Goal: Task Accomplishment & Management: Use online tool/utility

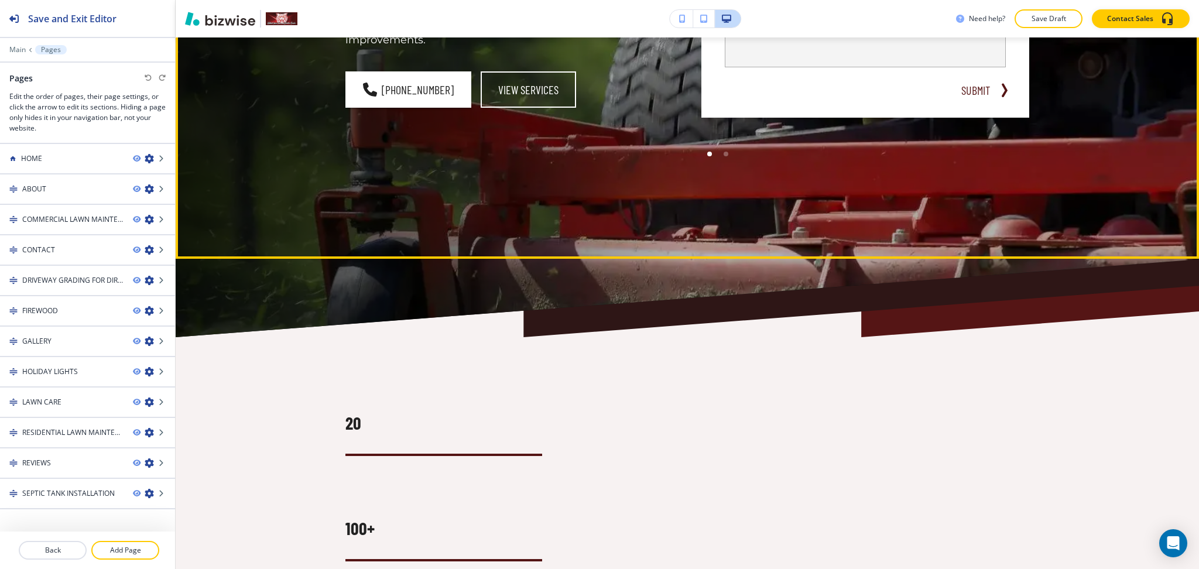
scroll to position [389, 0]
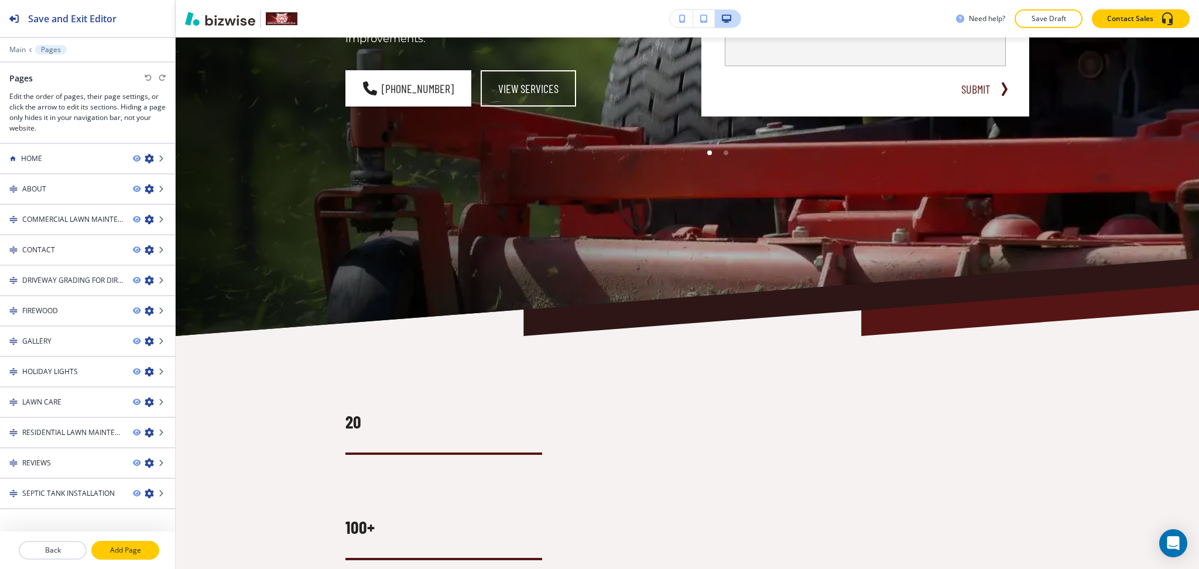
click at [127, 546] on p "Add Page" at bounding box center [126, 550] width 66 height 11
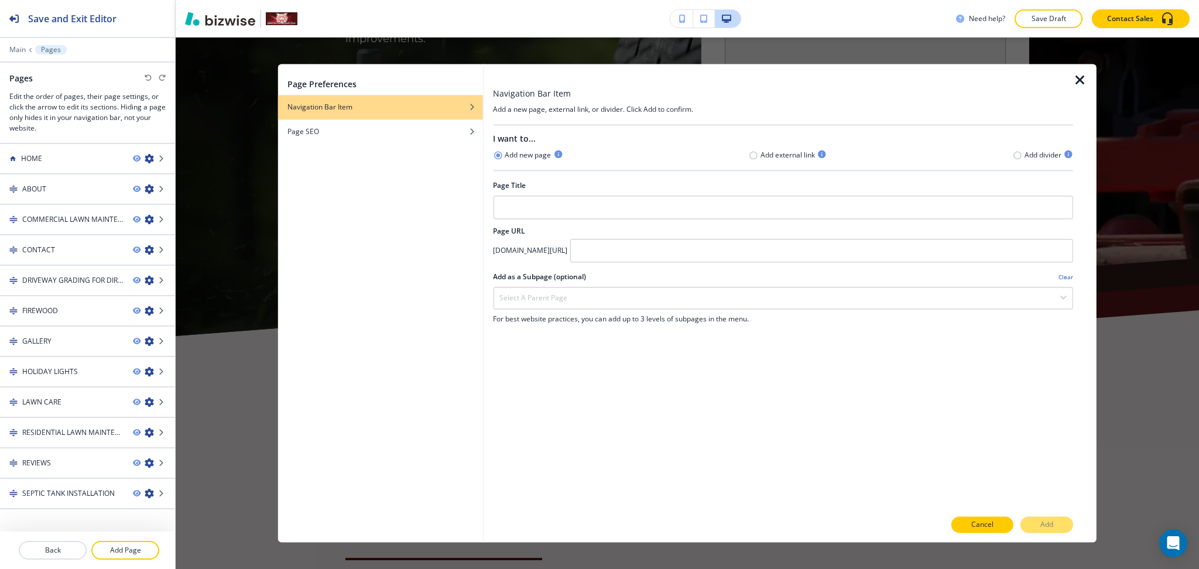
click at [985, 524] on p "Cancel" at bounding box center [982, 525] width 22 height 11
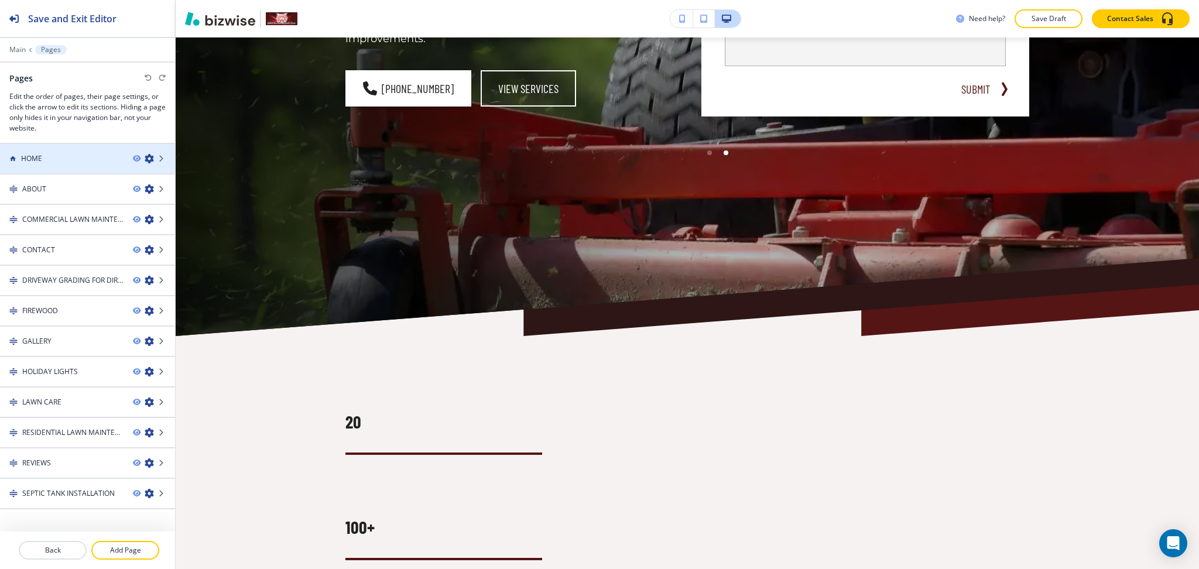
click at [76, 159] on div "HOME" at bounding box center [62, 158] width 124 height 11
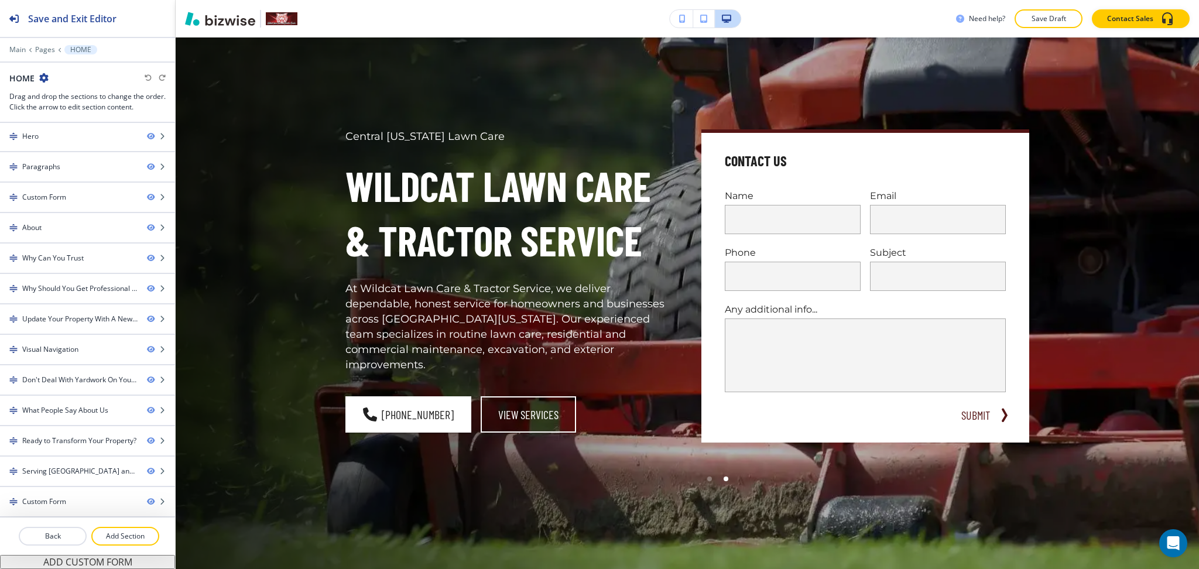
scroll to position [0, 0]
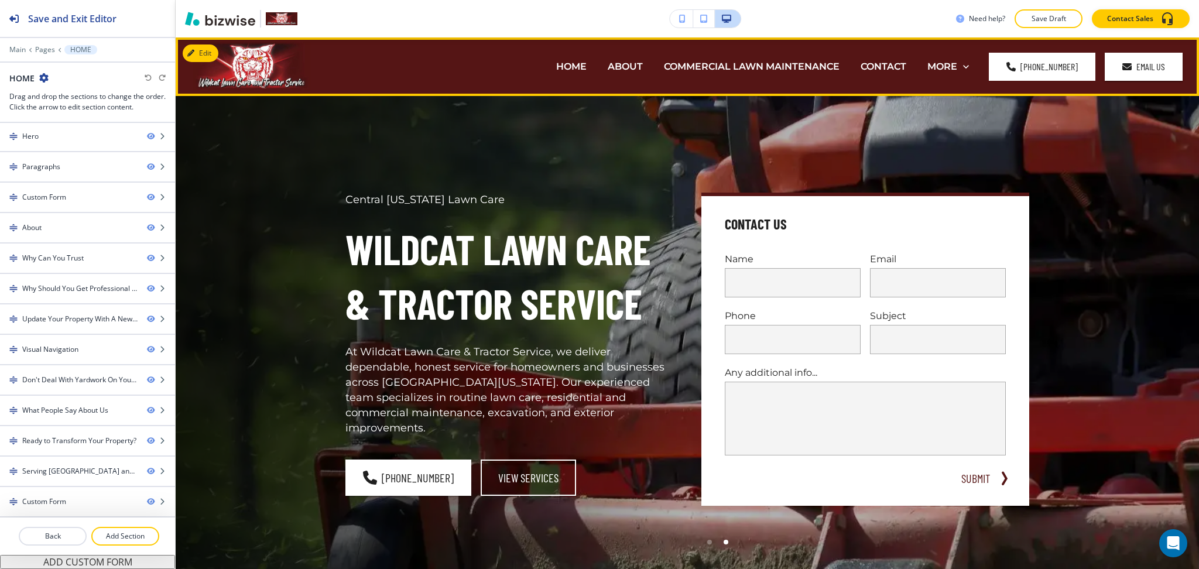
click at [1014, 64] on span at bounding box center [1010, 66] width 9 height 9
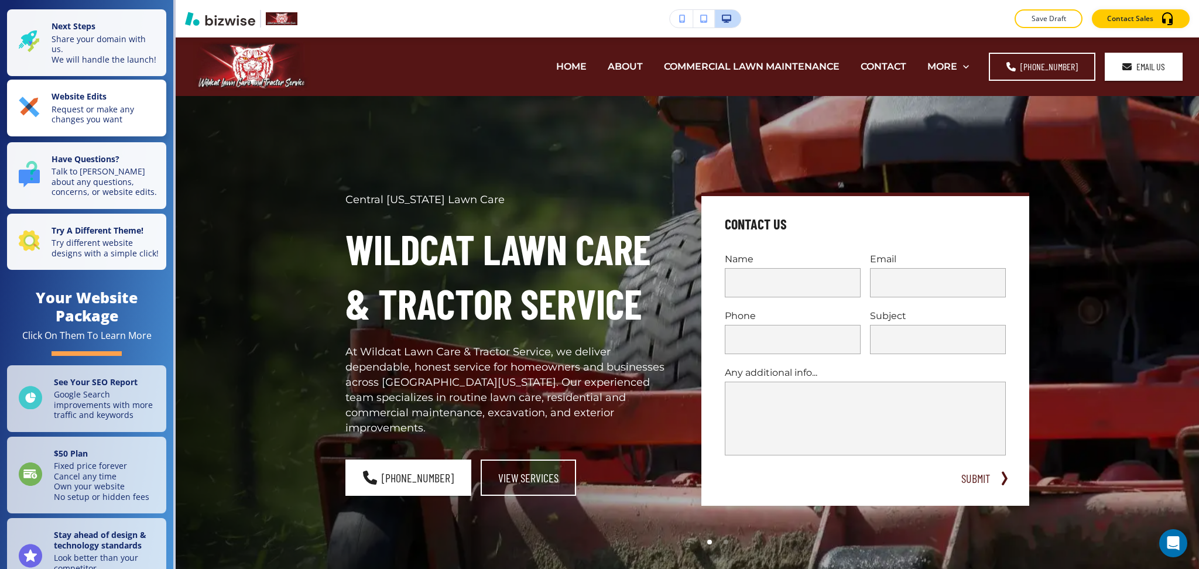
click at [71, 102] on strong "Website Edits" at bounding box center [79, 96] width 55 height 11
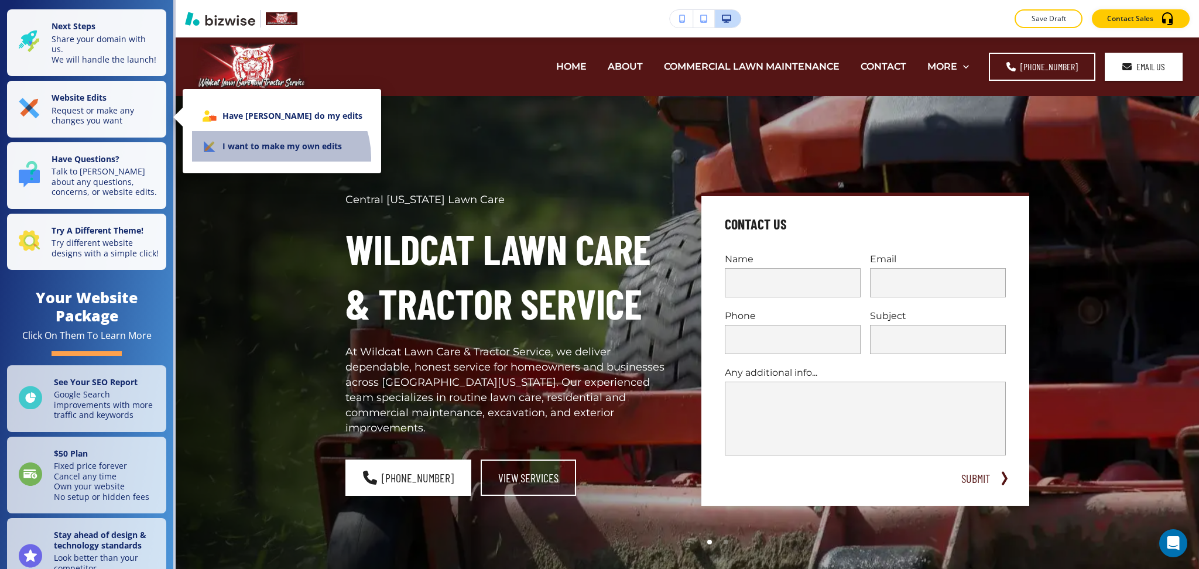
click at [279, 157] on li "I want to make my own edits" at bounding box center [282, 146] width 180 height 30
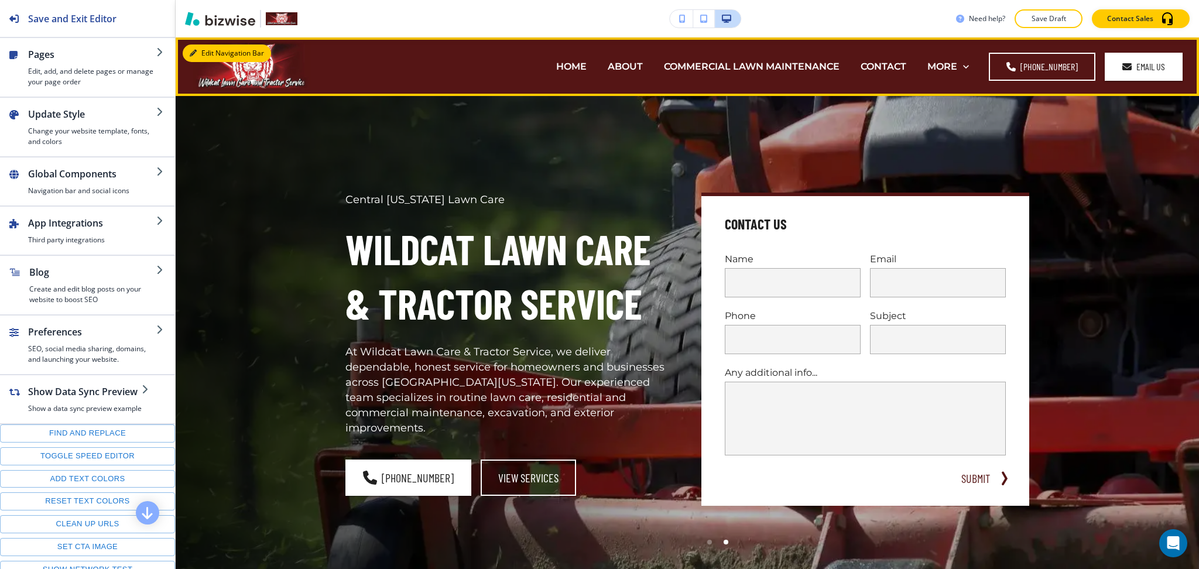
click at [201, 52] on button "Edit Navigation Bar" at bounding box center [227, 53] width 88 height 18
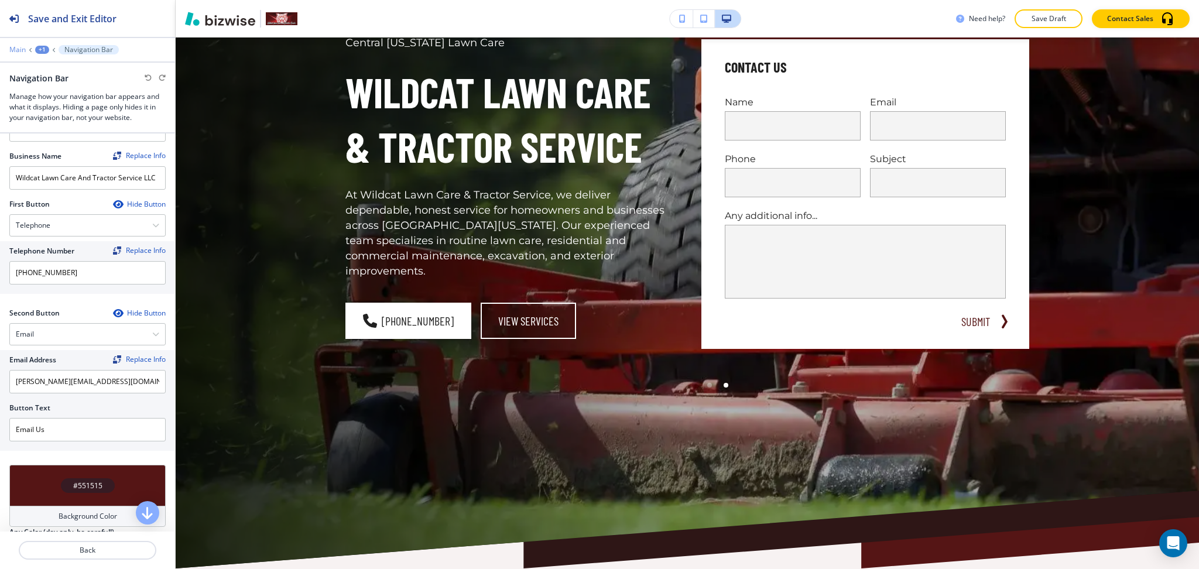
scroll to position [156, 0]
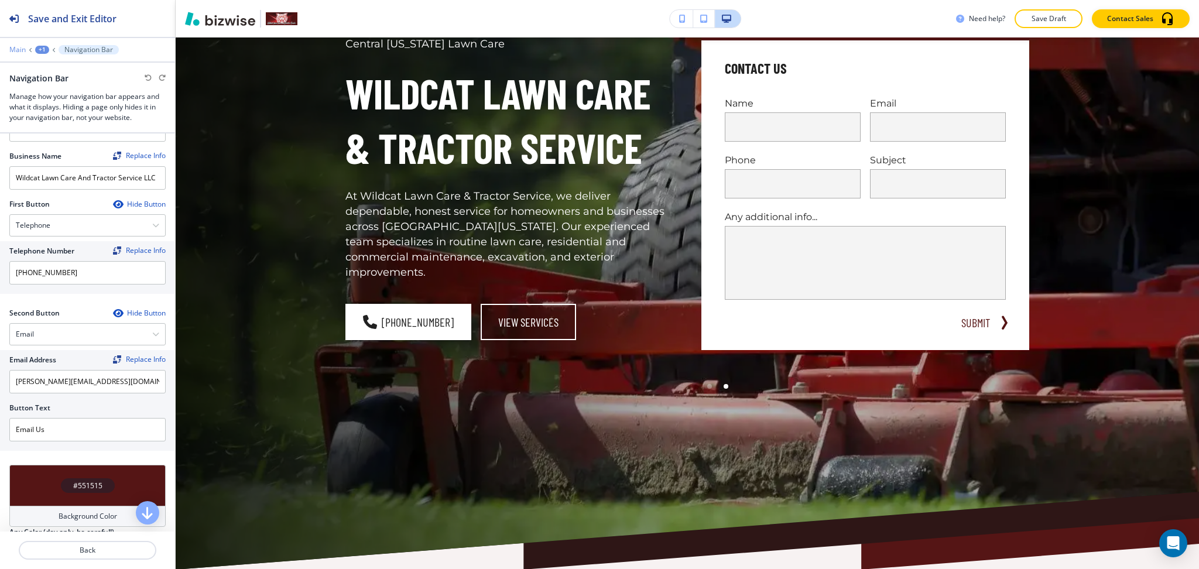
click at [11, 50] on p "Main" at bounding box center [17, 50] width 16 height 8
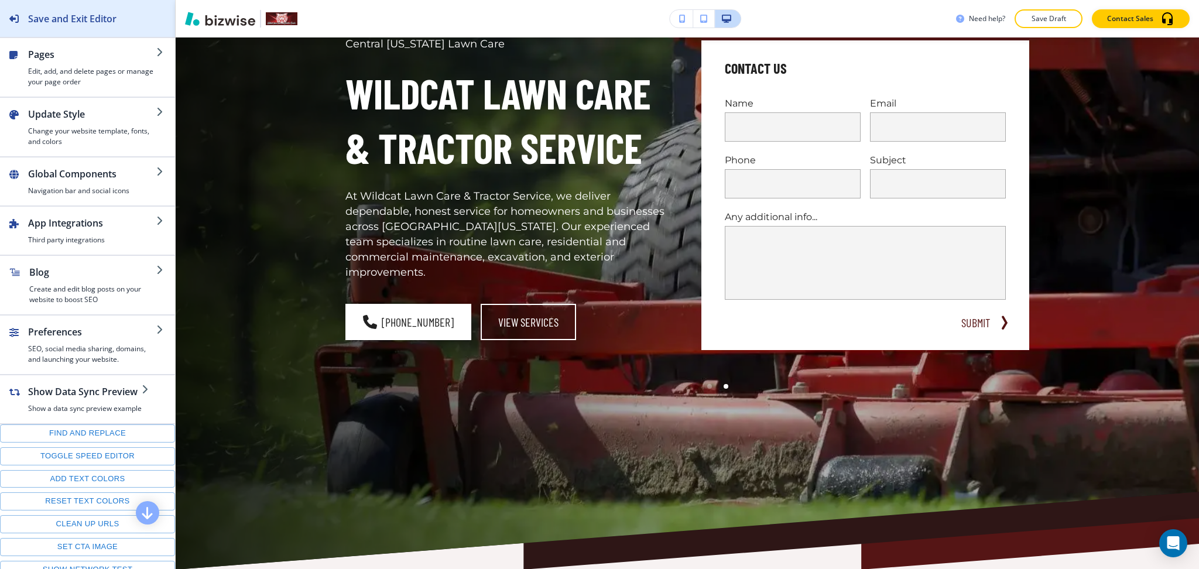
click at [59, 12] on h2 "Save and Exit Editor" at bounding box center [72, 19] width 88 height 14
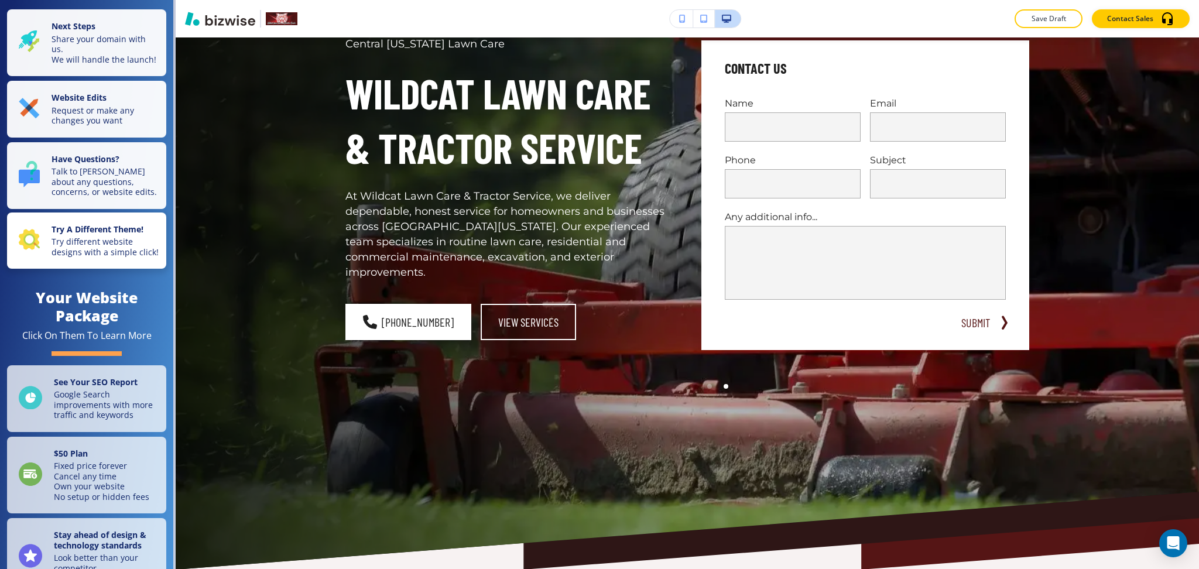
click at [78, 245] on p "Try different website designs with a simple click!" at bounding box center [106, 247] width 108 height 20
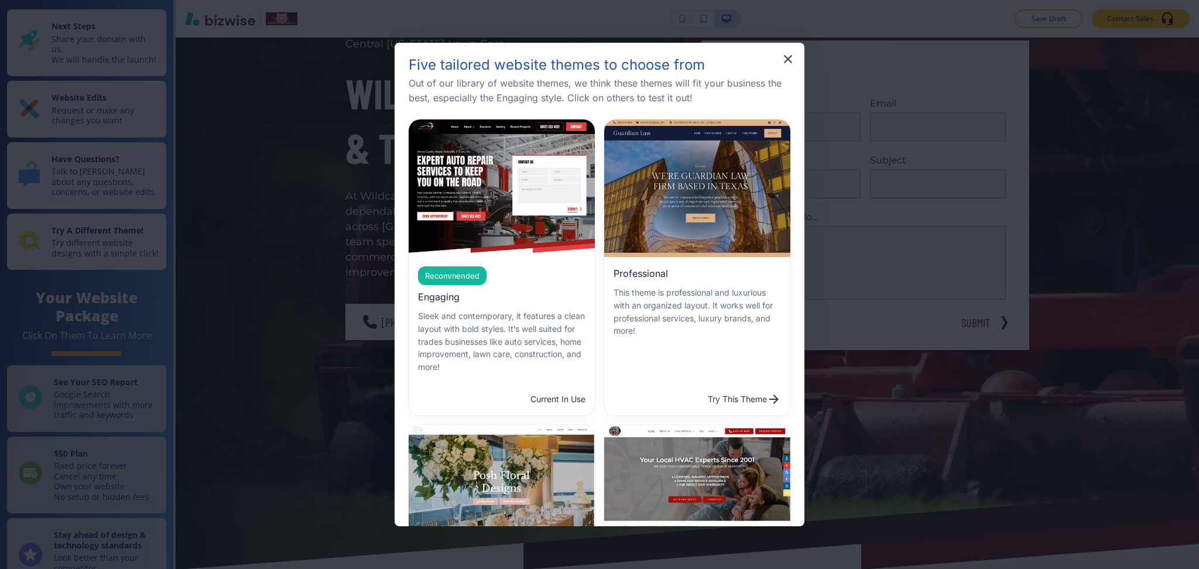
click at [785, 59] on icon "button" at bounding box center [788, 59] width 14 height 14
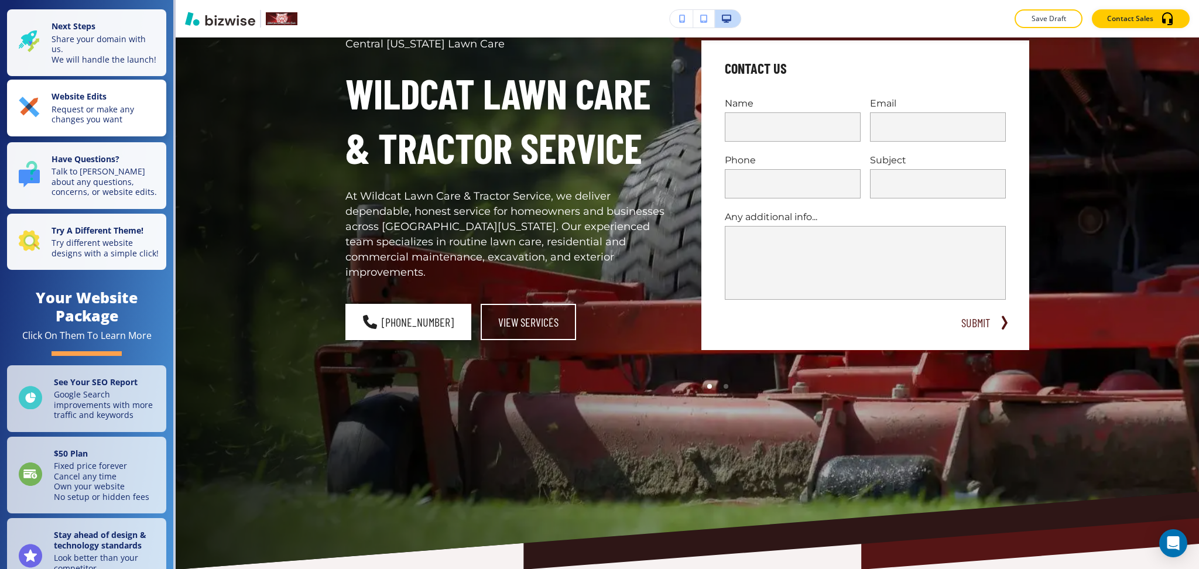
click at [93, 102] on strong "Website Edits" at bounding box center [79, 96] width 55 height 11
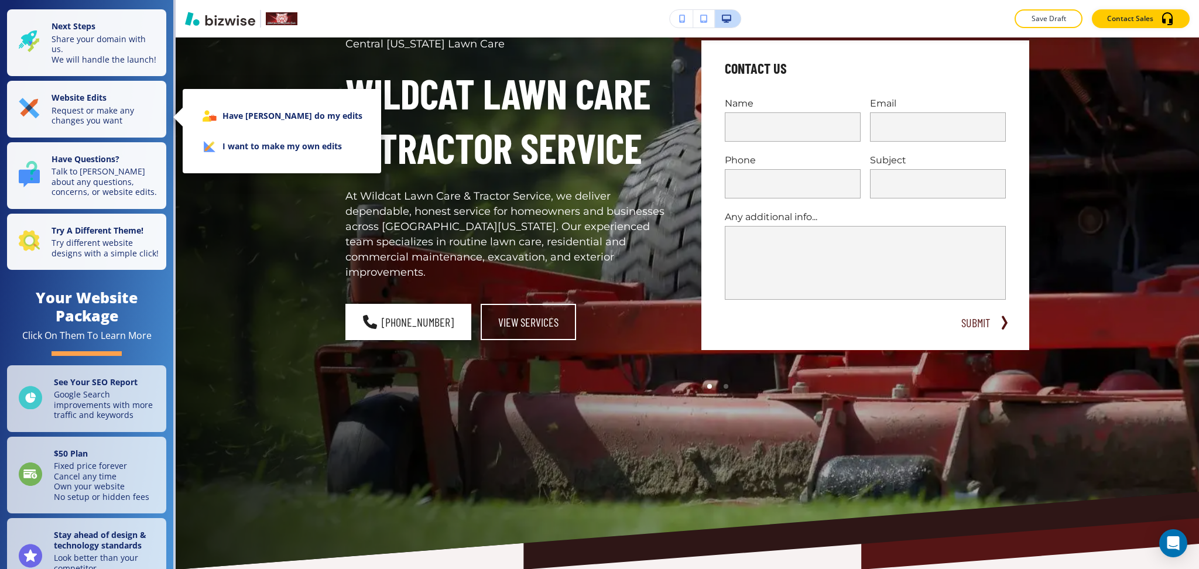
click at [239, 143] on li "I want to make my own edits" at bounding box center [282, 146] width 180 height 30
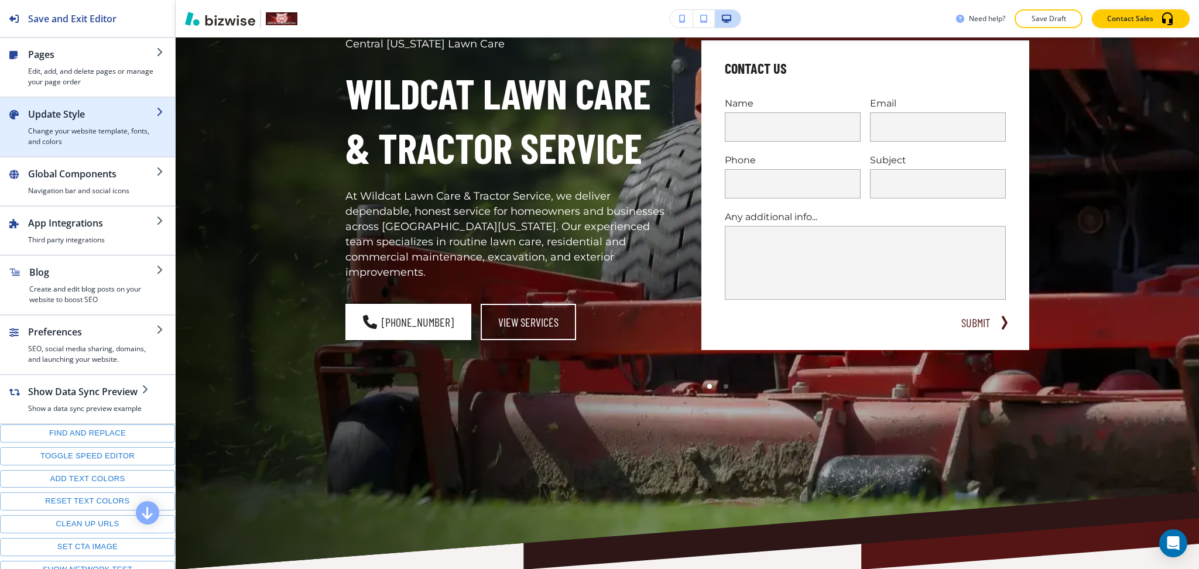
click at [68, 111] on h2 "Update Style" at bounding box center [92, 114] width 128 height 14
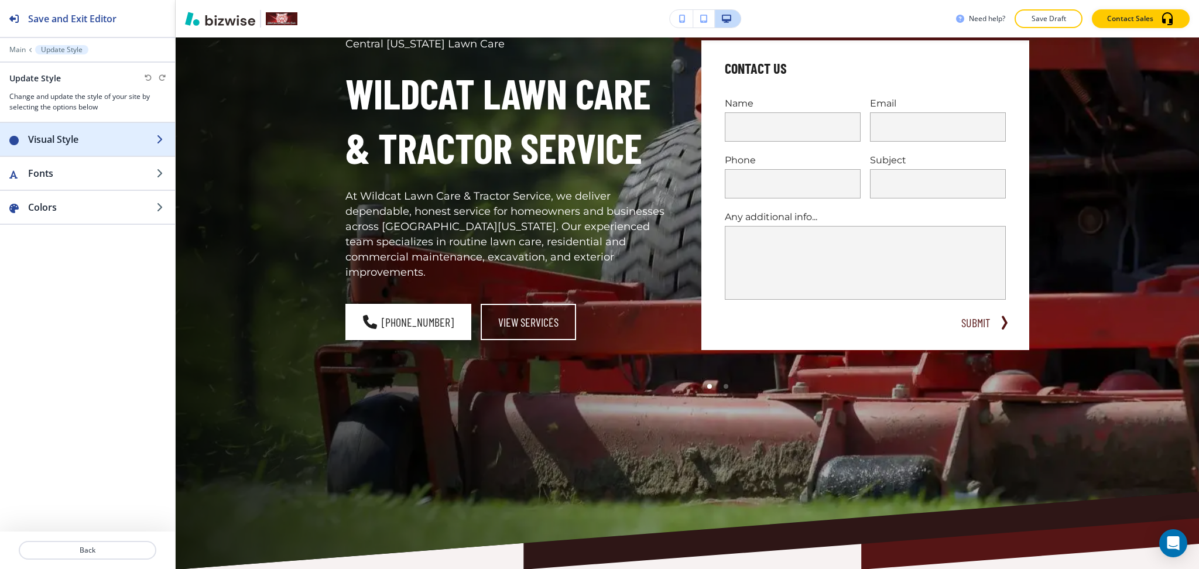
click at [66, 142] on h2 "Visual Style" at bounding box center [92, 139] width 128 height 14
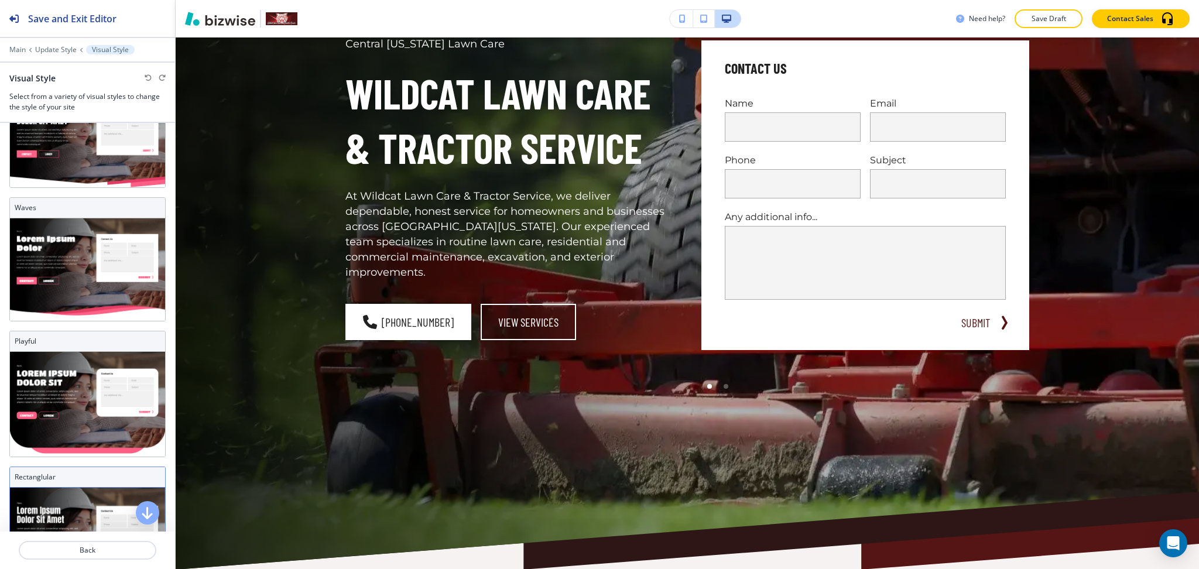
scroll to position [323, 0]
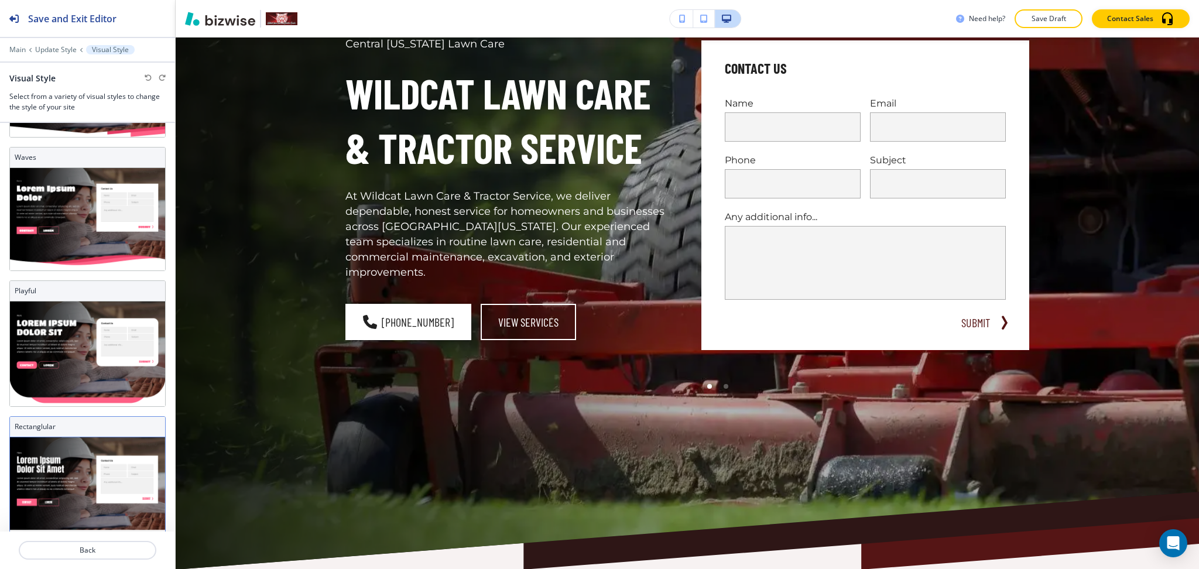
drag, startPoint x: 89, startPoint y: 450, endPoint x: 308, endPoint y: 386, distance: 228.3
click at [90, 450] on img at bounding box center [87, 487] width 155 height 100
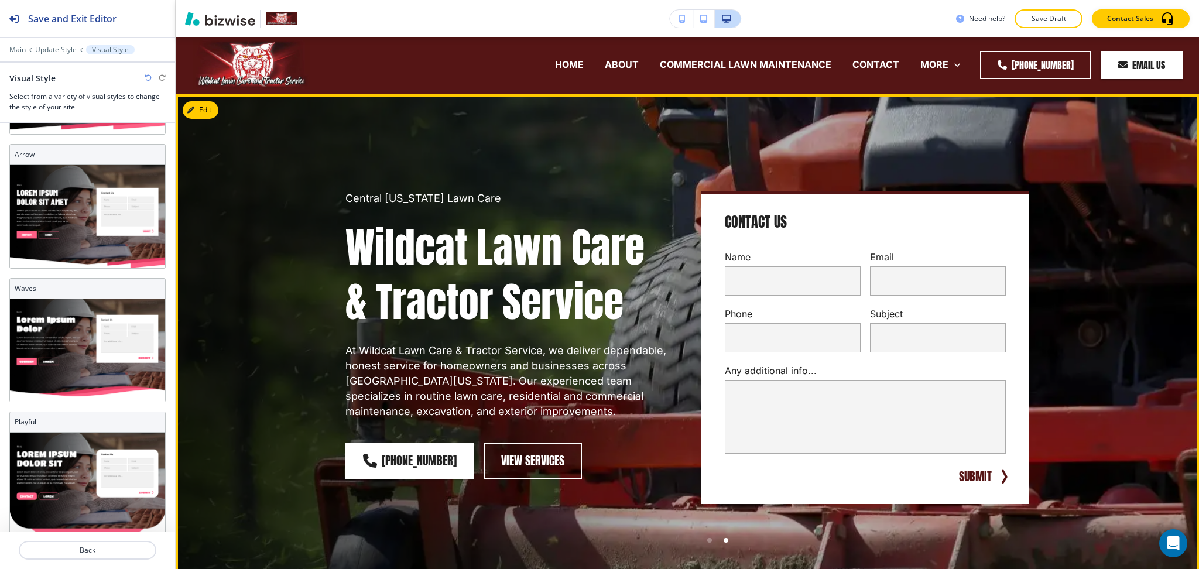
scroll to position [0, 0]
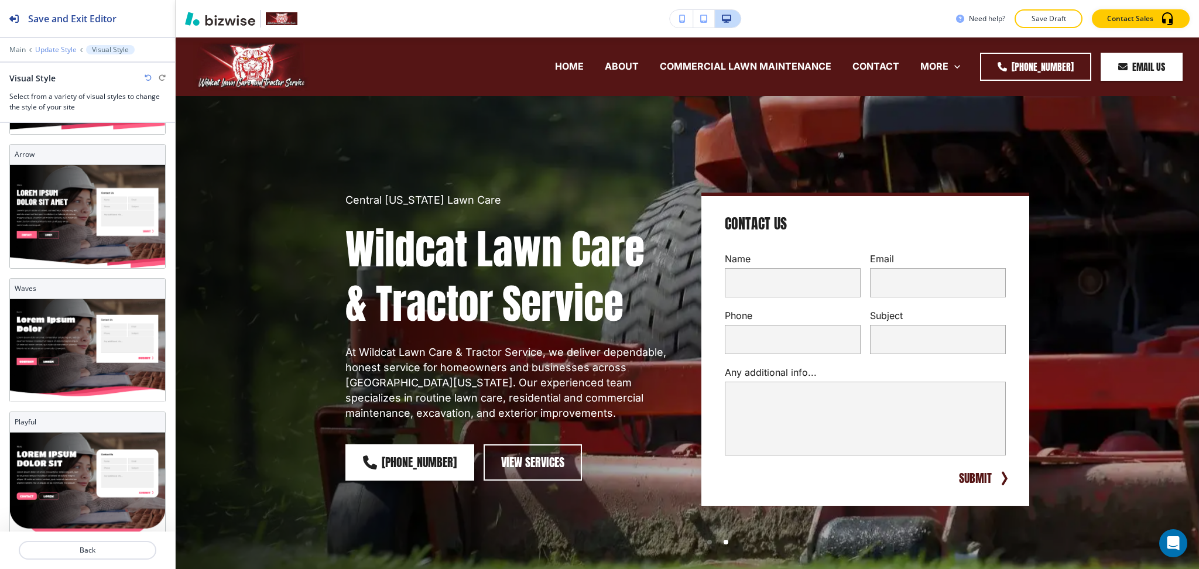
click at [60, 46] on p "Update Style" at bounding box center [56, 50] width 42 height 8
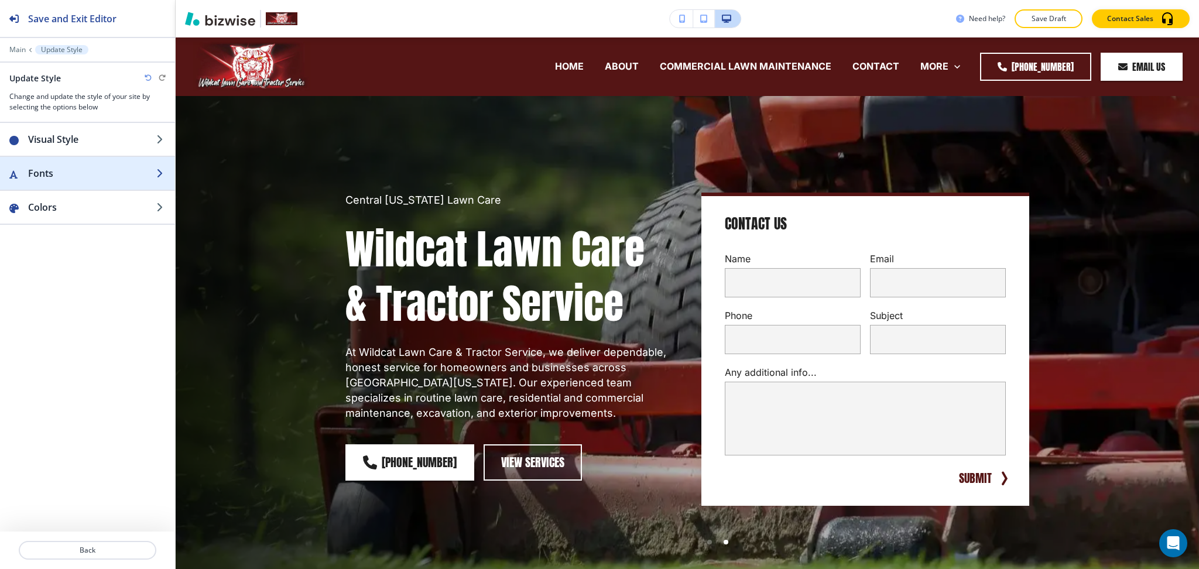
click at [75, 170] on h2 "Fonts" at bounding box center [92, 173] width 128 height 14
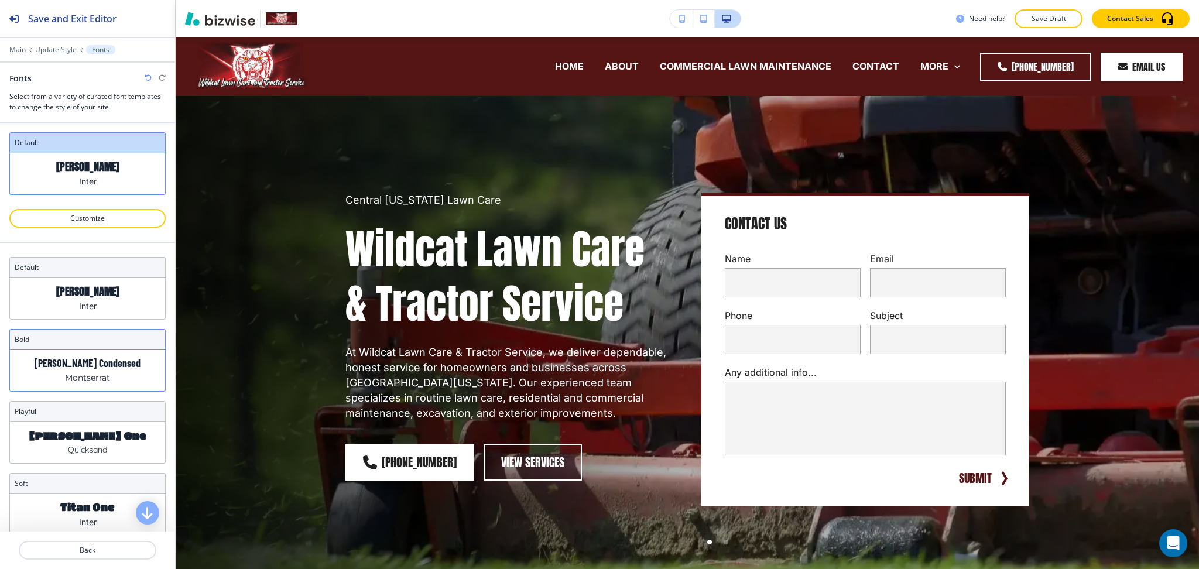
click at [101, 361] on p "[PERSON_NAME] Condensed" at bounding box center [88, 363] width 106 height 12
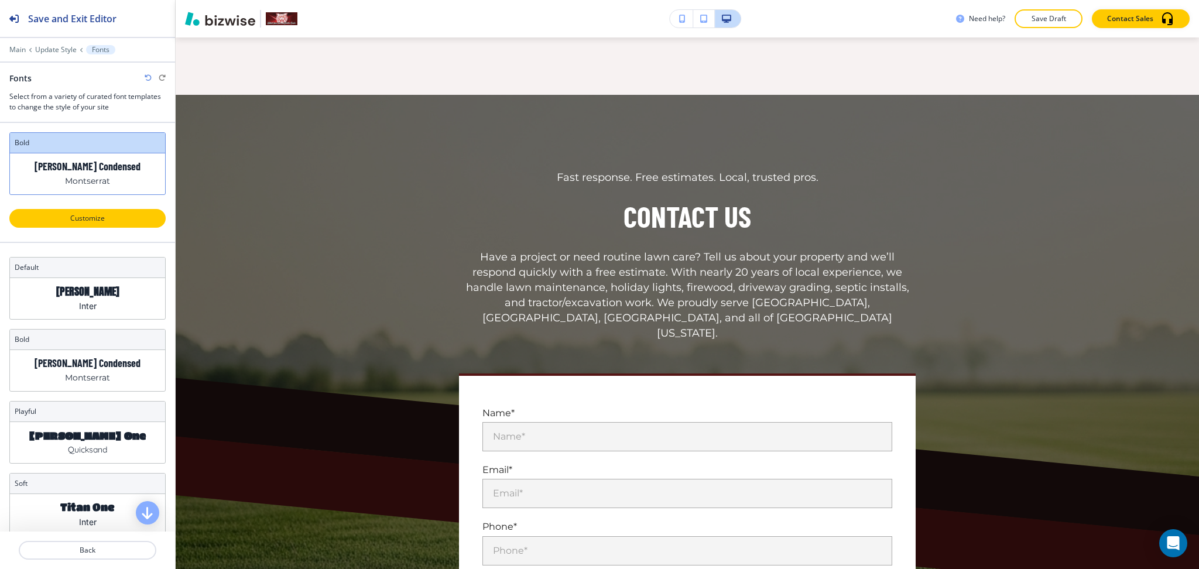
click at [74, 219] on p "Customize" at bounding box center [88, 218] width 126 height 11
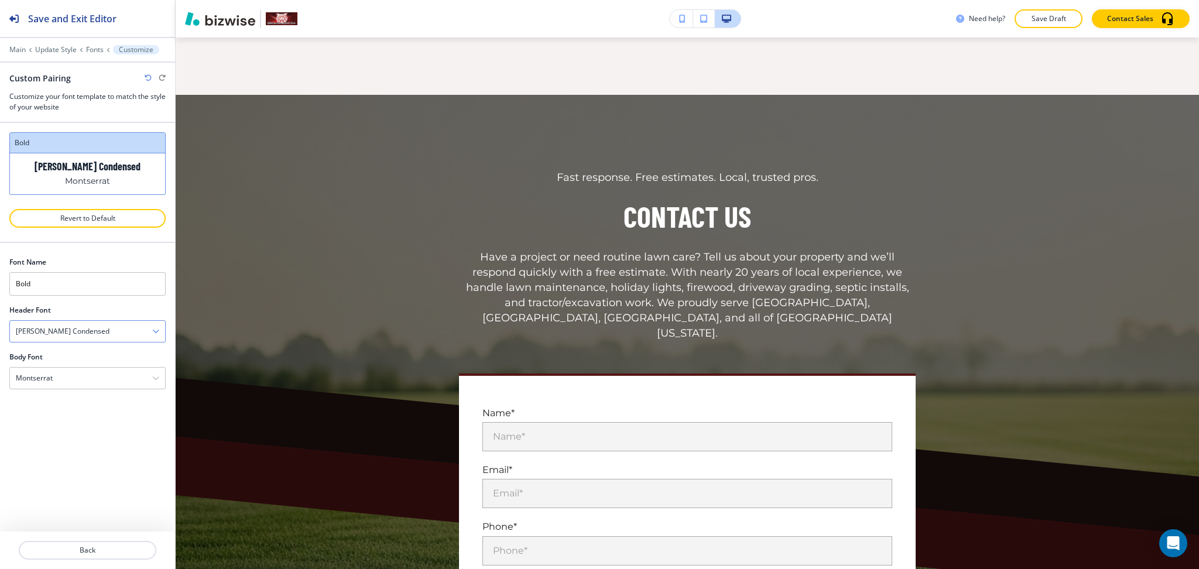
click at [153, 331] on icon "button" at bounding box center [155, 331] width 7 height 7
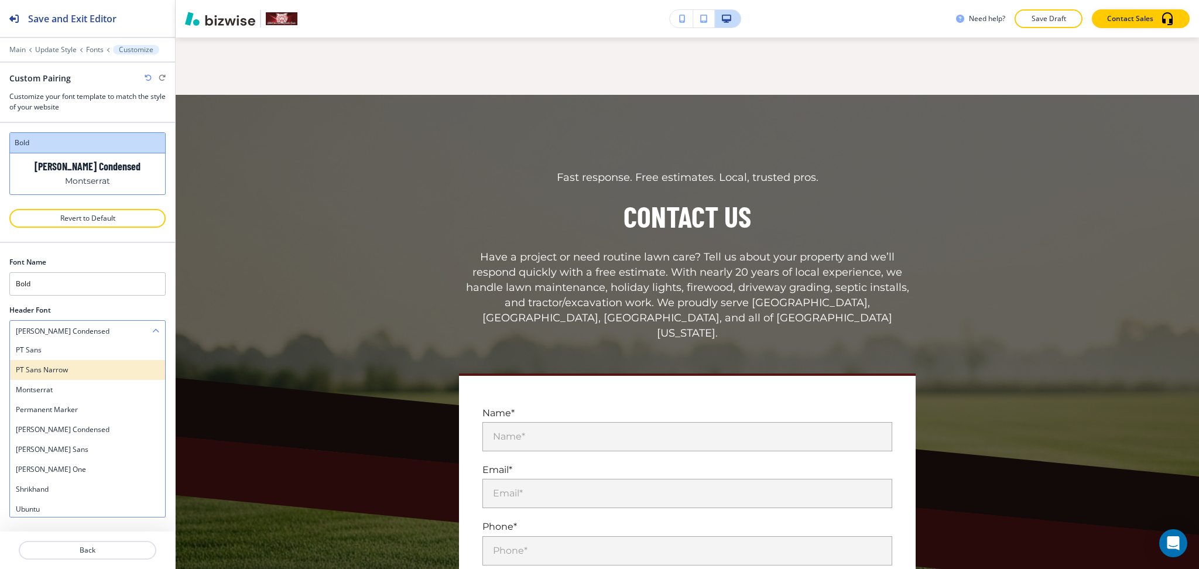
click at [93, 366] on h4 "PT Sans Narrow" at bounding box center [87, 370] width 143 height 11
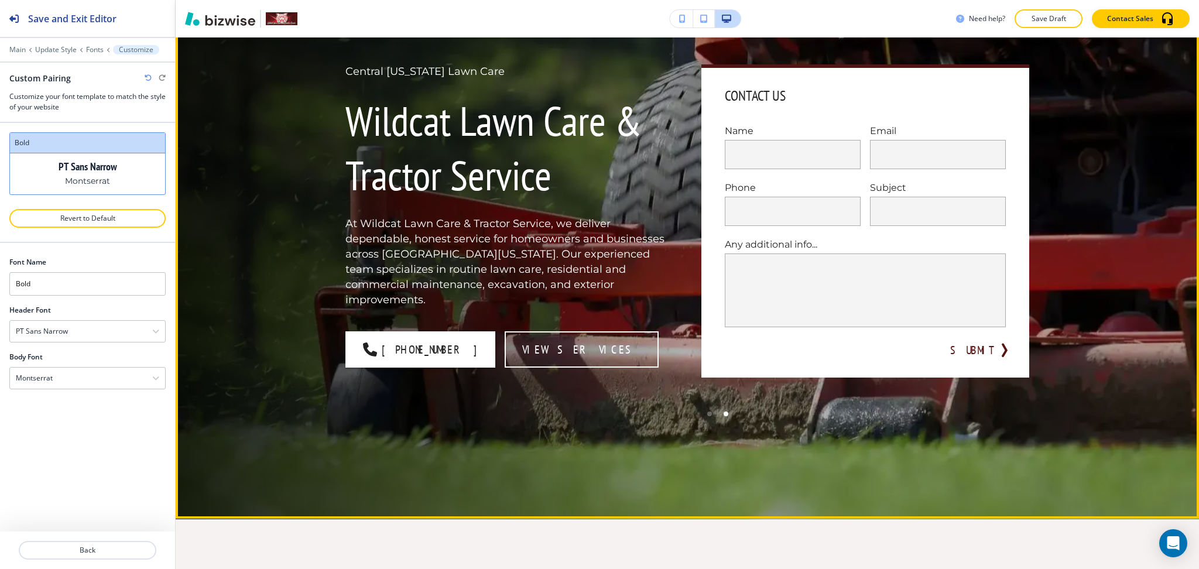
scroll to position [0, 0]
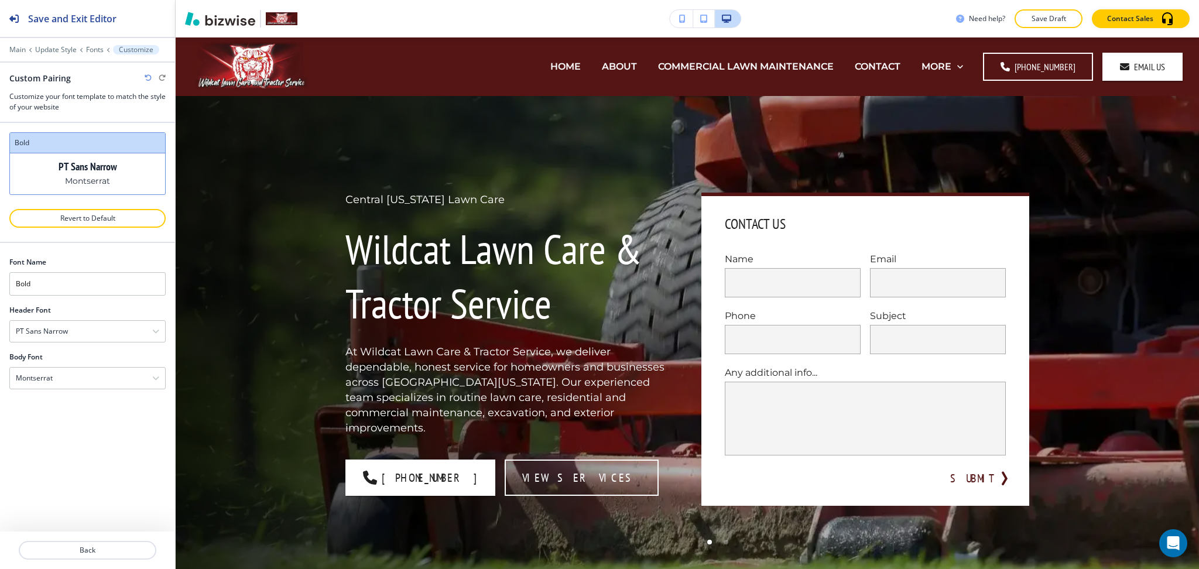
click at [157, 331] on icon "button" at bounding box center [155, 331] width 7 height 7
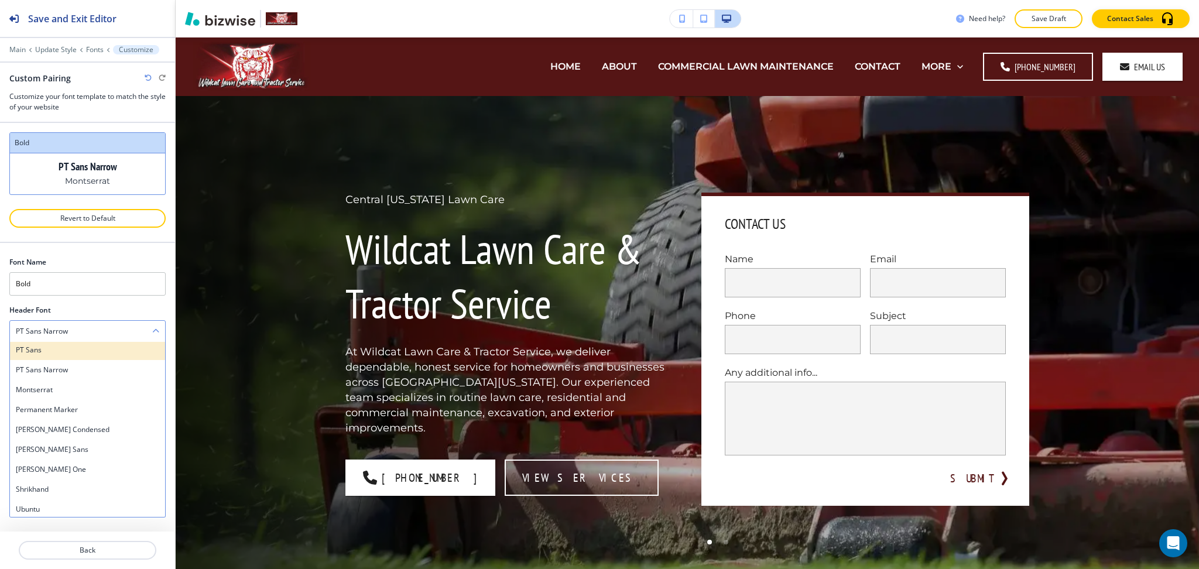
click at [132, 355] on h4 "PT Sans" at bounding box center [87, 350] width 143 height 11
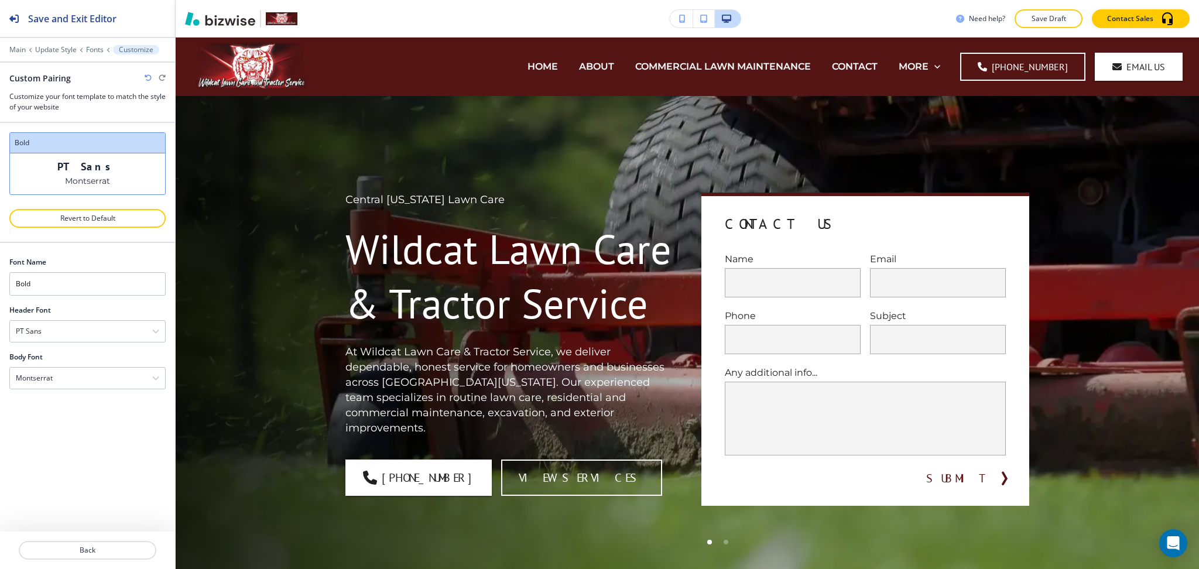
click at [20, 43] on div at bounding box center [87, 41] width 175 height 7
click at [21, 50] on p "Main" at bounding box center [17, 50] width 16 height 8
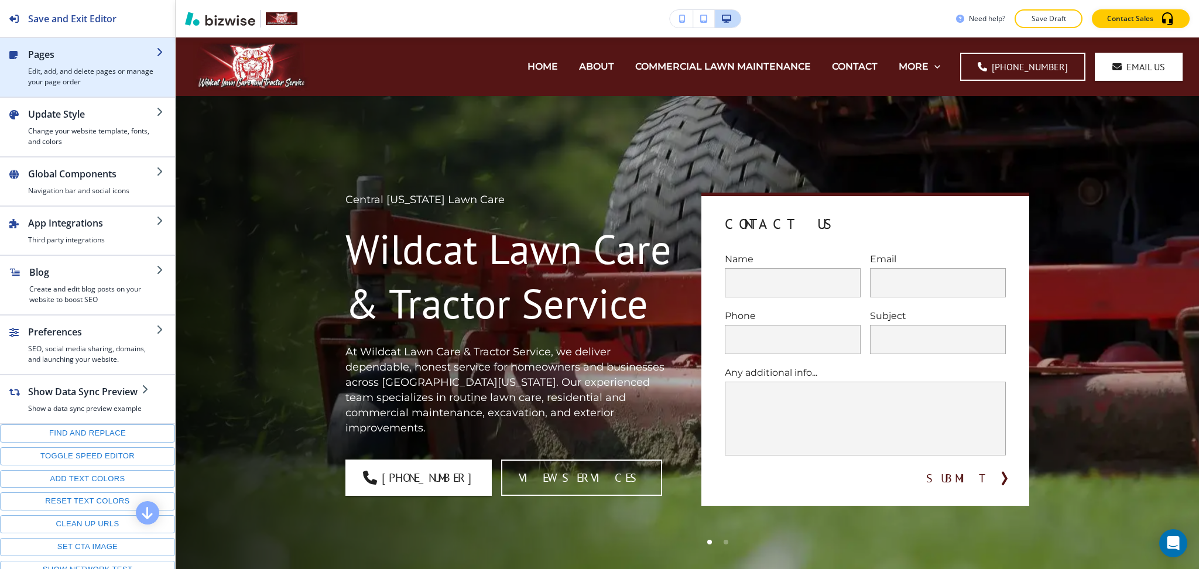
click at [47, 80] on h4 "Edit, add, and delete pages or manage your page order" at bounding box center [92, 76] width 128 height 21
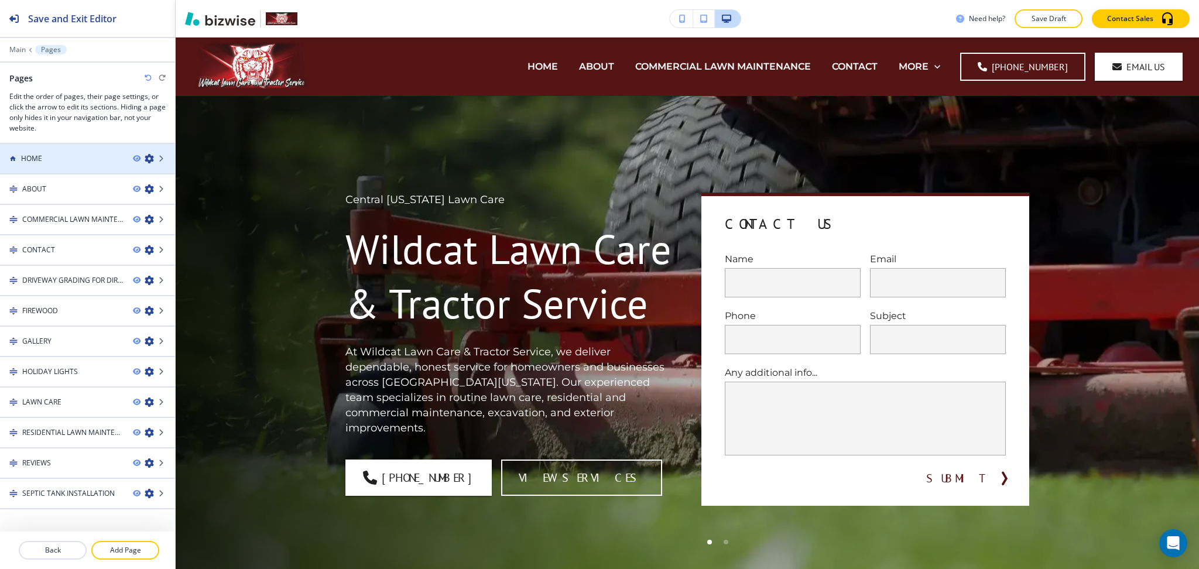
click at [79, 153] on div "HOME" at bounding box center [62, 158] width 124 height 11
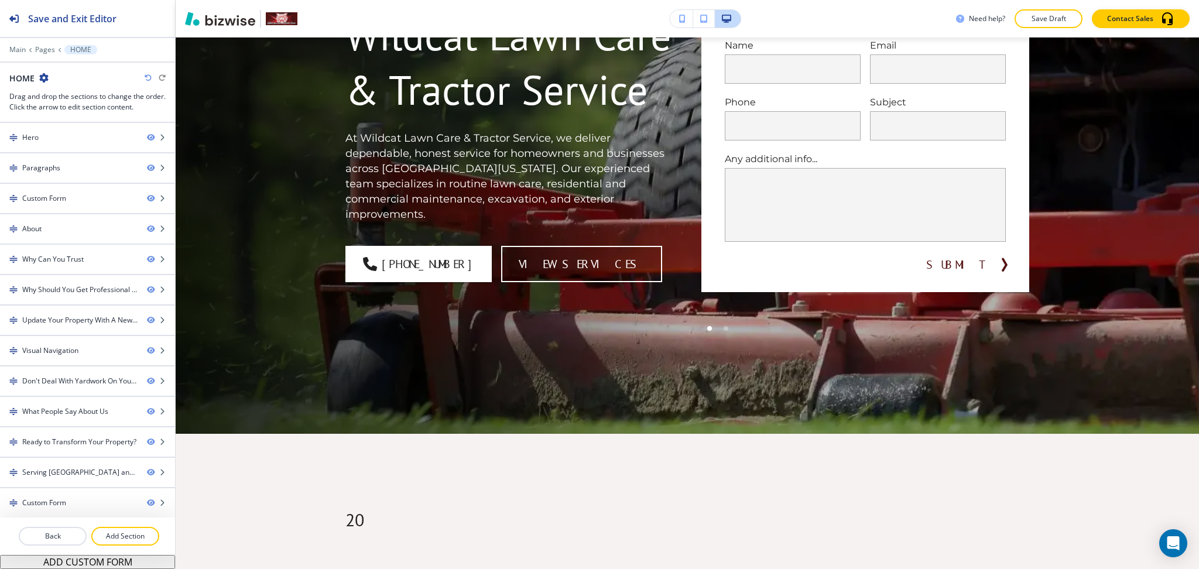
scroll to position [213, 0]
click at [125, 538] on p "Add Section" at bounding box center [126, 536] width 66 height 11
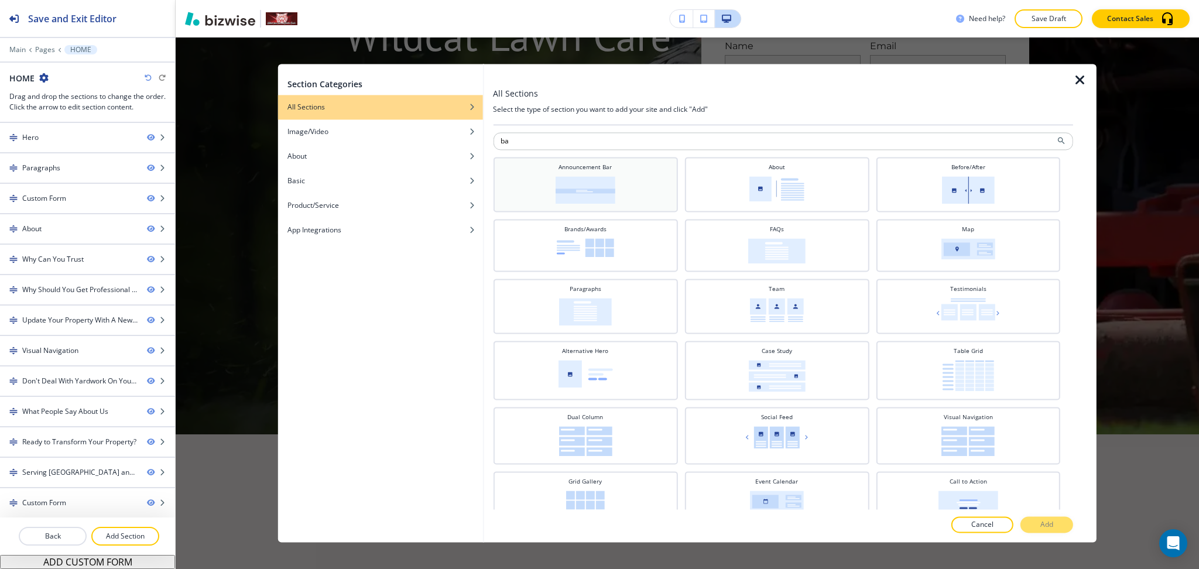
type input "ba"
click at [615, 183] on div "Announcement Bar" at bounding box center [585, 183] width 173 height 41
click at [1040, 522] on p "Add" at bounding box center [1046, 525] width 13 height 11
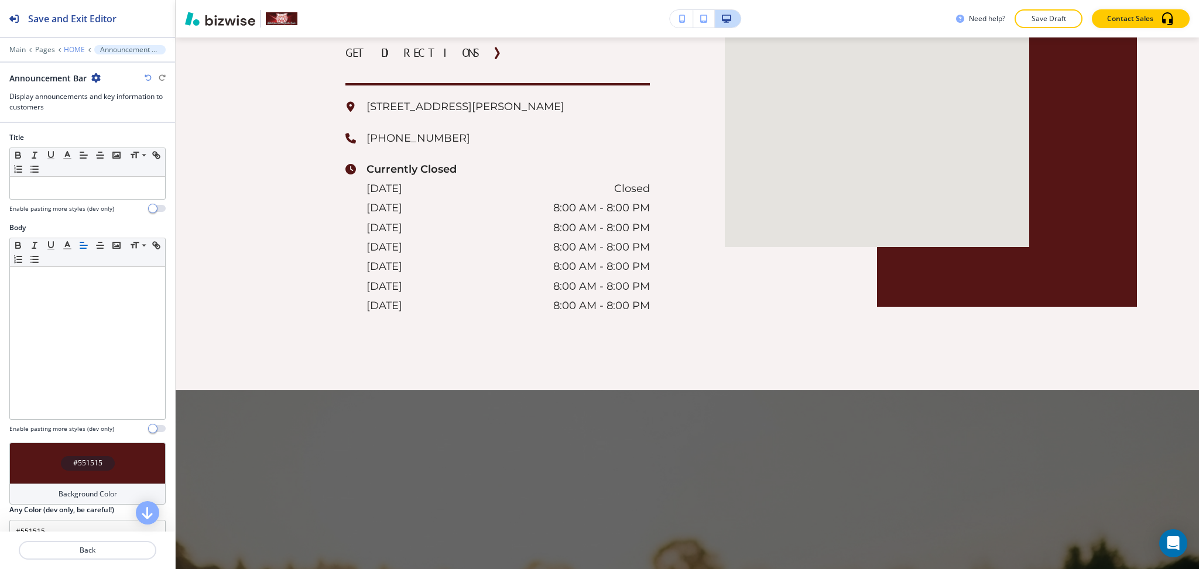
click at [71, 50] on p "HOME" at bounding box center [74, 50] width 21 height 8
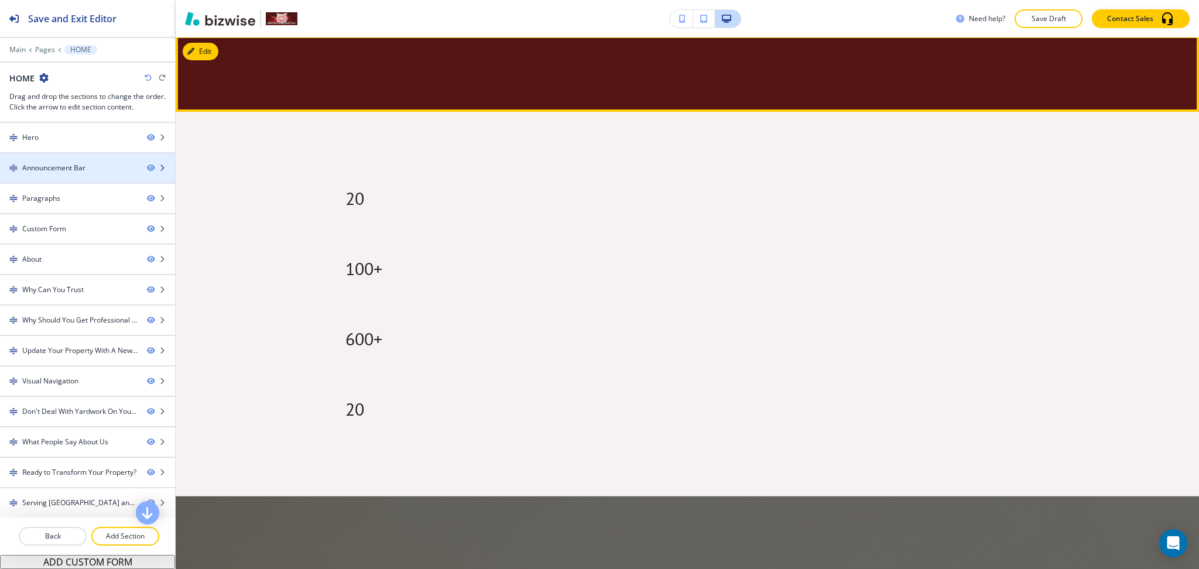
scroll to position [609, 0]
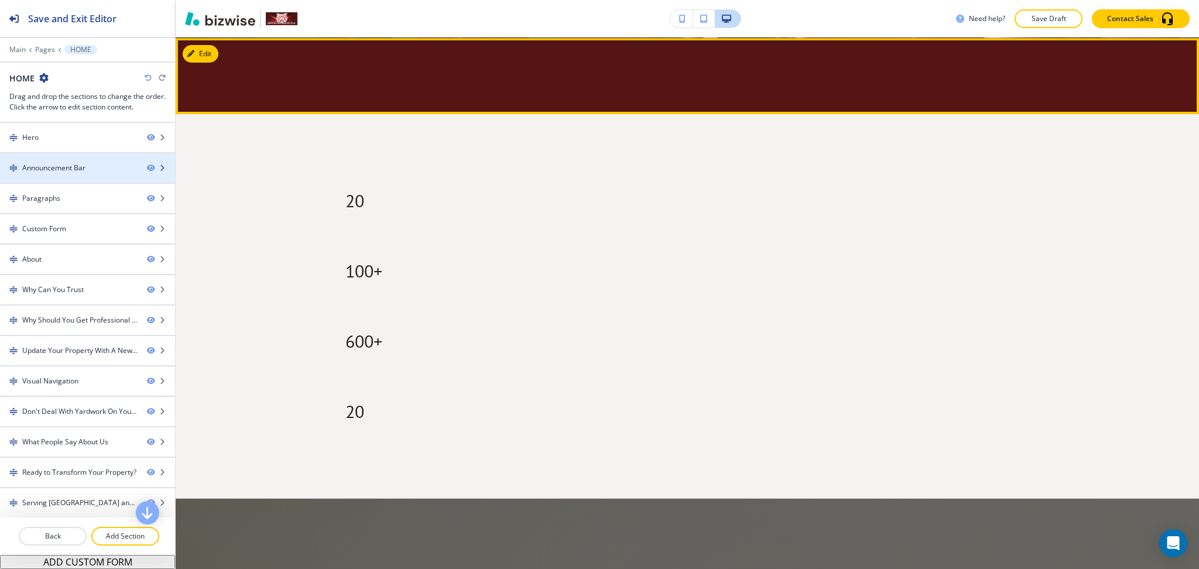
click at [69, 170] on div "Announcement Bar" at bounding box center [53, 168] width 63 height 11
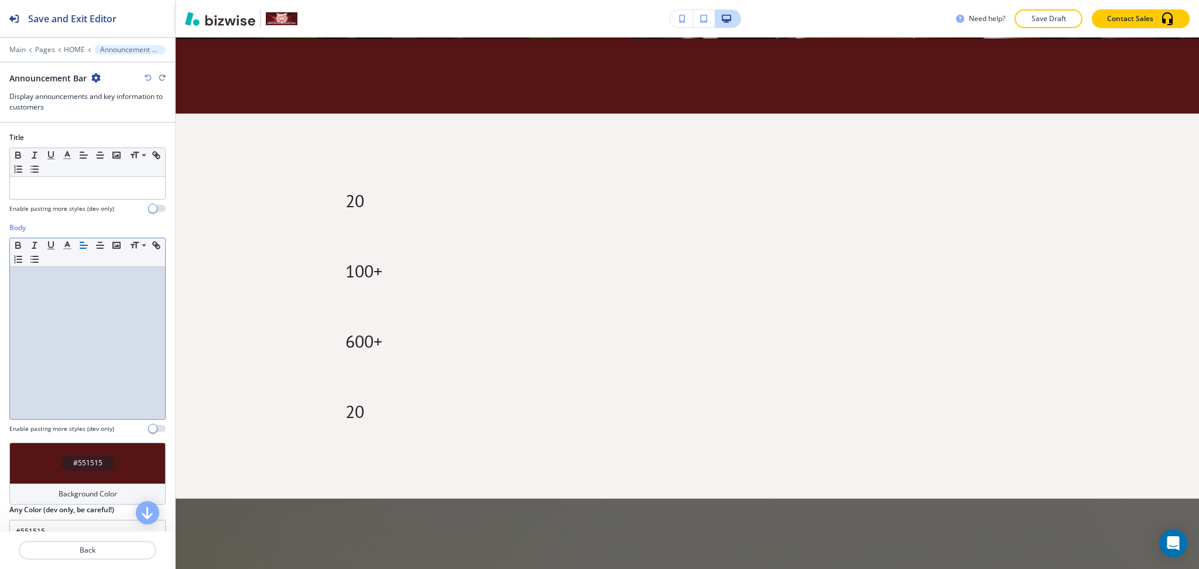
click at [97, 309] on div at bounding box center [87, 343] width 155 height 152
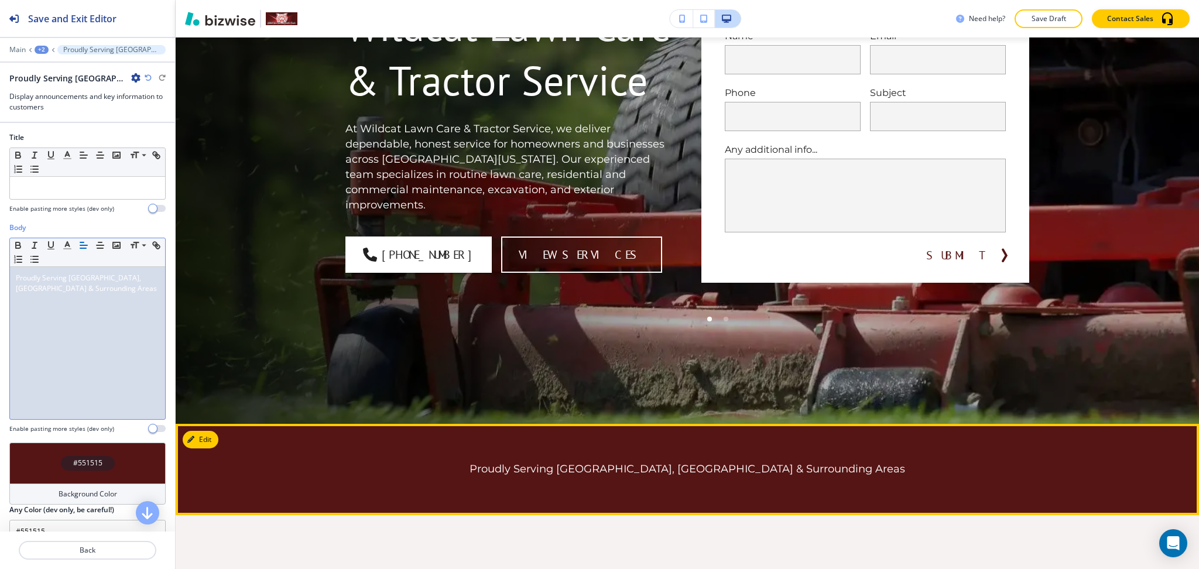
scroll to position [222, 0]
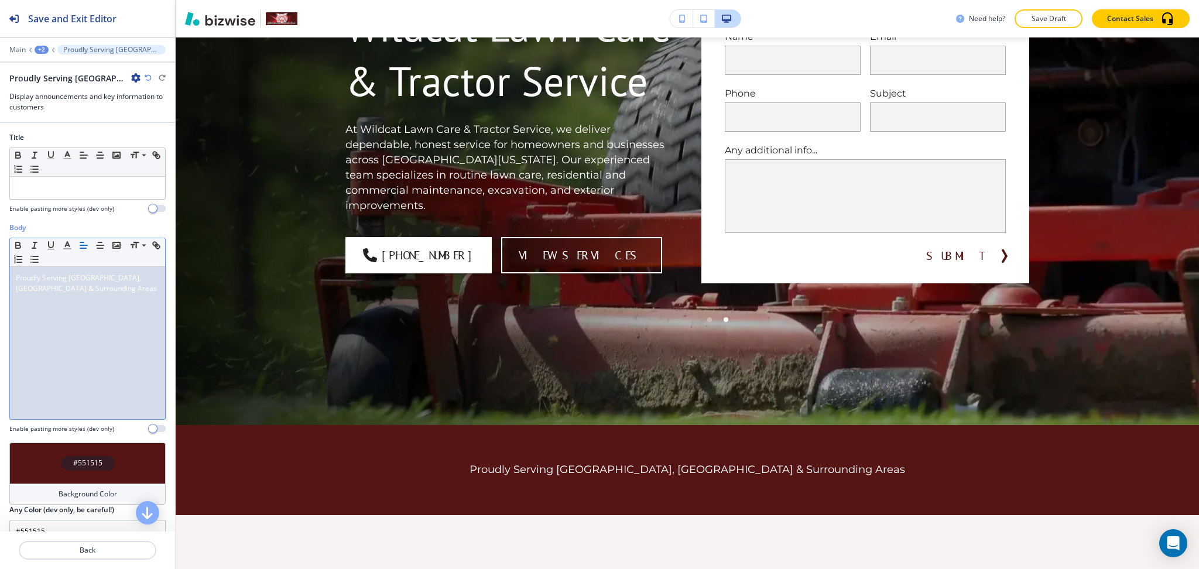
click at [47, 47] on div "+2" at bounding box center [42, 50] width 14 height 8
click at [66, 85] on p "HOME" at bounding box center [72, 89] width 60 height 11
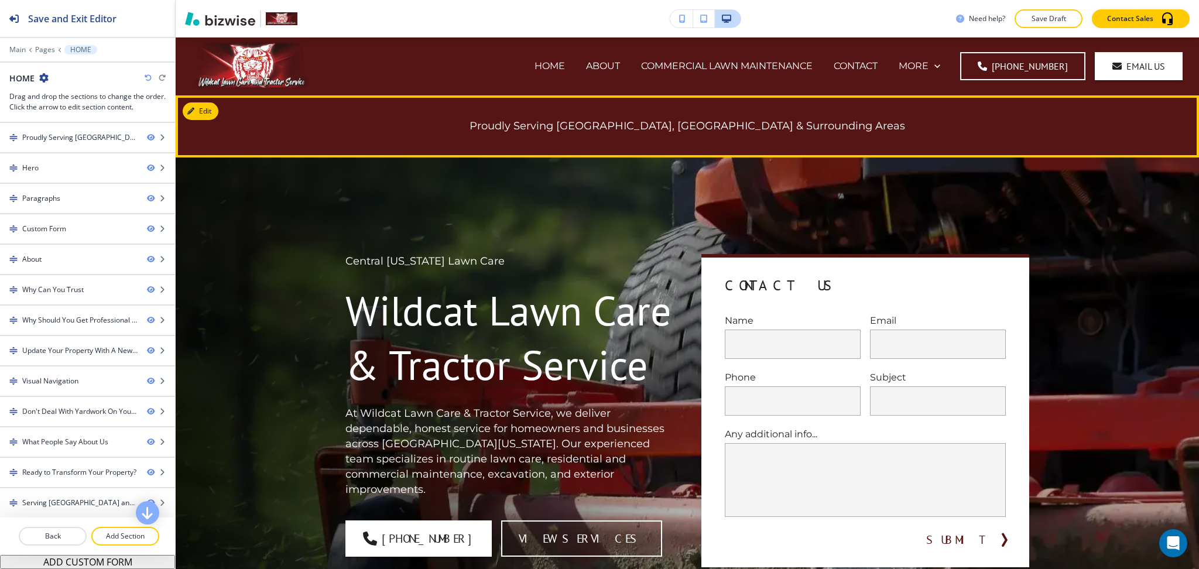
scroll to position [0, 0]
click at [184, 111] on button "Edit This Section" at bounding box center [222, 112] width 79 height 18
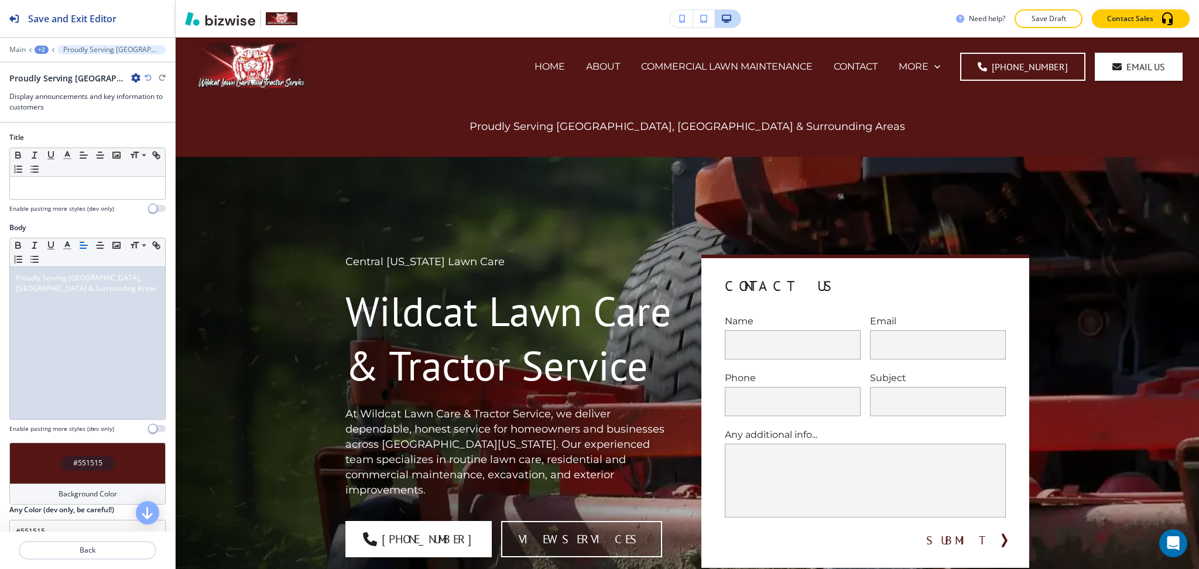
click at [77, 492] on h4 "Background Color" at bounding box center [88, 494] width 59 height 11
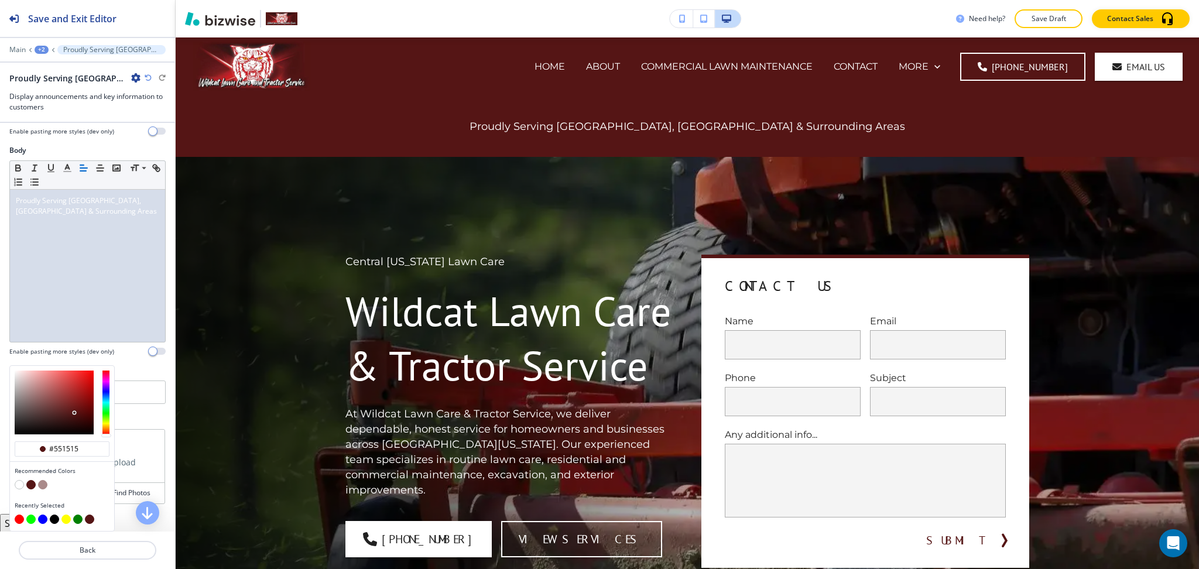
scroll to position [78, 0]
click at [44, 481] on button "button" at bounding box center [42, 483] width 9 height 9
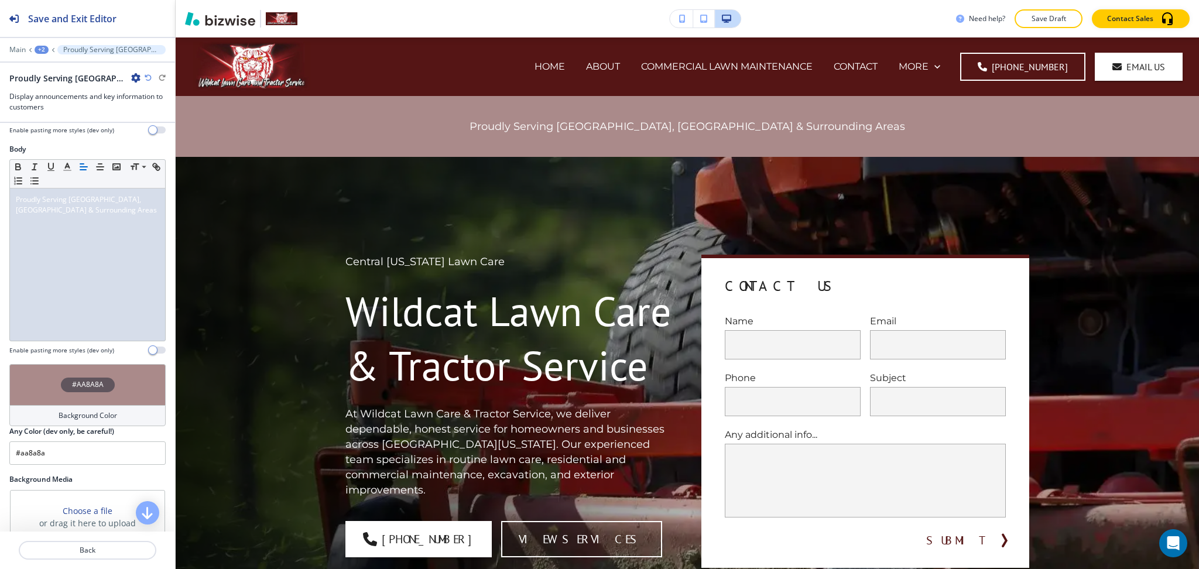
click at [69, 410] on h4 "Background Color" at bounding box center [88, 415] width 59 height 11
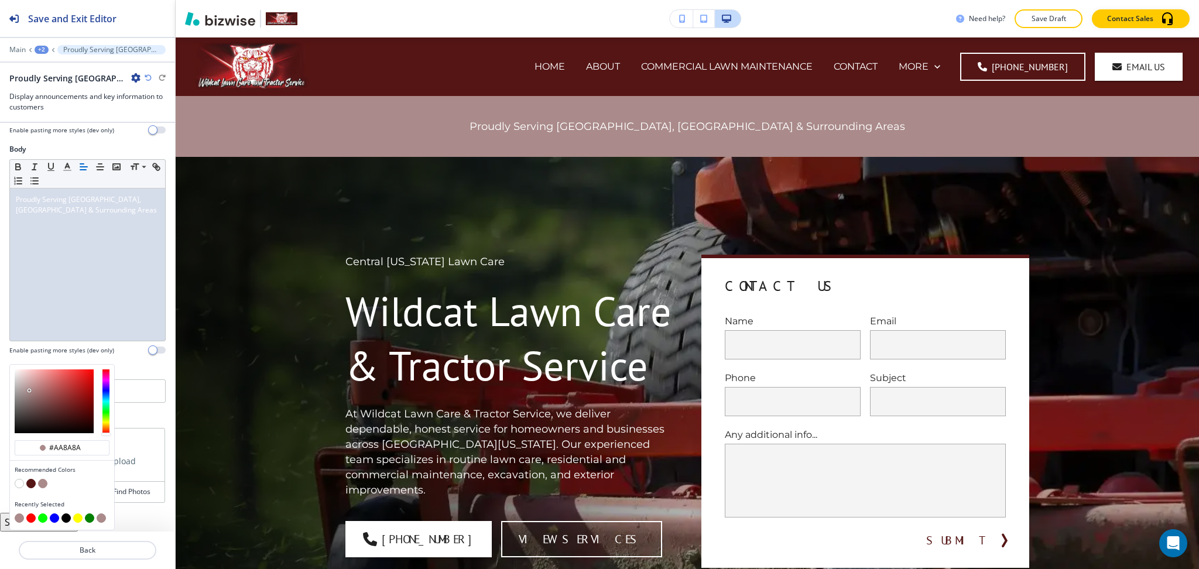
click at [30, 480] on button "button" at bounding box center [30, 483] width 9 height 9
type input "#551515"
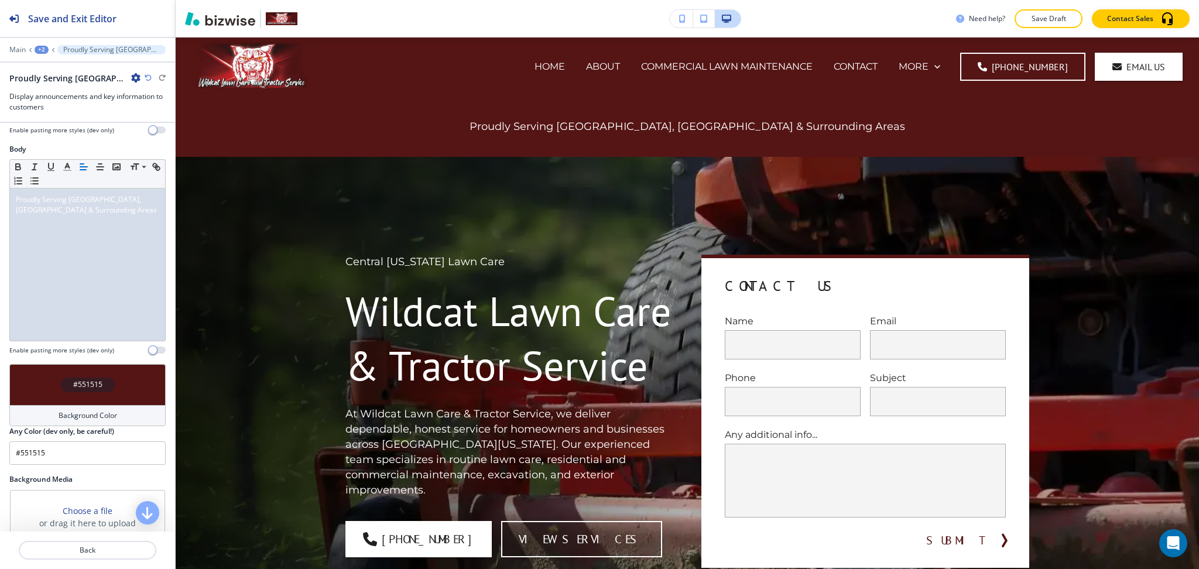
click at [101, 565] on div at bounding box center [87, 564] width 175 height 9
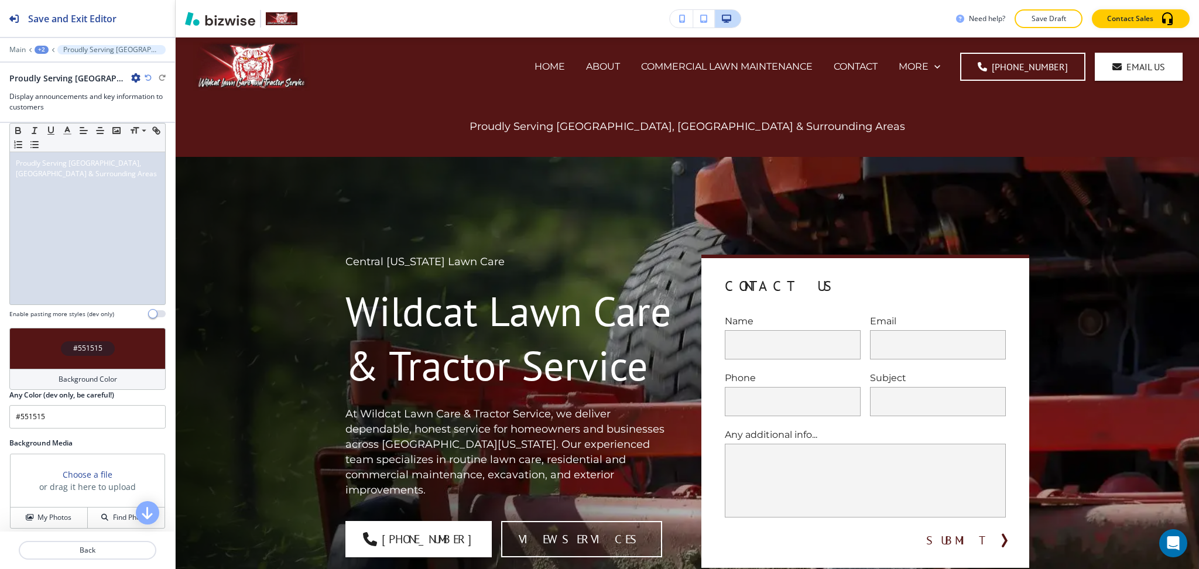
scroll to position [141, 0]
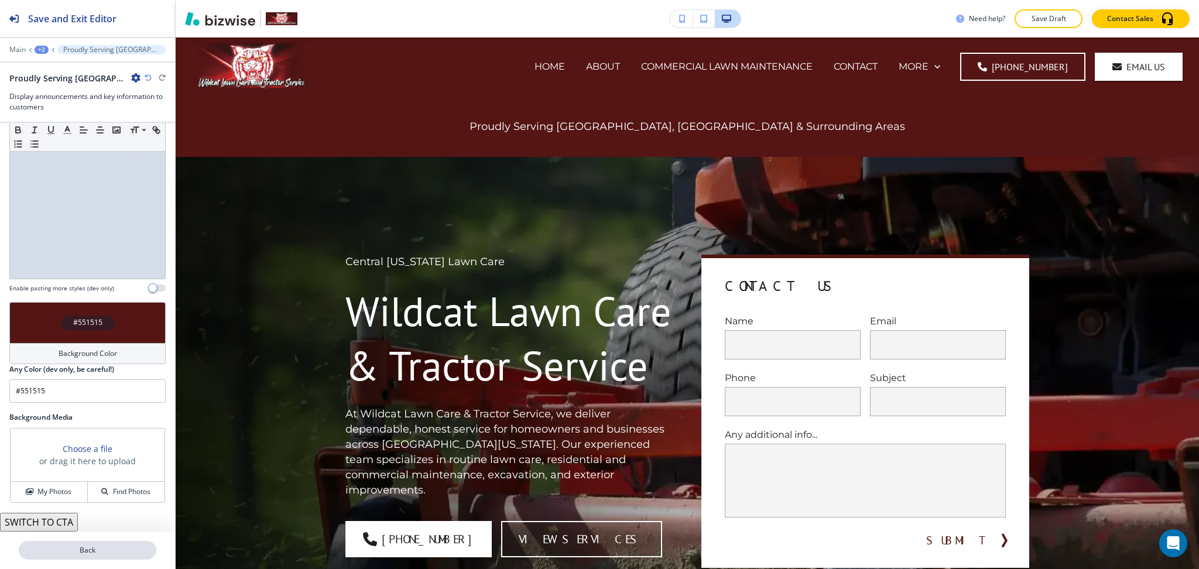
click at [76, 546] on p "Back" at bounding box center [87, 550] width 135 height 11
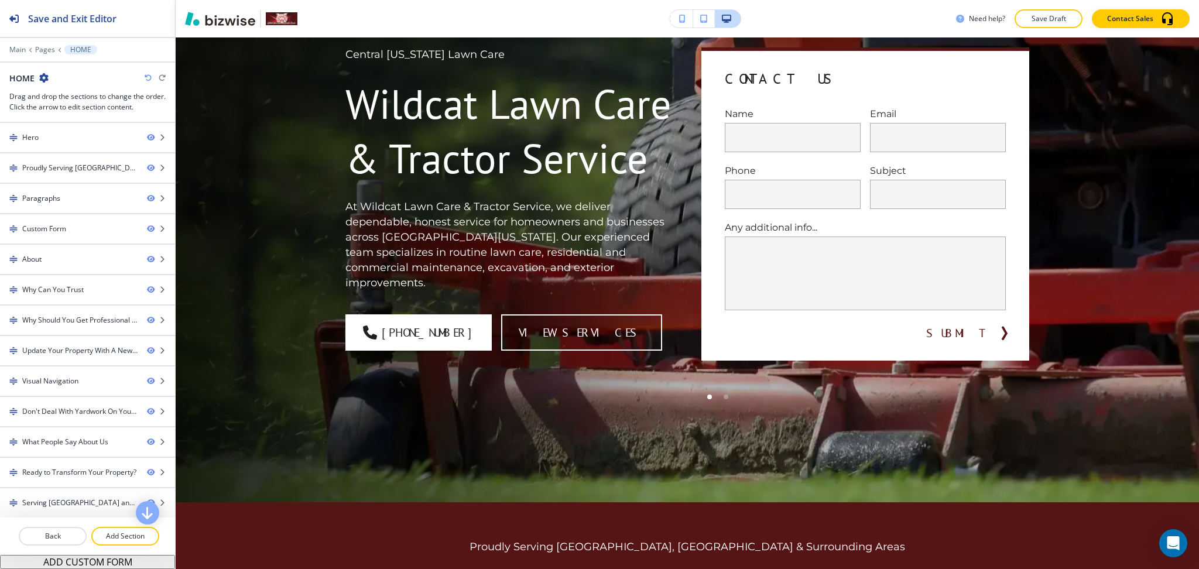
scroll to position [0, 0]
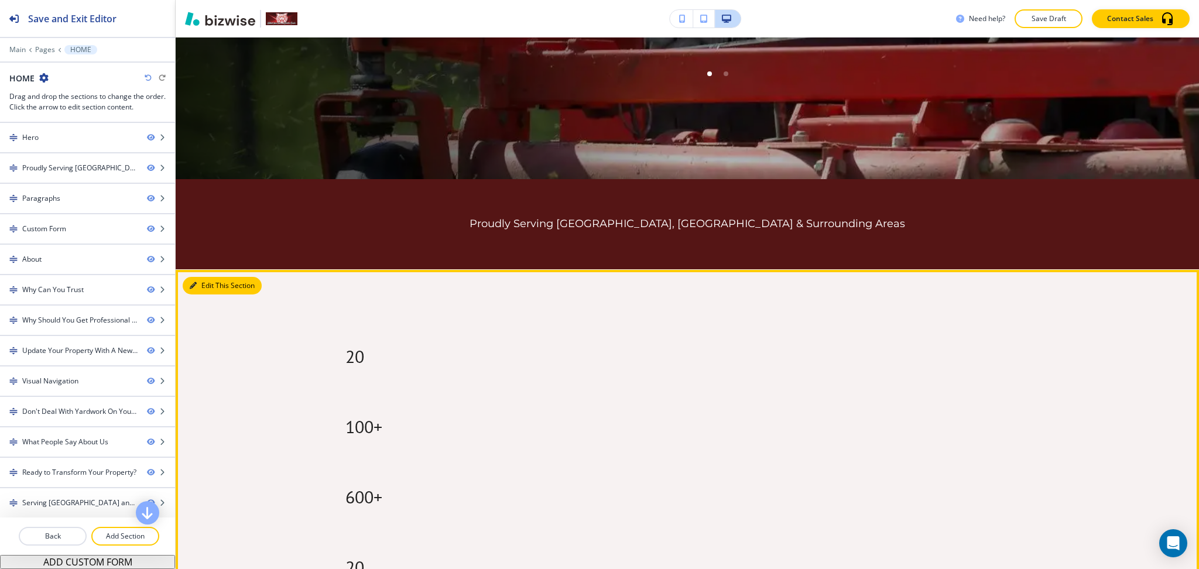
click at [189, 283] on button "Edit This Section" at bounding box center [222, 286] width 79 height 18
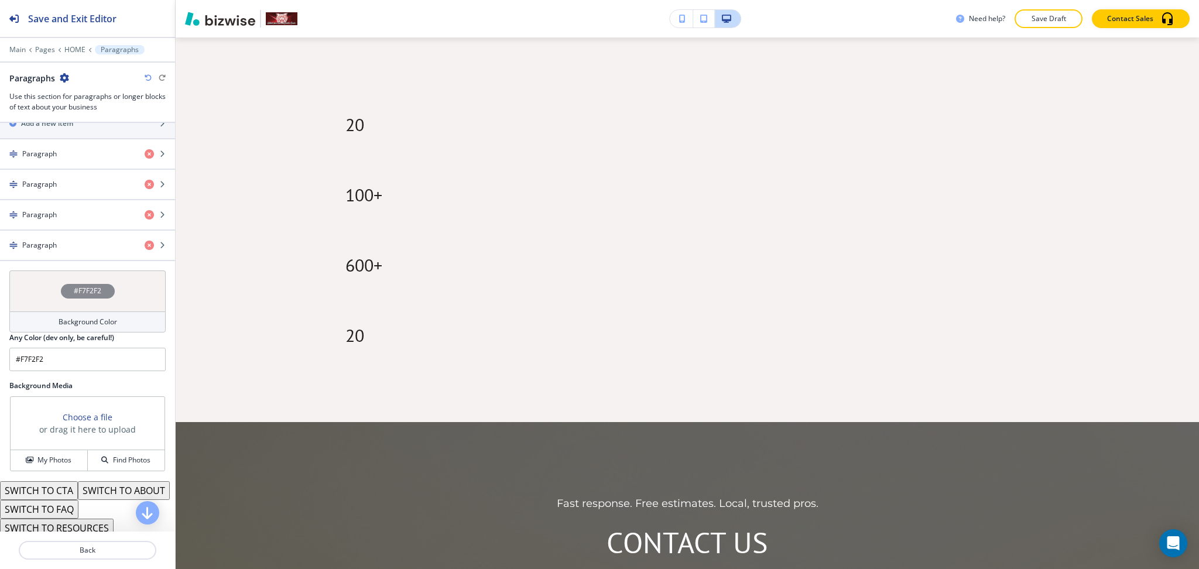
scroll to position [471, 0]
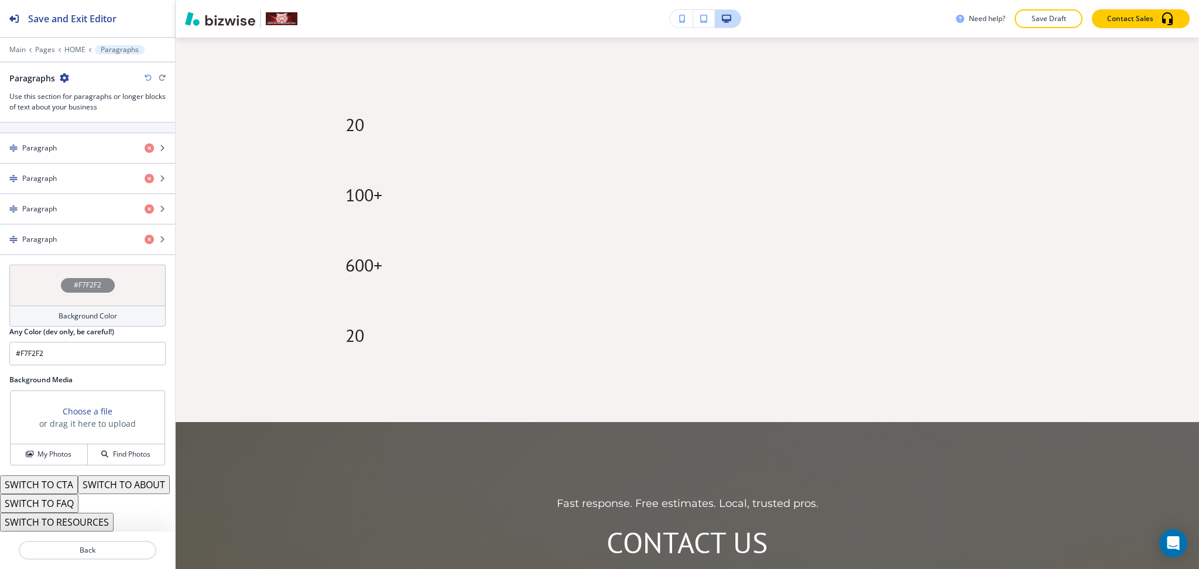
click at [78, 481] on button "SWITCH TO ABOUT" at bounding box center [124, 484] width 92 height 19
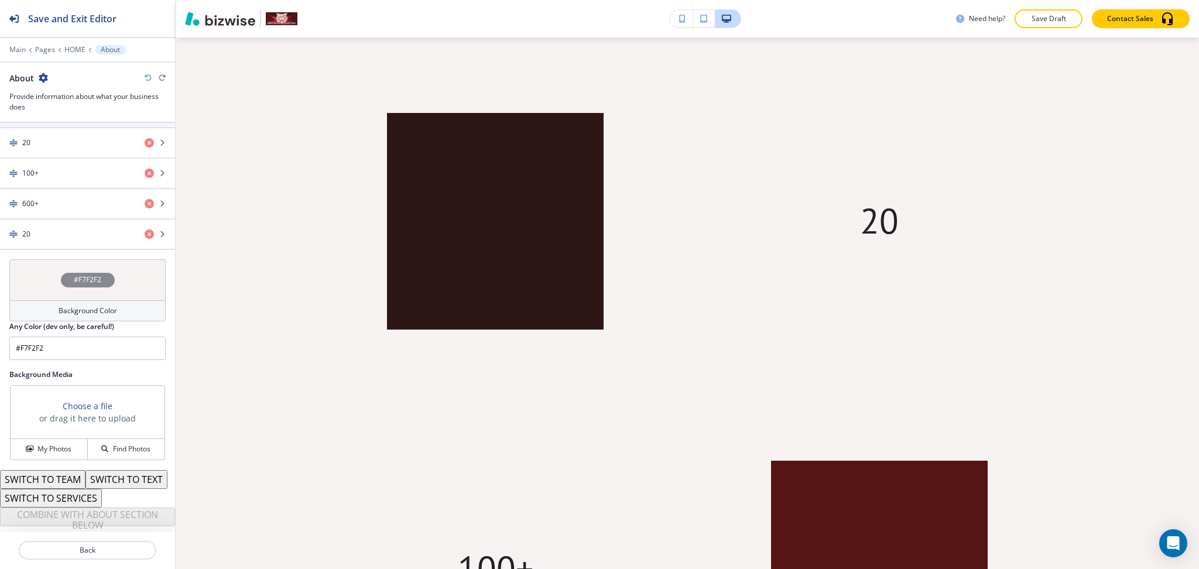
scroll to position [475, 0]
click at [80, 499] on button "SWITCH TO SERVICES" at bounding box center [51, 498] width 102 height 19
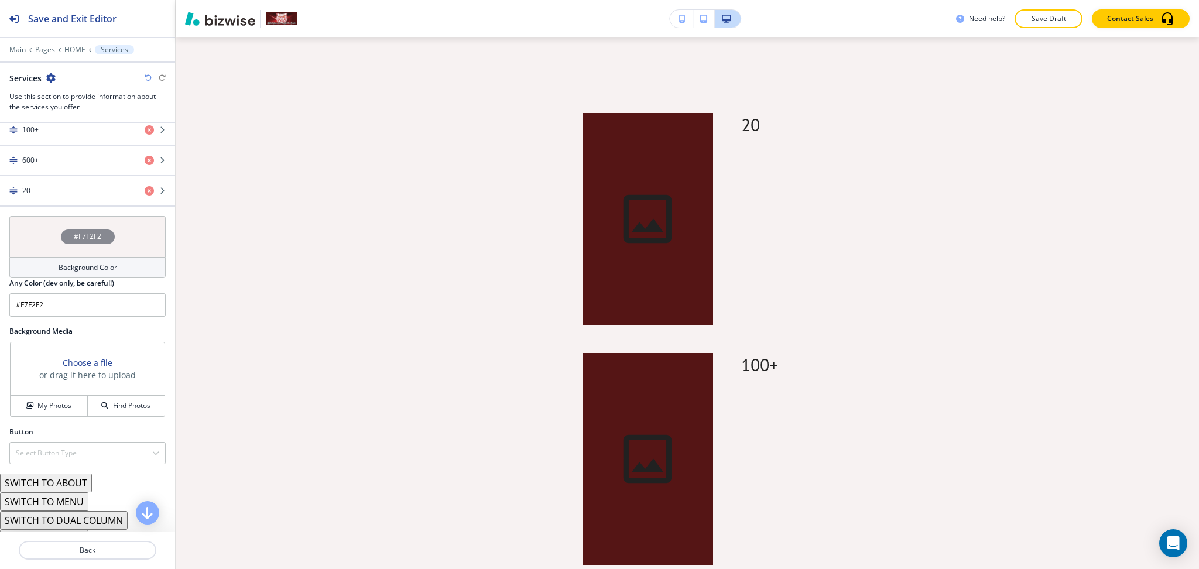
scroll to position [574, 0]
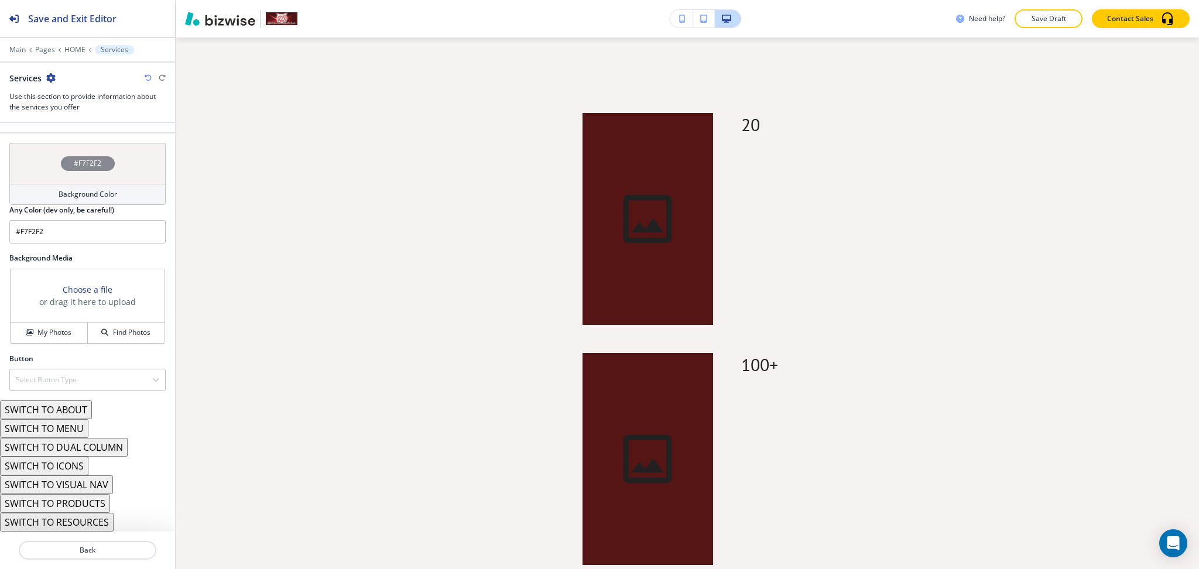
click at [80, 467] on button "SWITCH TO ICONS" at bounding box center [44, 466] width 88 height 19
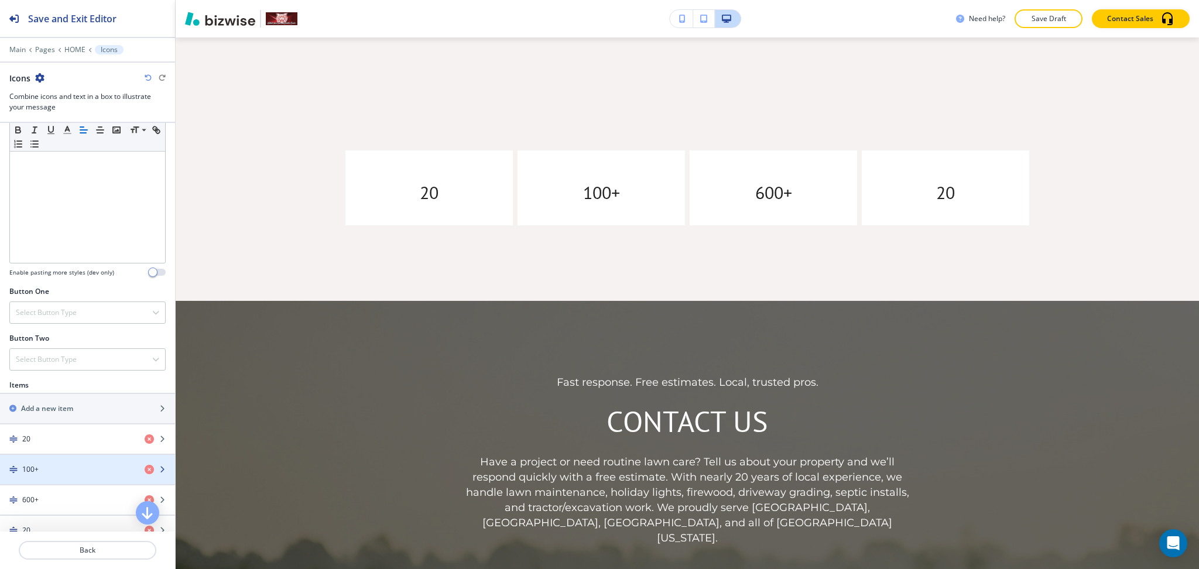
scroll to position [254, 0]
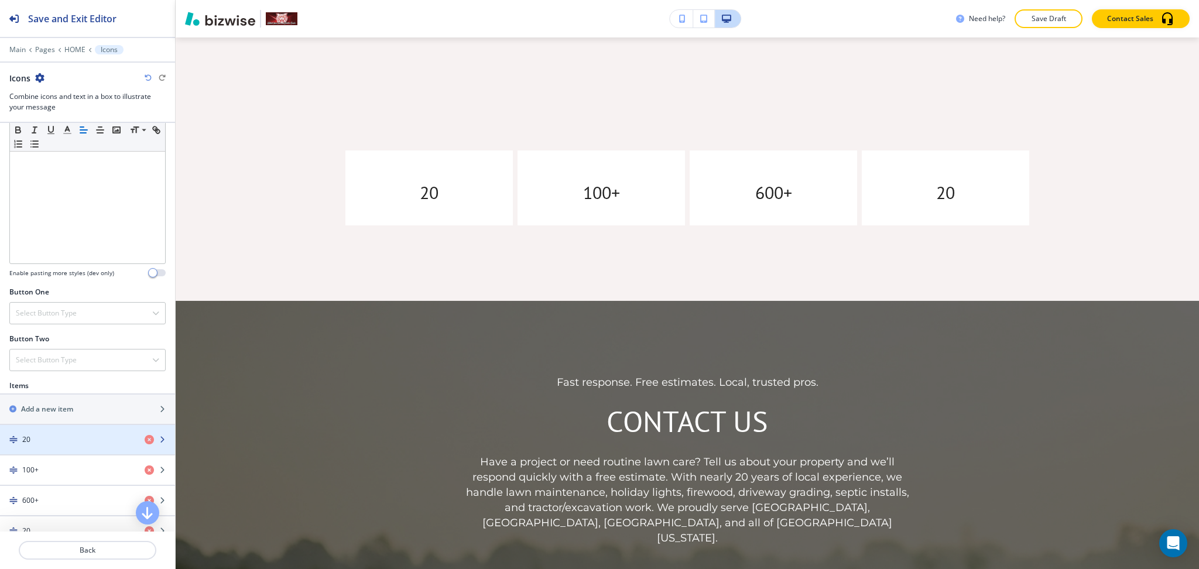
click at [57, 445] on div "button" at bounding box center [87, 449] width 175 height 9
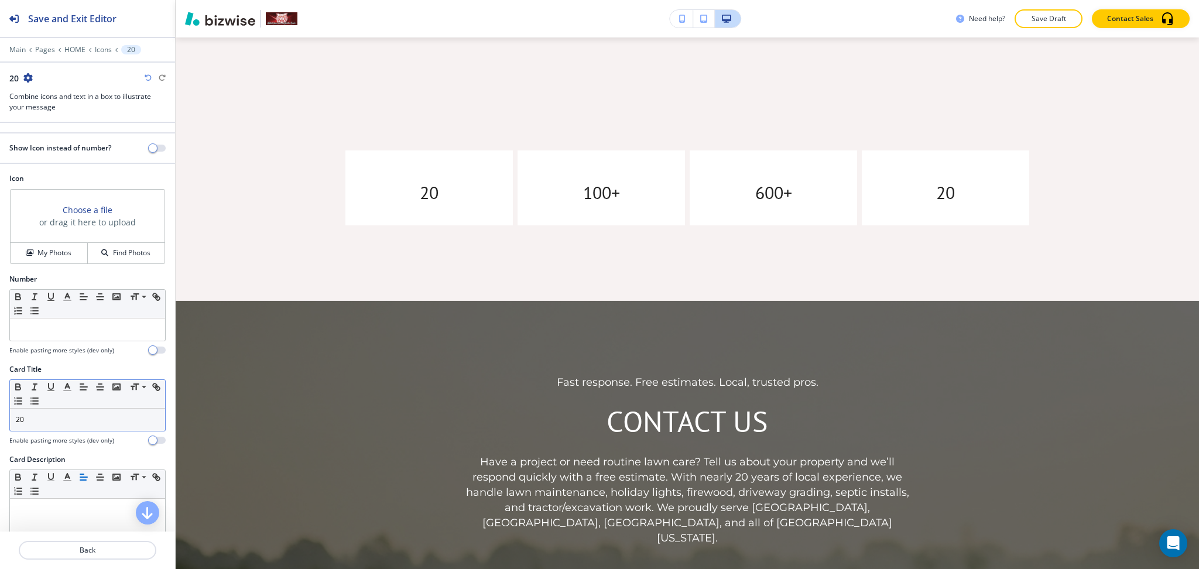
click at [66, 415] on p "20" at bounding box center [87, 420] width 143 height 11
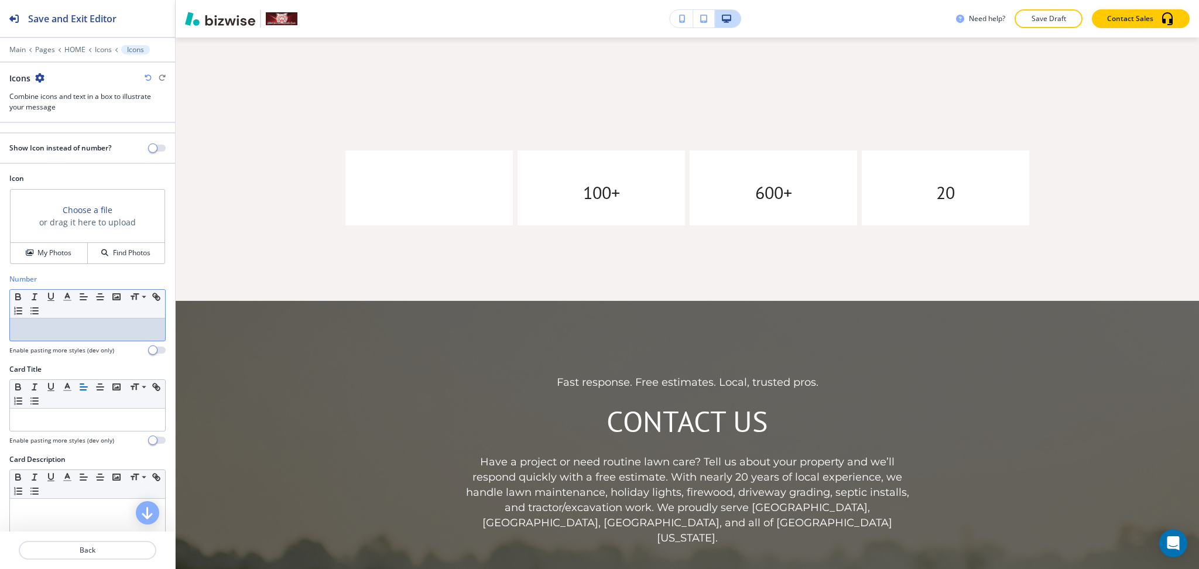
click at [53, 329] on p at bounding box center [87, 329] width 143 height 11
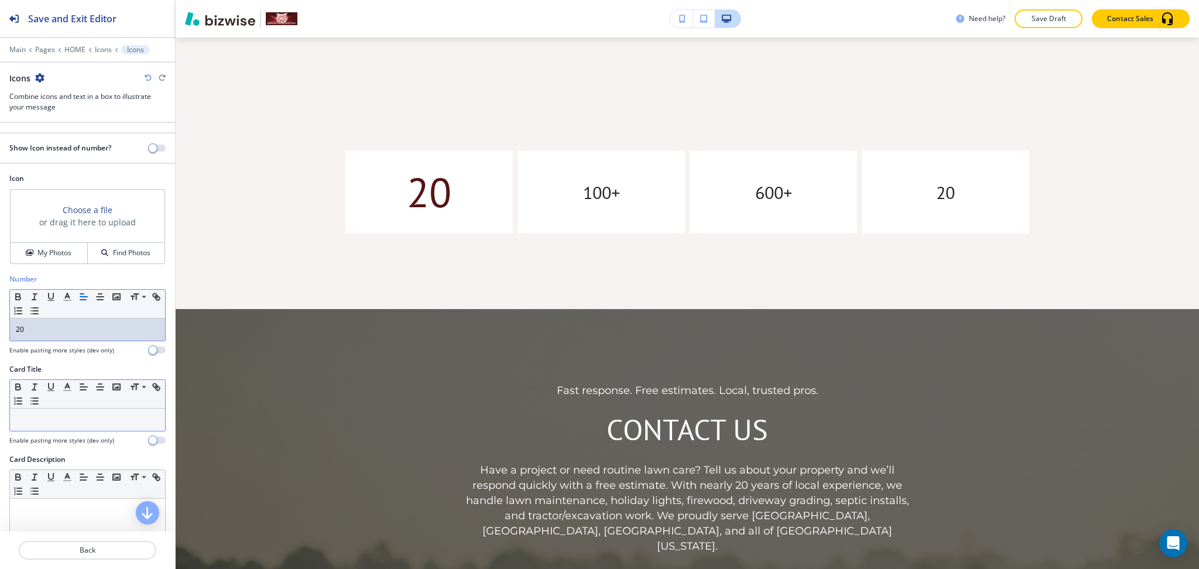
click at [69, 423] on p at bounding box center [87, 420] width 143 height 11
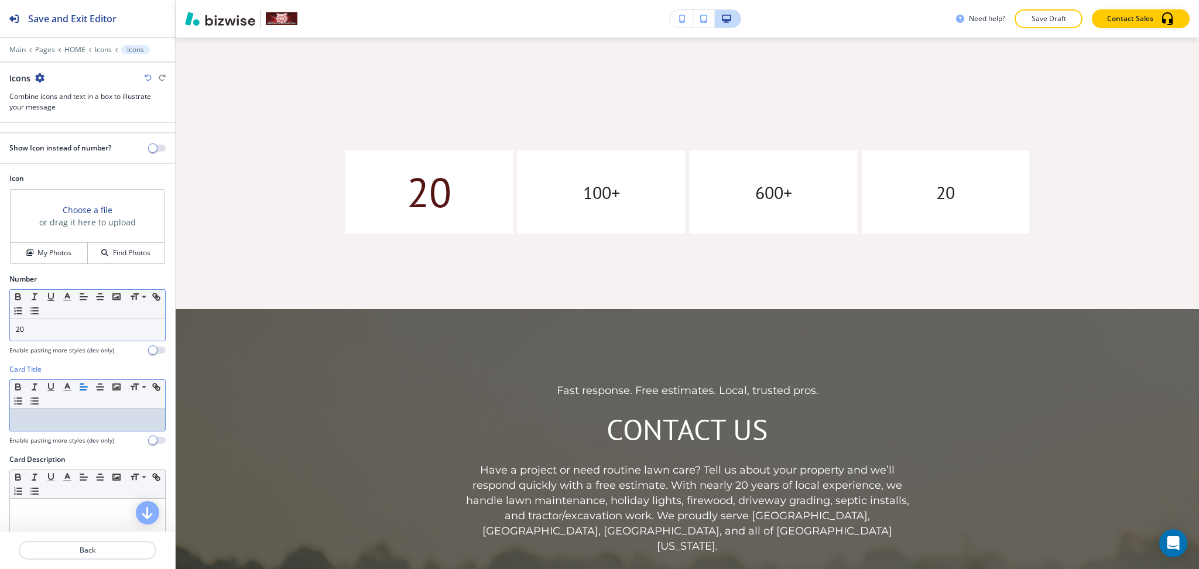
paste div
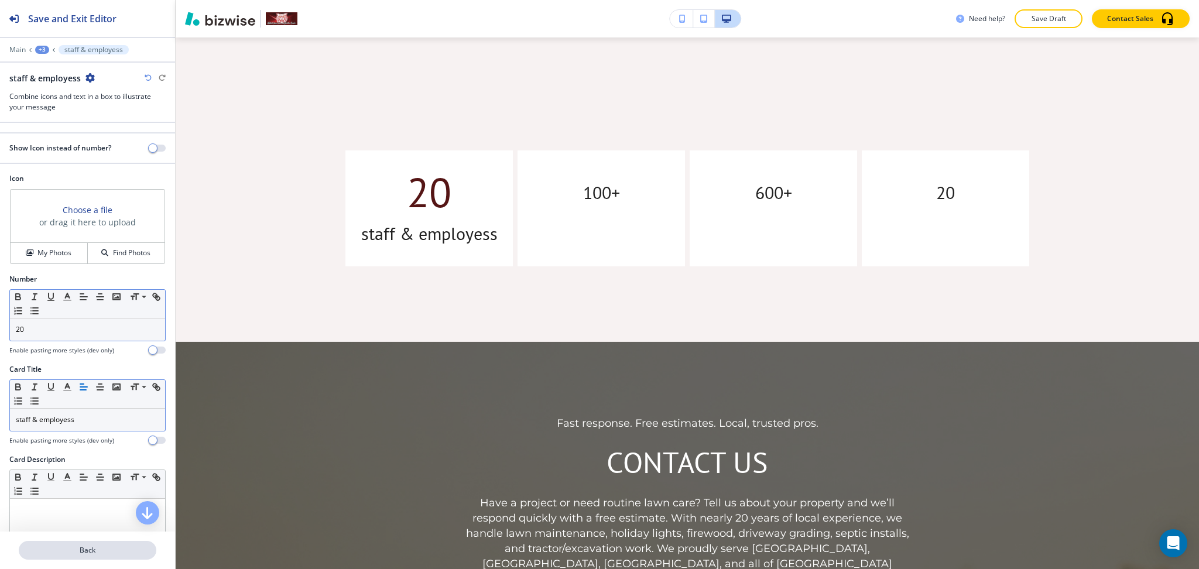
click at [104, 554] on p "Back" at bounding box center [87, 550] width 135 height 11
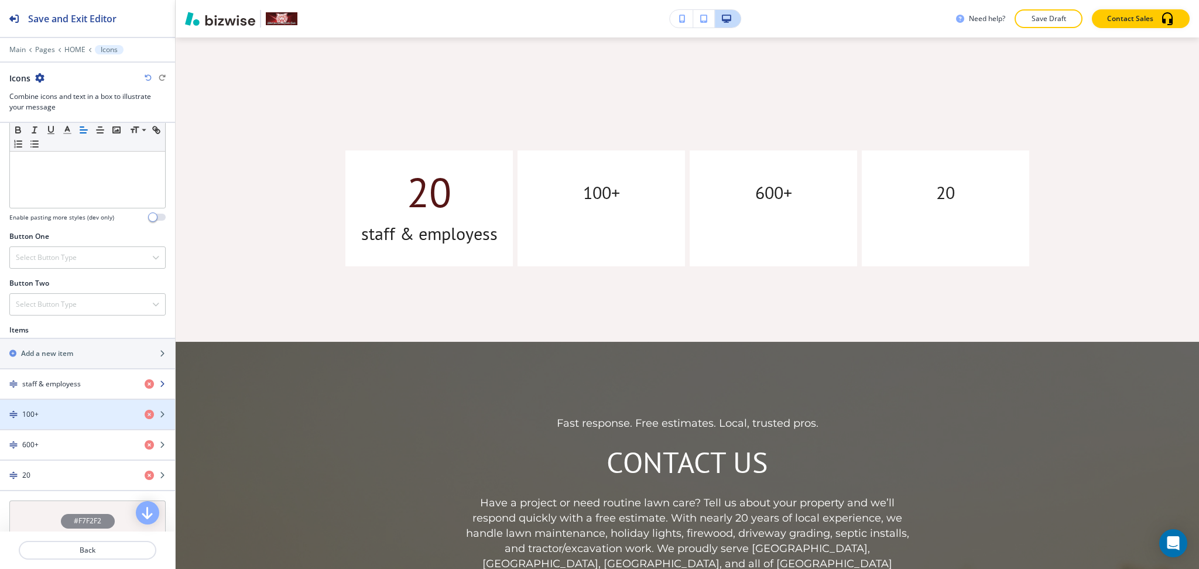
scroll to position [311, 0]
click at [60, 416] on div "100+" at bounding box center [67, 413] width 135 height 11
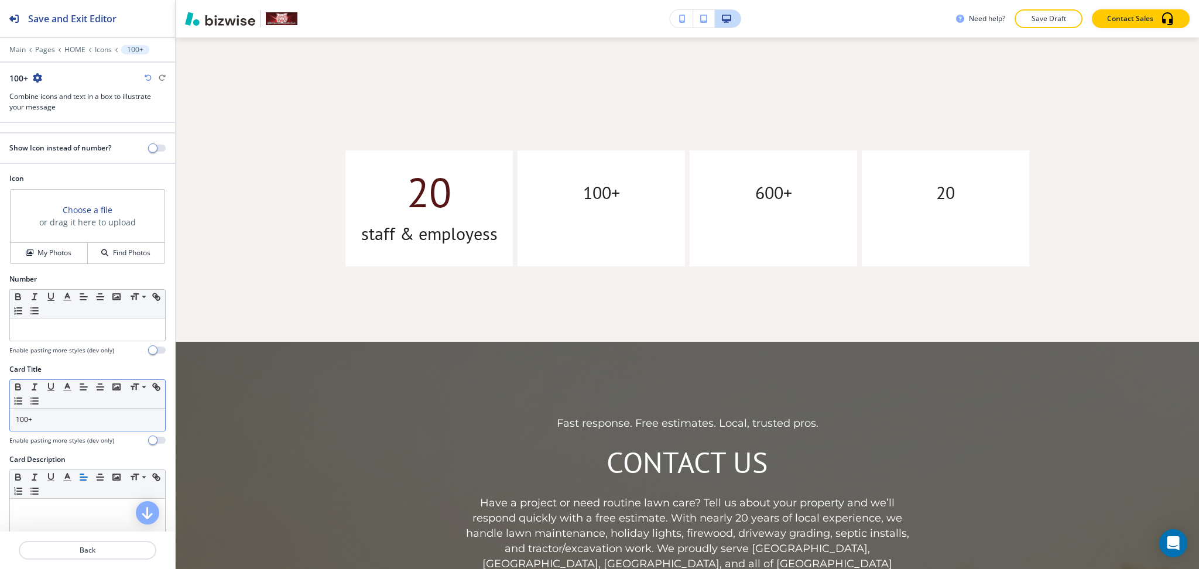
click at [66, 423] on p "100+" at bounding box center [87, 420] width 143 height 11
click at [40, 337] on div at bounding box center [87, 330] width 155 height 22
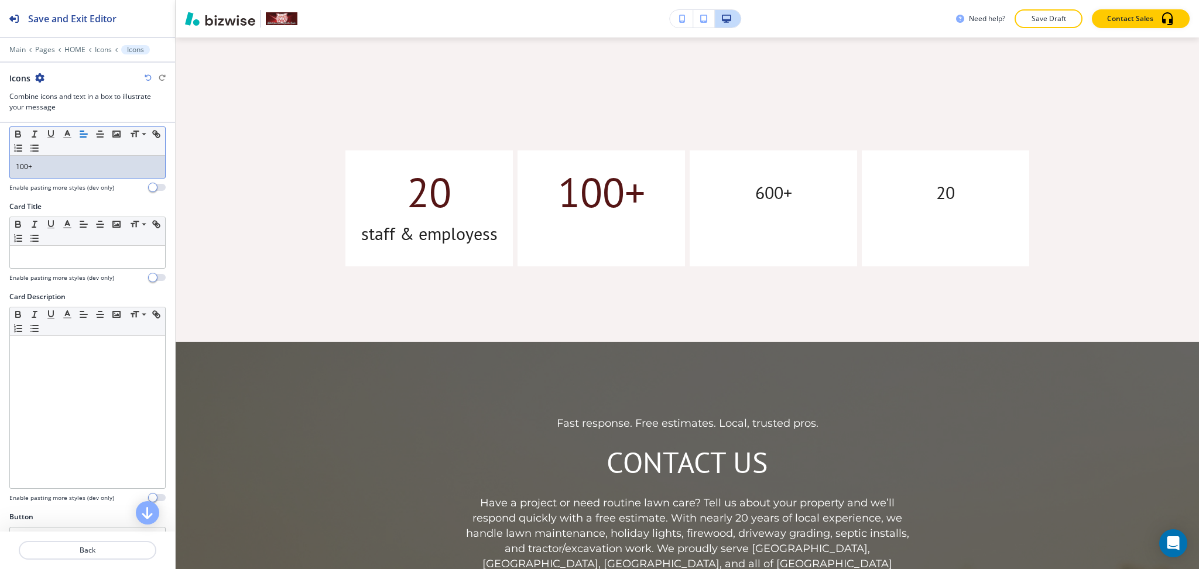
scroll to position [136, 0]
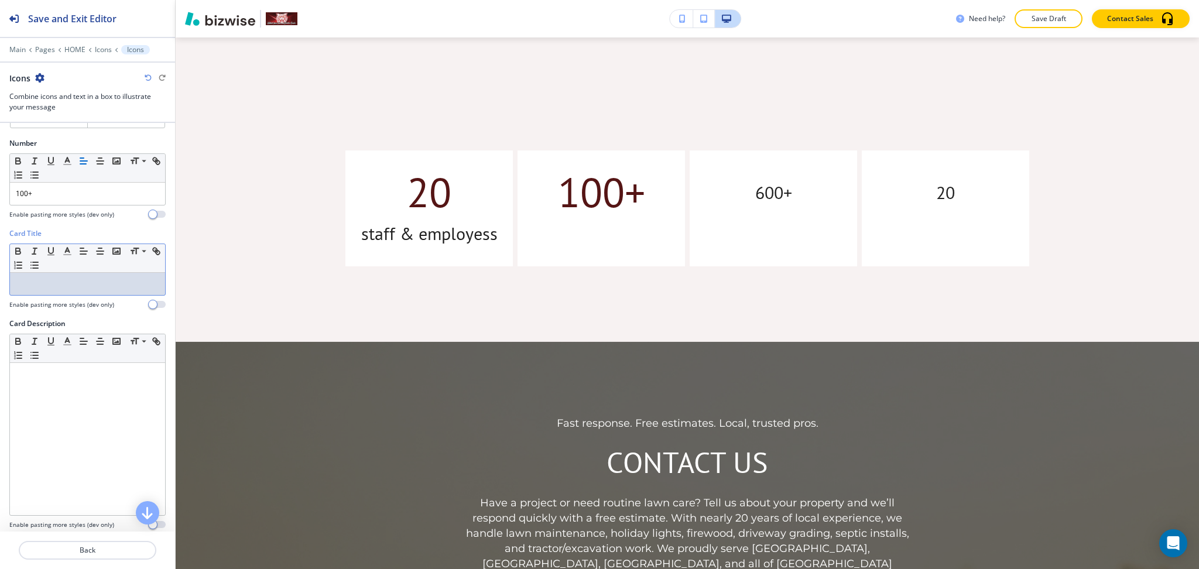
click at [106, 290] on div at bounding box center [87, 284] width 155 height 22
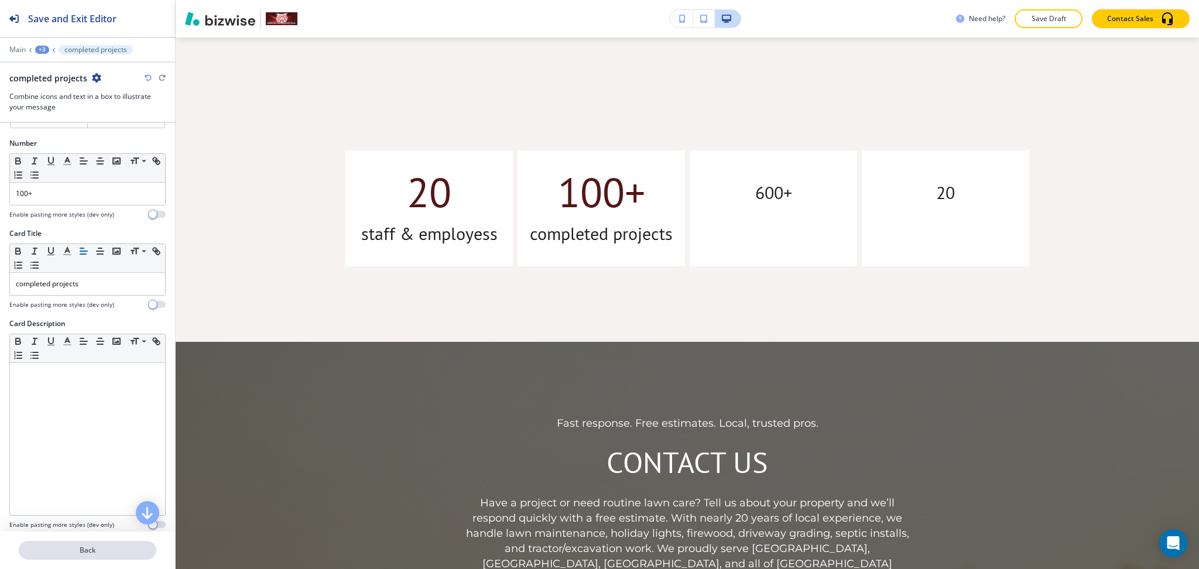
click at [76, 549] on p "Back" at bounding box center [87, 550] width 135 height 11
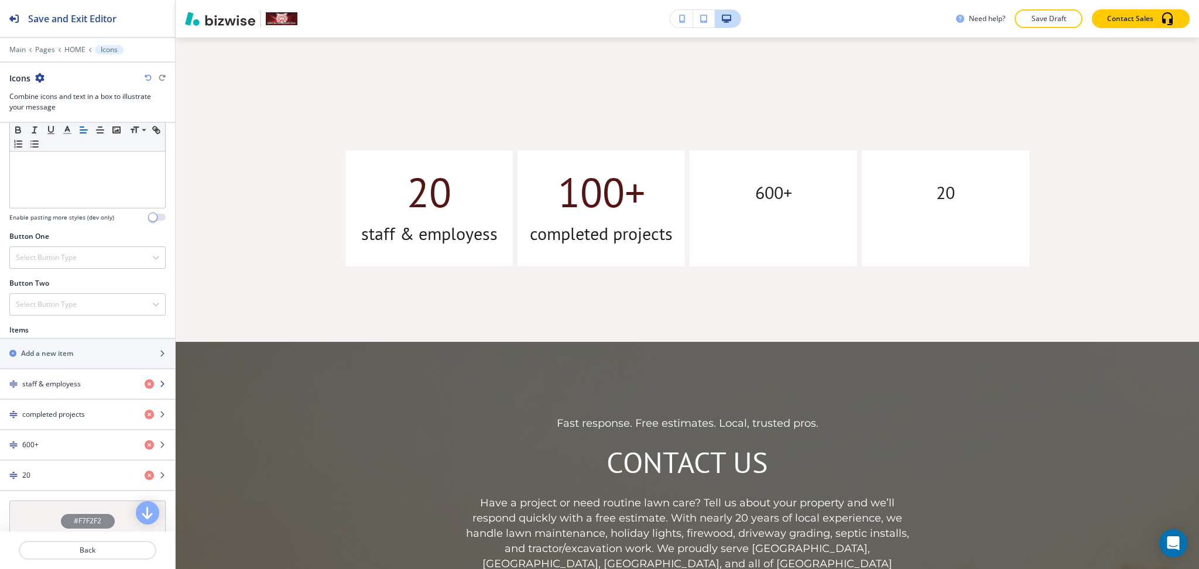
scroll to position [311, 0]
click at [69, 439] on div "600+" at bounding box center [67, 443] width 135 height 11
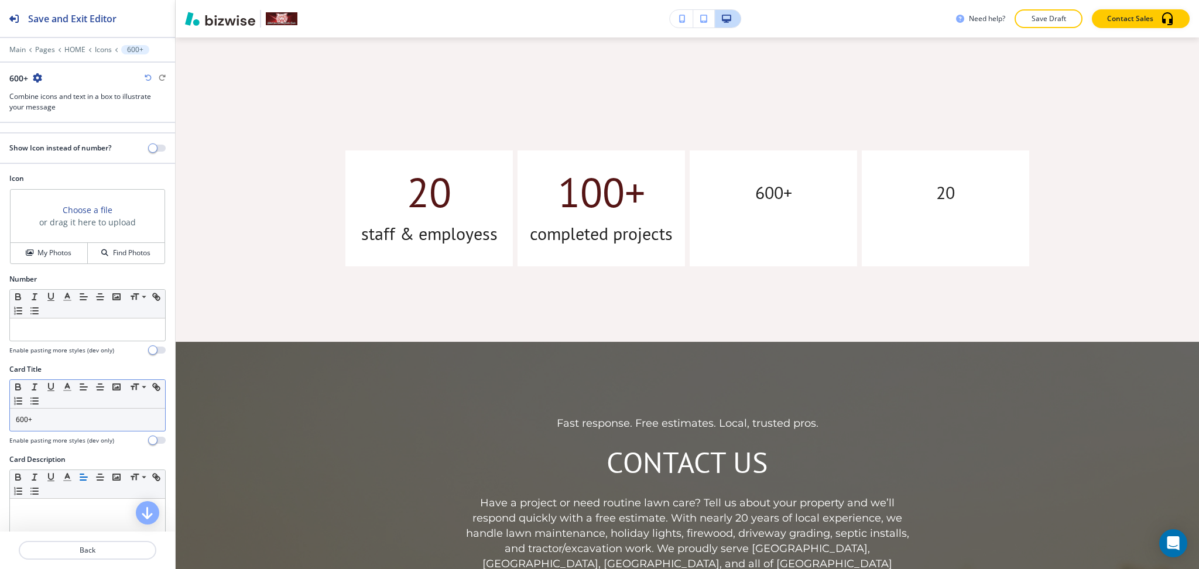
click at [67, 420] on p "600+" at bounding box center [87, 420] width 143 height 11
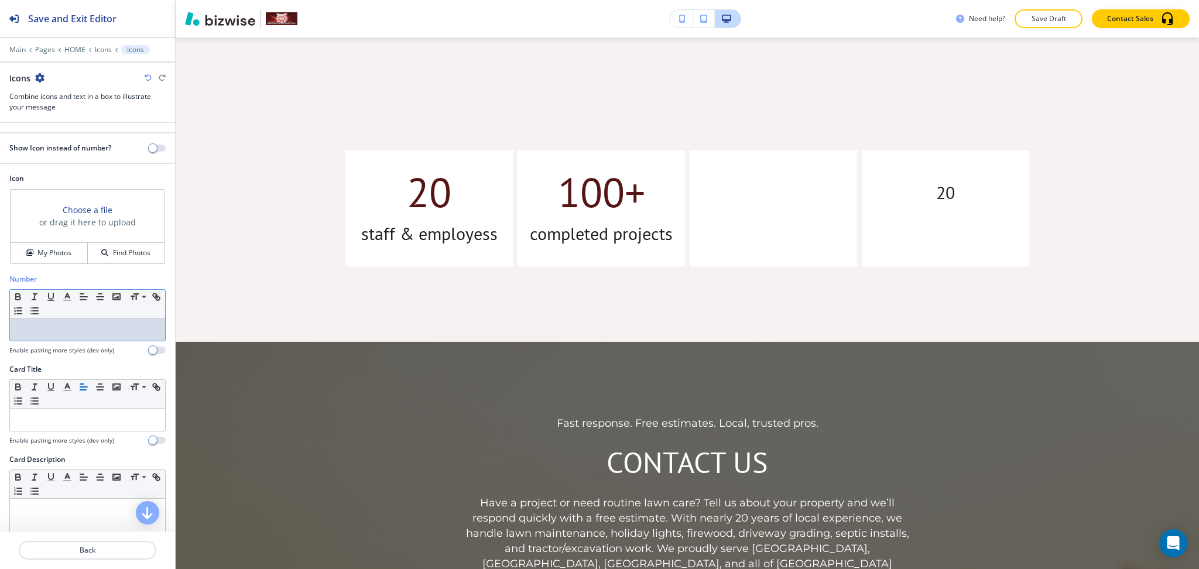
click at [50, 328] on p at bounding box center [87, 329] width 143 height 11
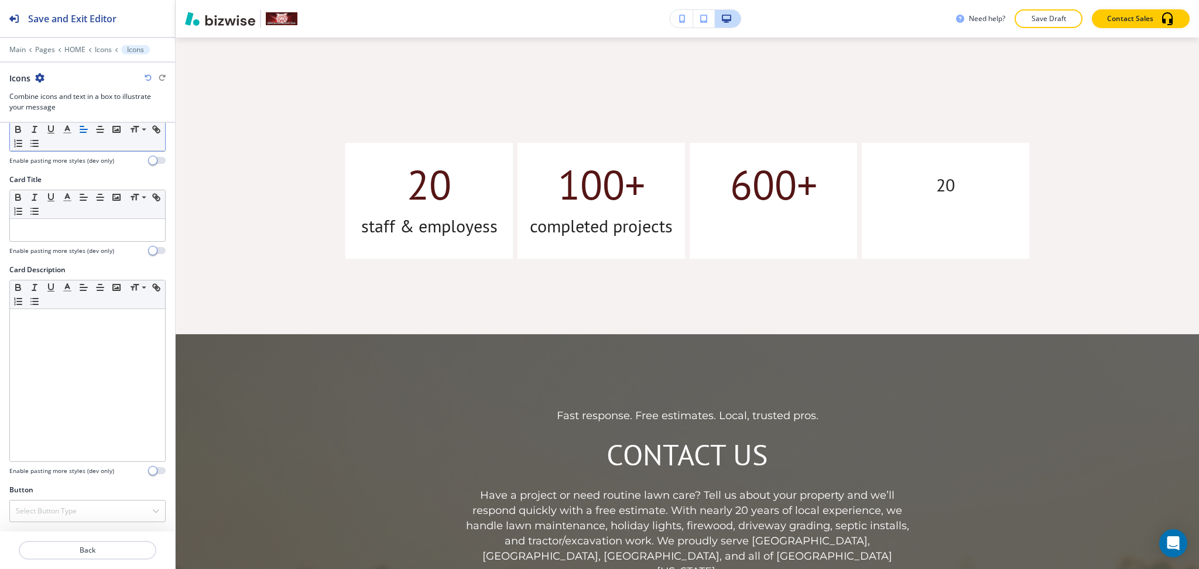
scroll to position [719, 0]
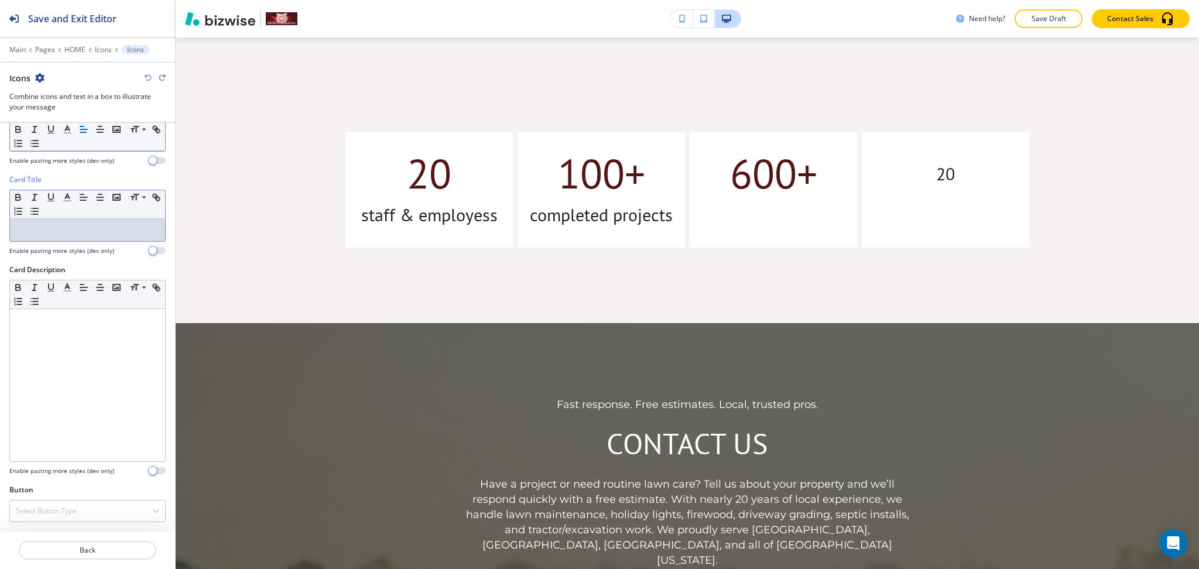
click at [90, 232] on p at bounding box center [87, 230] width 143 height 11
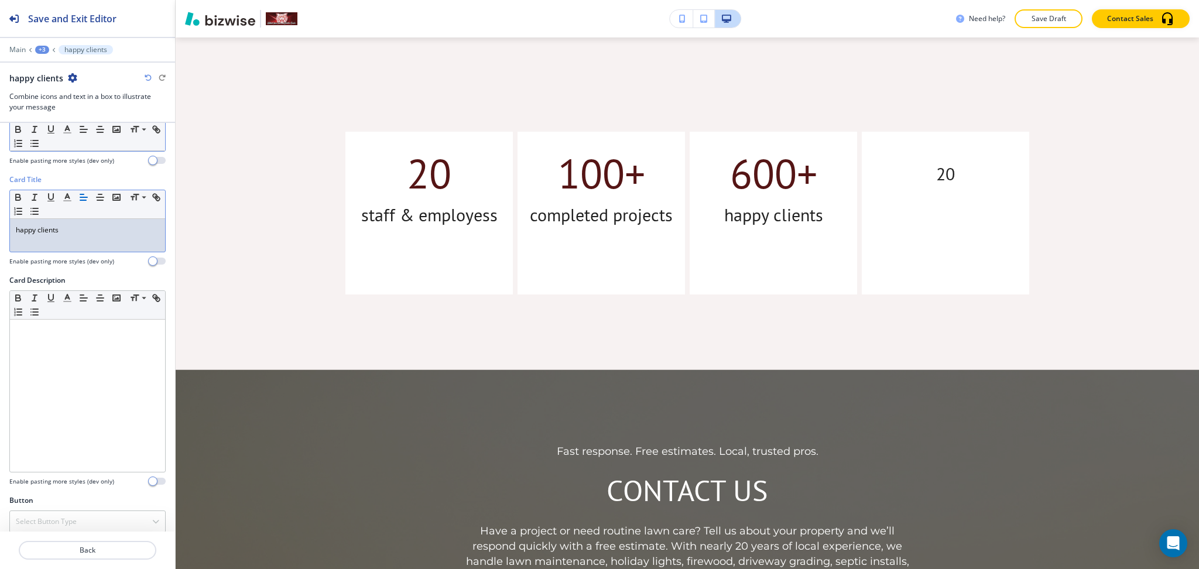
scroll to position [0, 0]
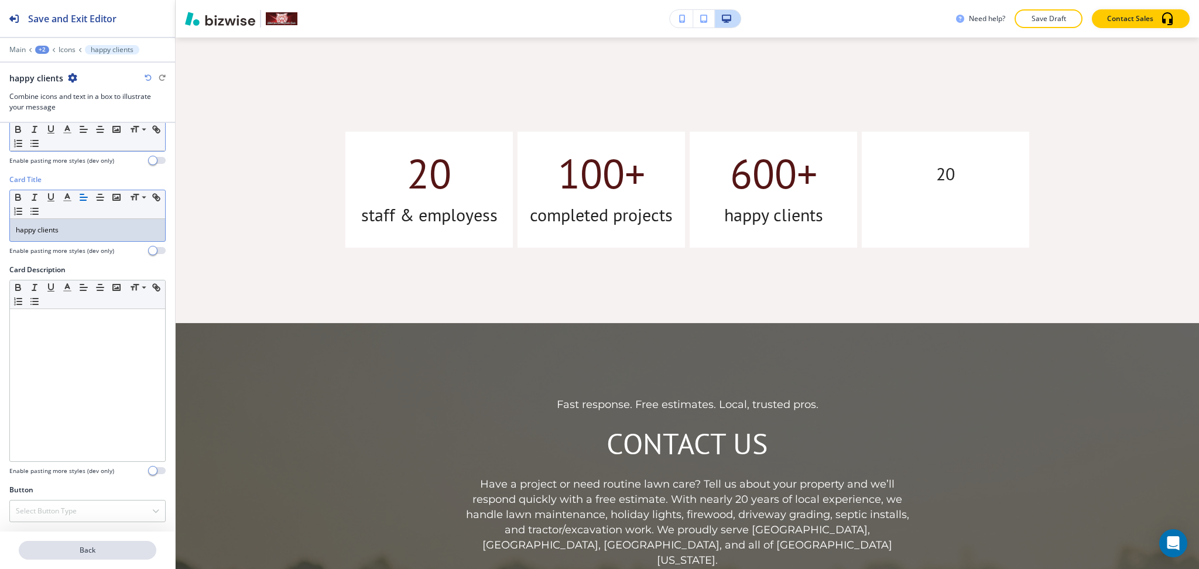
click at [90, 558] on button "Back" at bounding box center [88, 550] width 138 height 19
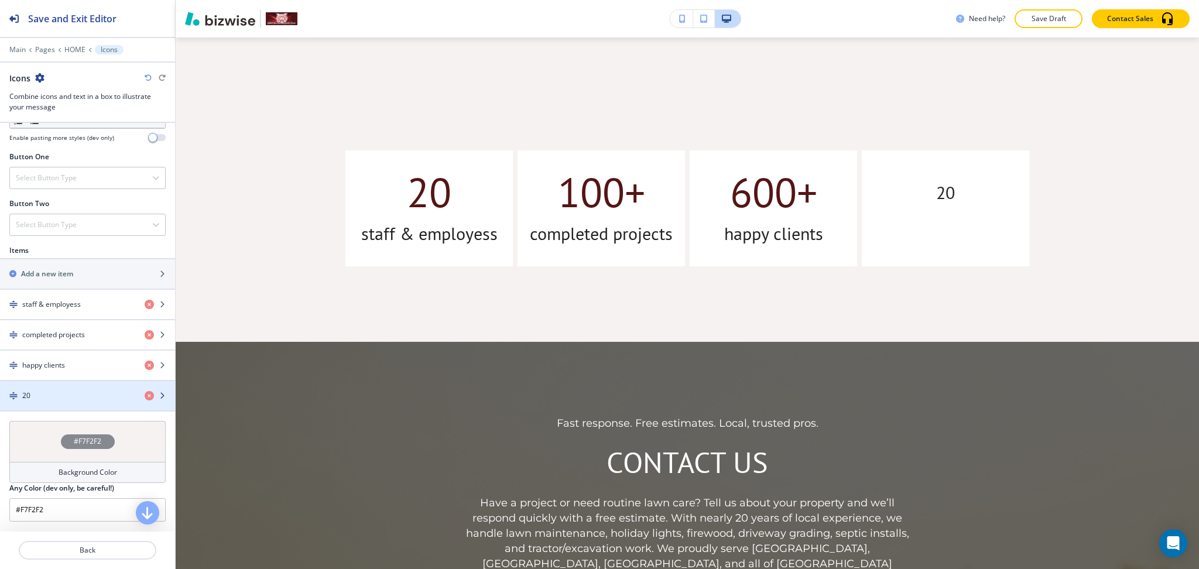
scroll to position [390, 0]
click at [61, 405] on div "button" at bounding box center [87, 404] width 175 height 9
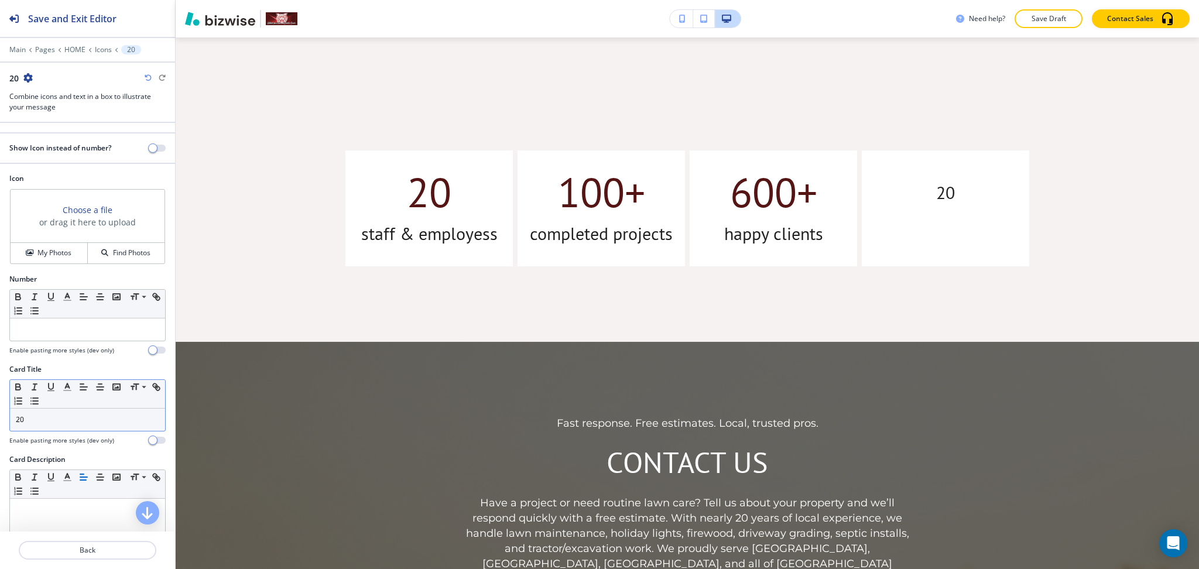
click at [78, 425] on p "20" at bounding box center [87, 420] width 143 height 11
click at [60, 332] on p at bounding box center [87, 329] width 143 height 11
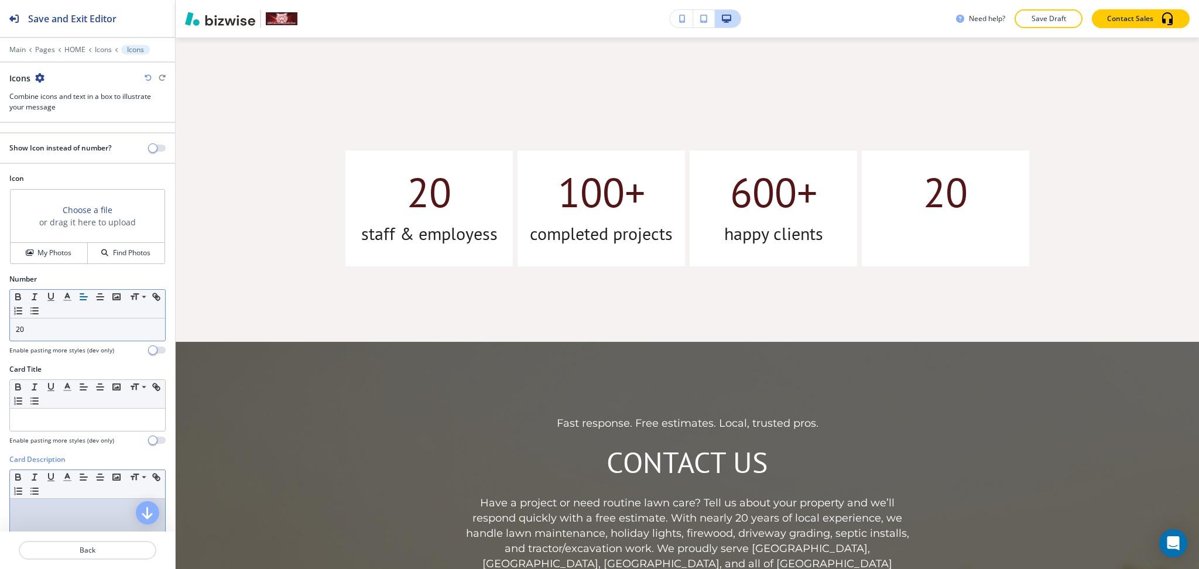
click at [95, 516] on div at bounding box center [87, 575] width 155 height 152
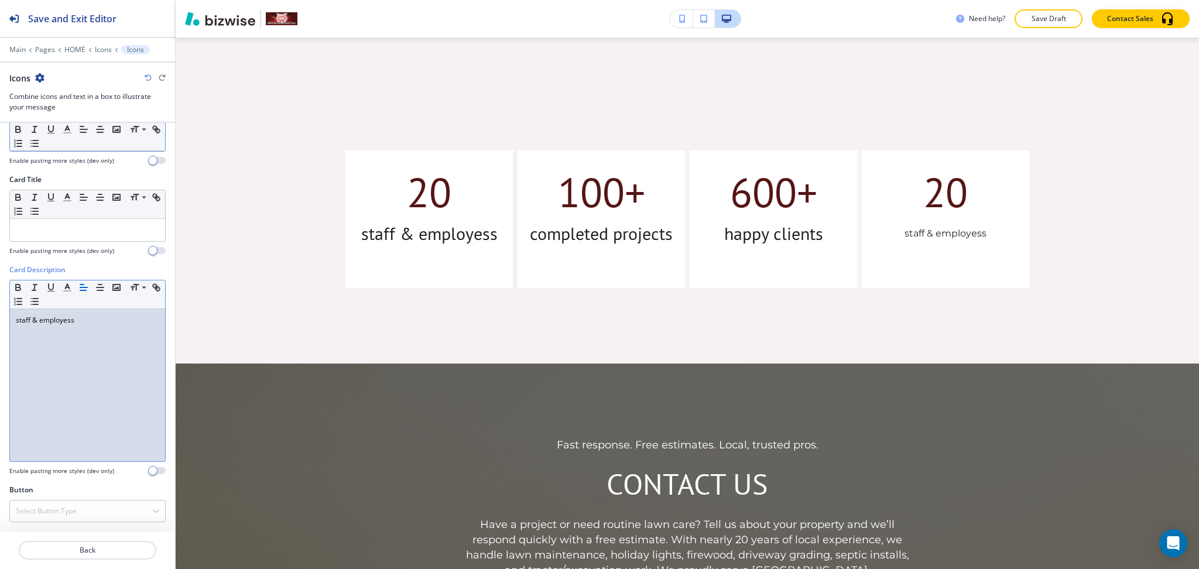
scroll to position [0, 0]
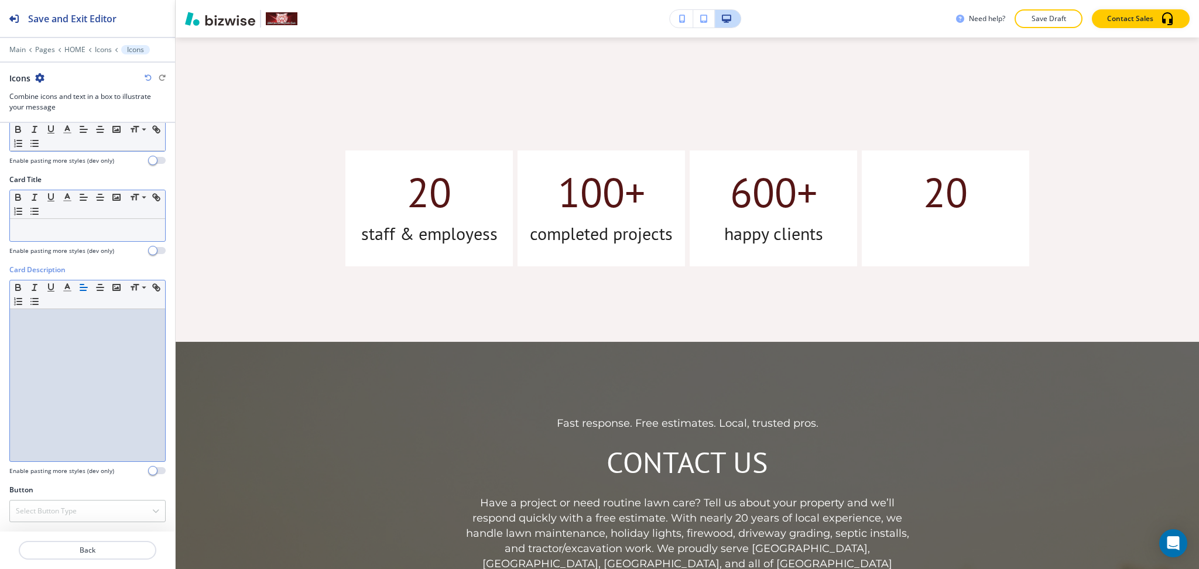
click at [71, 235] on p at bounding box center [87, 230] width 143 height 11
paste div
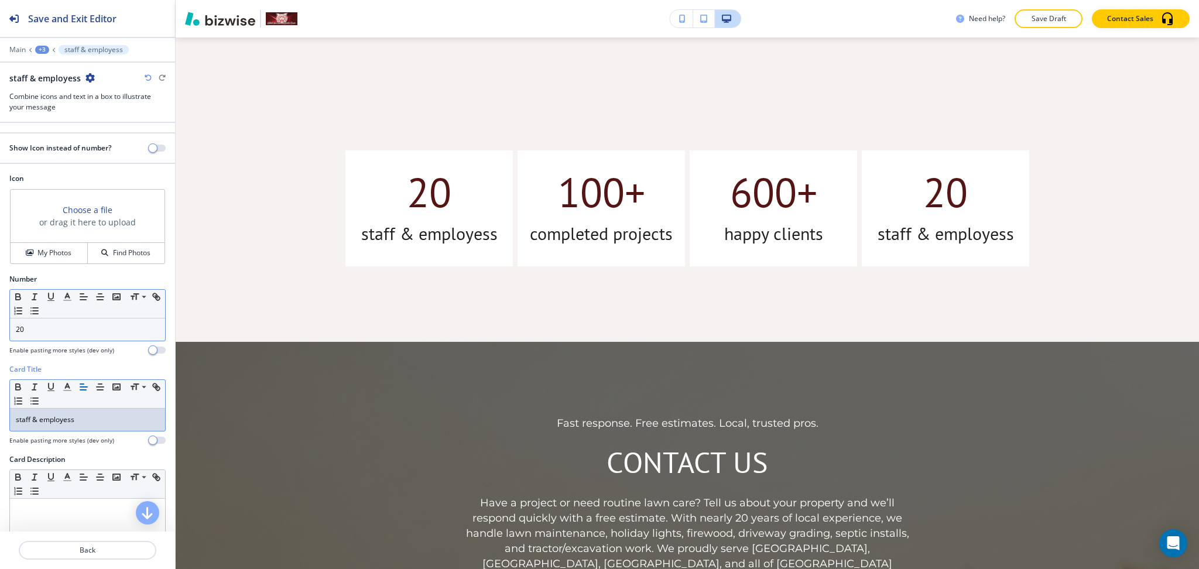
scroll to position [700, 0]
drag, startPoint x: 58, startPoint y: 333, endPoint x: 0, endPoint y: 314, distance: 61.1
click at [0, 322] on div "Number Small Normal Large Huge 20 Enable pasting more styles (dev only)" at bounding box center [87, 319] width 175 height 90
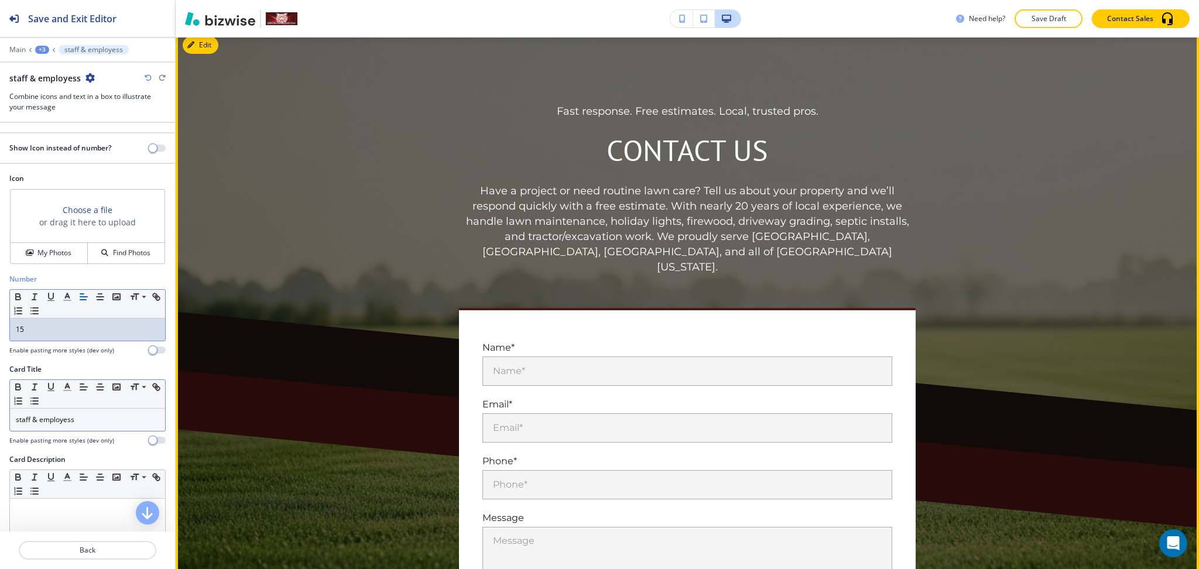
scroll to position [1011, 0]
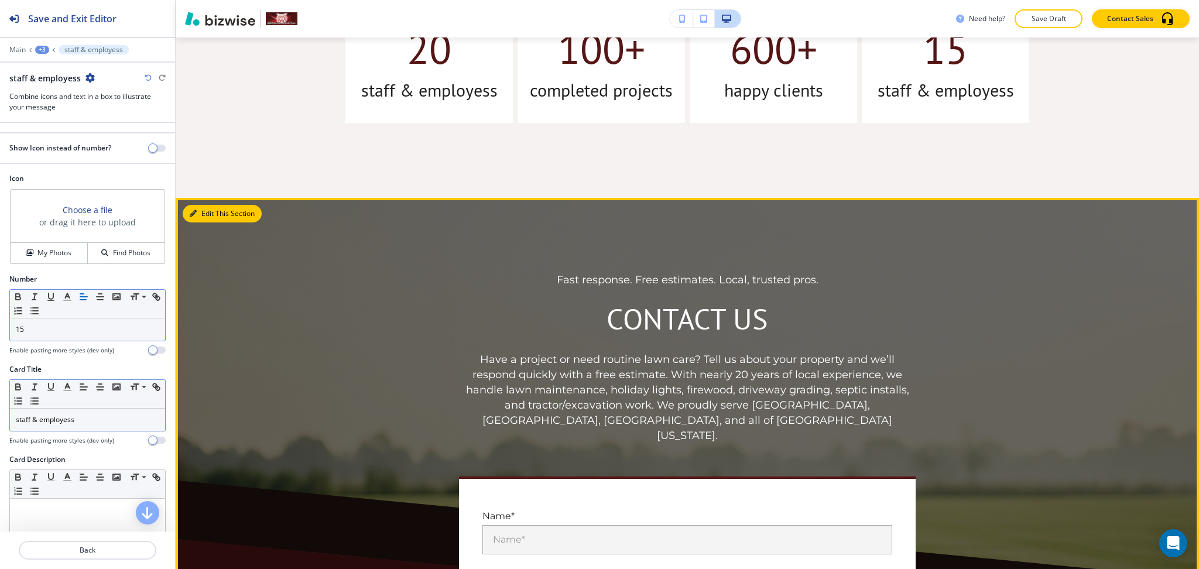
click at [201, 206] on button "Edit This Section" at bounding box center [222, 214] width 79 height 18
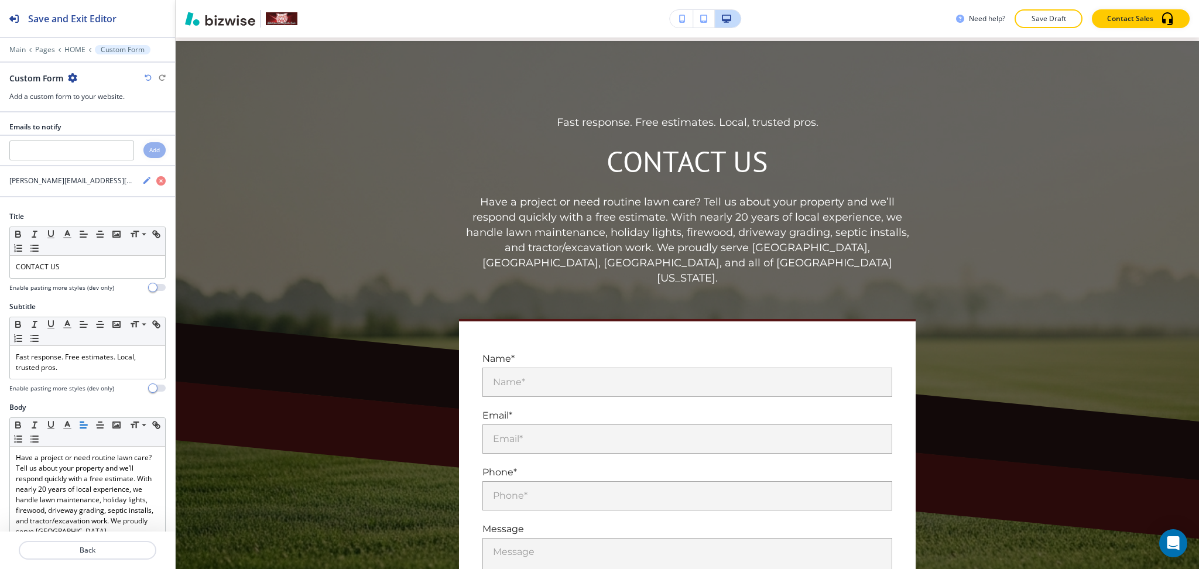
scroll to position [1004, 0]
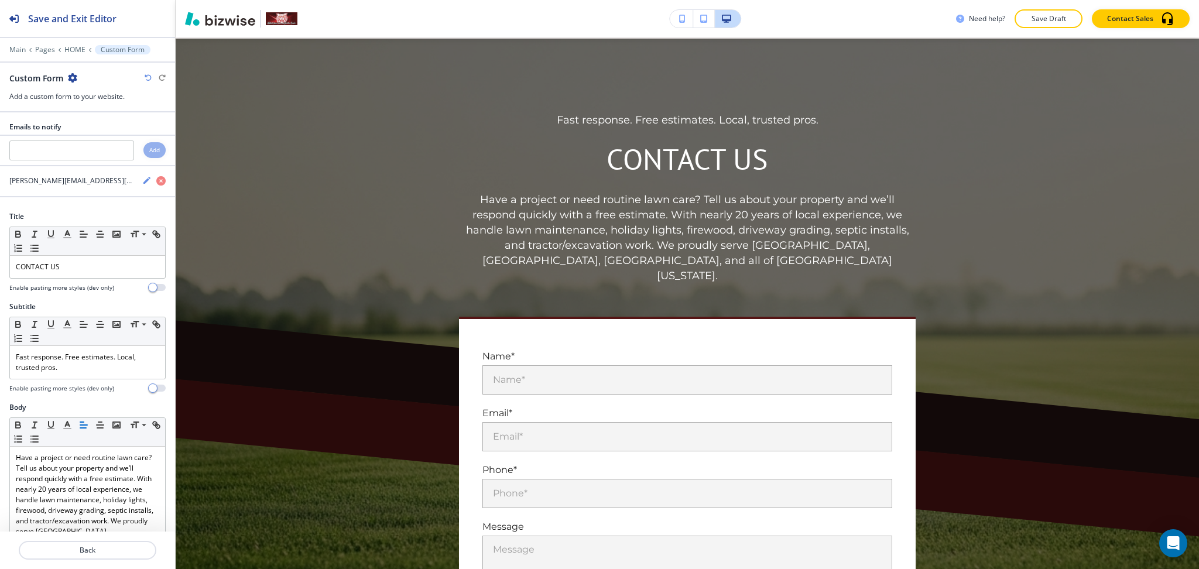
click at [69, 73] on icon "button" at bounding box center [72, 77] width 9 height 9
click at [100, 143] on p "Delete Section" at bounding box center [105, 139] width 60 height 11
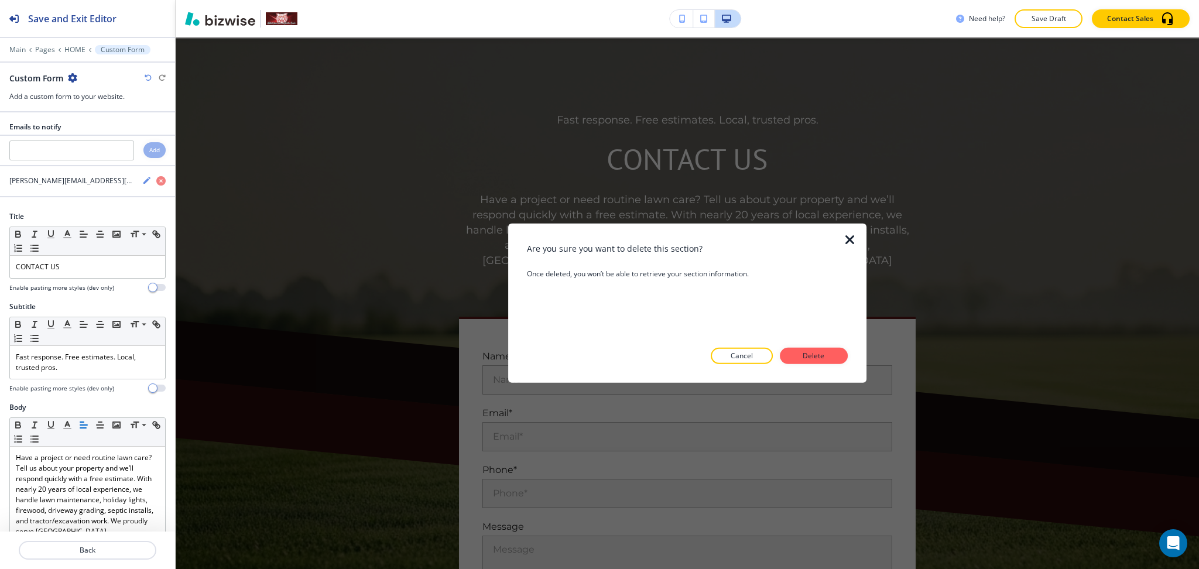
click at [813, 359] on p "Delete" at bounding box center [814, 356] width 28 height 11
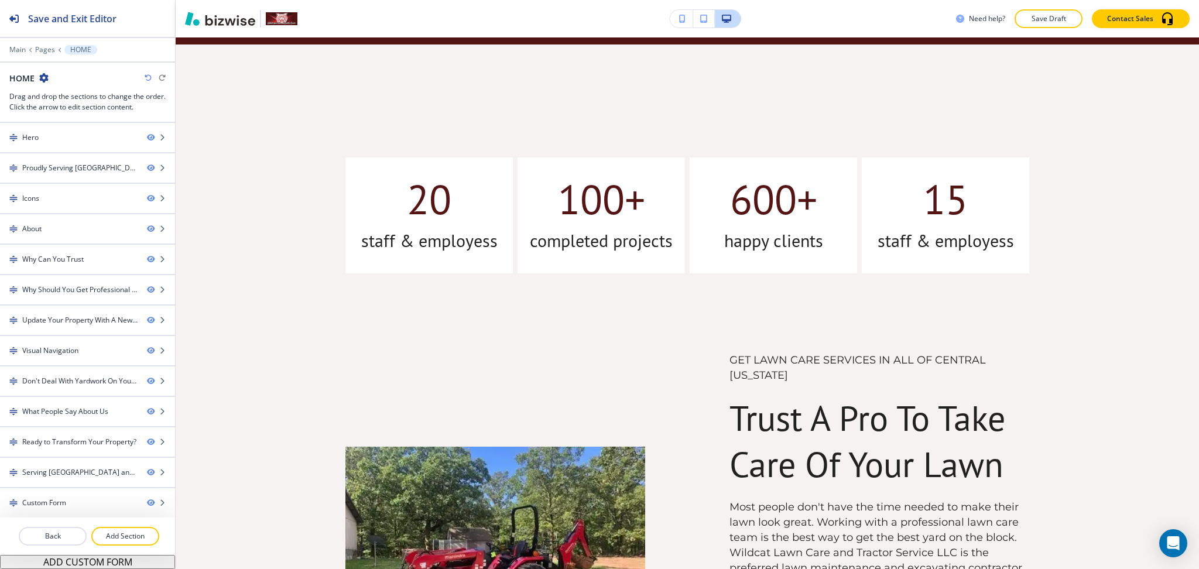
scroll to position [691, 0]
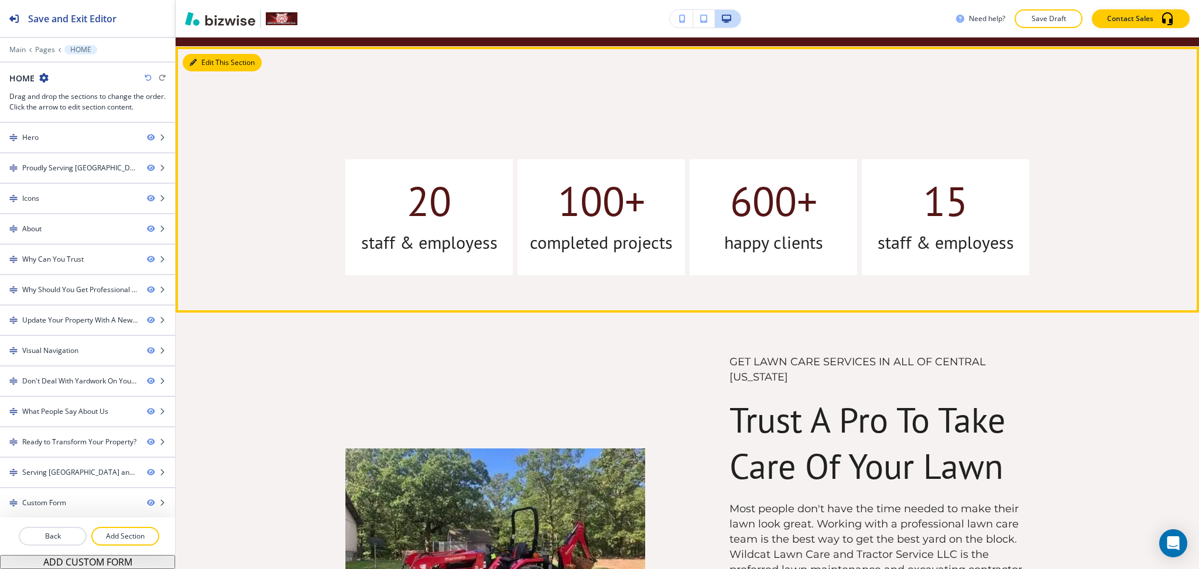
click at [208, 64] on button "Edit This Section" at bounding box center [222, 63] width 79 height 18
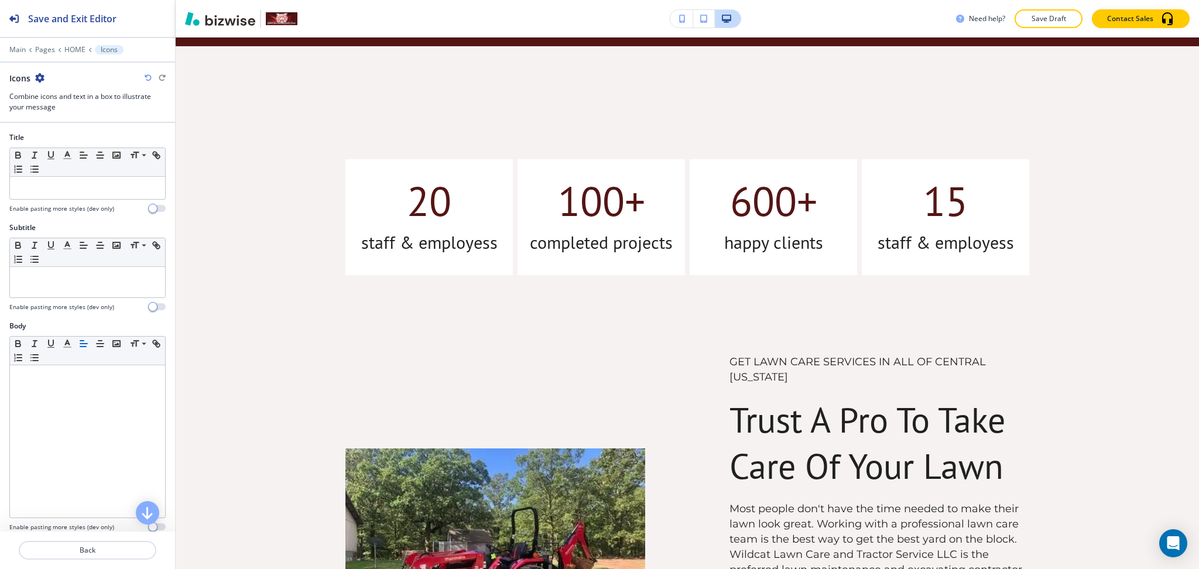
scroll to position [700, 0]
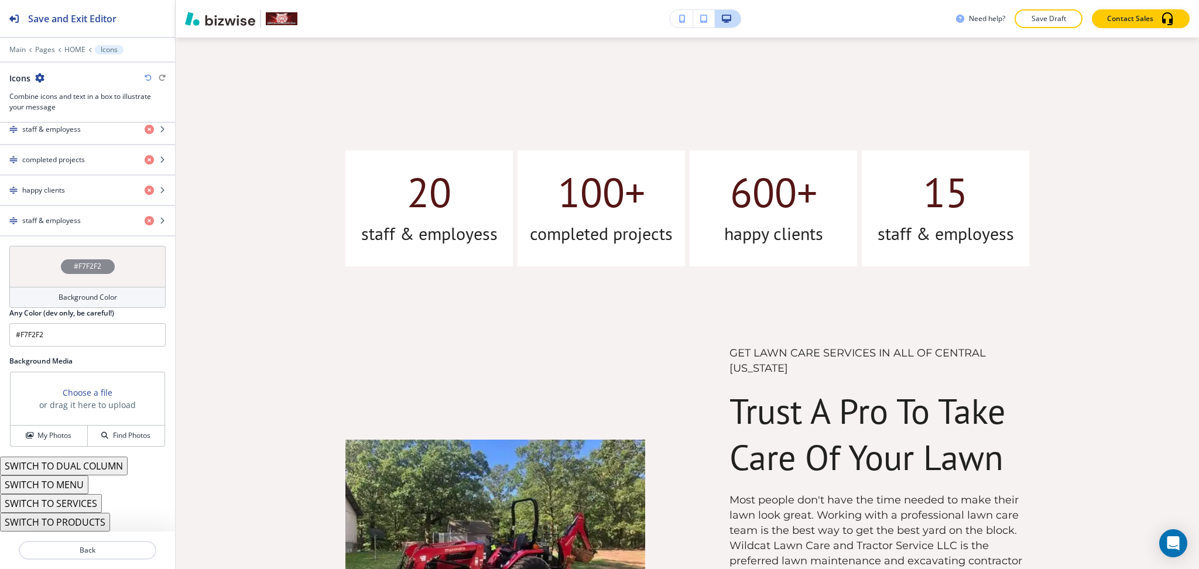
click at [71, 300] on h4 "Background Color" at bounding box center [88, 297] width 59 height 11
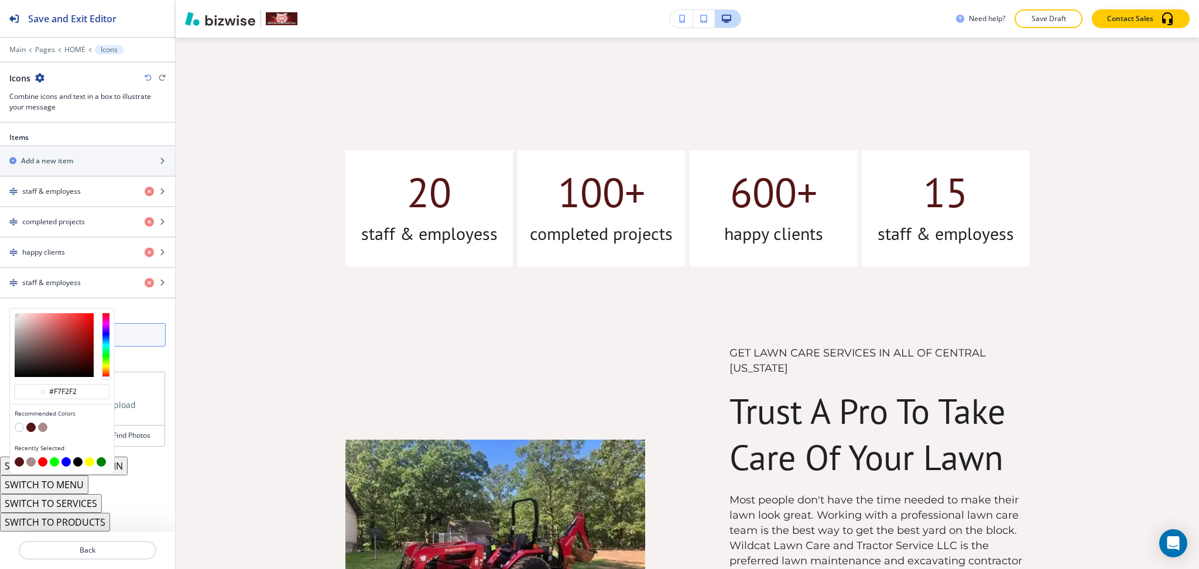
click at [141, 340] on input "#F7F2F2" at bounding box center [87, 334] width 156 height 23
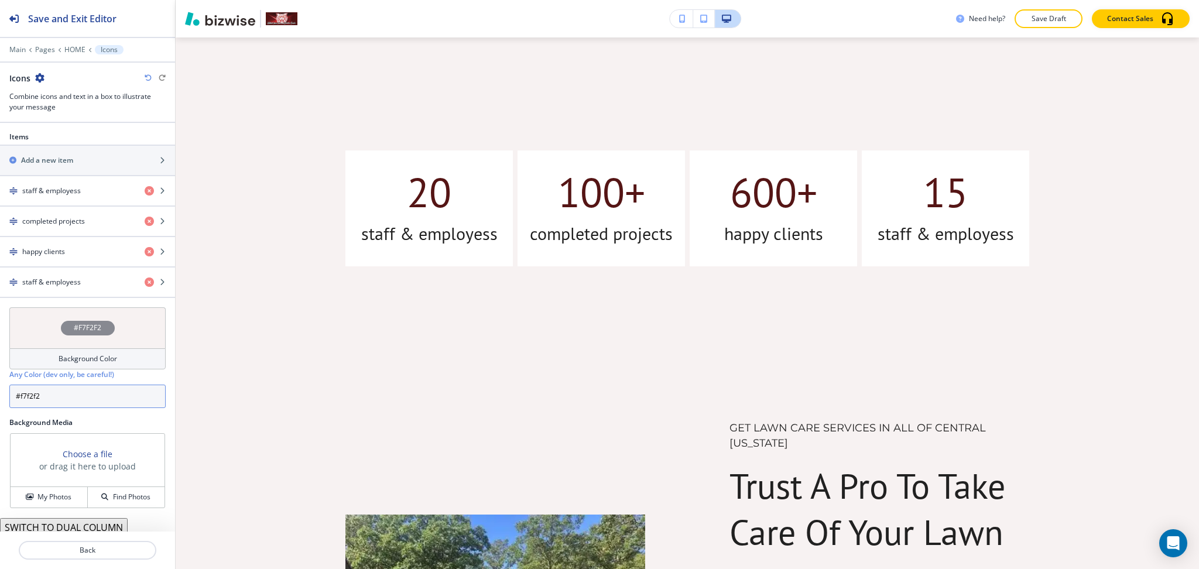
scroll to position [565, 0]
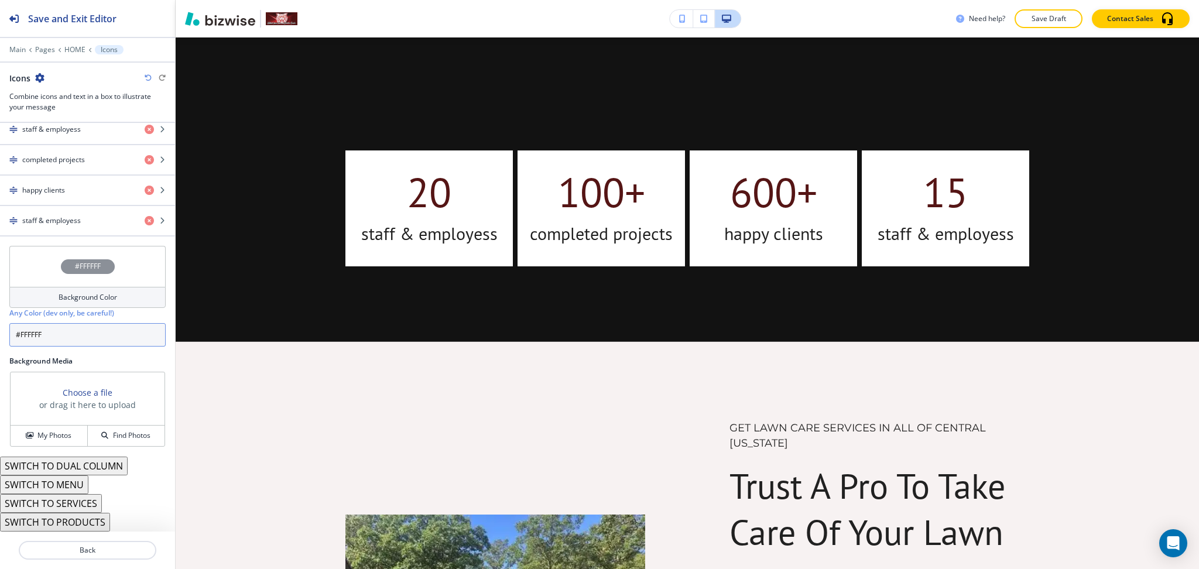
paste input "f7f2f2"
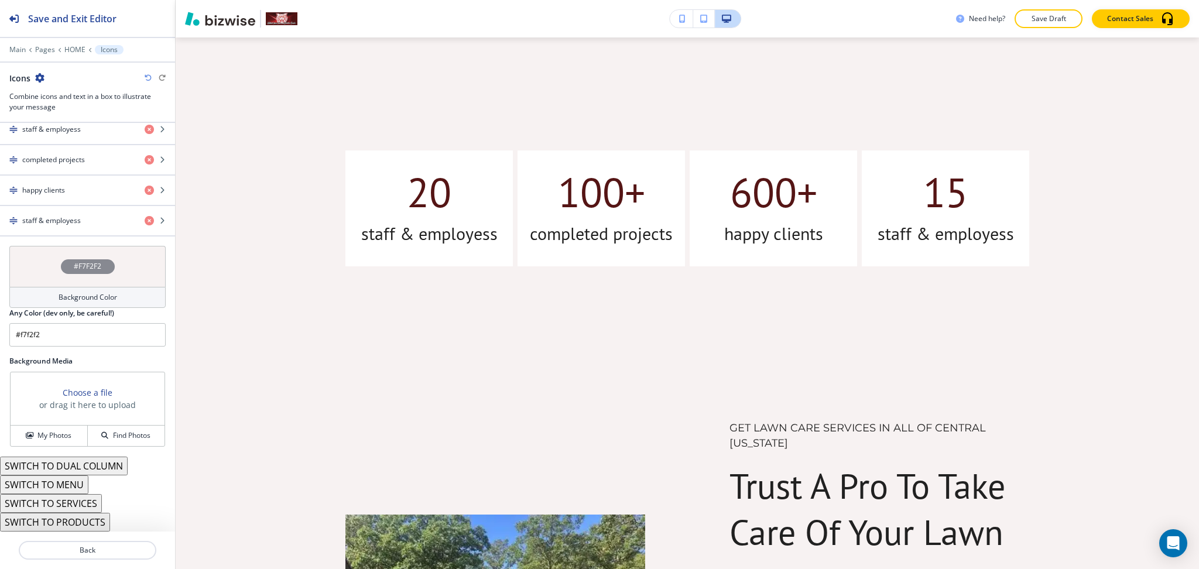
click at [111, 300] on div "Background Color" at bounding box center [87, 297] width 156 height 21
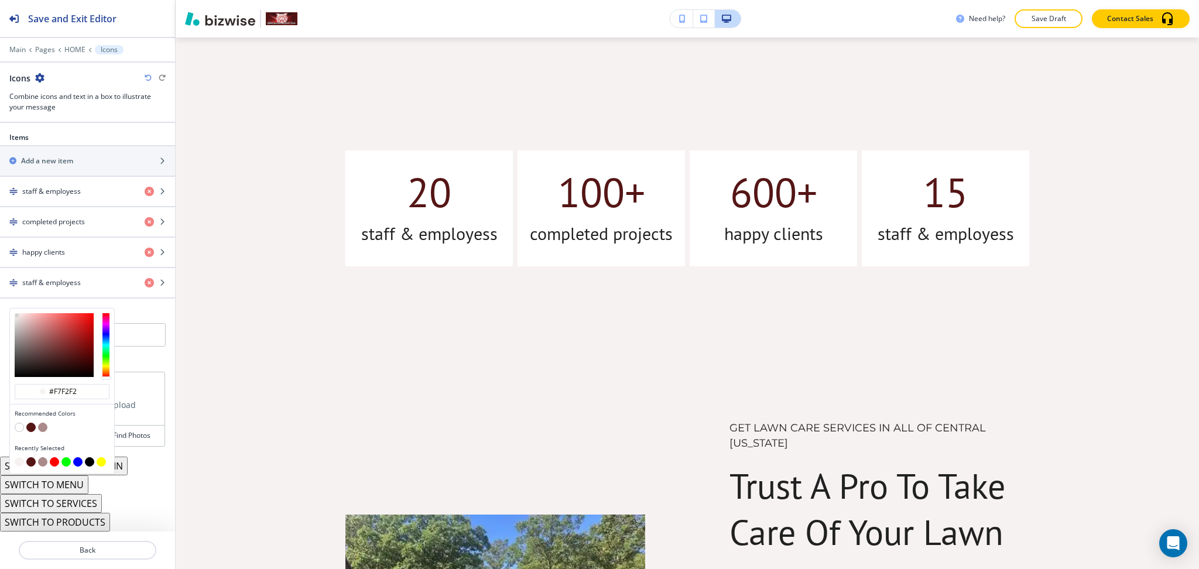
click at [17, 429] on button "button" at bounding box center [19, 427] width 9 height 9
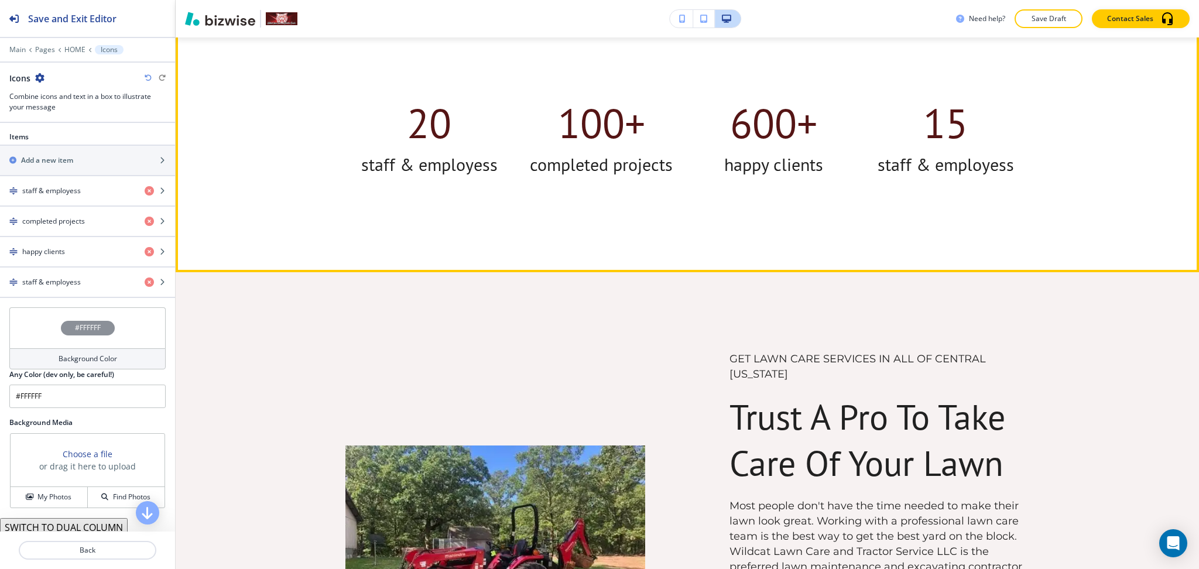
scroll to position [770, 0]
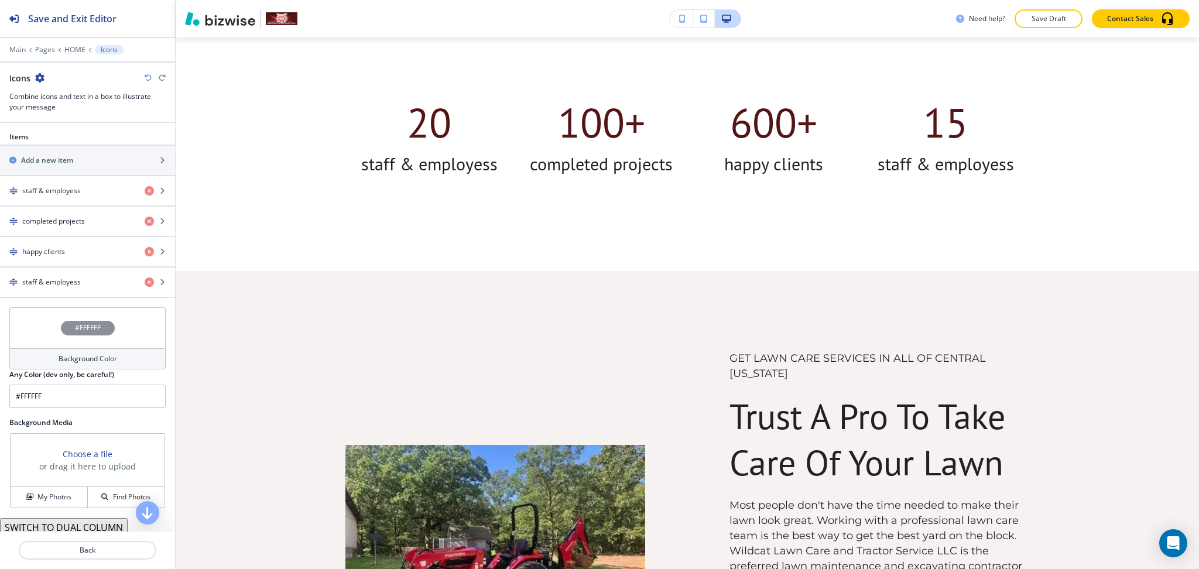
click at [118, 365] on div "Background Color" at bounding box center [87, 358] width 156 height 21
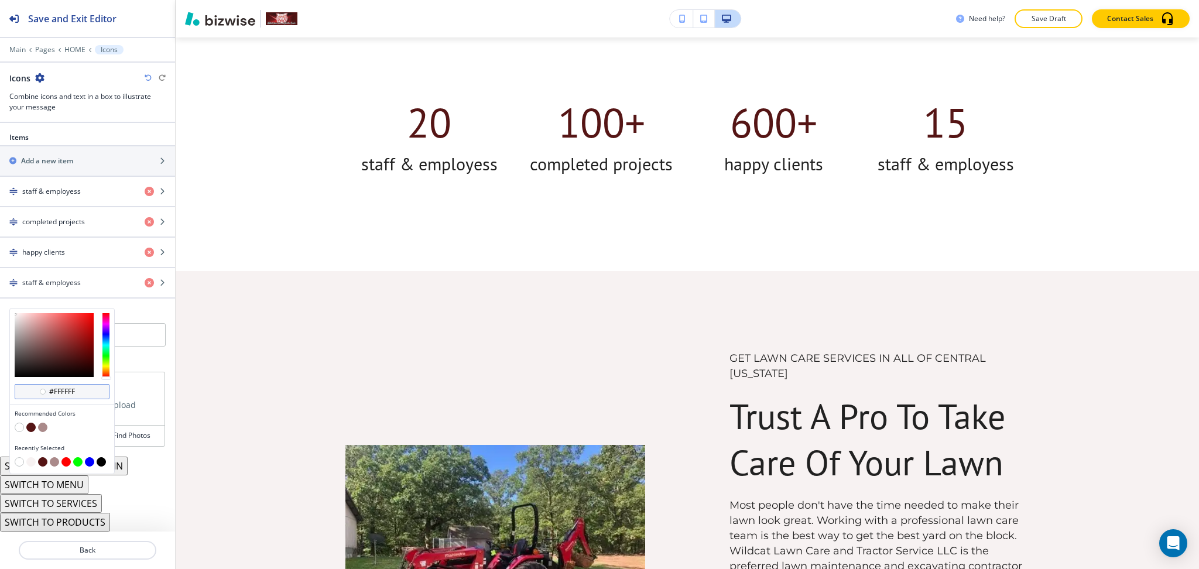
click at [78, 397] on div "#ffffff" at bounding box center [62, 391] width 95 height 15
click at [78, 391] on input "#ffffff" at bounding box center [68, 391] width 41 height 9
paste input "7f2f2"
type input "#f7f2f2"
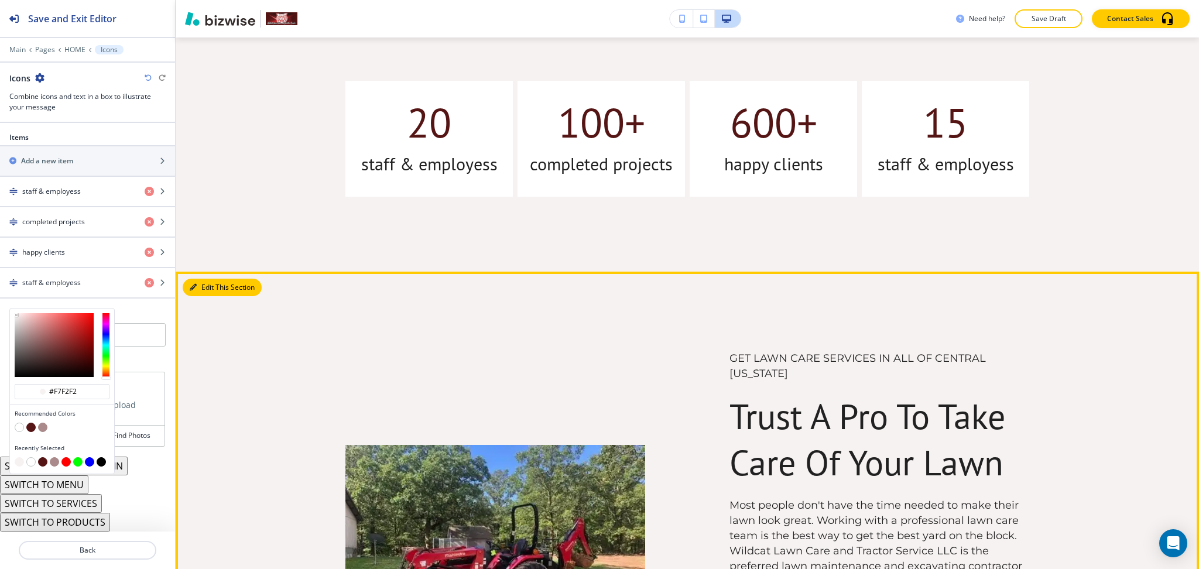
click at [217, 283] on button "Edit This Section" at bounding box center [222, 288] width 79 height 18
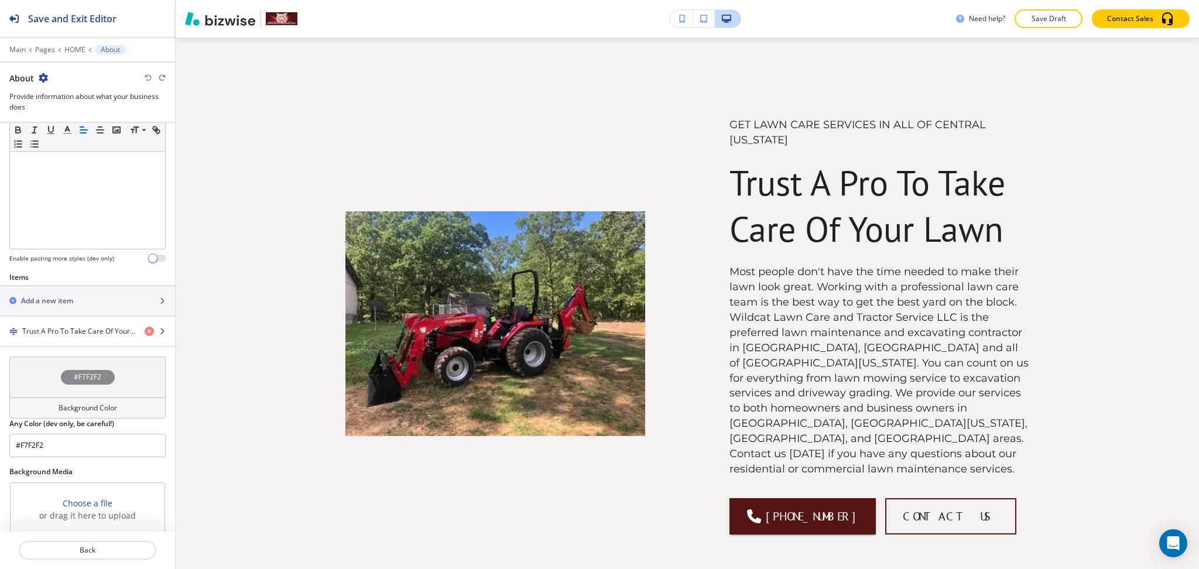
scroll to position [384, 0]
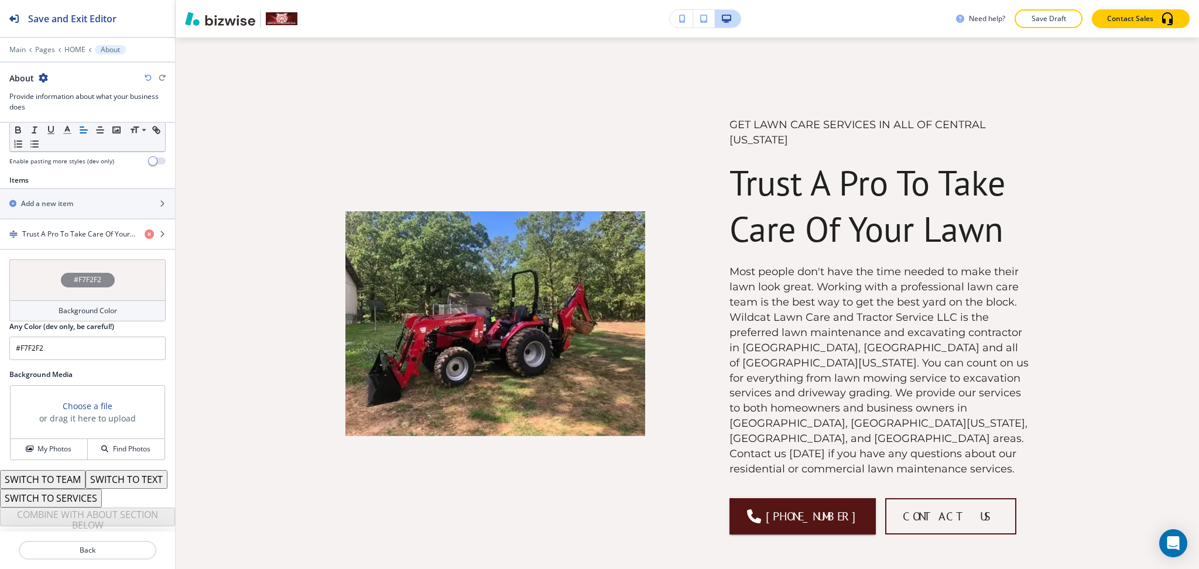
click at [59, 306] on h4 "Background Color" at bounding box center [88, 311] width 59 height 11
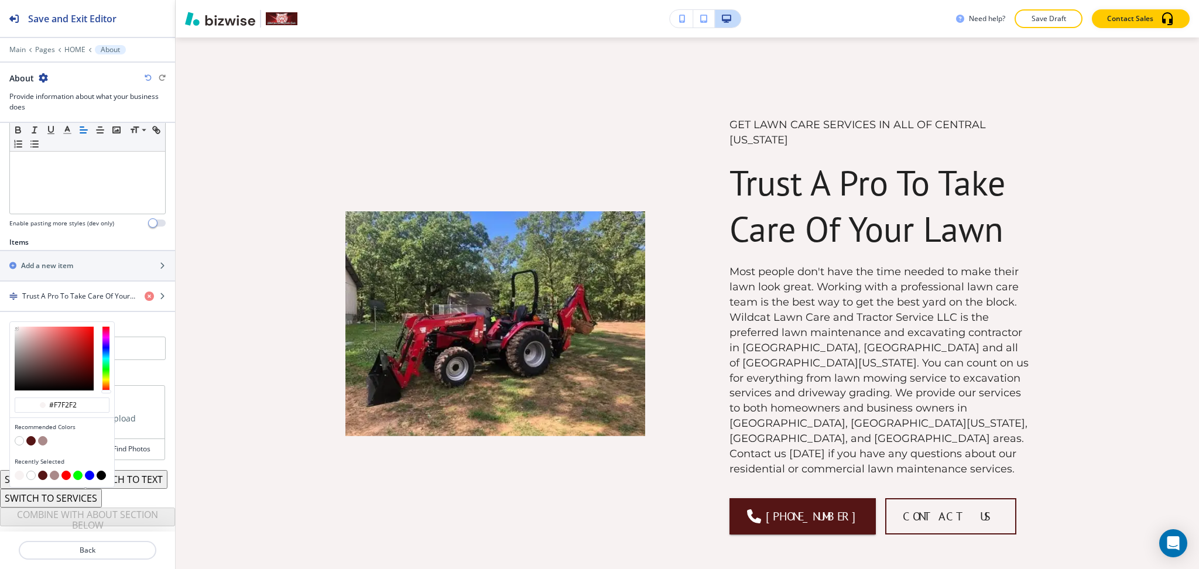
scroll to position [322, 0]
click at [20, 436] on button "button" at bounding box center [19, 440] width 9 height 9
type input "#FFFFFF"
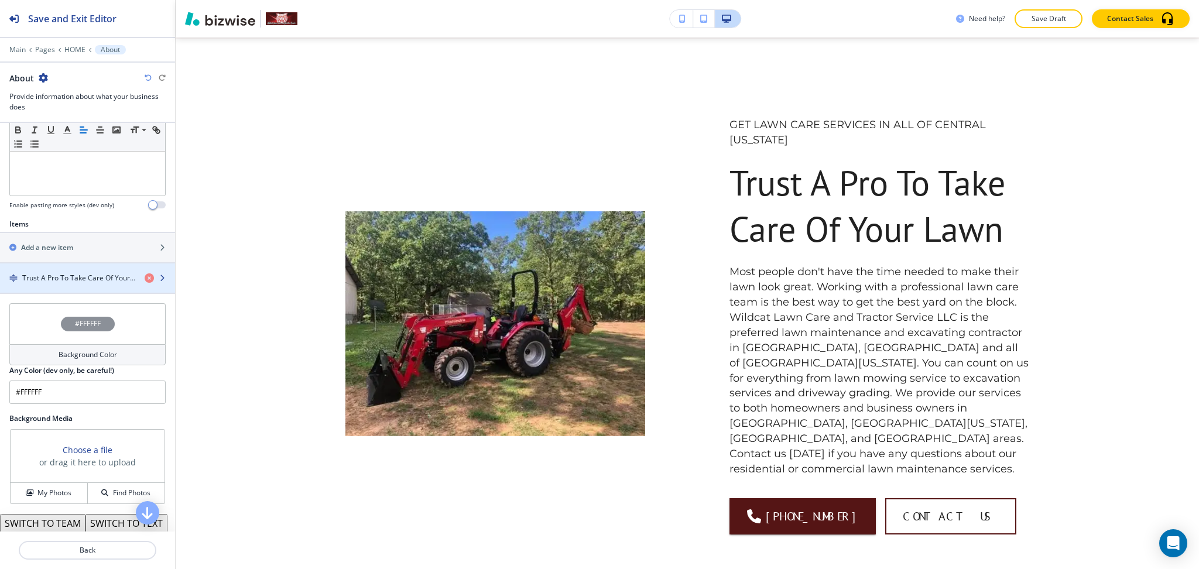
click at [67, 279] on h4 "Trust A Pro To Take Care Of Your Lawn" at bounding box center [78, 278] width 113 height 11
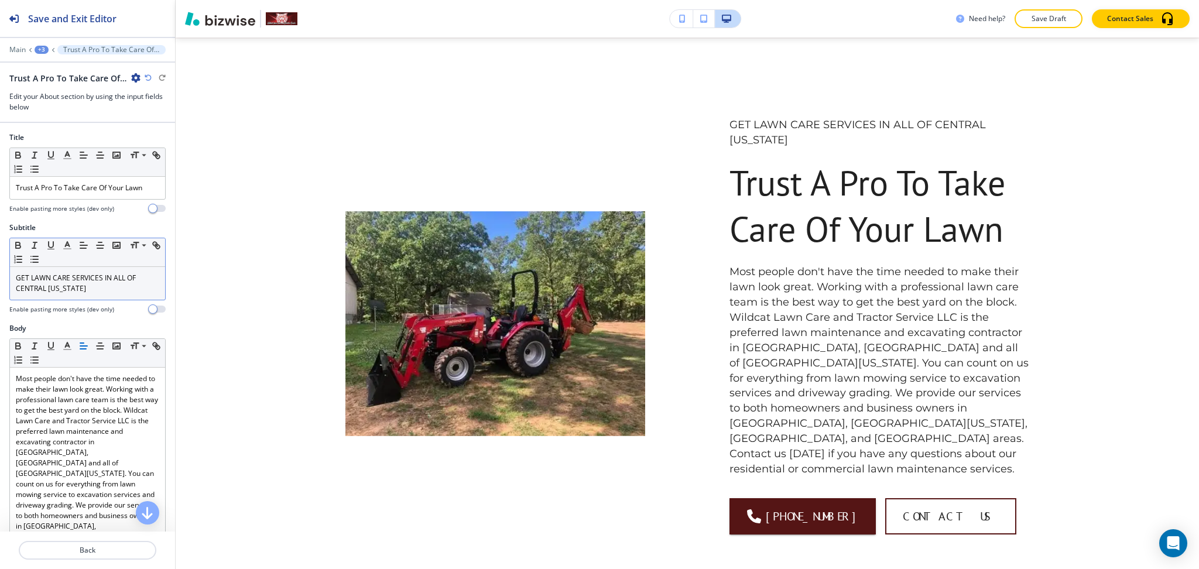
click at [90, 289] on p "GET LAWN CARE SERVICES IN ALL OF CENTRAL [US_STATE]" at bounding box center [87, 283] width 143 height 21
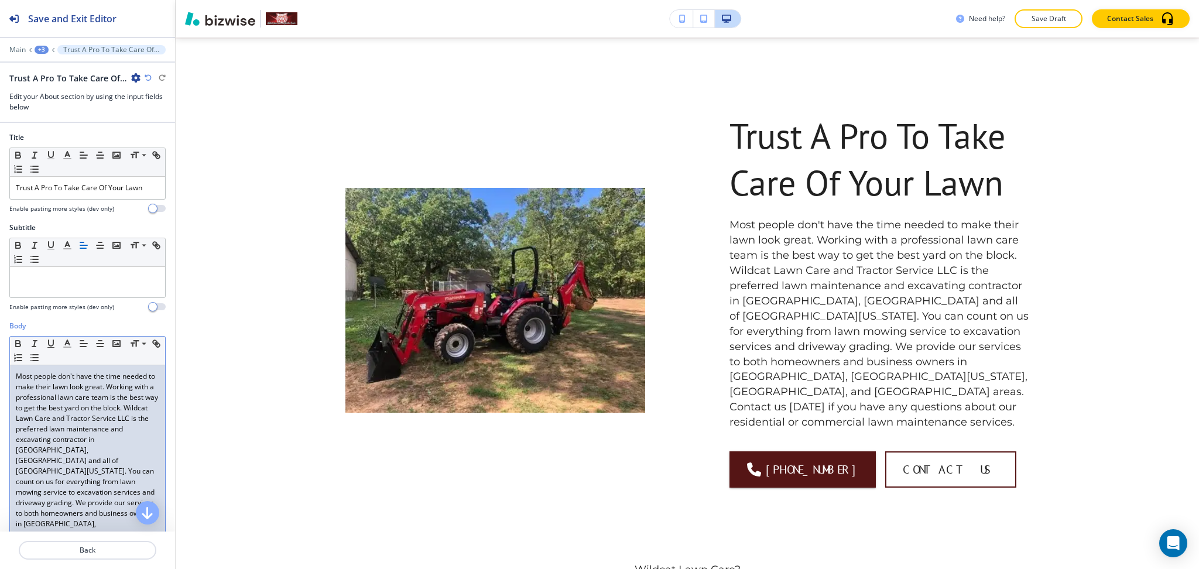
click at [14, 376] on div "Most people don't have the time needed to make their lawn look great. Working w…" at bounding box center [87, 481] width 155 height 233
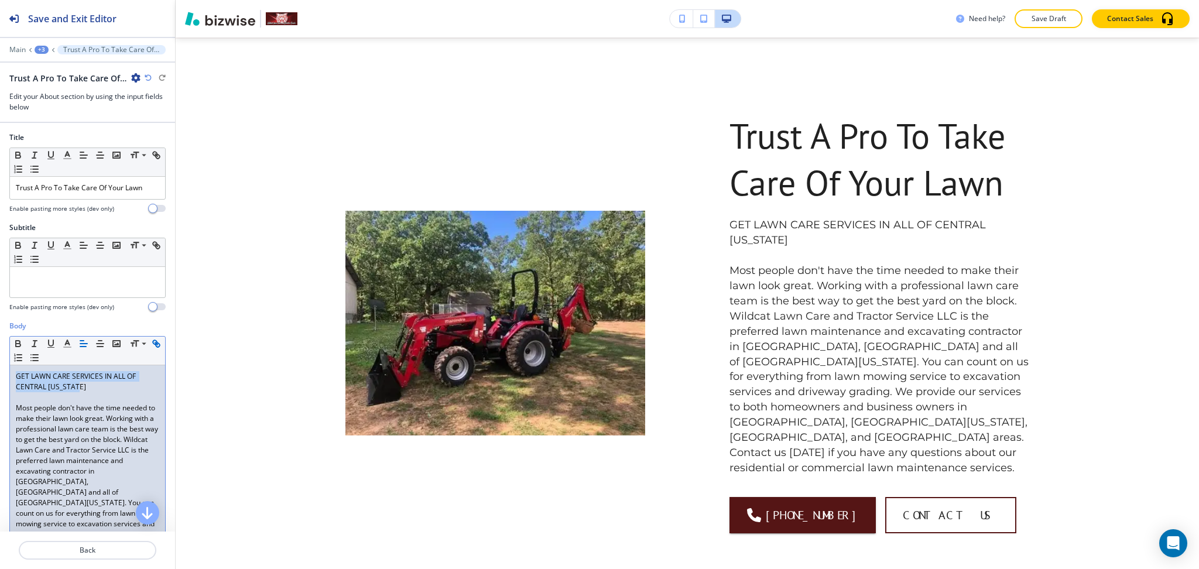
drag, startPoint x: 94, startPoint y: 387, endPoint x: 10, endPoint y: 359, distance: 88.3
click at [0, 364] on div "Body Small Normal Large Huge GET LAWN CARE SERVICES IN ALL OF CENTRAL [US_STATE…" at bounding box center [87, 487] width 175 height 333
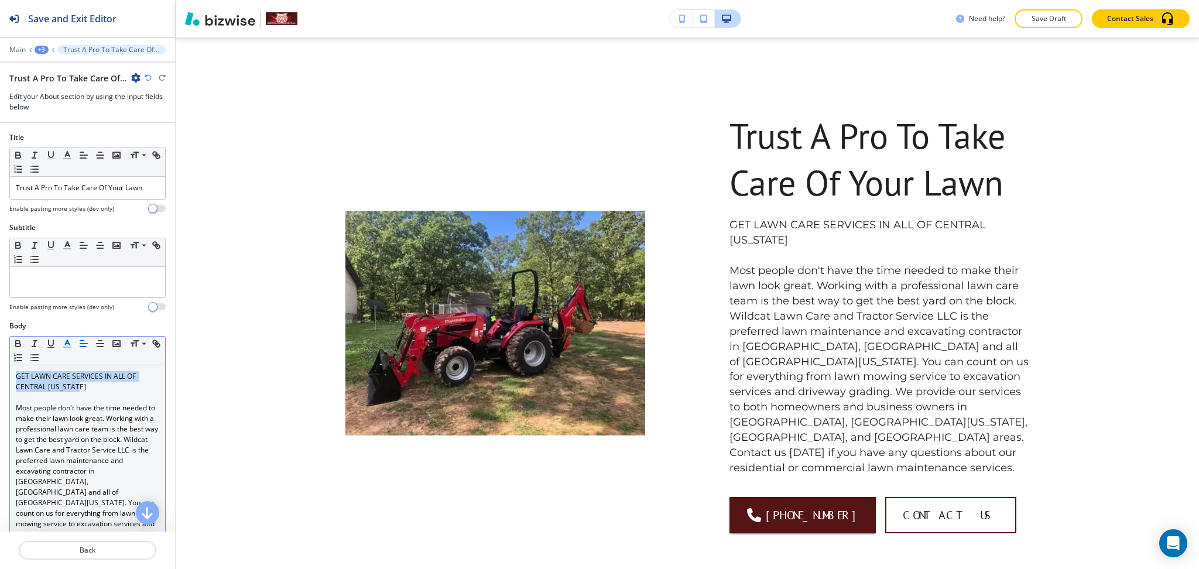
click at [69, 345] on polyline "button" at bounding box center [68, 342] width 4 height 5
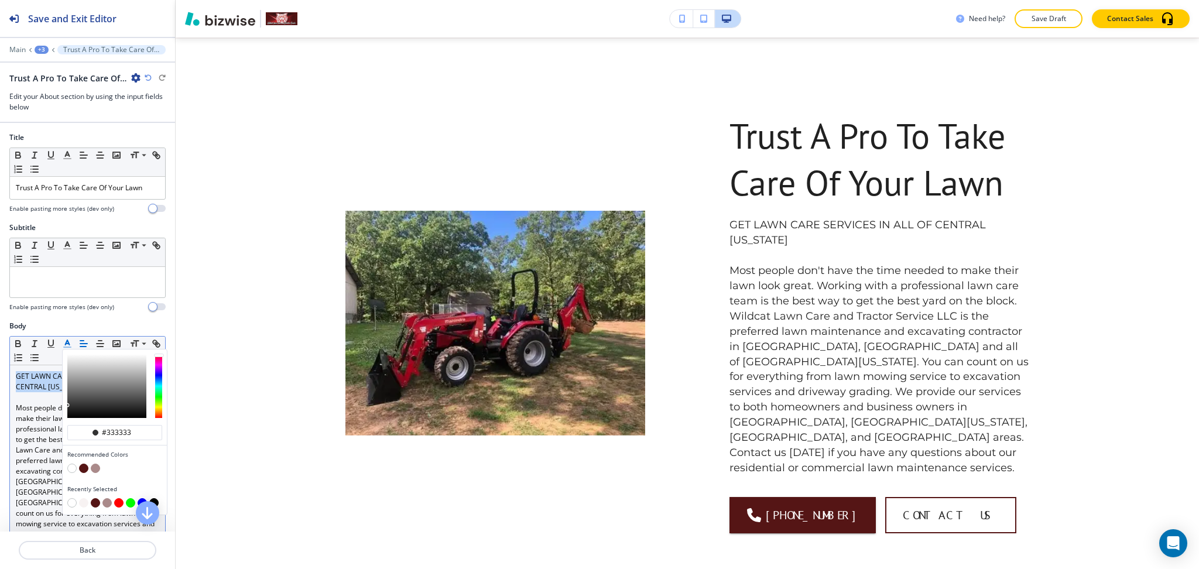
click at [84, 464] on button "button" at bounding box center [83, 468] width 9 height 9
type input "#551515"
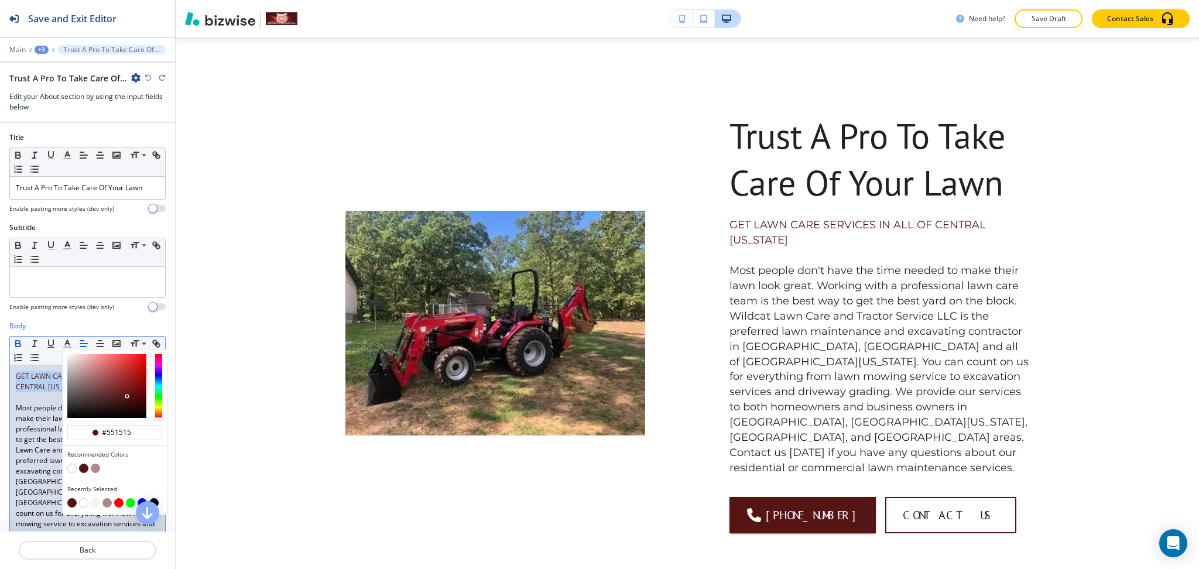
click at [13, 342] on icon "button" at bounding box center [18, 343] width 11 height 11
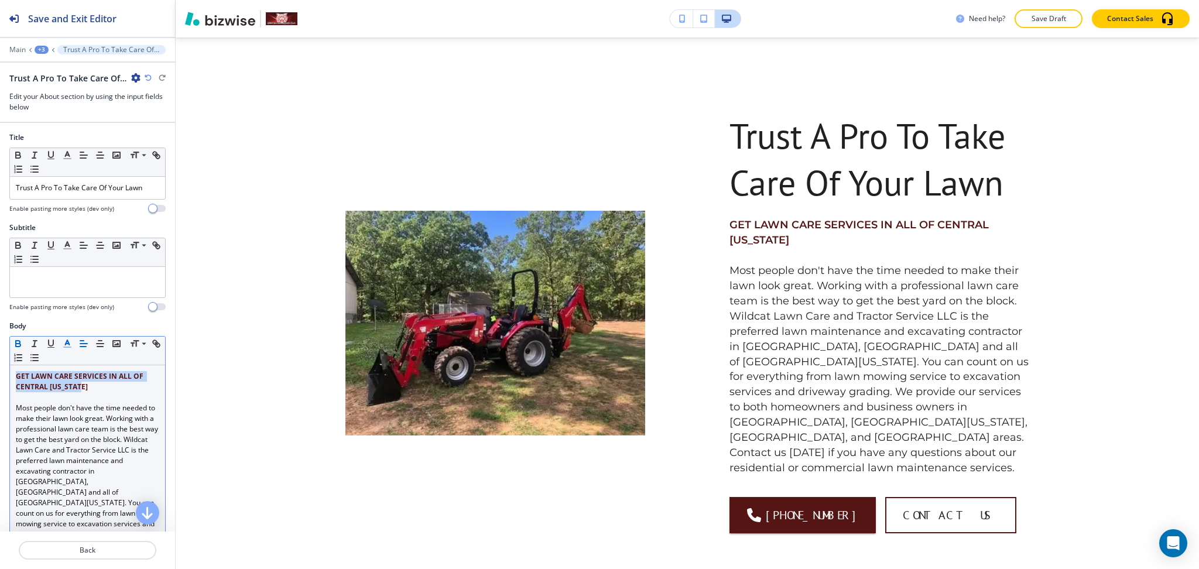
click at [71, 344] on icon "button" at bounding box center [67, 343] width 11 height 11
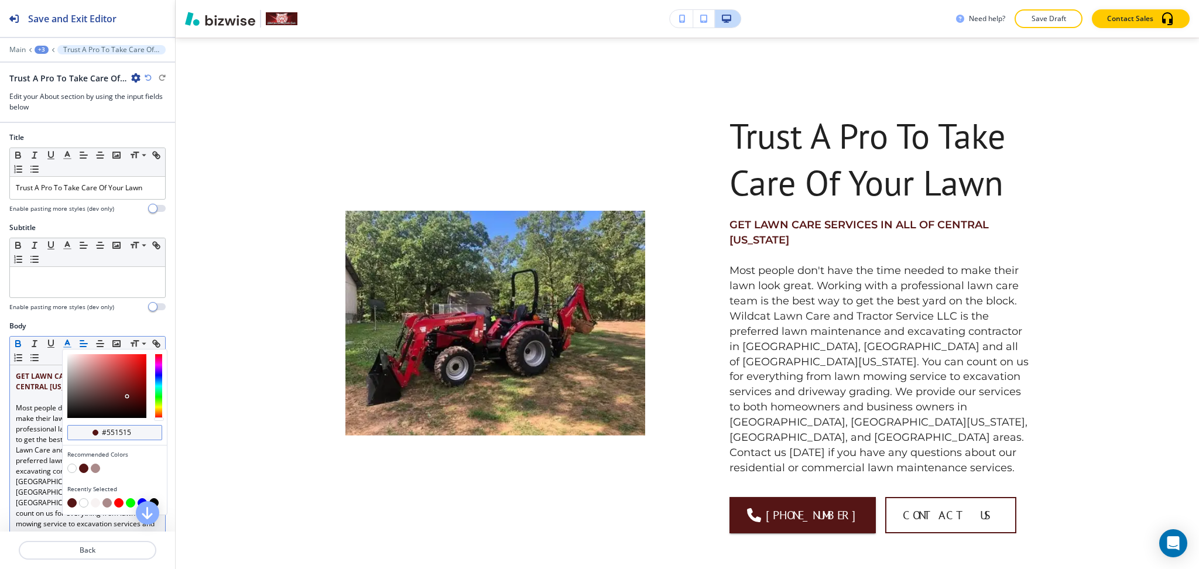
click at [133, 433] on input "#551515" at bounding box center [121, 432] width 41 height 9
paste input "aa1414"
type input "#aa1414"
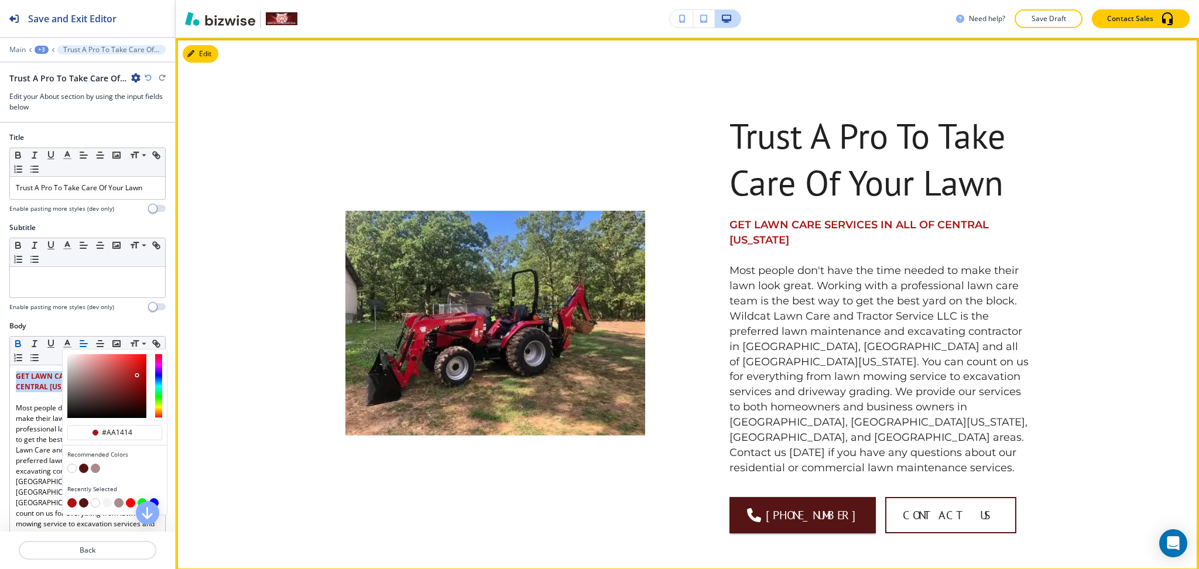
click at [687, 426] on div "Trust A Pro To Take Care Of Your Lawn GET LAWN CARE SERVICES IN ALL OF CENTRAL …" at bounding box center [837, 295] width 384 height 477
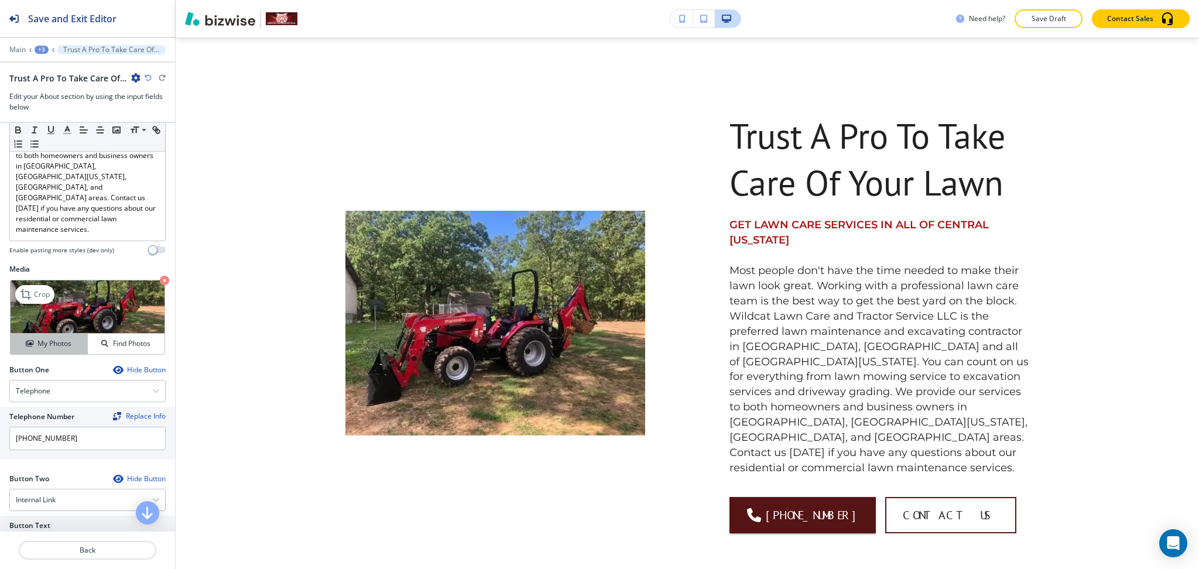
scroll to position [390, 0]
click at [36, 289] on p "Crop" at bounding box center [42, 294] width 16 height 11
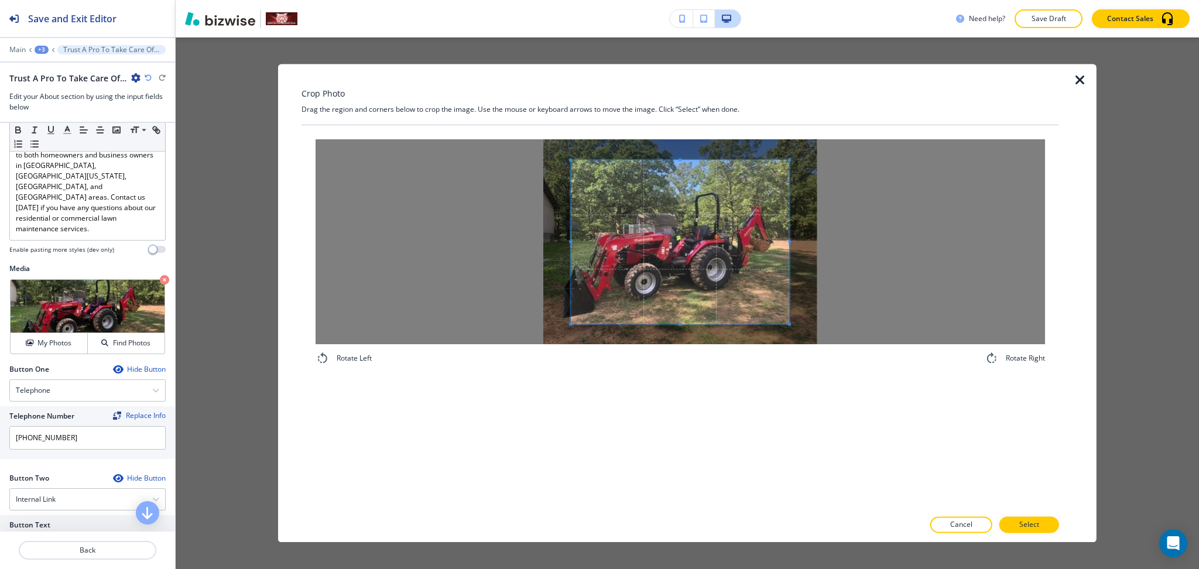
click at [669, 82] on div "Crop Photo Drag the region and corners below to crop the image. Use the mouse o…" at bounding box center [681, 303] width 758 height 478
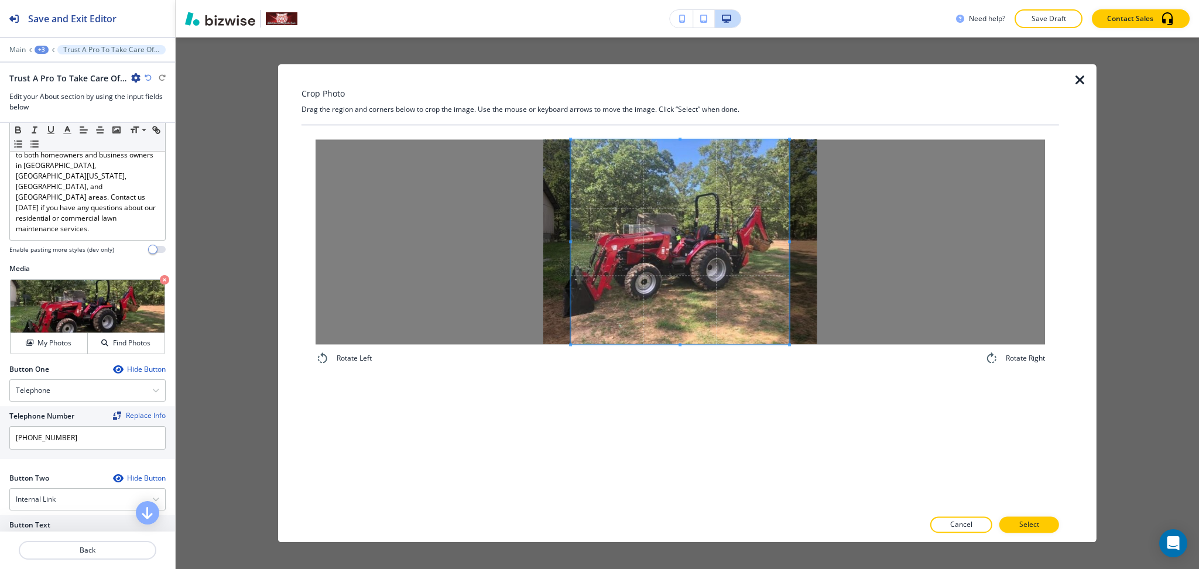
click at [669, 429] on div "Rotate Left Rotate Right" at bounding box center [681, 317] width 758 height 384
click at [787, 240] on span at bounding box center [680, 241] width 218 height 205
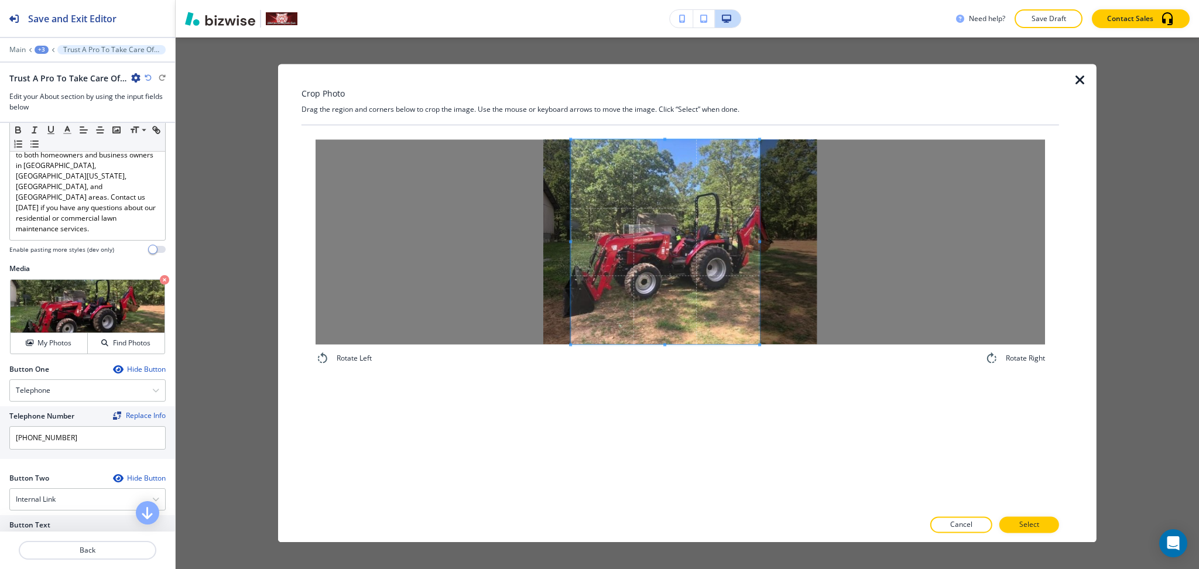
click at [756, 234] on div at bounding box center [665, 241] width 189 height 205
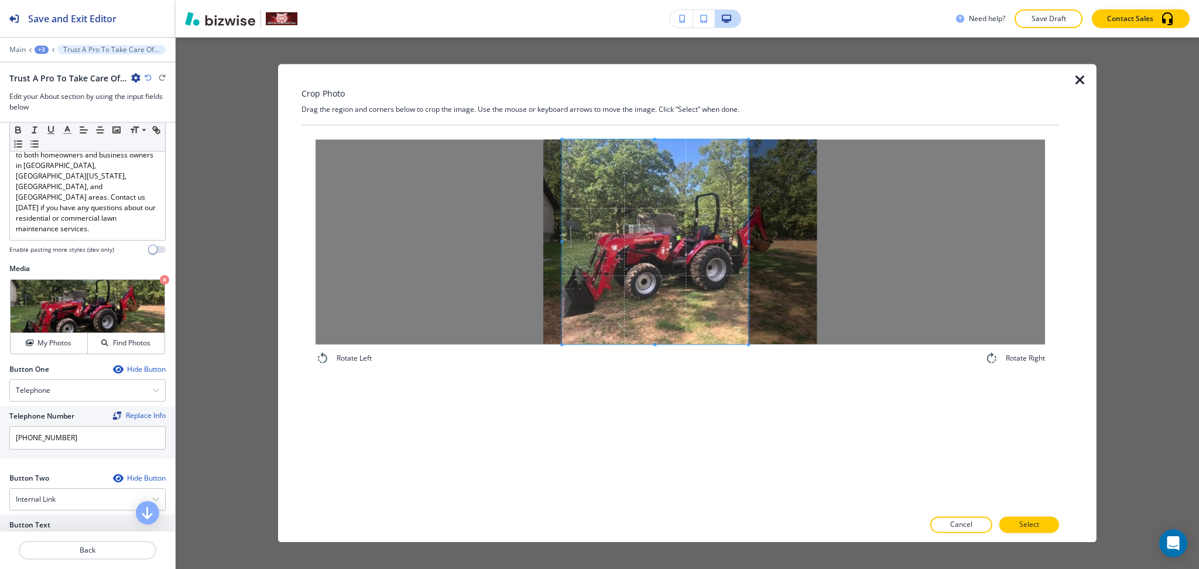
click at [701, 247] on span at bounding box center [655, 241] width 186 height 205
click at [1022, 529] on p "Select" at bounding box center [1029, 525] width 20 height 11
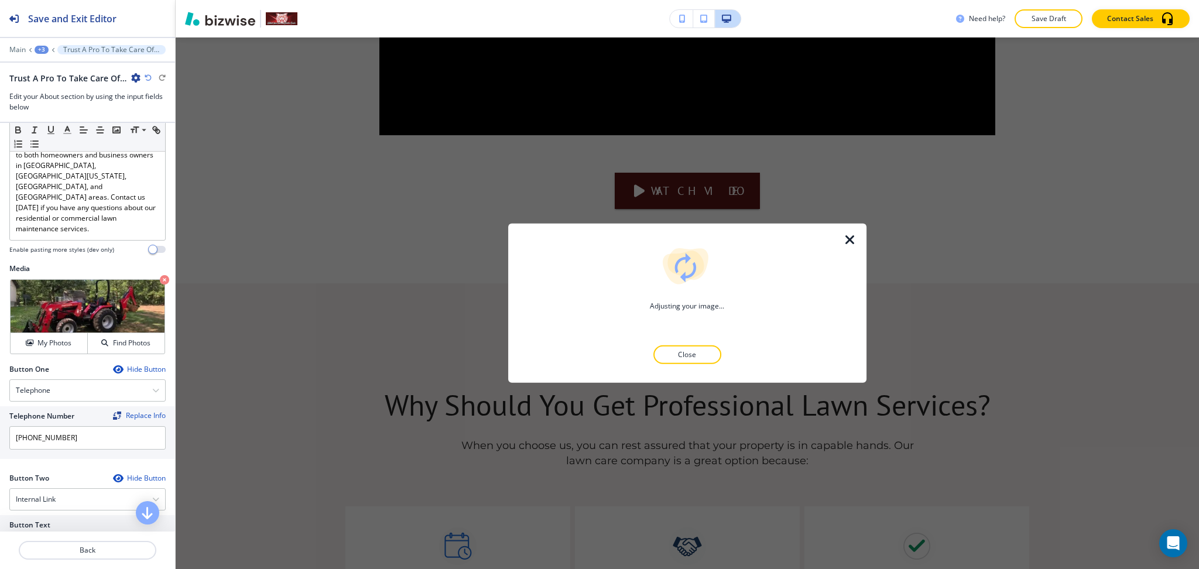
scroll to position [2040, 0]
drag, startPoint x: 857, startPoint y: 244, endPoint x: 847, endPoint y: 237, distance: 12.7
click at [855, 244] on div "Something Went Wrong! We experienced a problem adjusting your image. Please wai…" at bounding box center [687, 303] width 358 height 159
click at [846, 237] on icon "button" at bounding box center [850, 240] width 14 height 14
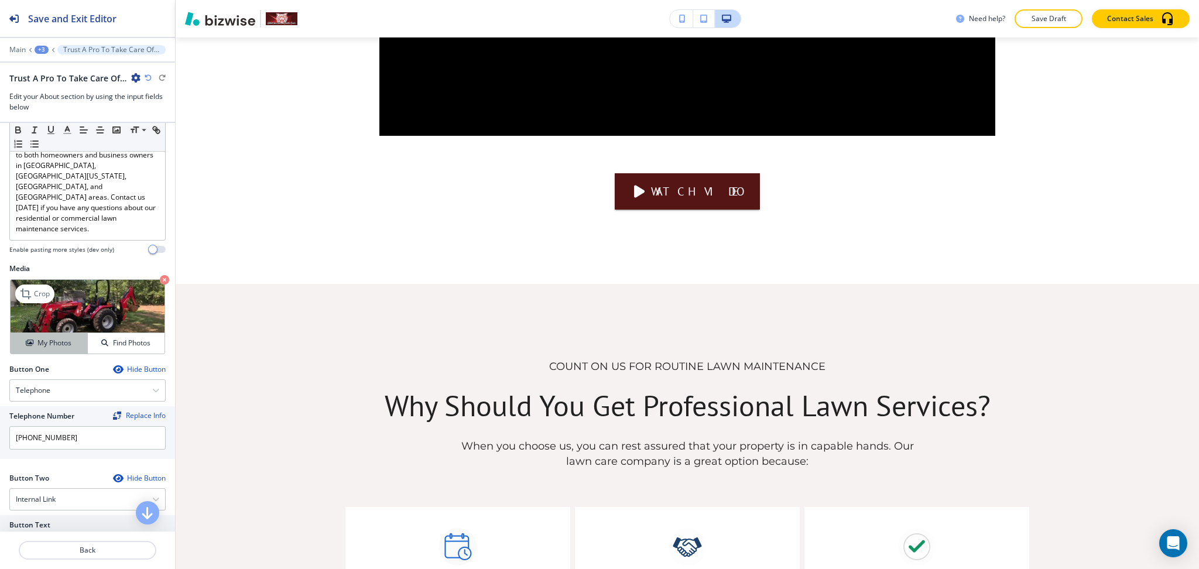
click at [53, 338] on h4 "My Photos" at bounding box center [54, 343] width 34 height 11
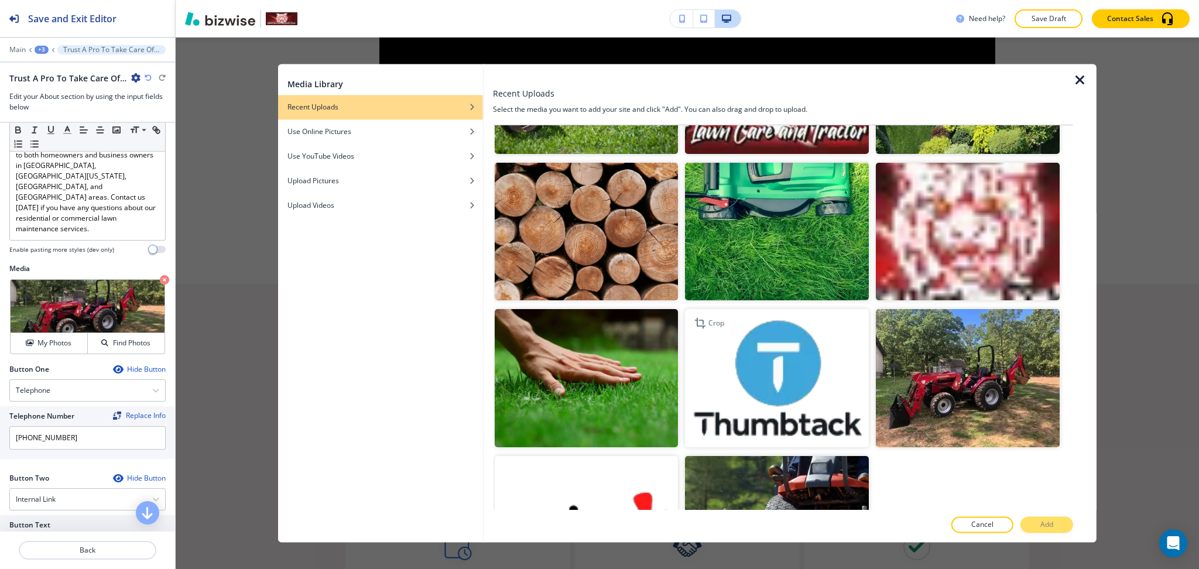
scroll to position [2023, 0]
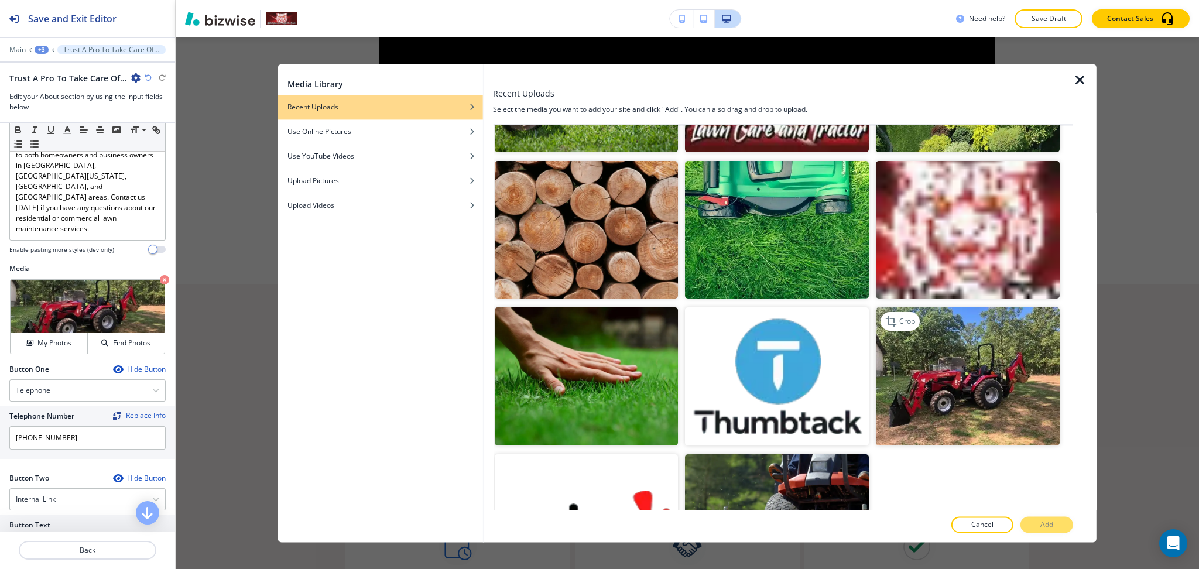
click at [947, 337] on img "button" at bounding box center [968, 377] width 184 height 138
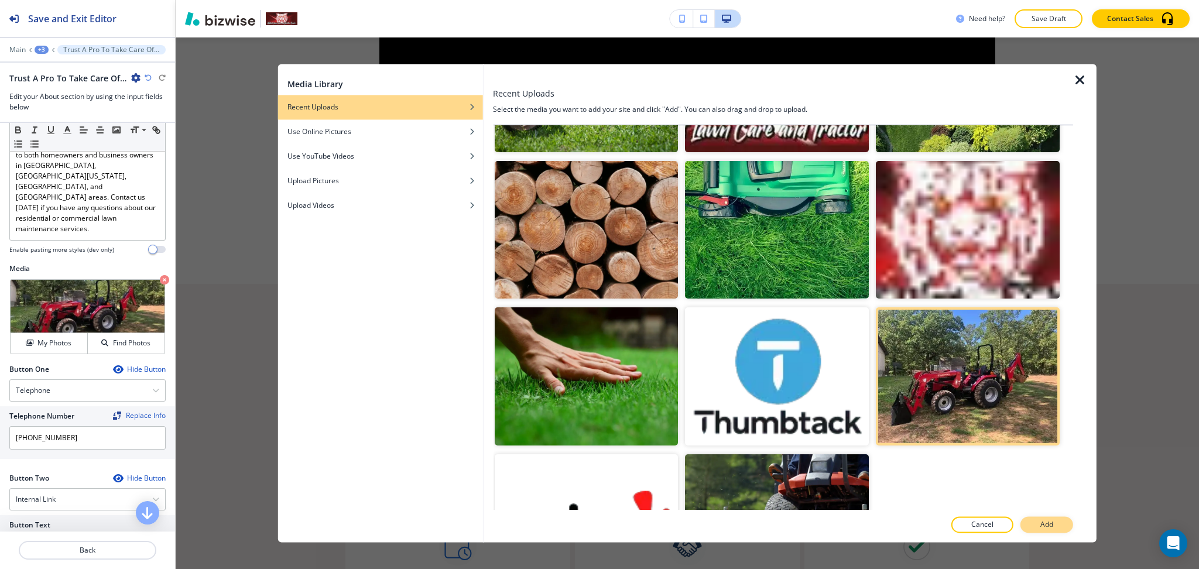
click at [1052, 523] on p "Add" at bounding box center [1046, 525] width 13 height 11
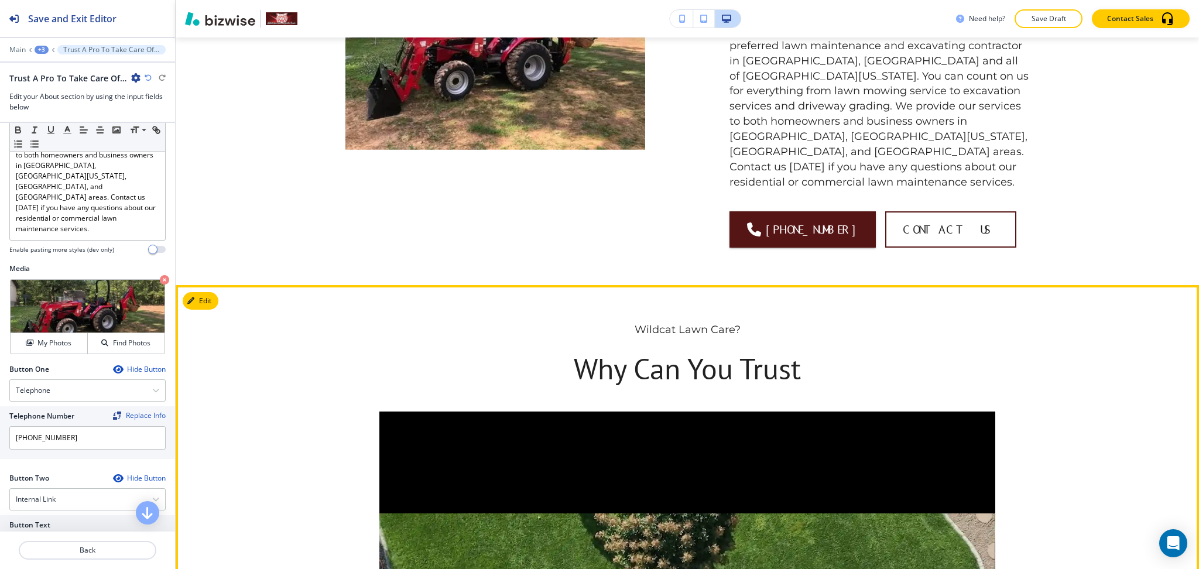
scroll to position [1288, 0]
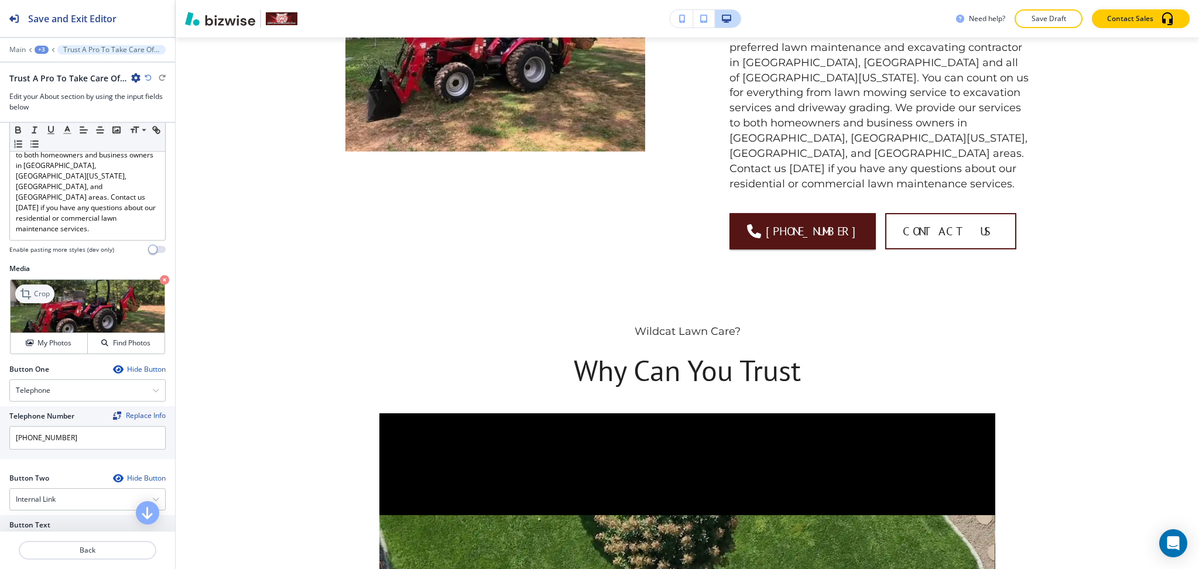
click at [42, 289] on p "Crop" at bounding box center [42, 294] width 16 height 11
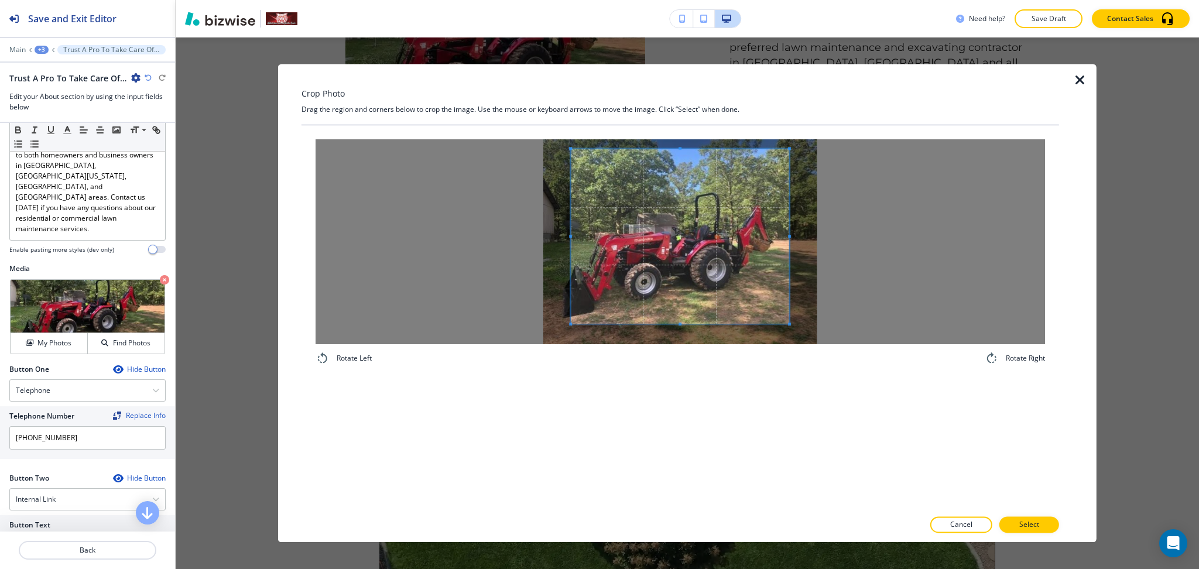
click at [682, 116] on div "Crop Photo Drag the region and corners below to crop the image. Use the mouse o…" at bounding box center [681, 303] width 758 height 478
click at [704, 413] on div "Rotate Left Rotate Right" at bounding box center [681, 317] width 758 height 384
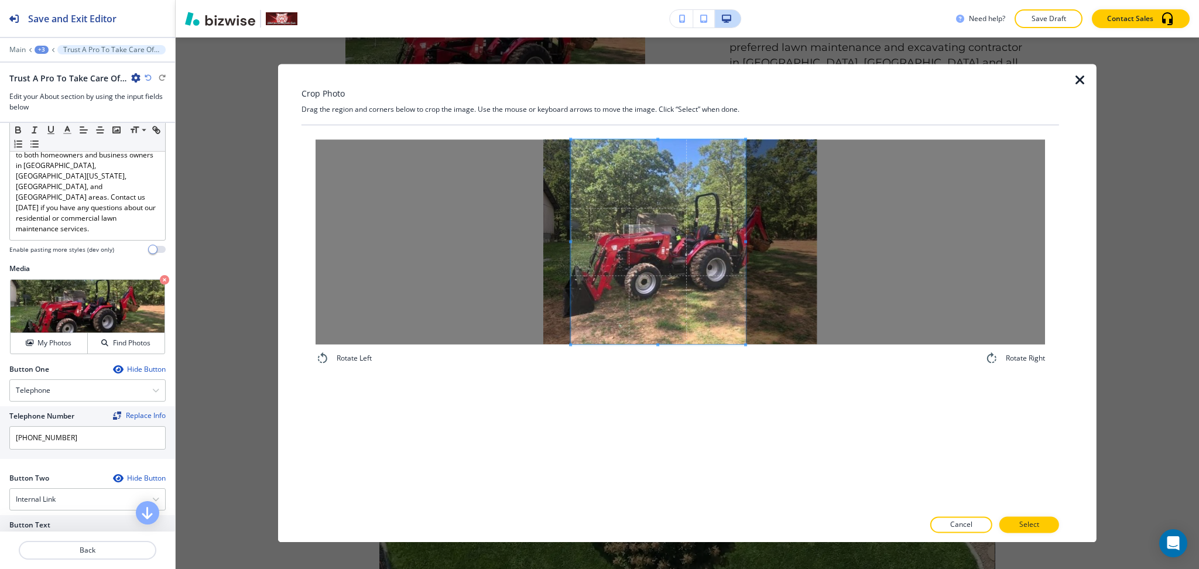
click at [745, 223] on div at bounding box center [658, 241] width 174 height 205
click at [741, 219] on span at bounding box center [740, 241] width 3 height 205
click at [1029, 528] on p "Select" at bounding box center [1029, 525] width 20 height 11
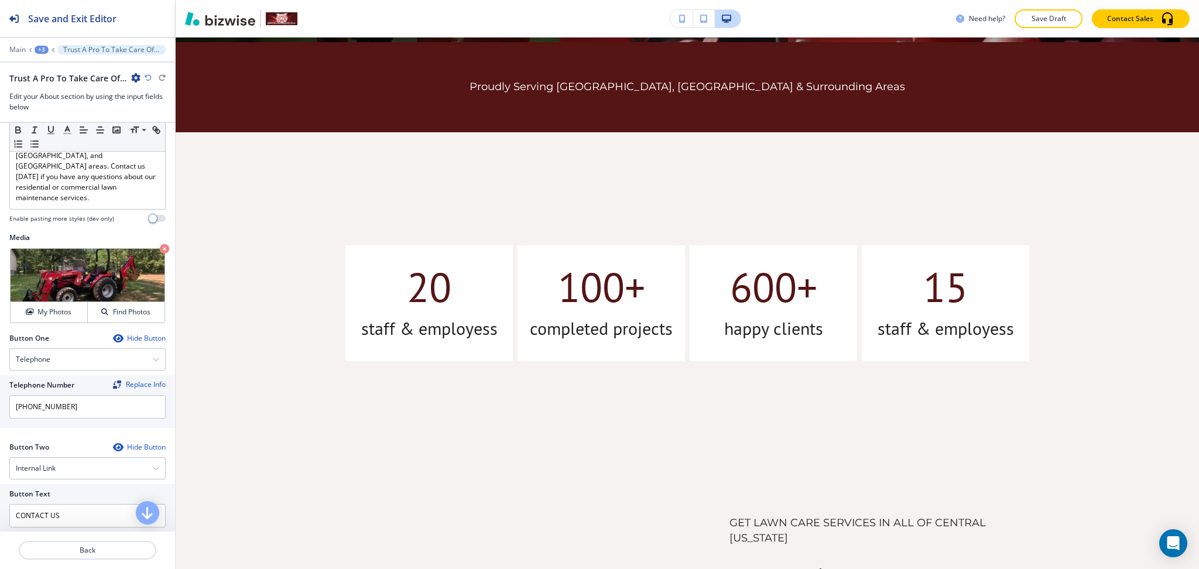
scroll to position [605, 0]
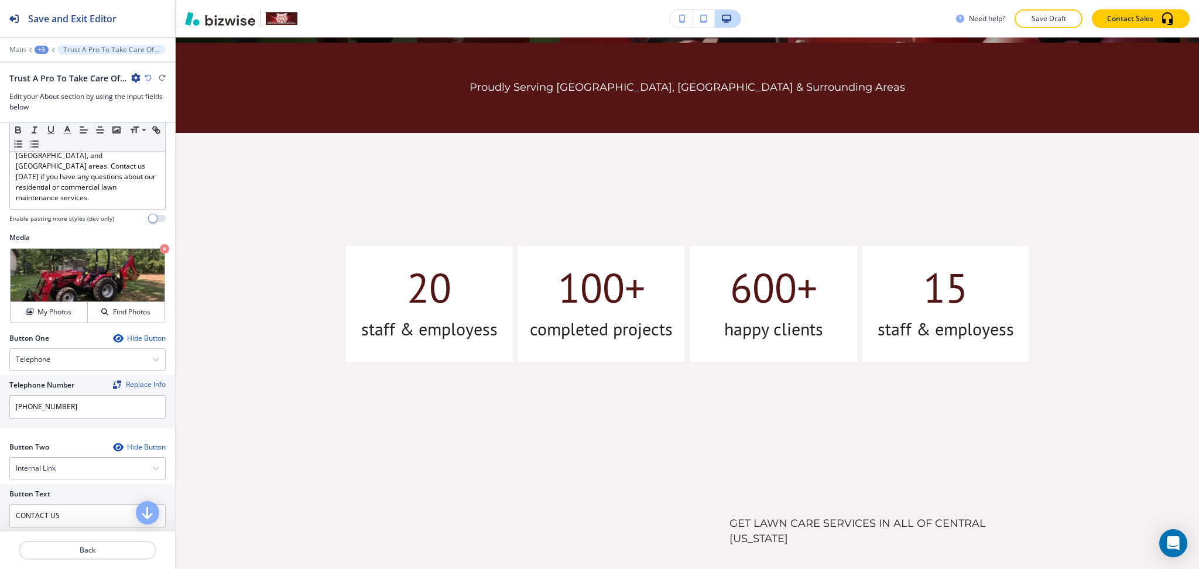
click at [145, 77] on icon "button" at bounding box center [148, 77] width 7 height 7
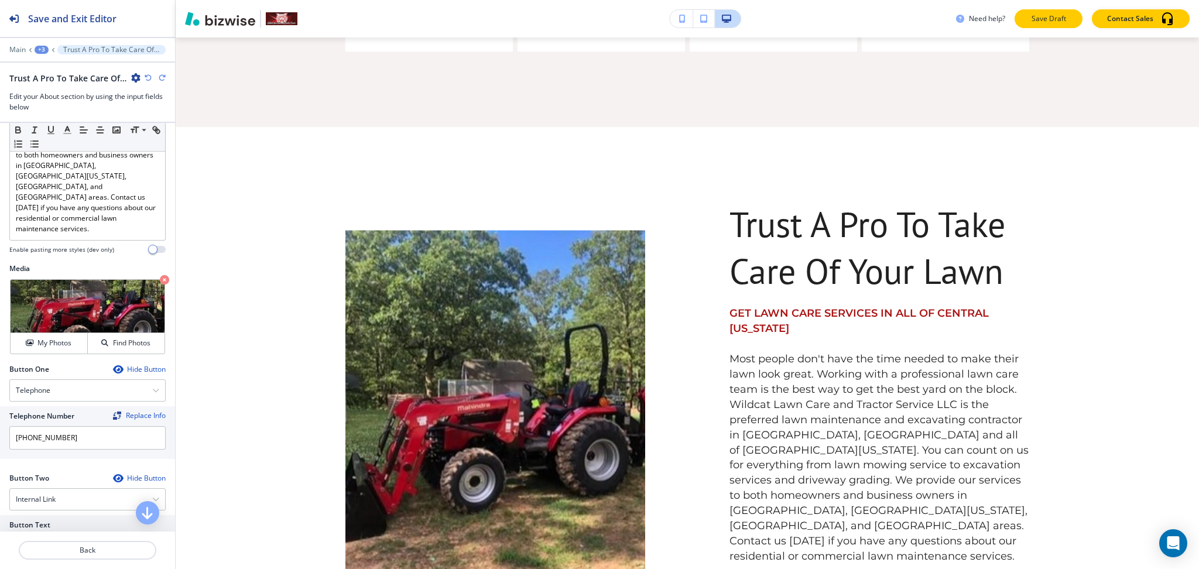
scroll to position [915, 0]
click at [1024, 23] on button "Save Draft" at bounding box center [1049, 18] width 68 height 19
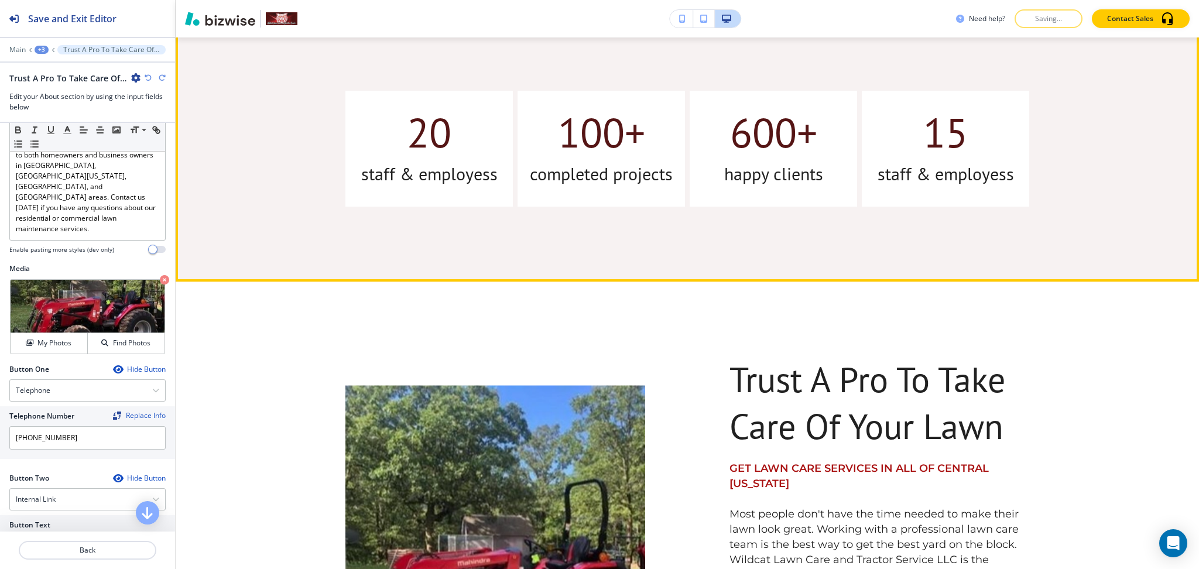
scroll to position [759, 0]
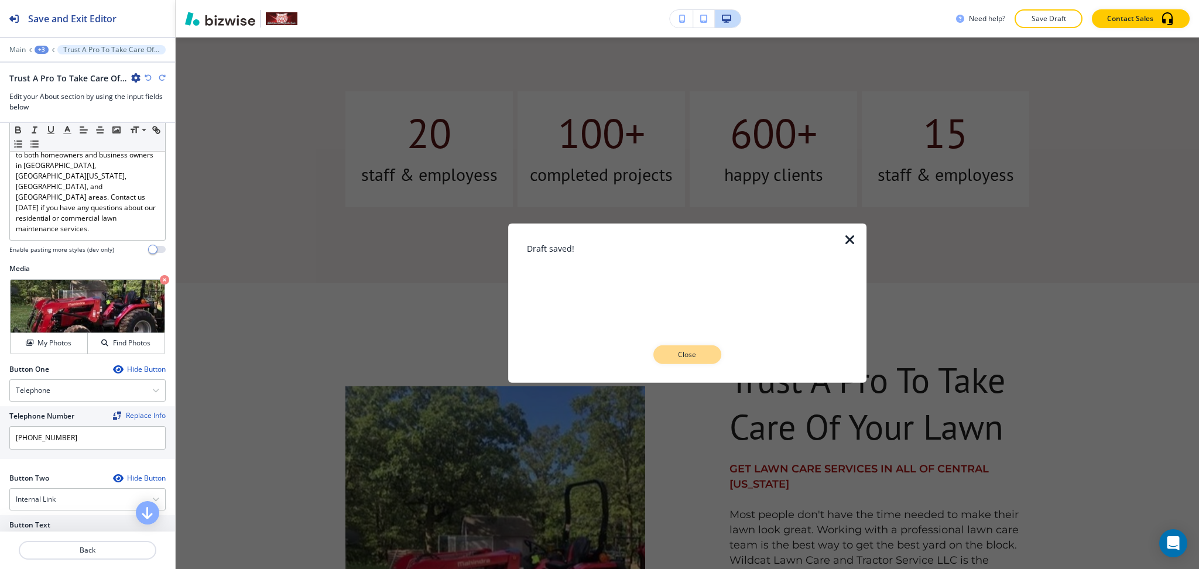
click at [697, 351] on p "Close" at bounding box center [687, 355] width 37 height 11
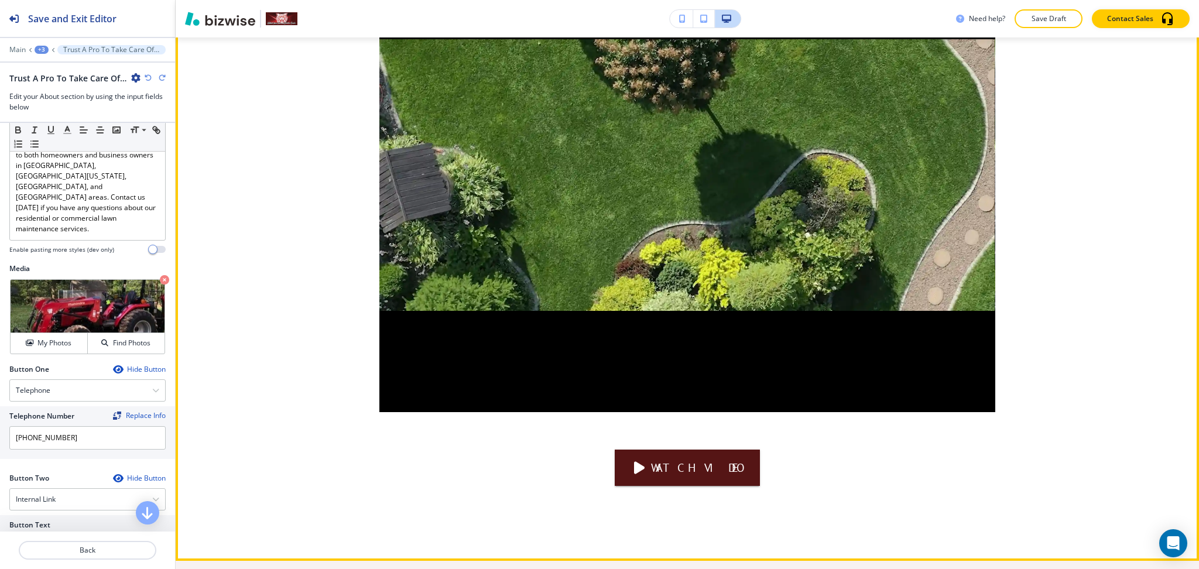
scroll to position [1765, 0]
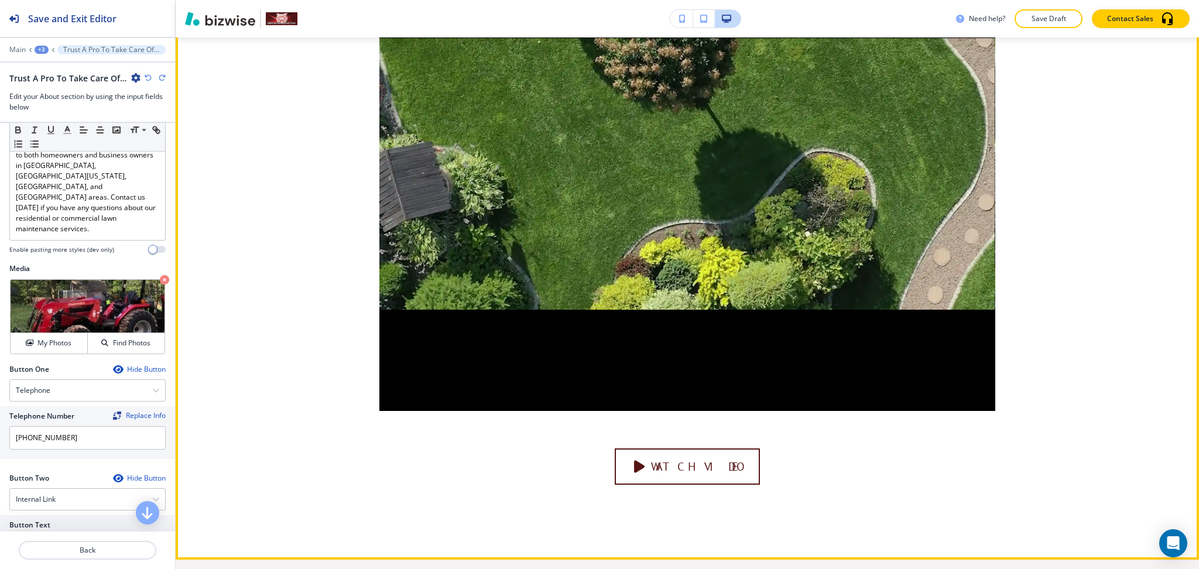
click at [672, 453] on button "Watch Video" at bounding box center [687, 466] width 145 height 36
click at [672, 448] on button "Watch Video" at bounding box center [687, 466] width 145 height 36
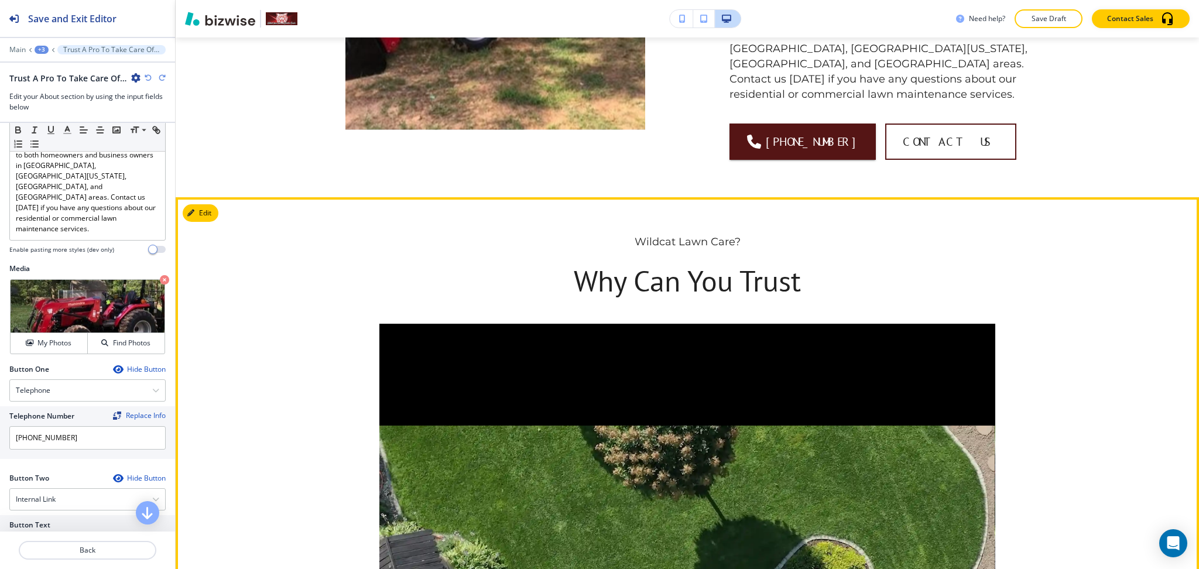
scroll to position [1375, 0]
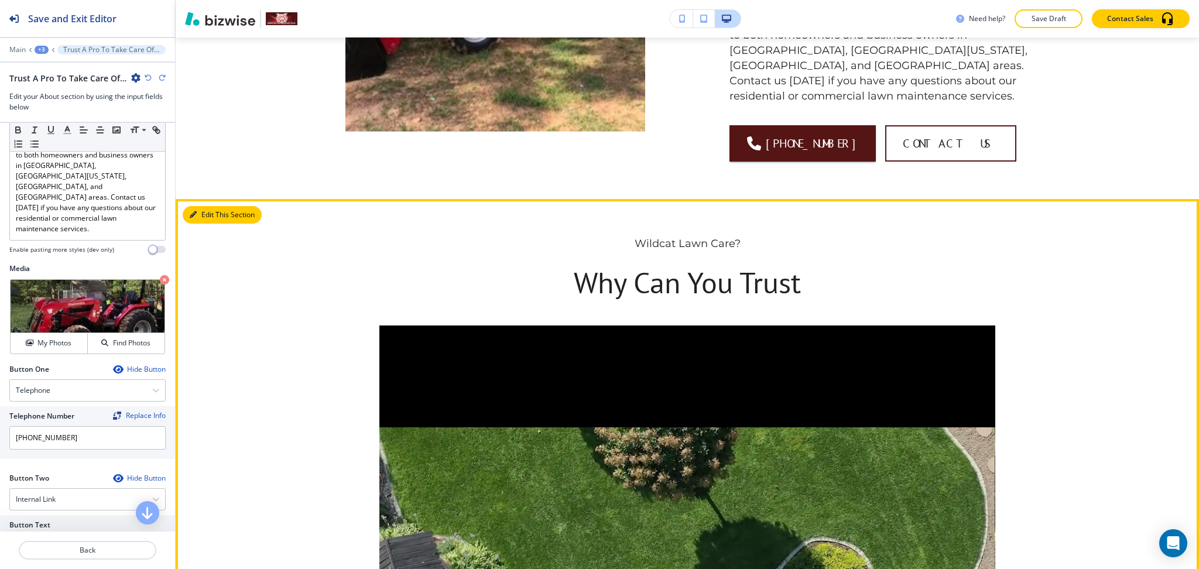
click at [202, 199] on div "Edit This Section Wildcat Lawn Care? Why Can You Trust Watch Video" at bounding box center [687, 574] width 1023 height 750
click at [205, 206] on button "Edit This Section" at bounding box center [222, 215] width 79 height 18
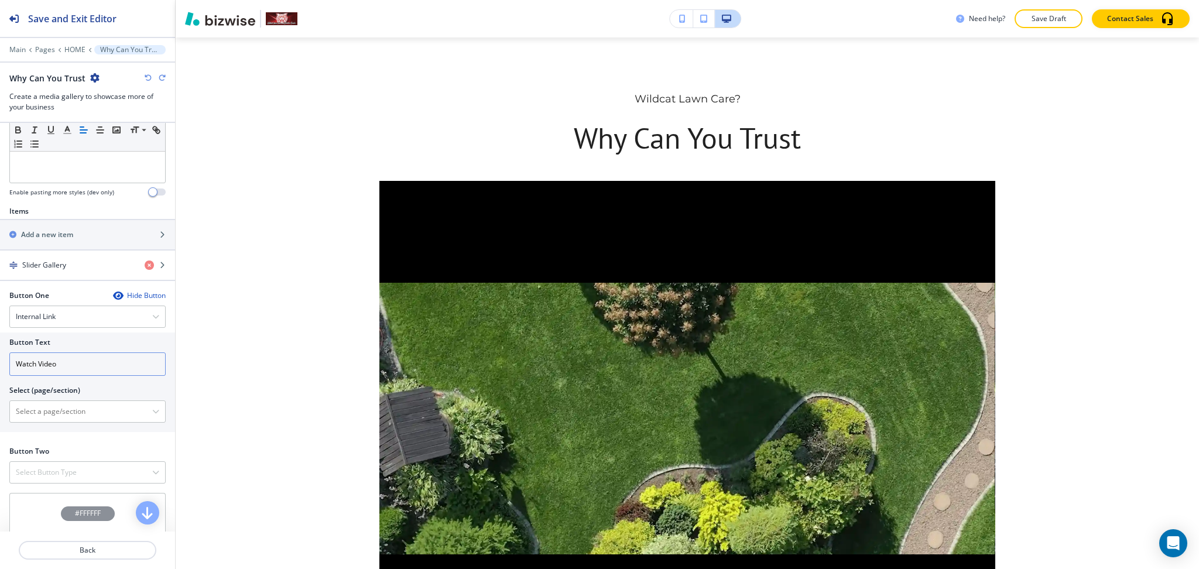
scroll to position [335, 0]
click at [133, 293] on div "Hide Button" at bounding box center [139, 294] width 53 height 9
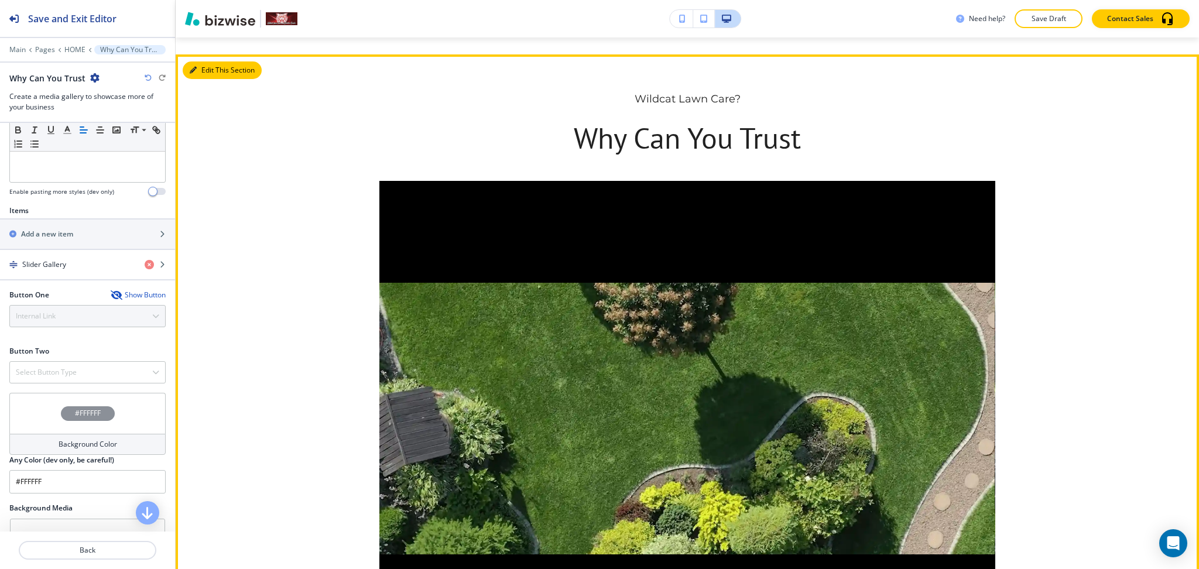
click at [200, 61] on button "Edit This Section" at bounding box center [222, 70] width 79 height 18
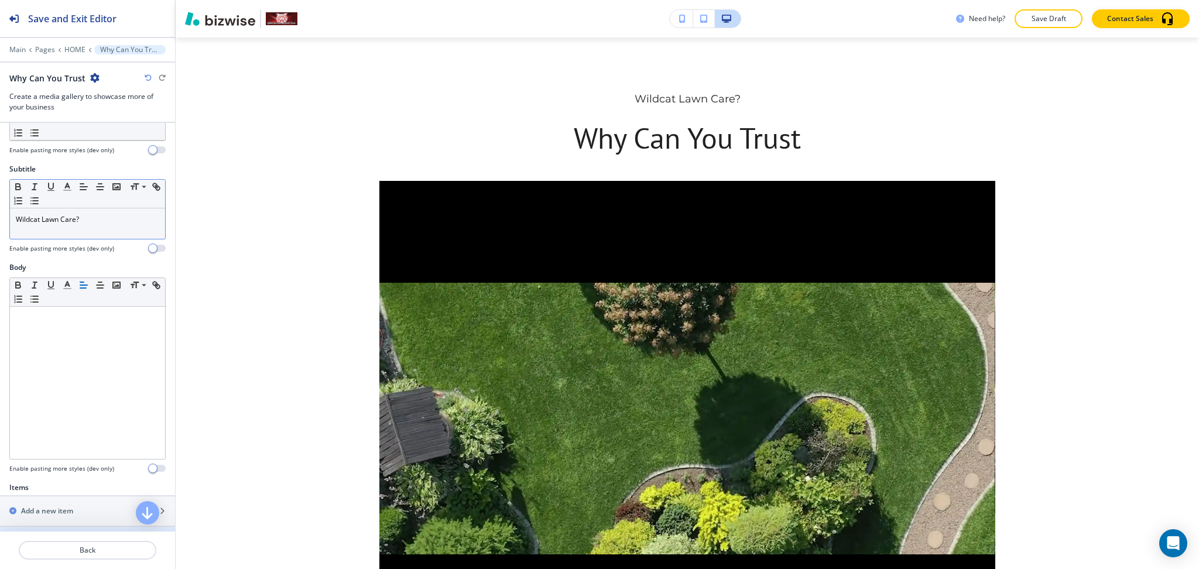
scroll to position [0, 0]
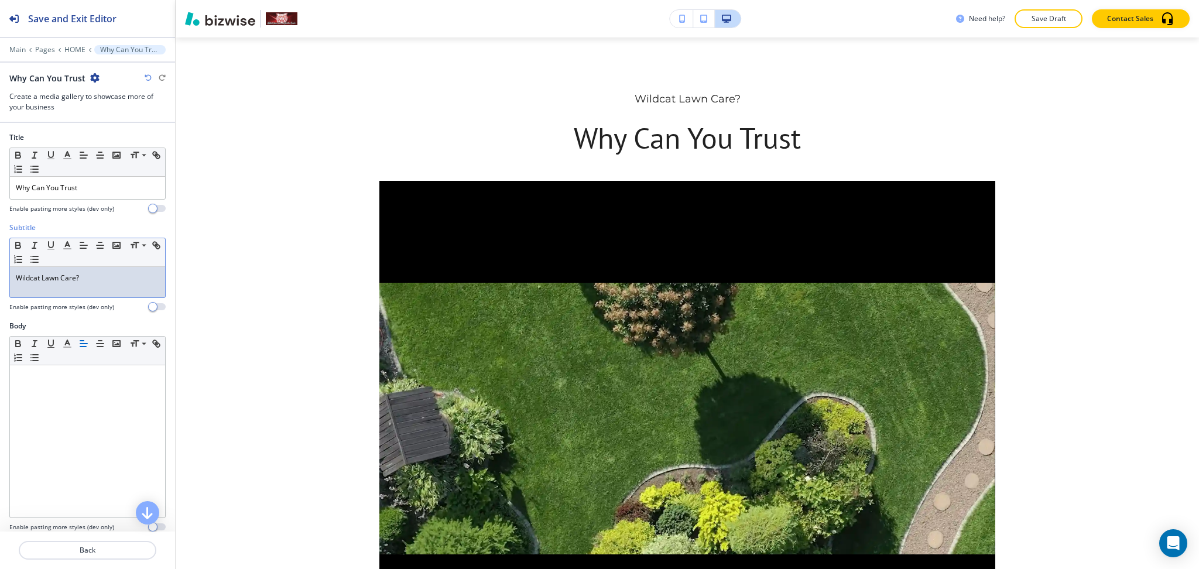
click at [95, 271] on div "Wildcat Lawn Care?" at bounding box center [87, 282] width 155 height 30
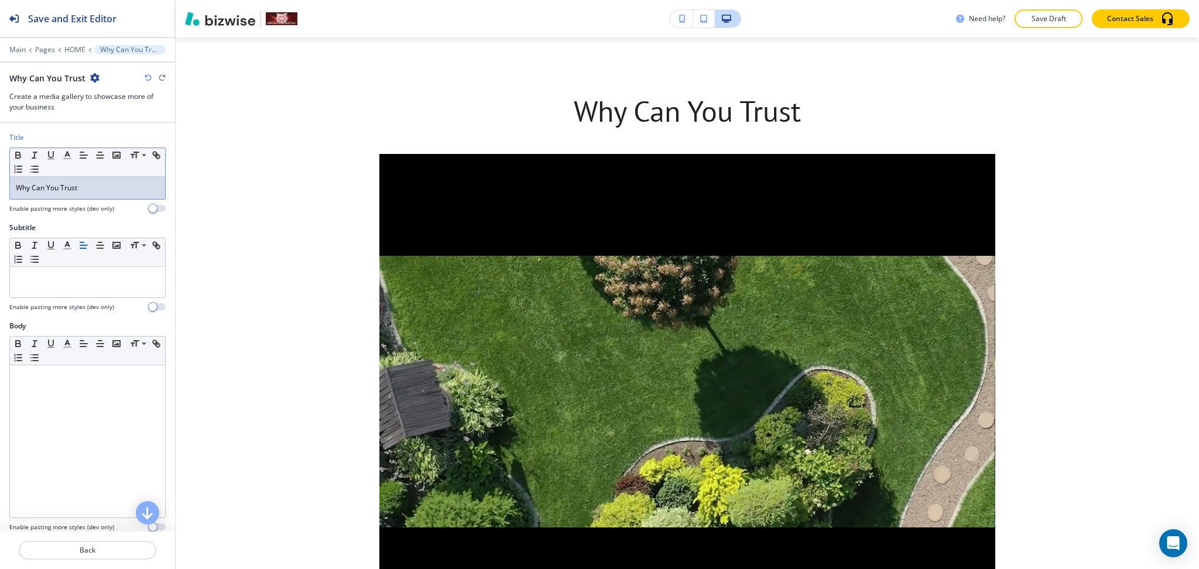
click at [107, 193] on p "Why Can You Trust" at bounding box center [87, 188] width 143 height 11
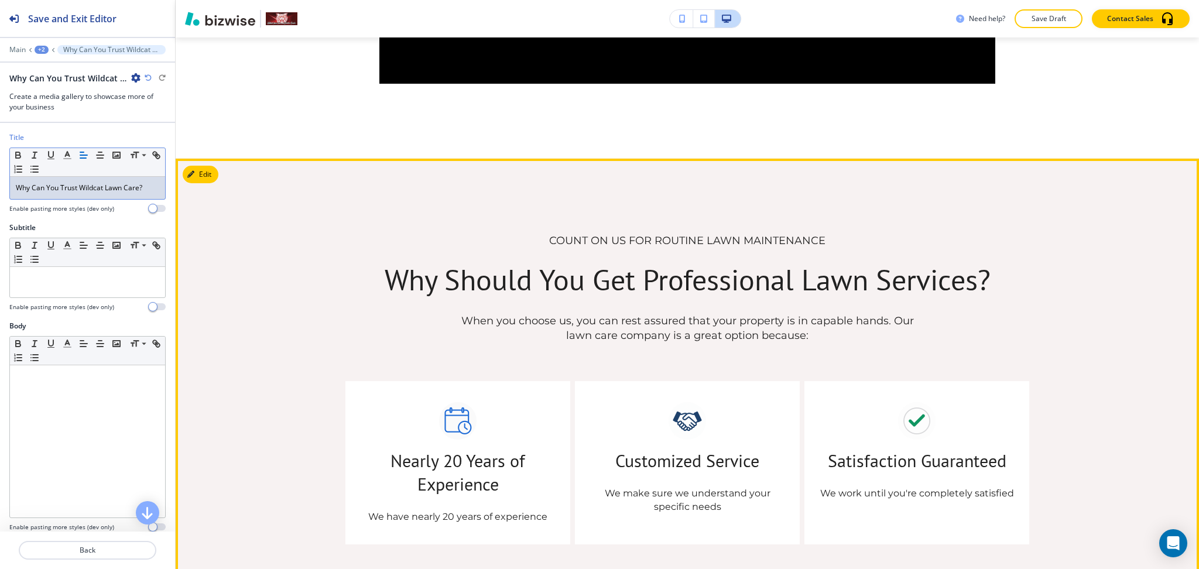
scroll to position [2066, 0]
click at [213, 165] on button "Edit This Section" at bounding box center [222, 174] width 79 height 18
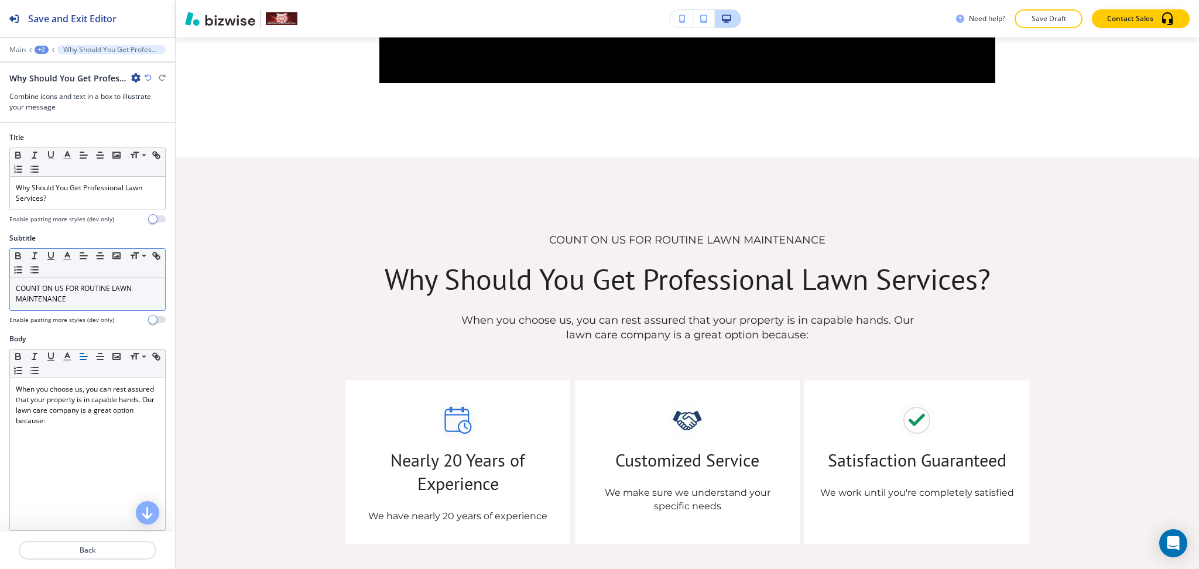
scroll to position [2170, 0]
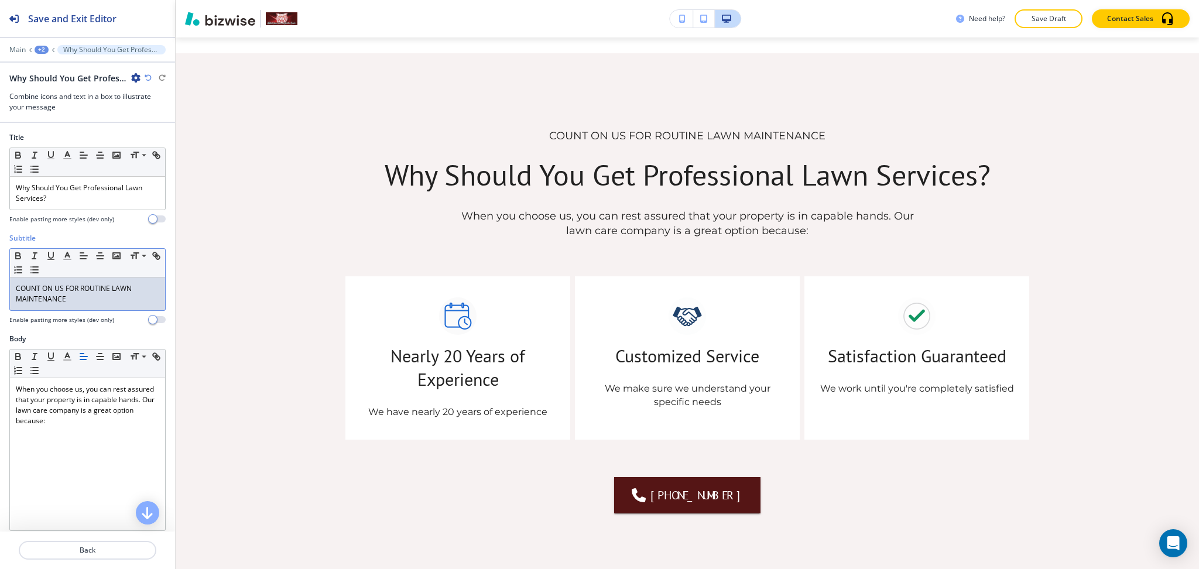
click at [106, 307] on div "COUNT ON US FOR ROUTINE LAWN MAINTENANCE" at bounding box center [87, 294] width 155 height 33
click at [68, 255] on polyline "button" at bounding box center [68, 254] width 4 height 5
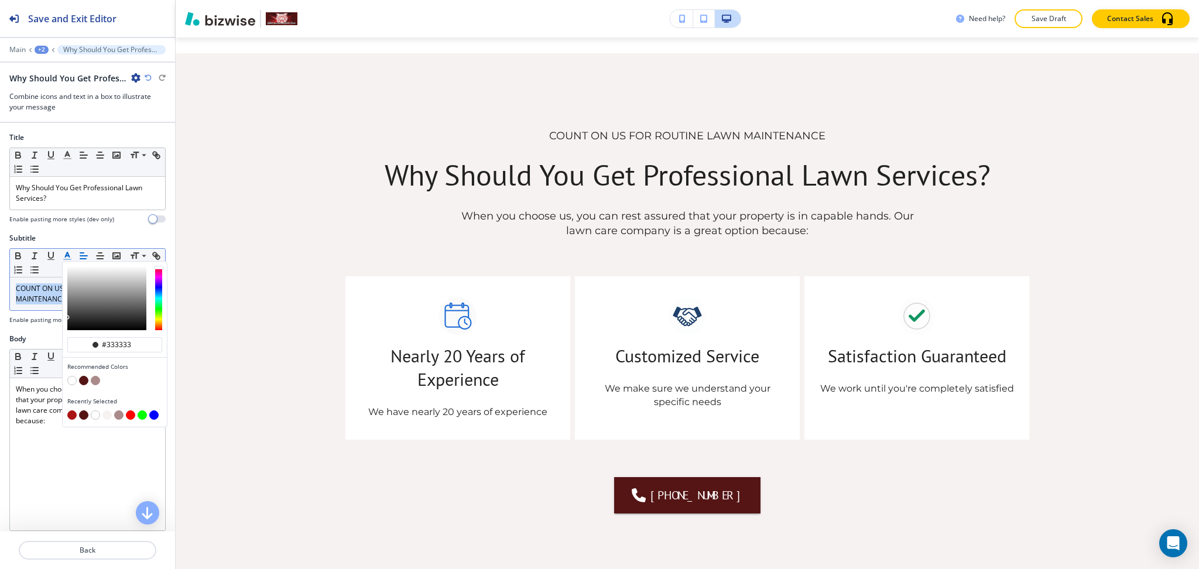
click at [72, 412] on button "button" at bounding box center [71, 414] width 9 height 9
type input "#aa1414"
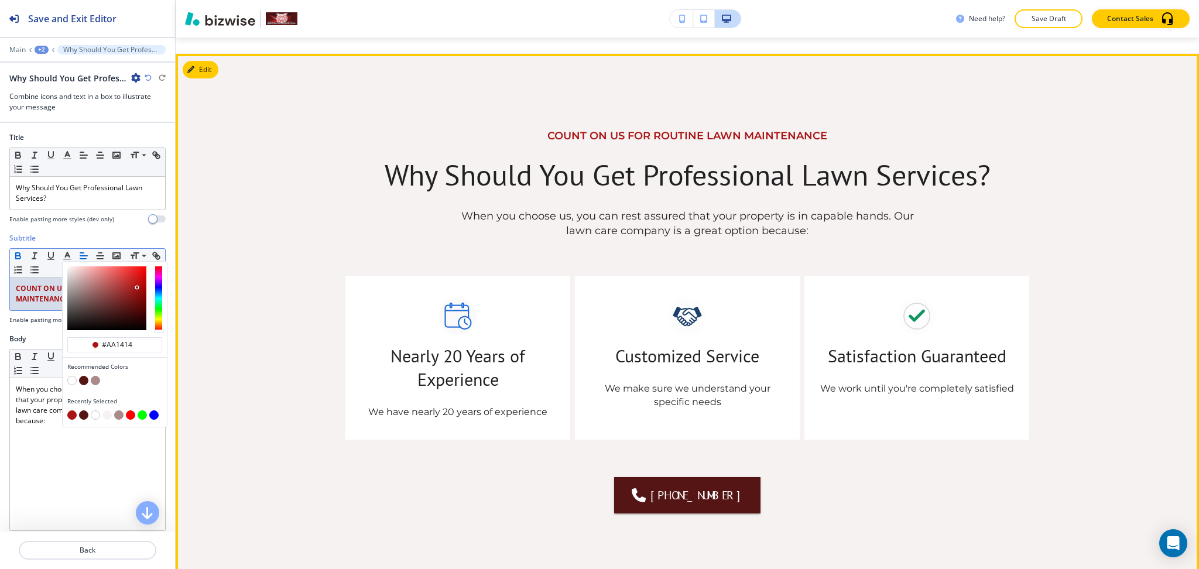
click at [646, 209] on p "When you choose us, you can rest assured that your property is in capable hands…" at bounding box center [687, 224] width 457 height 30
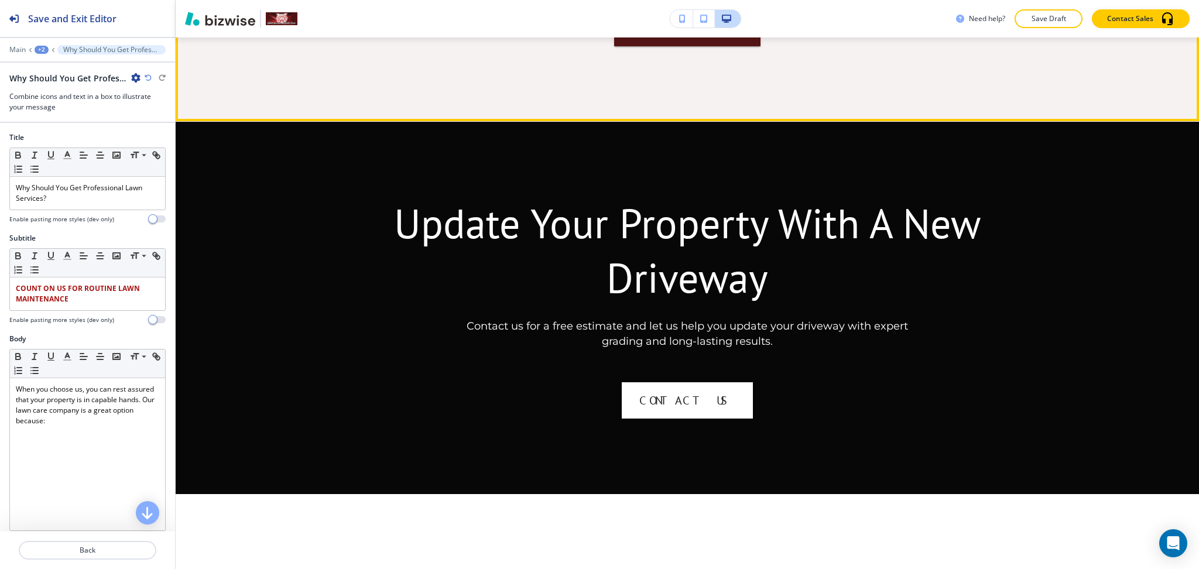
scroll to position [2638, 0]
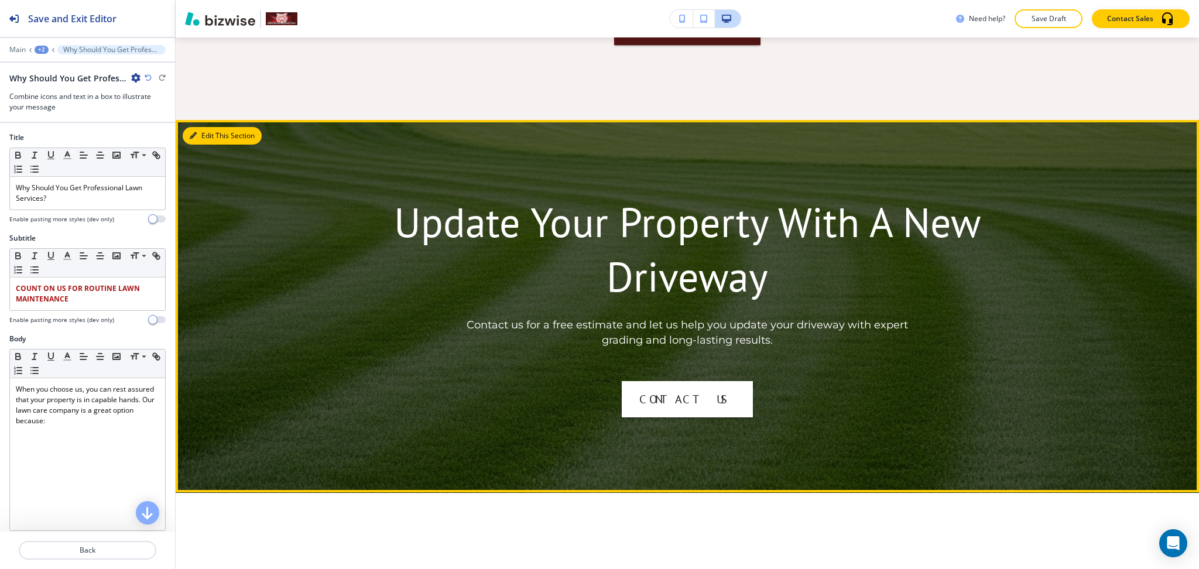
click at [206, 127] on button "Edit This Section" at bounding box center [222, 136] width 79 height 18
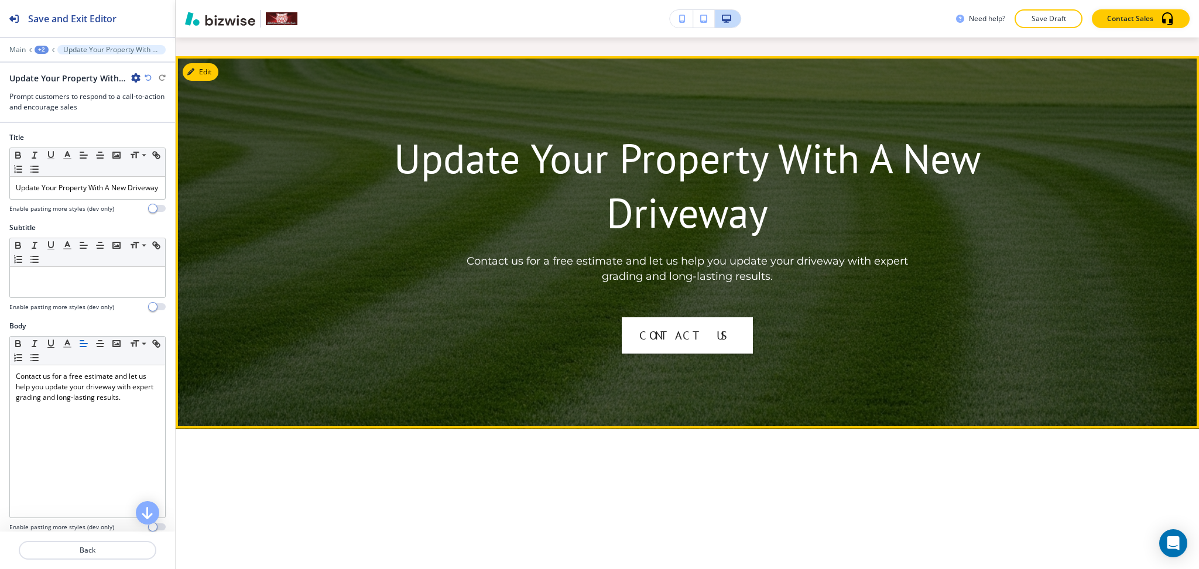
scroll to position [2703, 0]
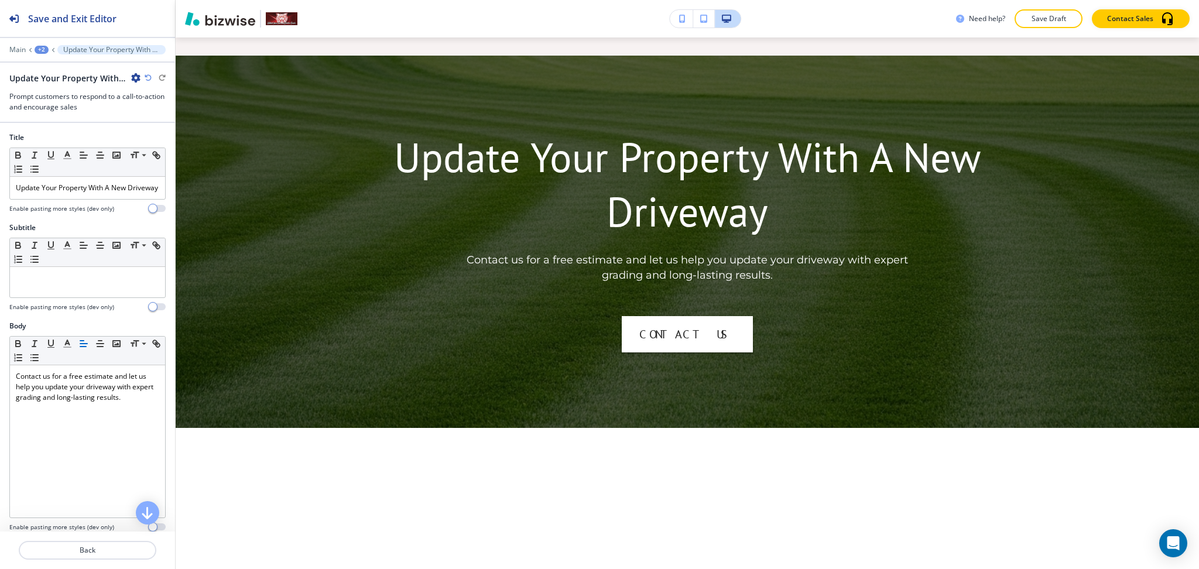
click at [135, 78] on icon "button" at bounding box center [135, 77] width 9 height 9
click at [163, 139] on p "Delete Section" at bounding box center [169, 139] width 60 height 11
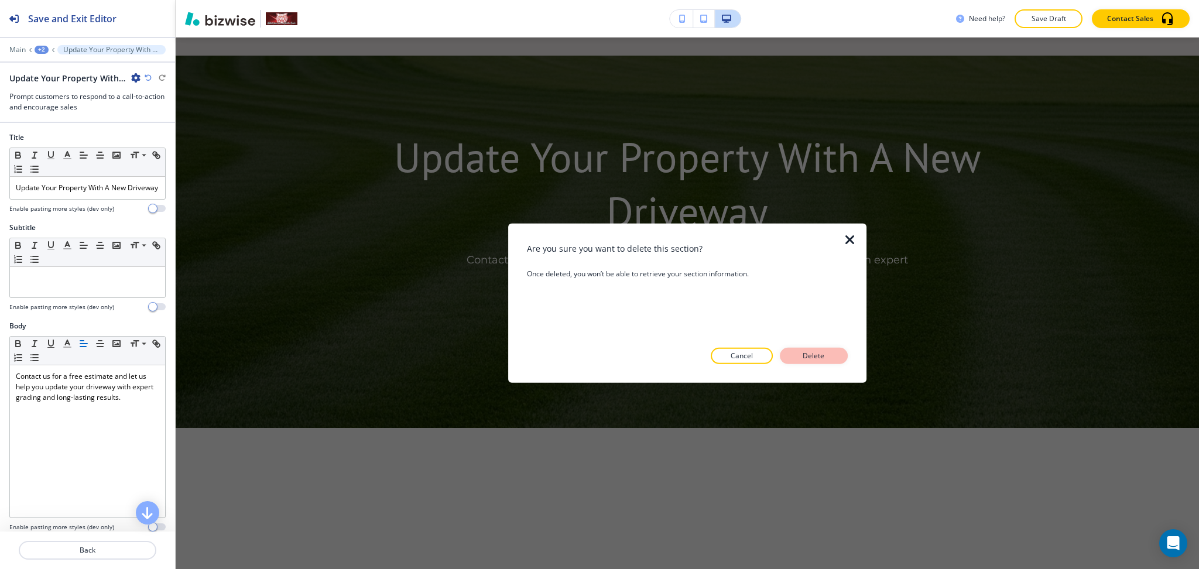
click at [813, 351] on p "Delete" at bounding box center [814, 356] width 28 height 11
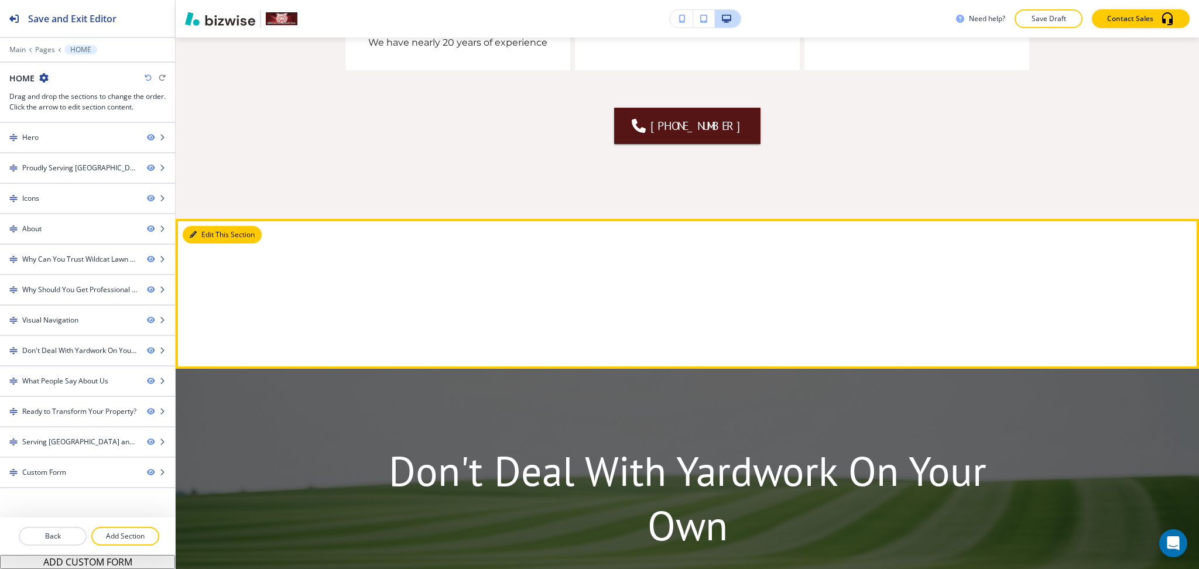
scroll to position [2539, 0]
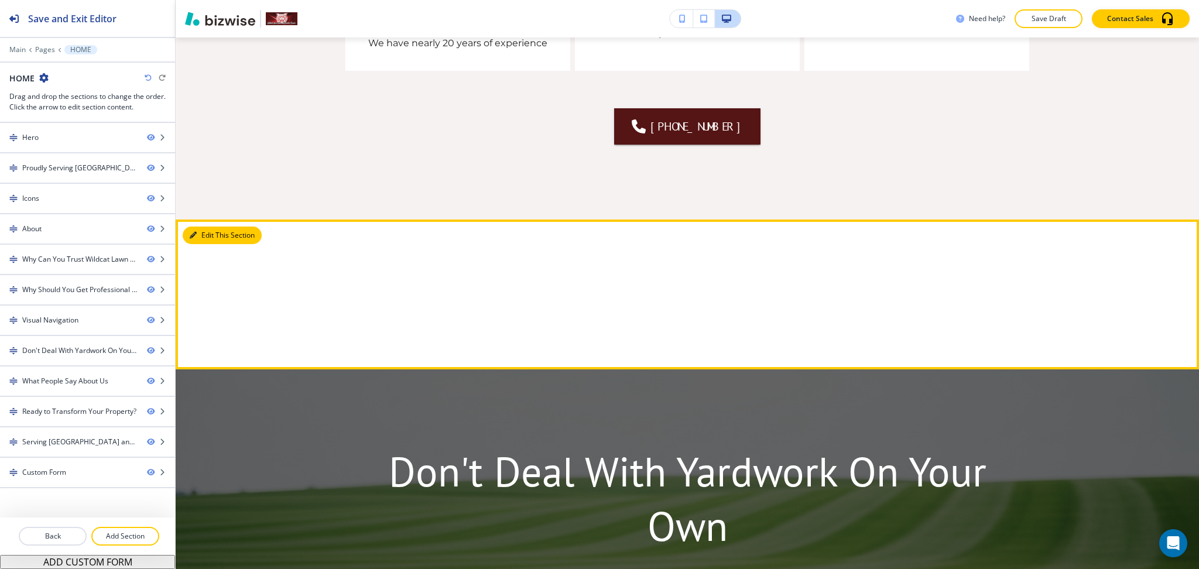
click at [205, 227] on button "Edit This Section" at bounding box center [222, 236] width 79 height 18
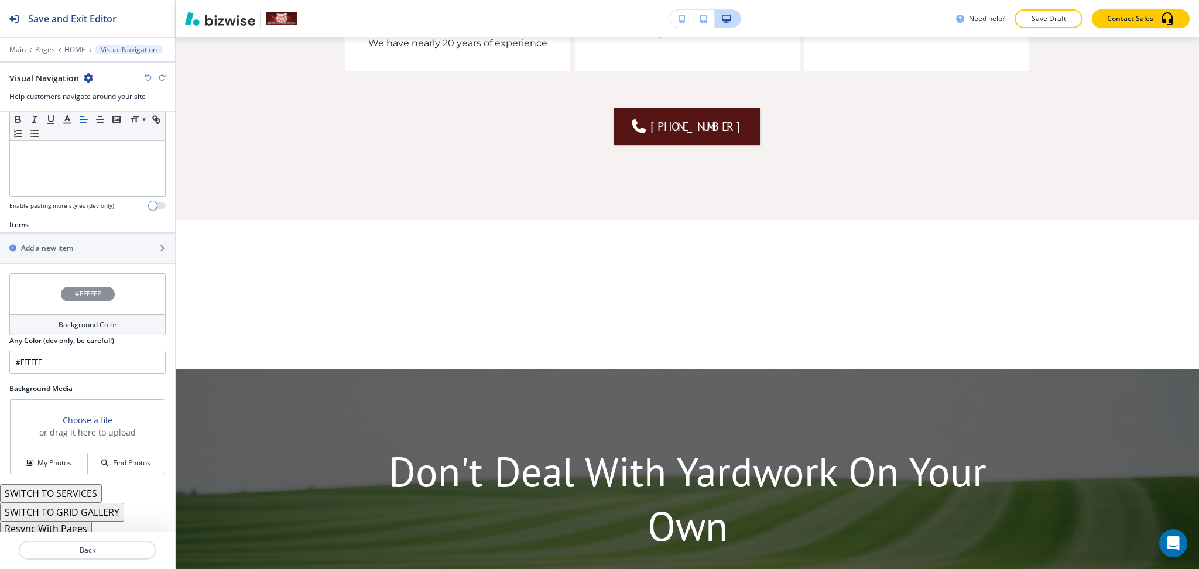
scroll to position [311, 0]
click at [81, 78] on div "Visual Navigation" at bounding box center [51, 78] width 84 height 12
click at [86, 78] on icon "button" at bounding box center [88, 77] width 9 height 9
click at [104, 139] on p "Delete Section" at bounding box center [120, 139] width 60 height 11
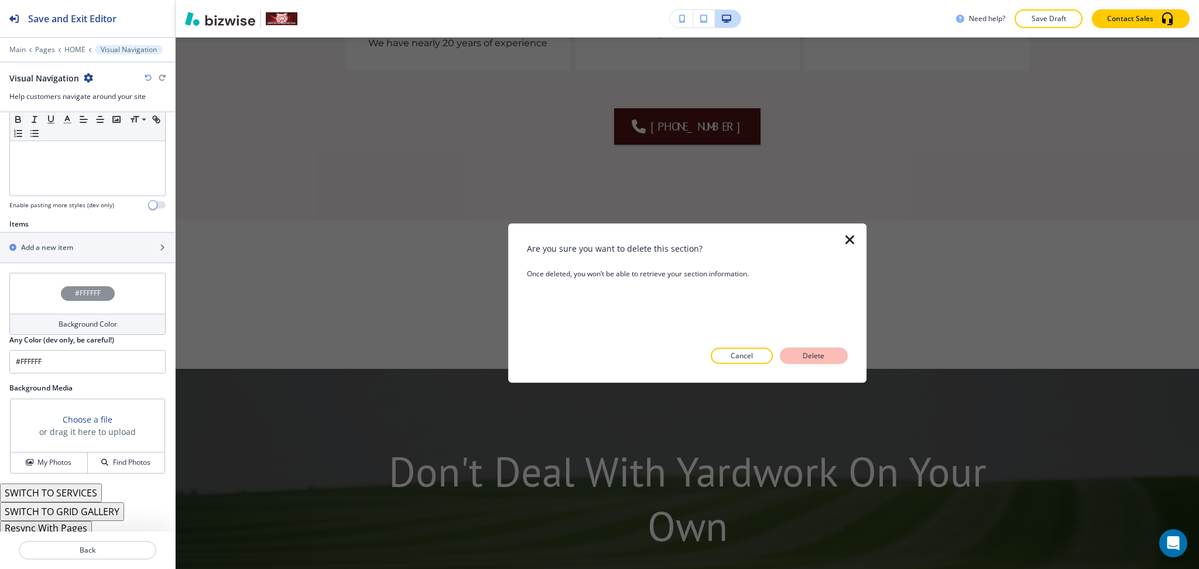
click at [820, 357] on p "Delete" at bounding box center [814, 356] width 28 height 11
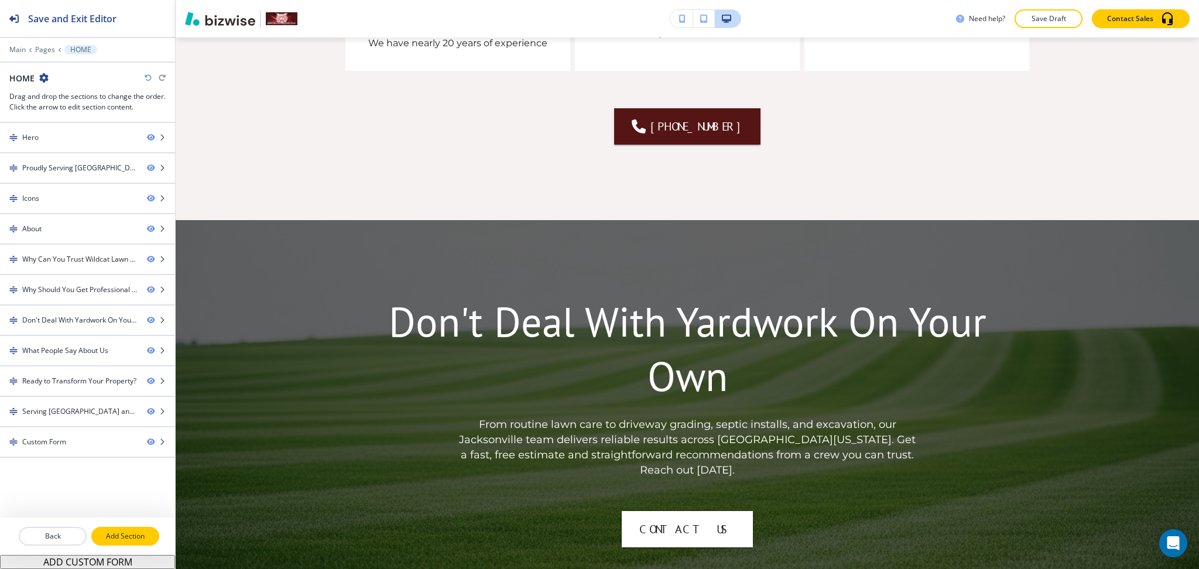
click at [114, 542] on p "Add Section" at bounding box center [126, 536] width 66 height 11
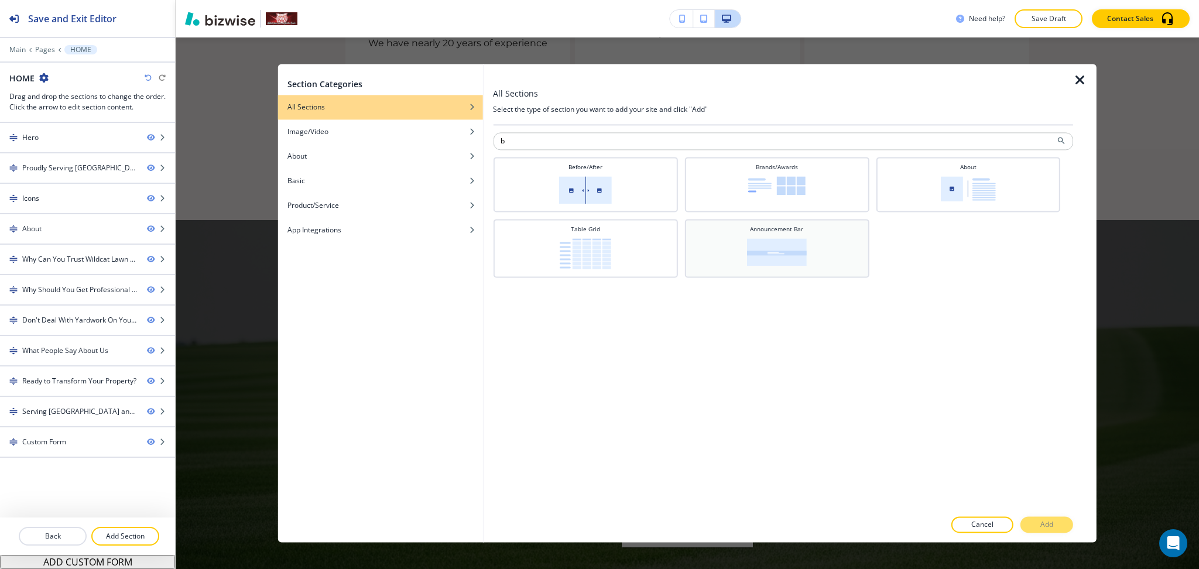
type input "b"
click at [741, 221] on div "Announcement Bar" at bounding box center [776, 248] width 184 height 59
click at [1054, 526] on button "Add" at bounding box center [1047, 525] width 53 height 16
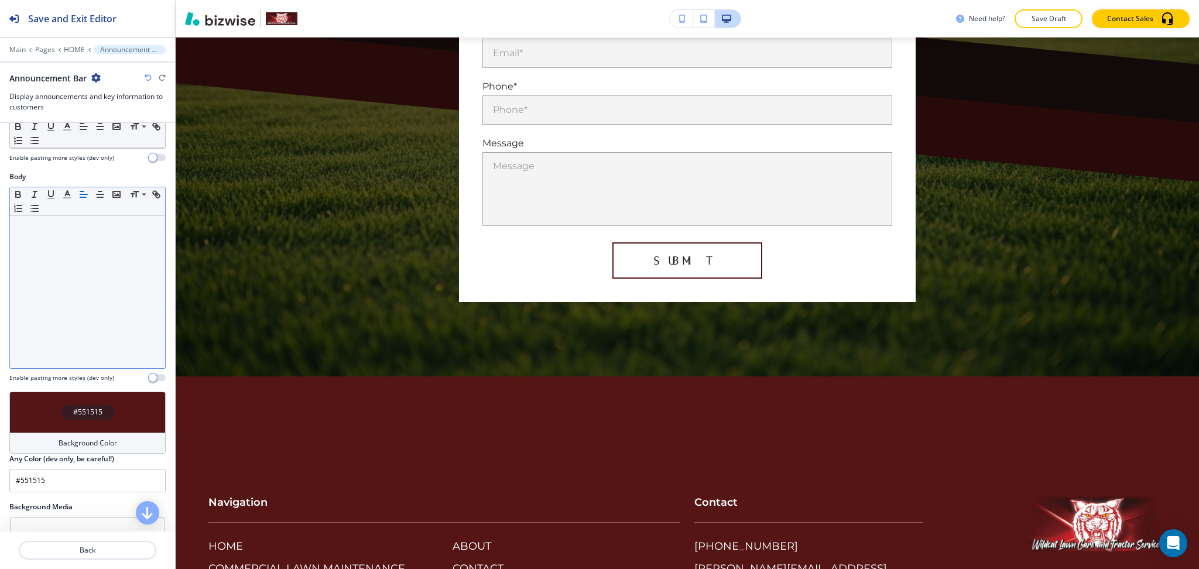
scroll to position [0, 0]
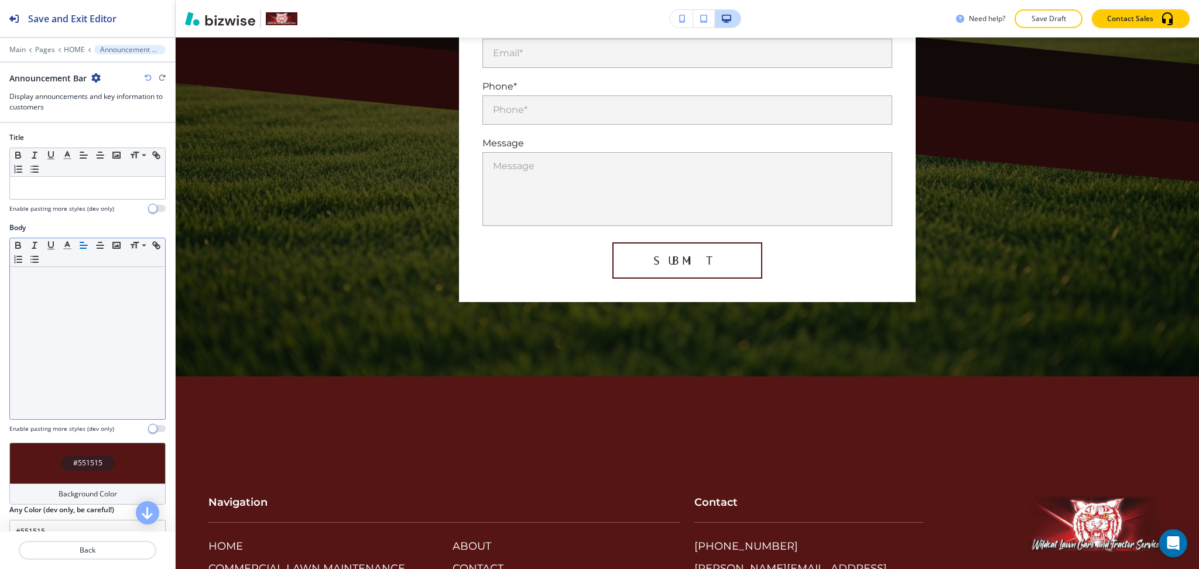
click at [88, 290] on div at bounding box center [87, 343] width 155 height 152
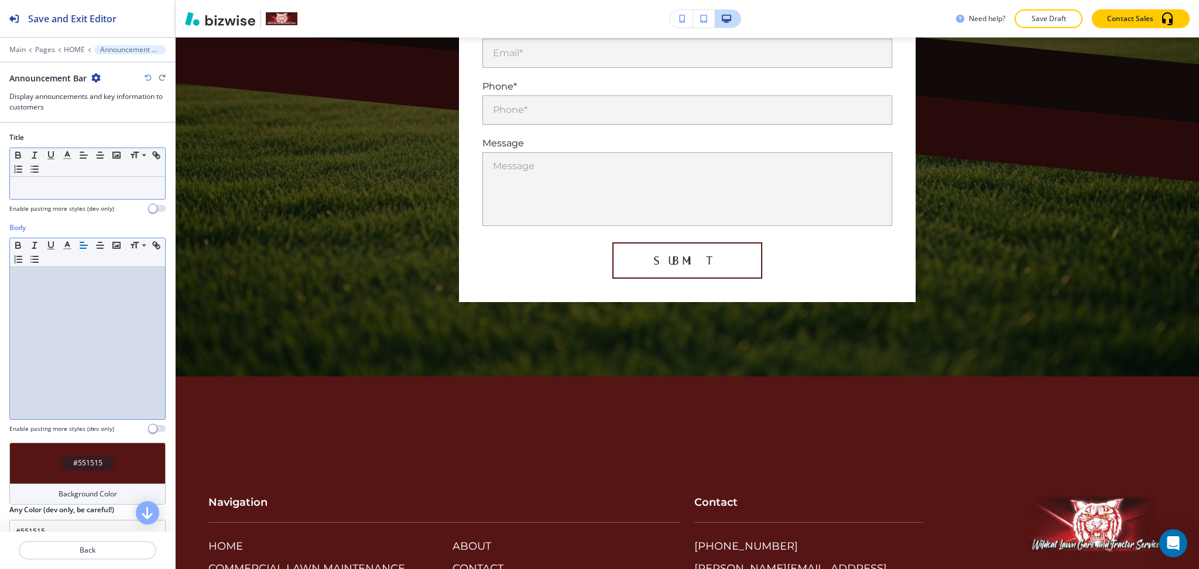
click at [81, 181] on div at bounding box center [87, 188] width 155 height 22
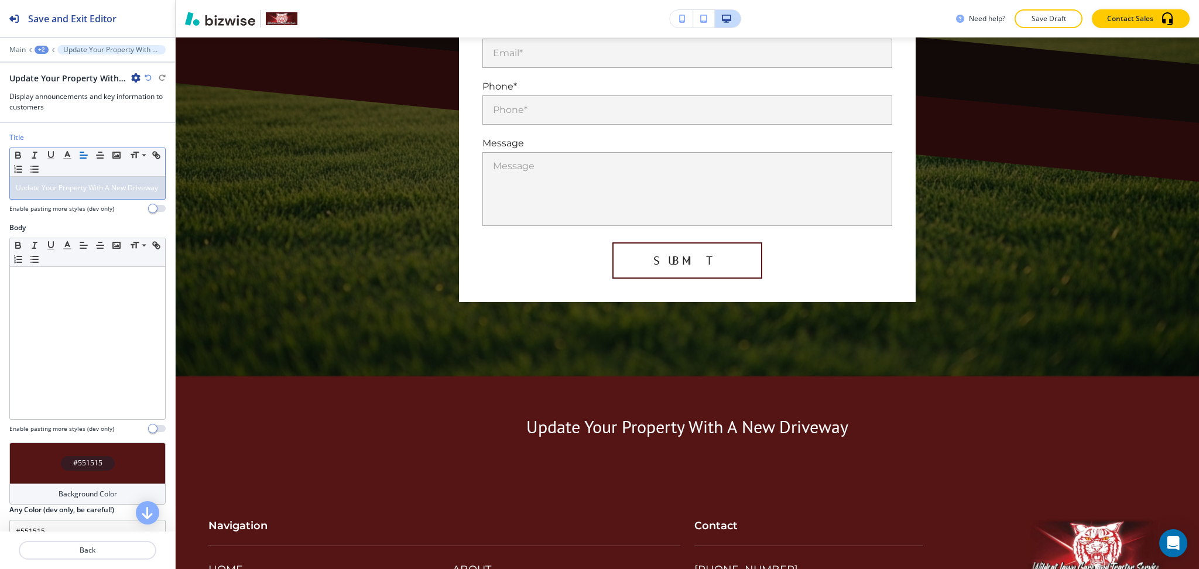
click at [40, 47] on div "+2" at bounding box center [42, 50] width 14 height 8
click at [61, 93] on p "HOME" at bounding box center [72, 89] width 60 height 11
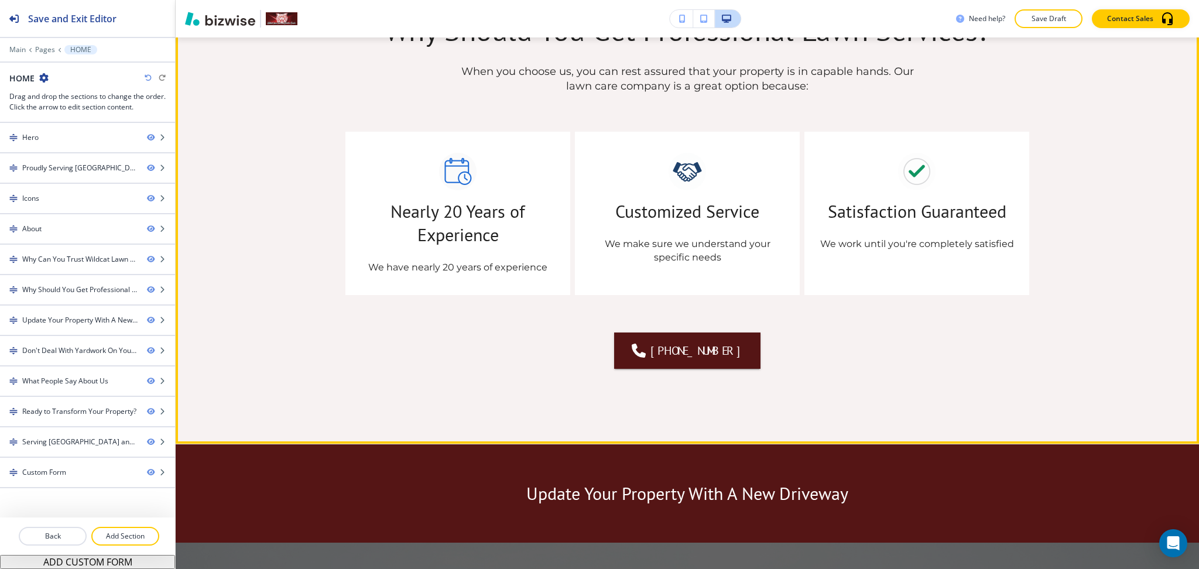
scroll to position [2314, 0]
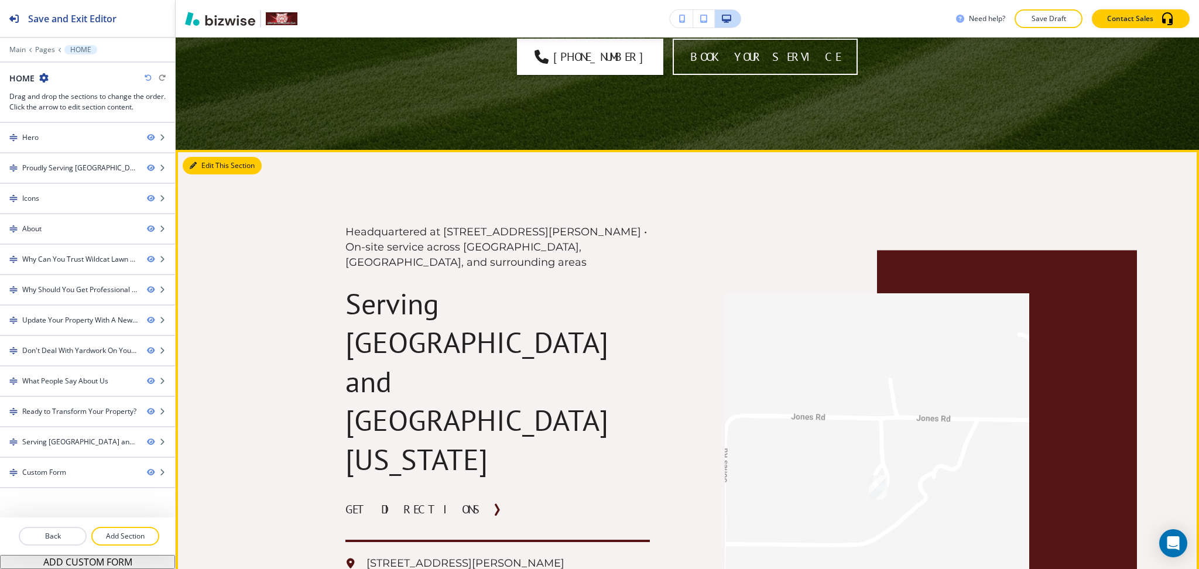
click at [202, 157] on button "Edit This Section" at bounding box center [222, 166] width 79 height 18
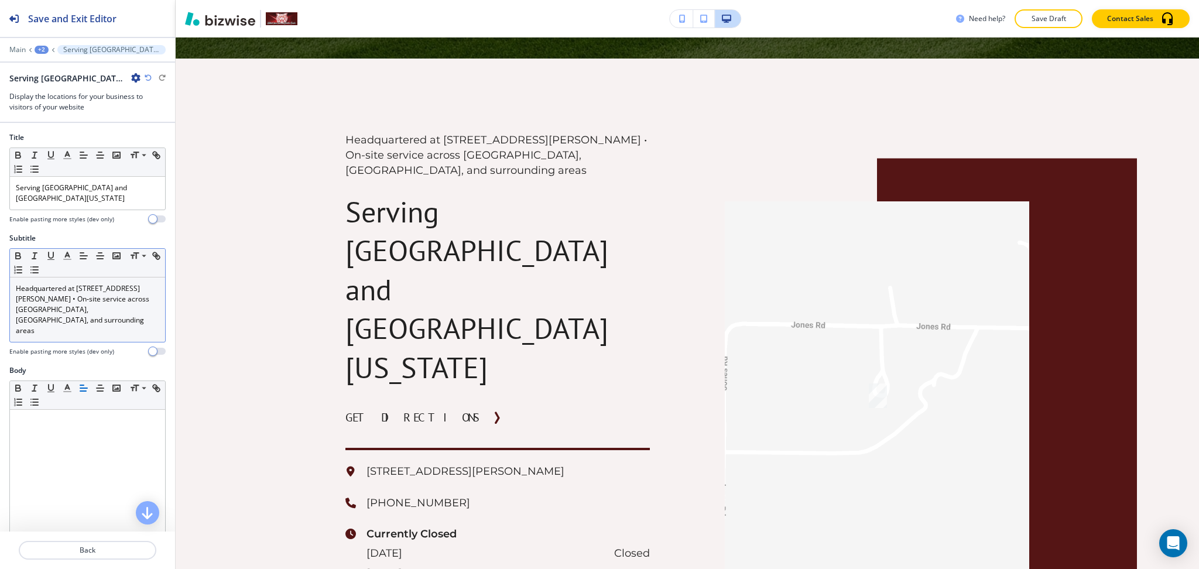
scroll to position [4200, 0]
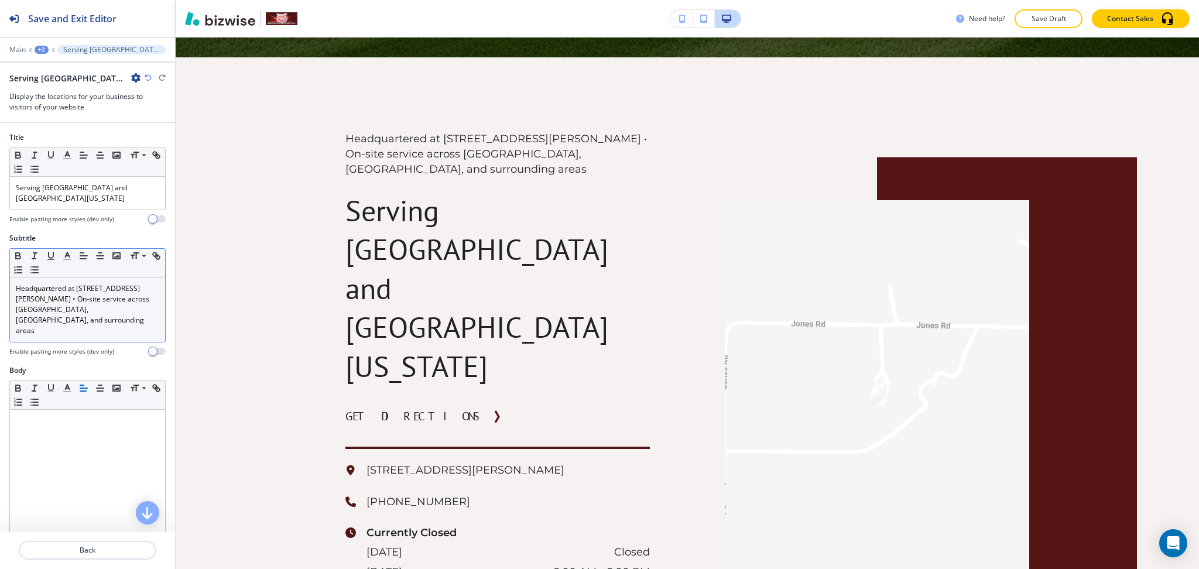
click at [105, 326] on p "Headquartered at [STREET_ADDRESS][PERSON_NAME] • On‑site service across [GEOGRA…" at bounding box center [87, 309] width 143 height 53
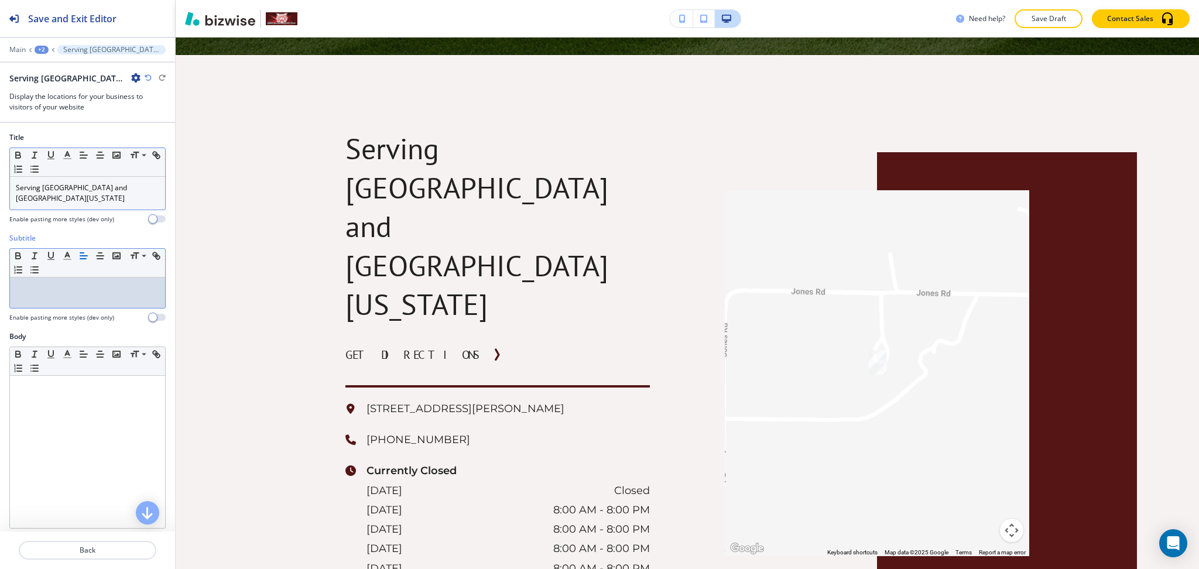
scroll to position [4201, 0]
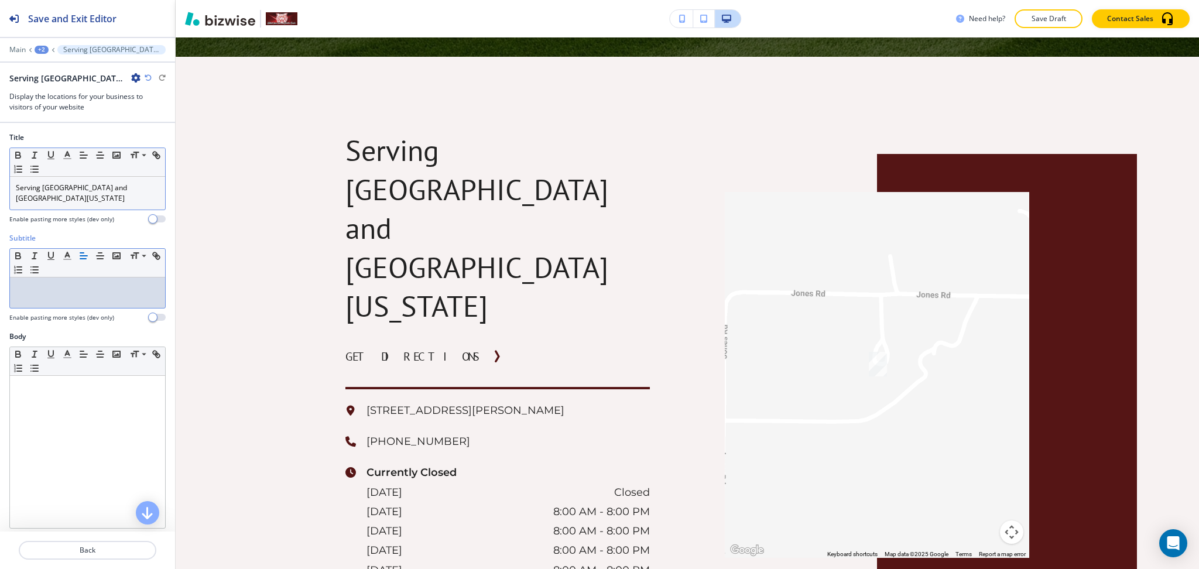
click at [97, 193] on p "Serving [GEOGRAPHIC_DATA] and [GEOGRAPHIC_DATA][US_STATE]" at bounding box center [87, 193] width 143 height 21
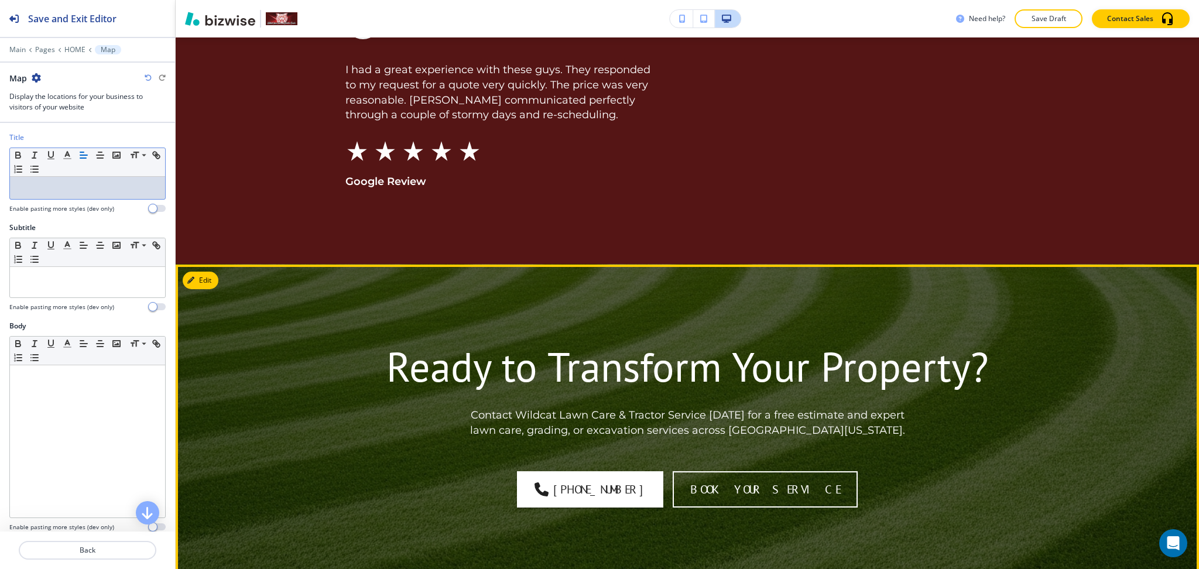
scroll to position [3674, 0]
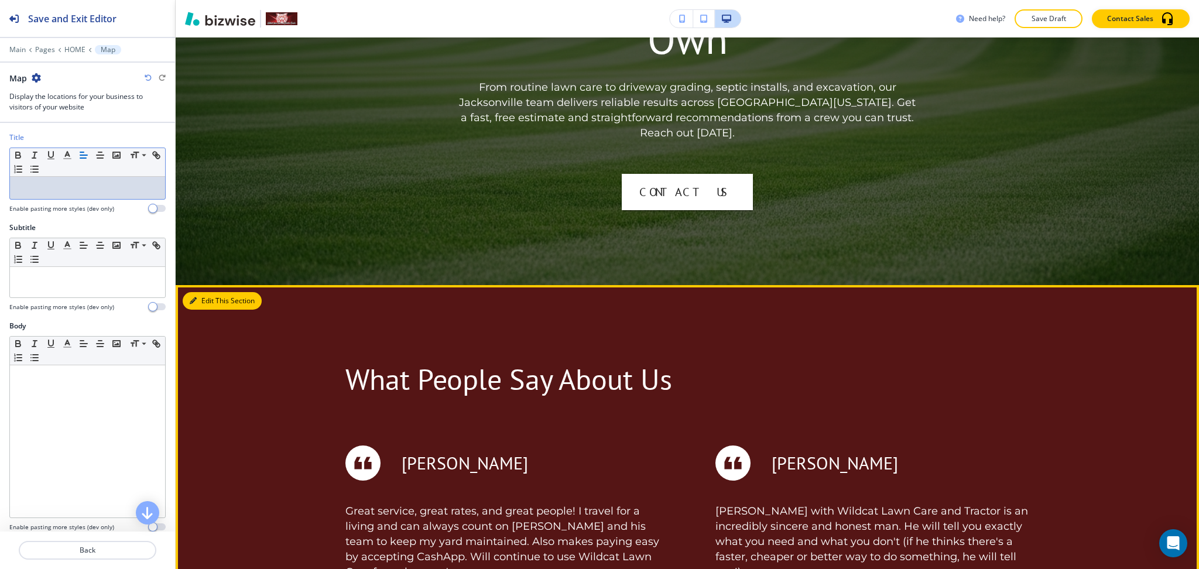
click at [210, 292] on button "Edit This Section" at bounding box center [222, 301] width 79 height 18
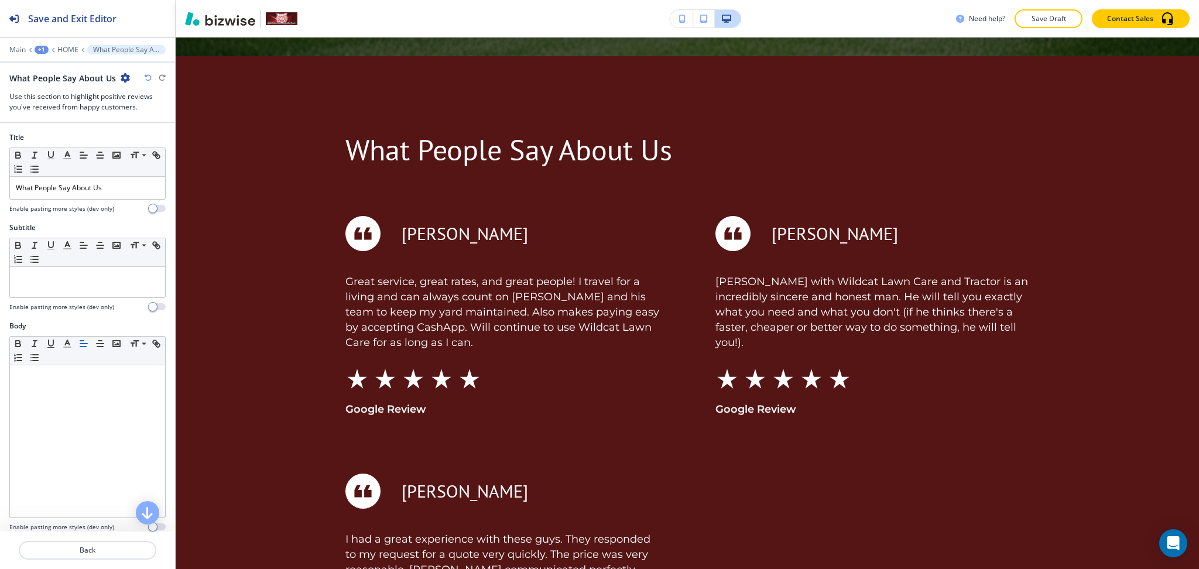
scroll to position [513, 0]
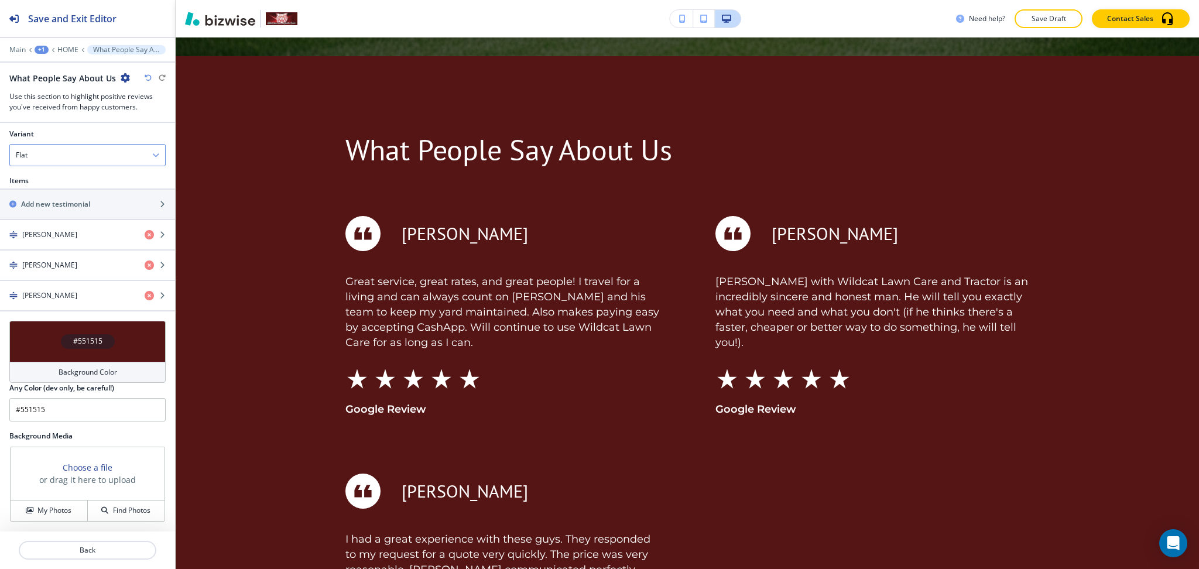
click at [70, 159] on div "Flat" at bounding box center [87, 155] width 155 height 21
click at [67, 190] on h4 "Slider" at bounding box center [87, 195] width 143 height 11
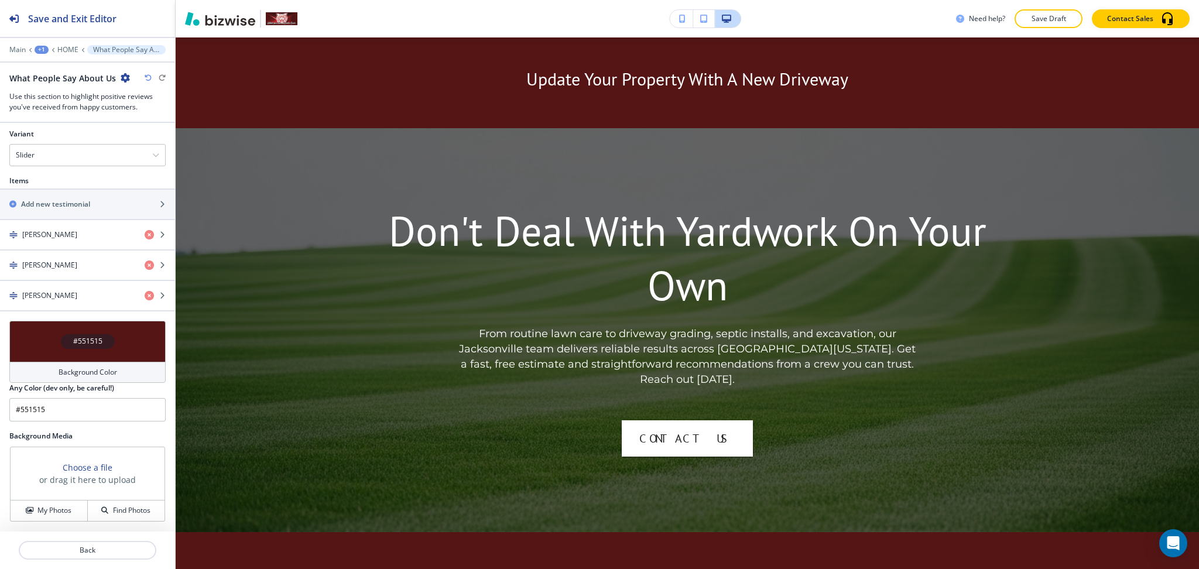
scroll to position [2732, 0]
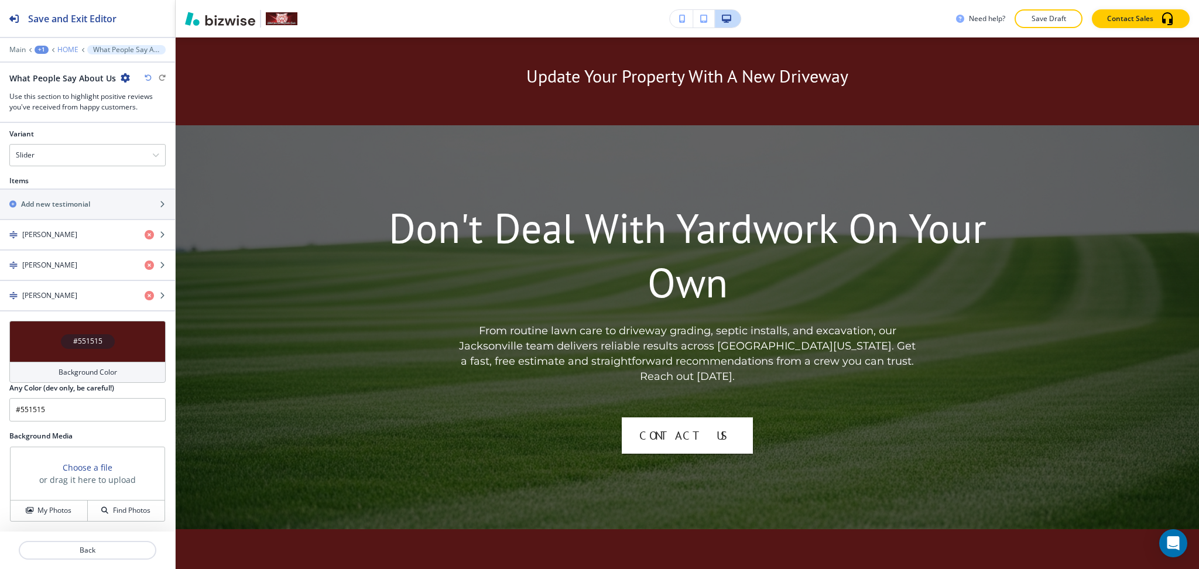
click at [64, 50] on p "HOME" at bounding box center [67, 50] width 21 height 8
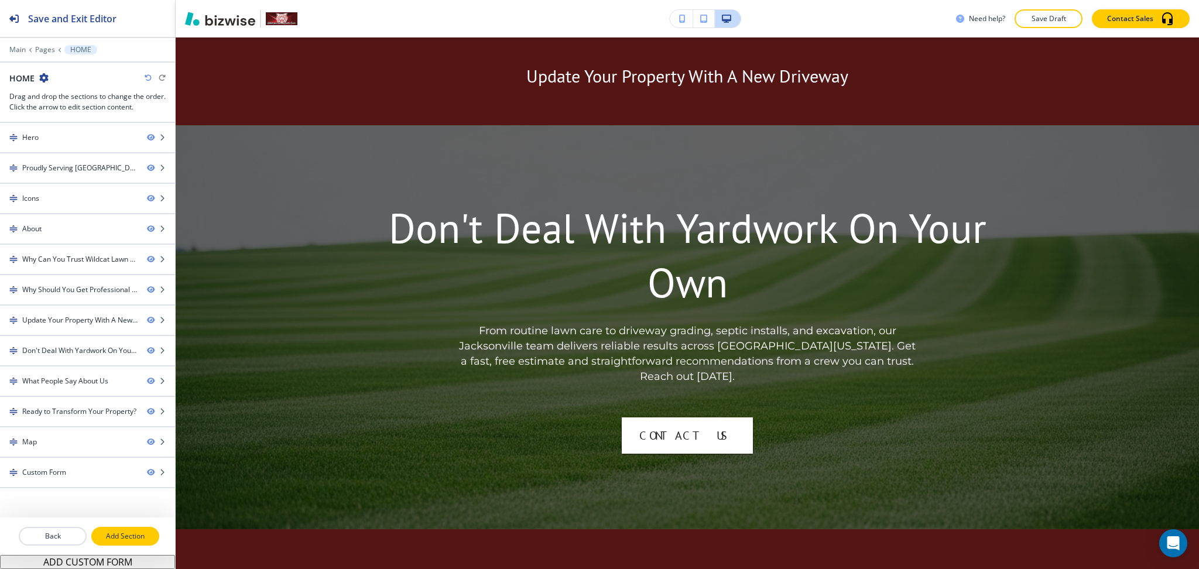
click at [146, 536] on p "Add Section" at bounding box center [126, 536] width 66 height 11
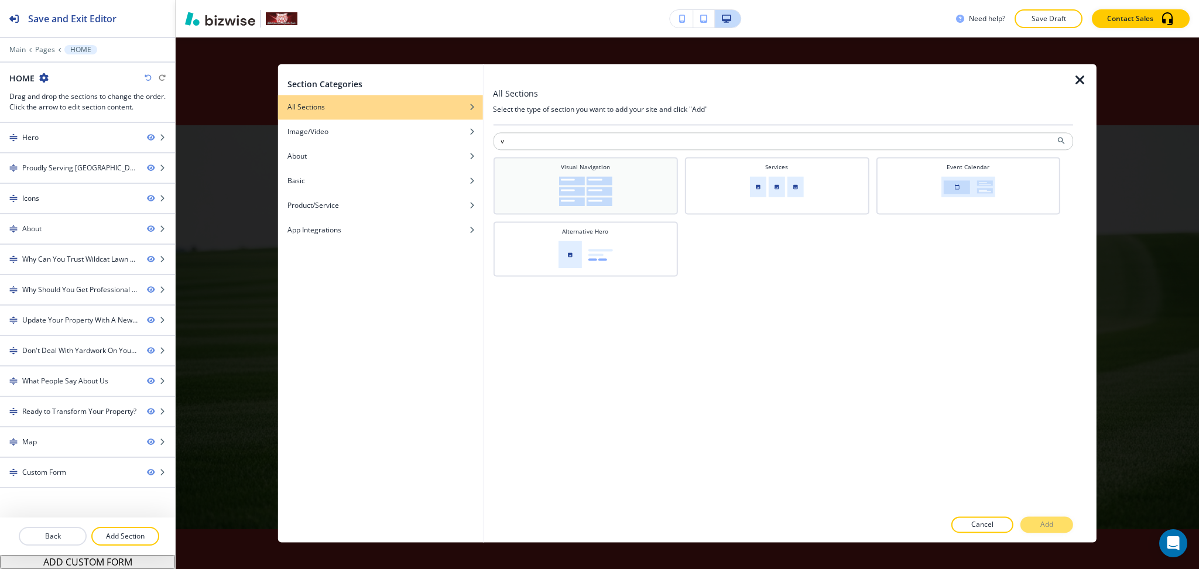
type input "v"
click at [593, 195] on img at bounding box center [585, 191] width 53 height 30
click at [1060, 528] on button "Add" at bounding box center [1047, 525] width 53 height 16
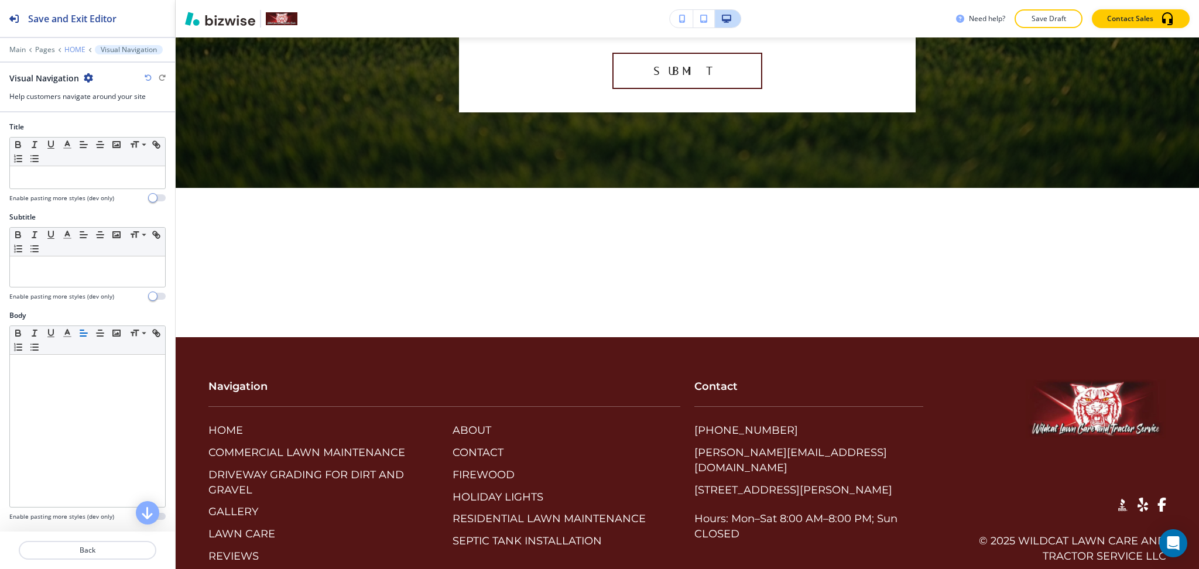
click at [71, 51] on p "HOME" at bounding box center [74, 50] width 21 height 8
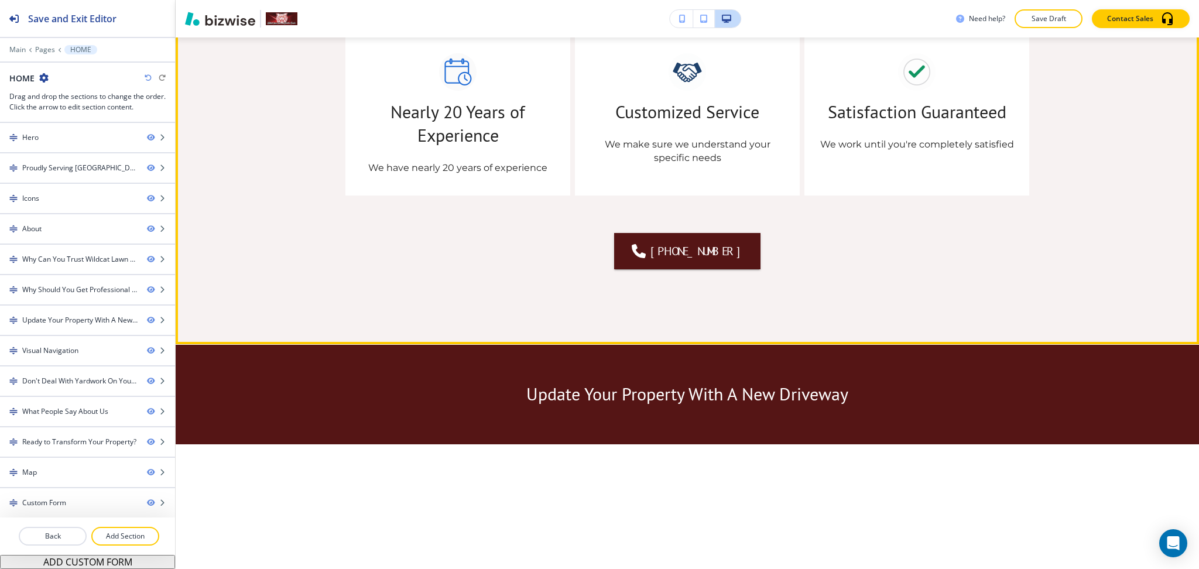
scroll to position [2412, 0]
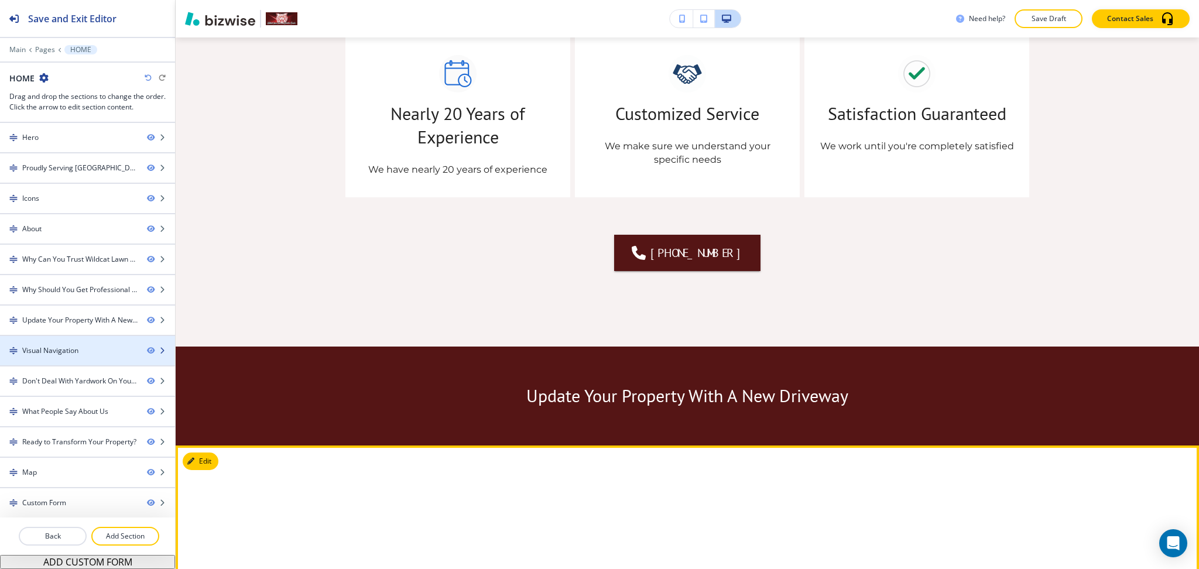
click at [74, 355] on div "Visual Navigation" at bounding box center [50, 350] width 56 height 11
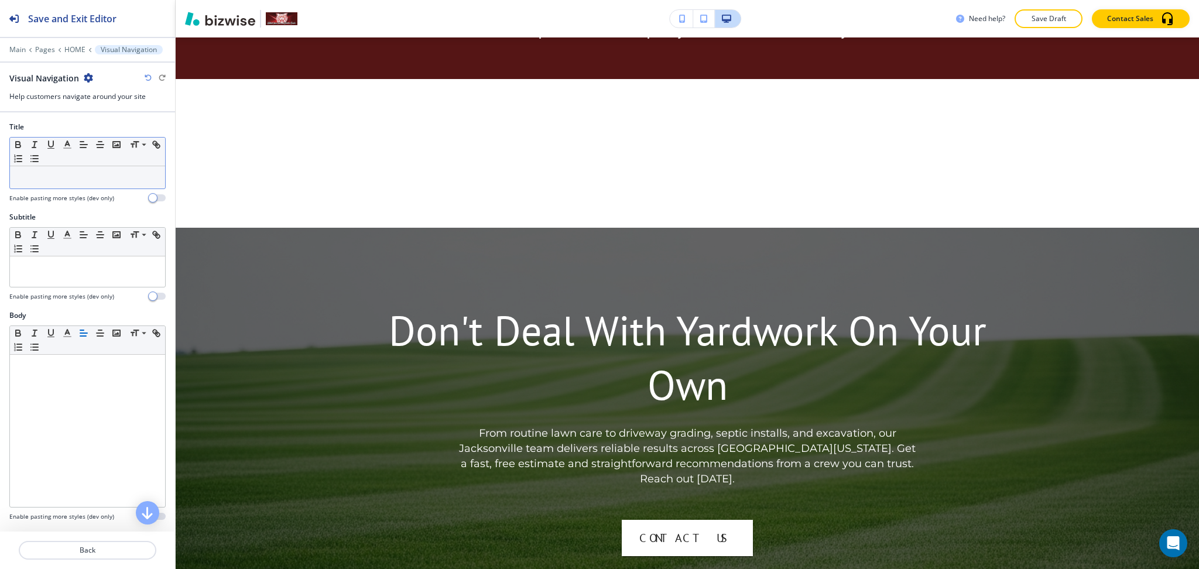
scroll to position [2803, 0]
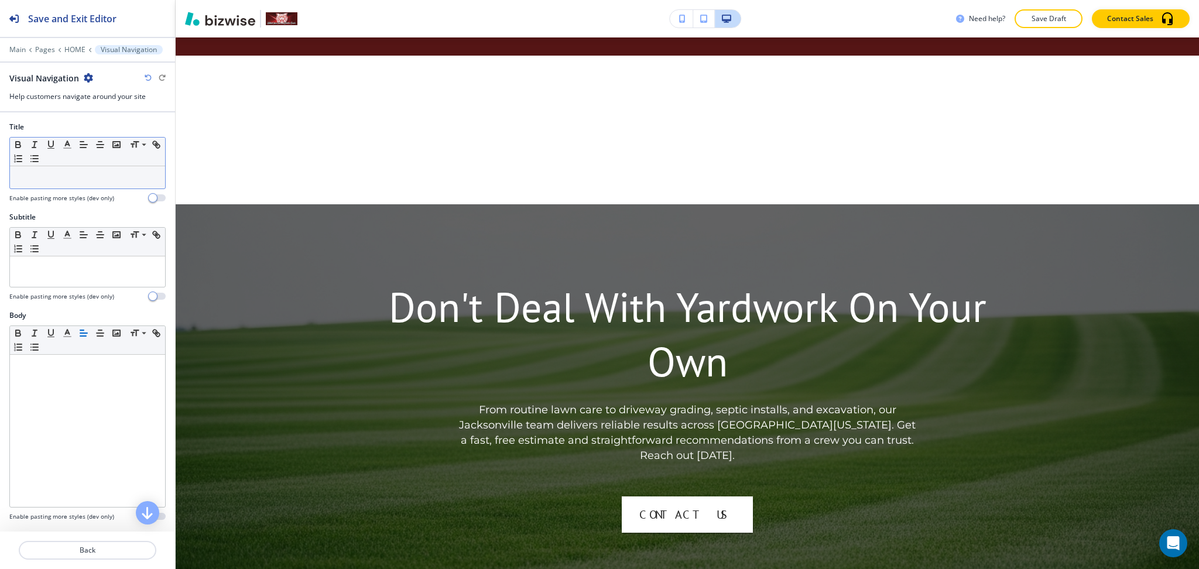
click at [80, 187] on div at bounding box center [87, 177] width 155 height 22
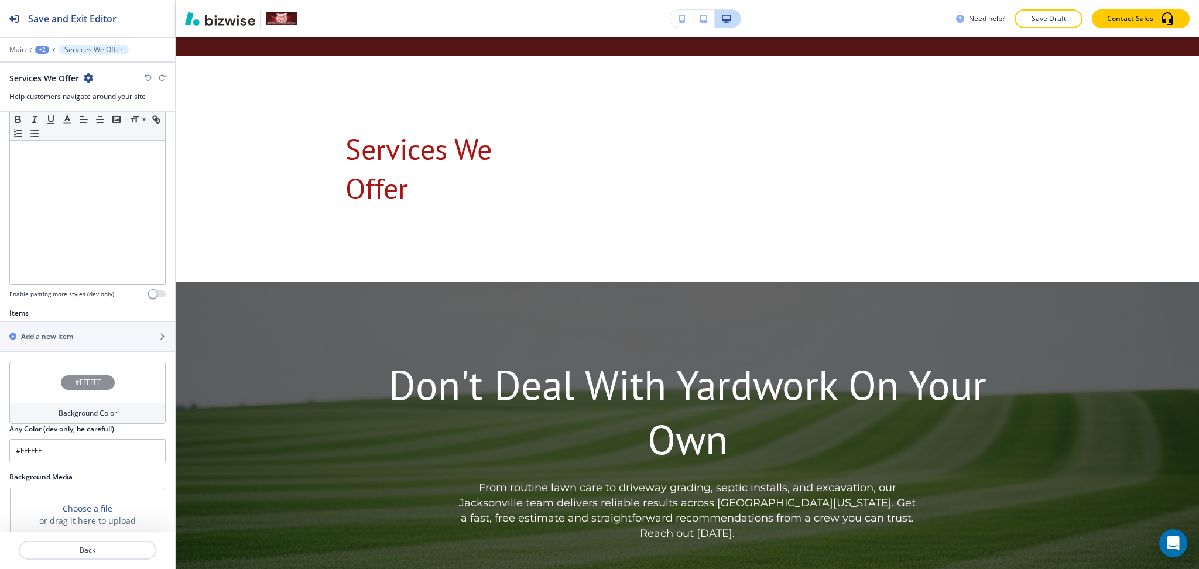
scroll to position [314, 0]
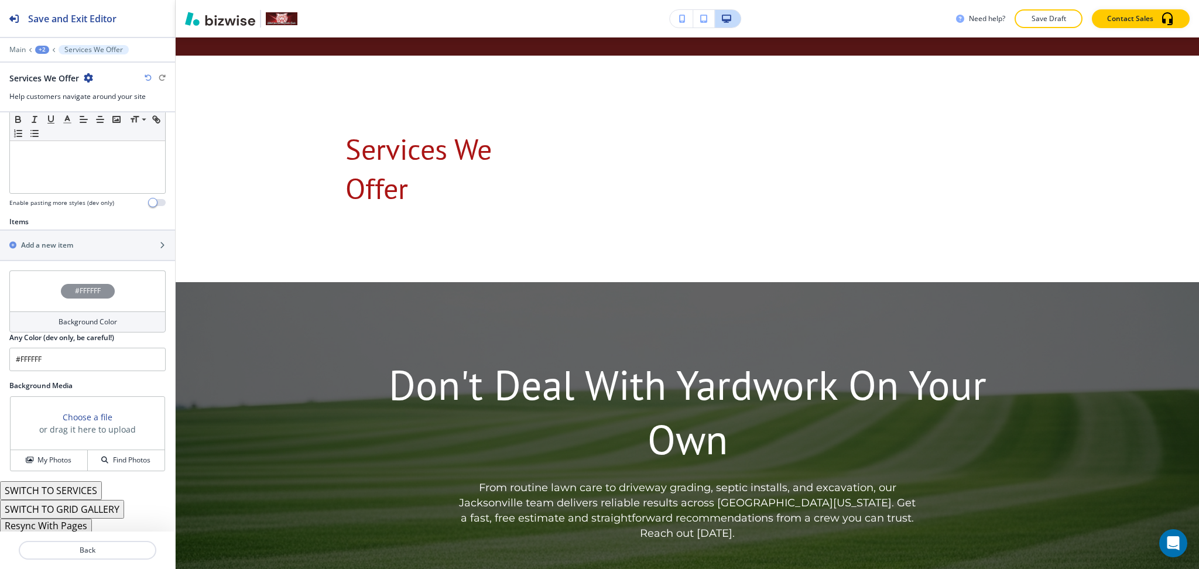
click at [67, 525] on button "Resync With Pages" at bounding box center [46, 526] width 92 height 14
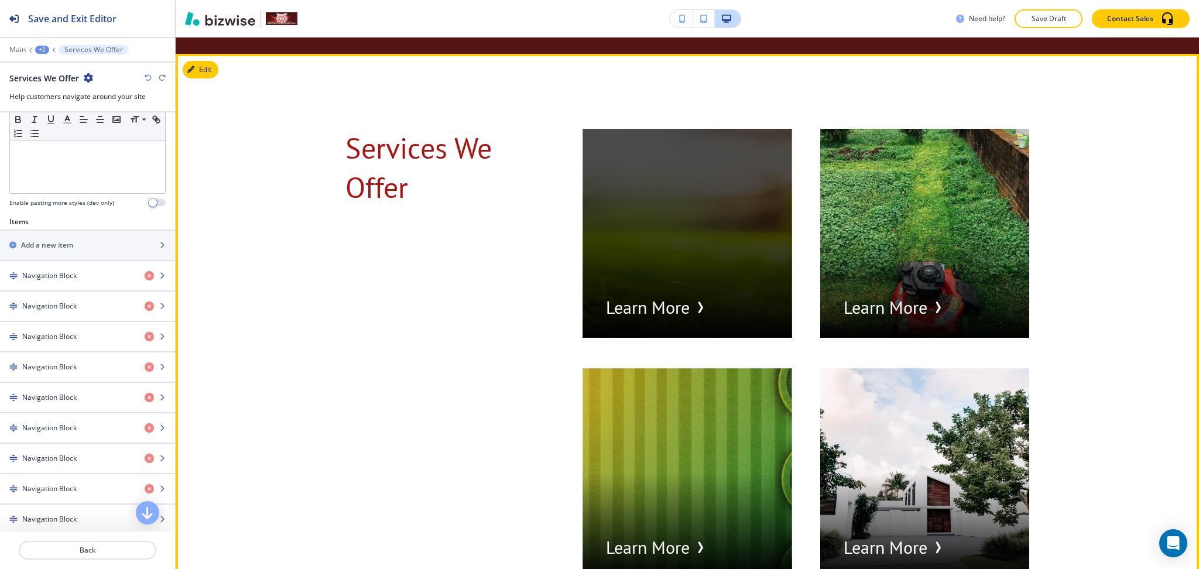
scroll to position [2803, 0]
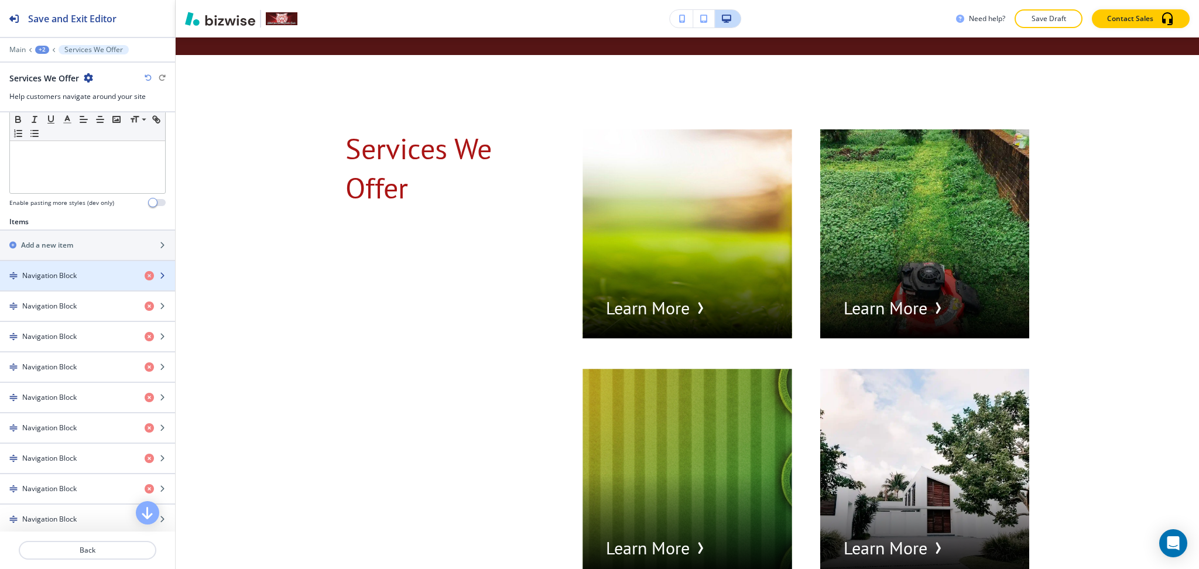
click at [44, 271] on h4 "Navigation Block" at bounding box center [49, 276] width 54 height 11
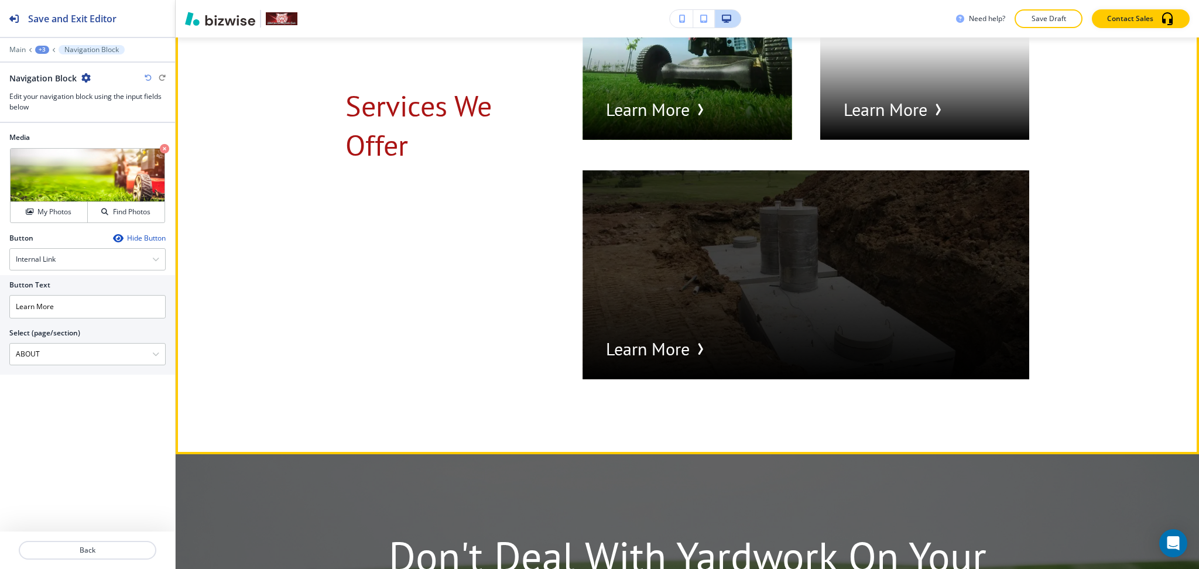
scroll to position [3963, 0]
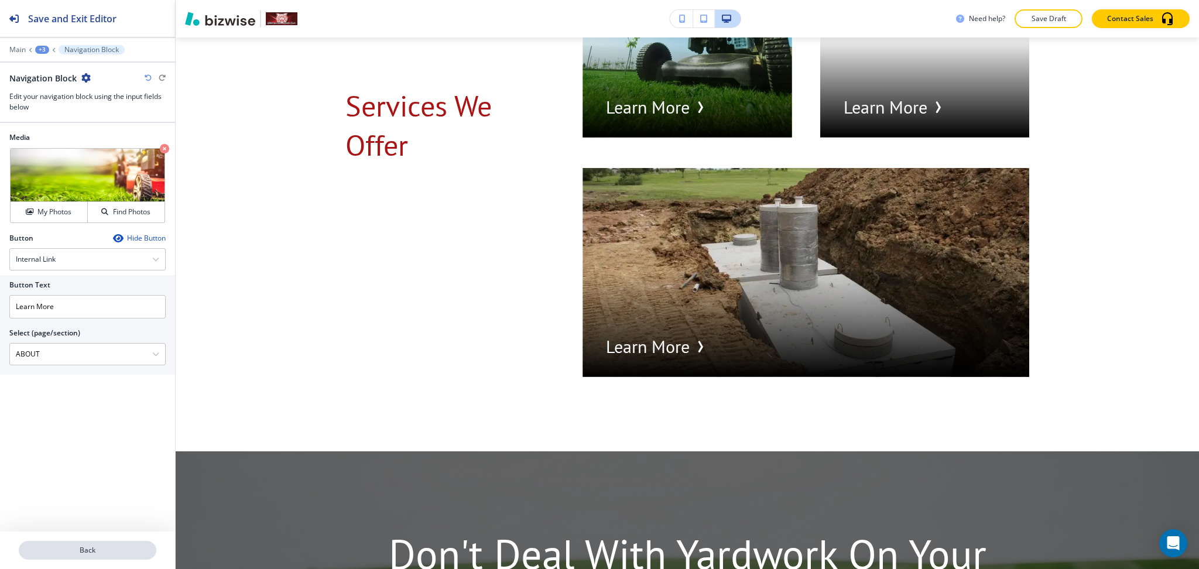
click at [95, 543] on button "Back" at bounding box center [88, 550] width 138 height 19
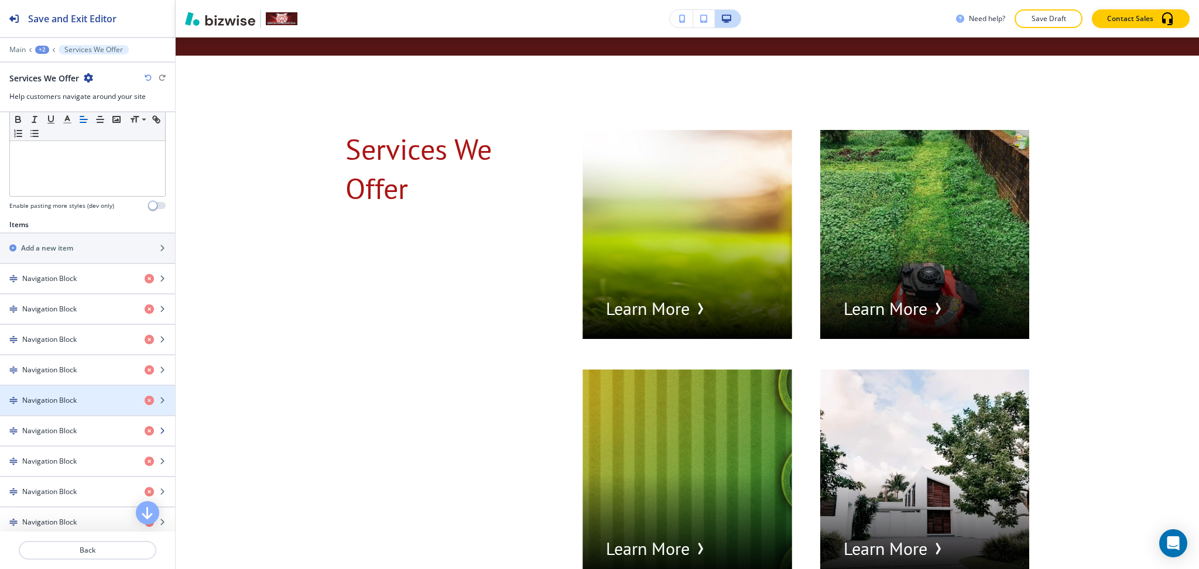
scroll to position [312, 0]
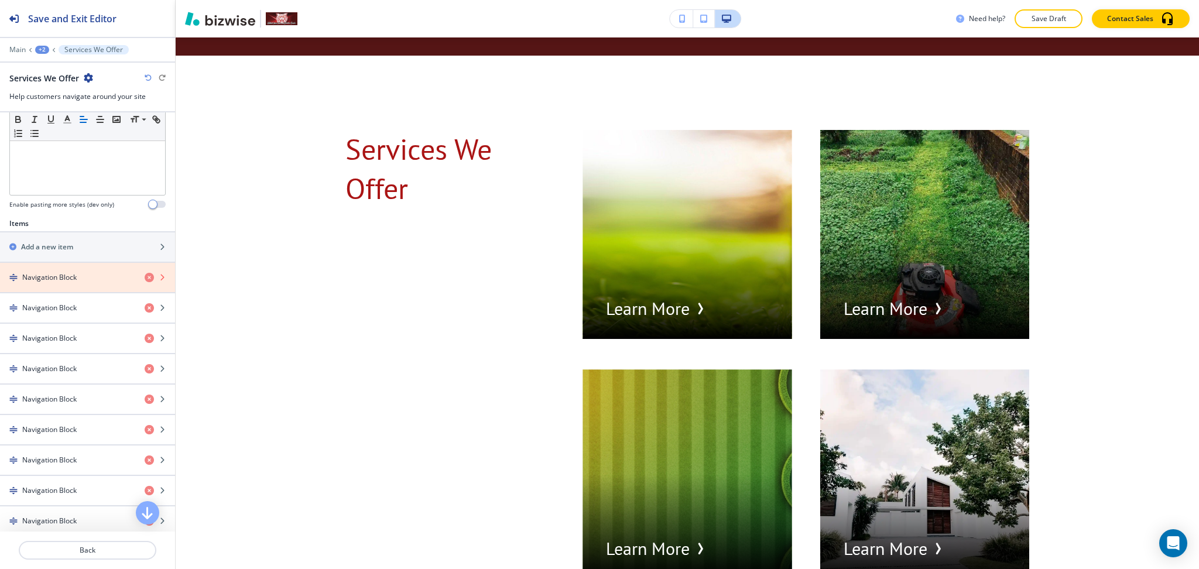
click at [145, 279] on icon "button" at bounding box center [149, 277] width 9 height 9
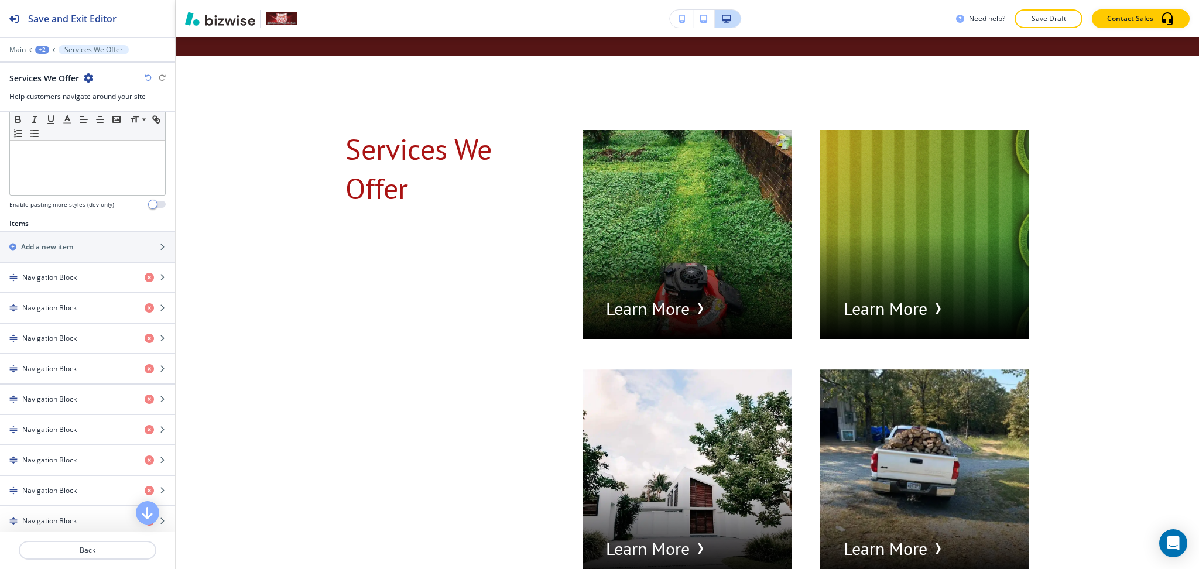
click at [88, 280] on div "Navigation Block" at bounding box center [67, 277] width 135 height 11
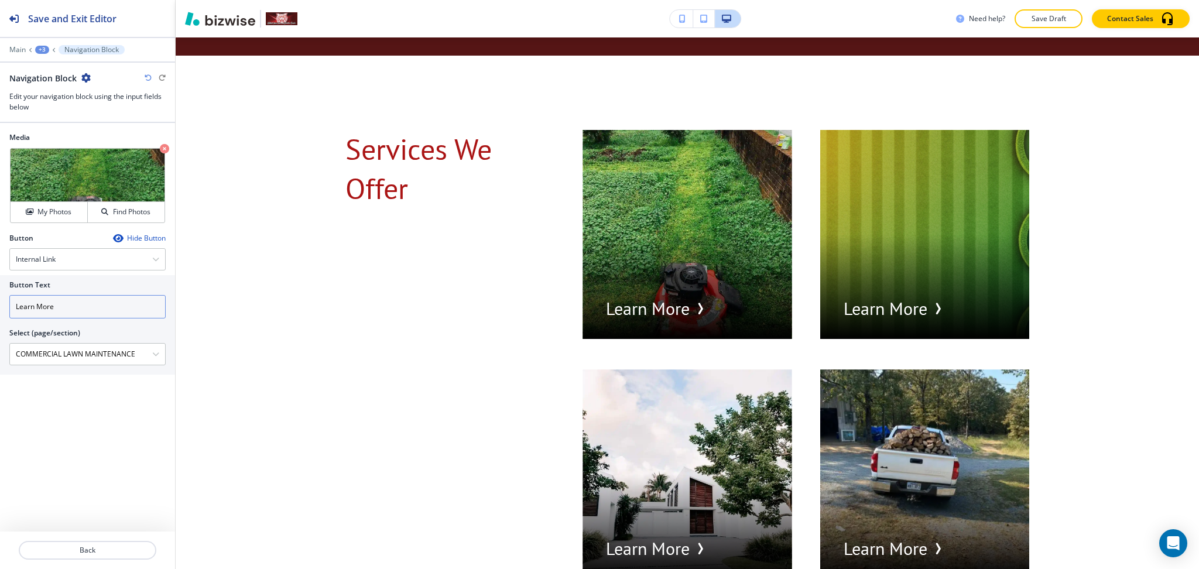
click at [124, 305] on input "Learn More" at bounding box center [87, 306] width 156 height 23
paste input "Commercial Lawn"
type input "Commercial Lawn"
click at [106, 552] on p "Back" at bounding box center [87, 550] width 135 height 11
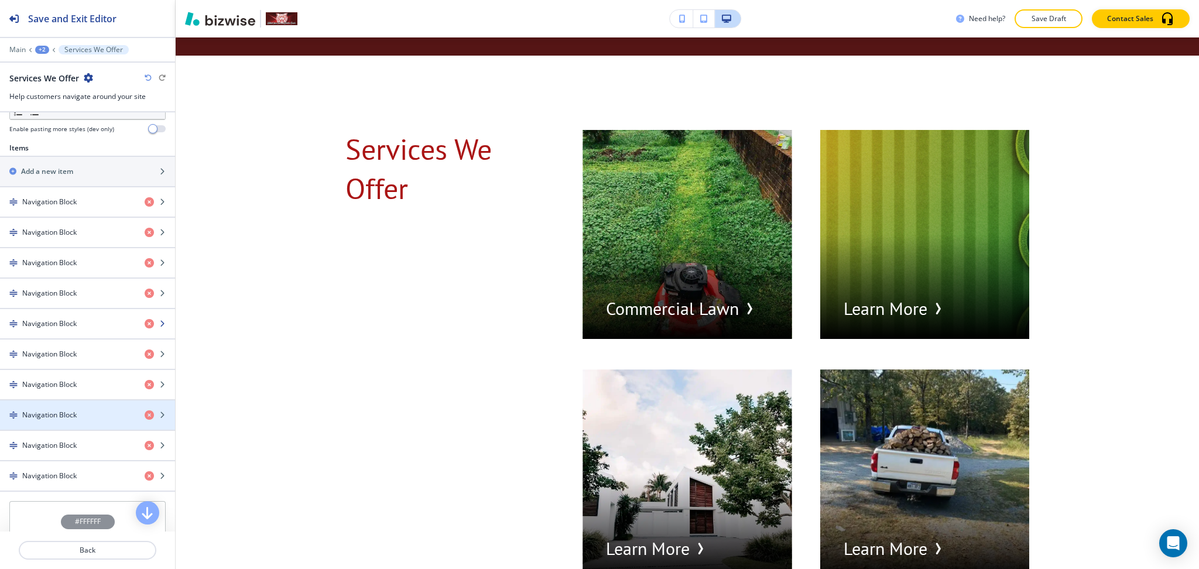
scroll to position [389, 0]
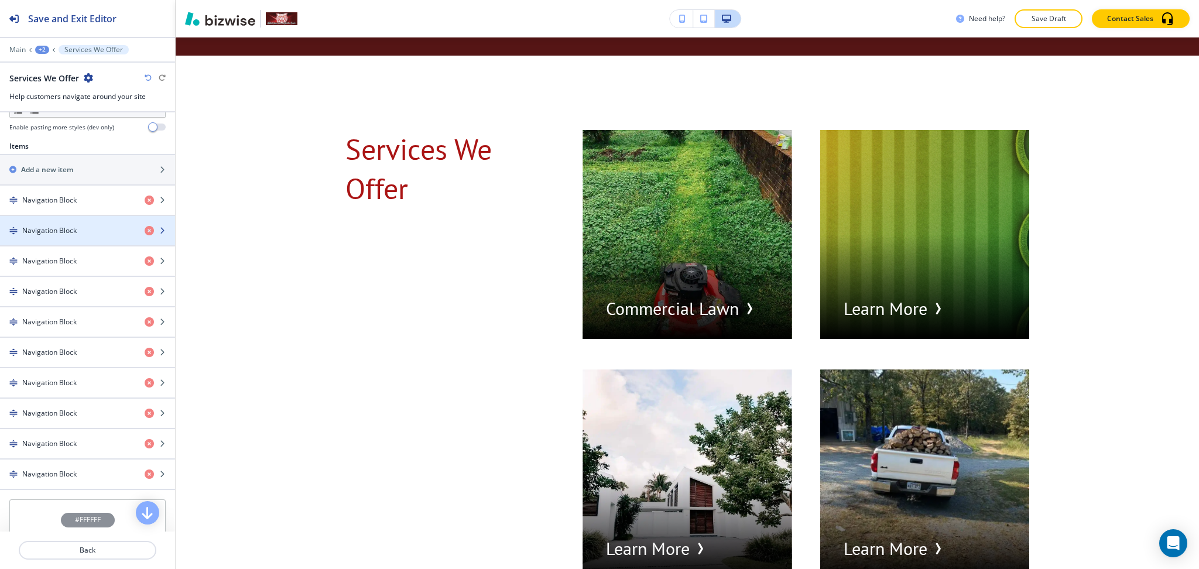
click at [62, 230] on h4 "Navigation Block" at bounding box center [49, 230] width 54 height 11
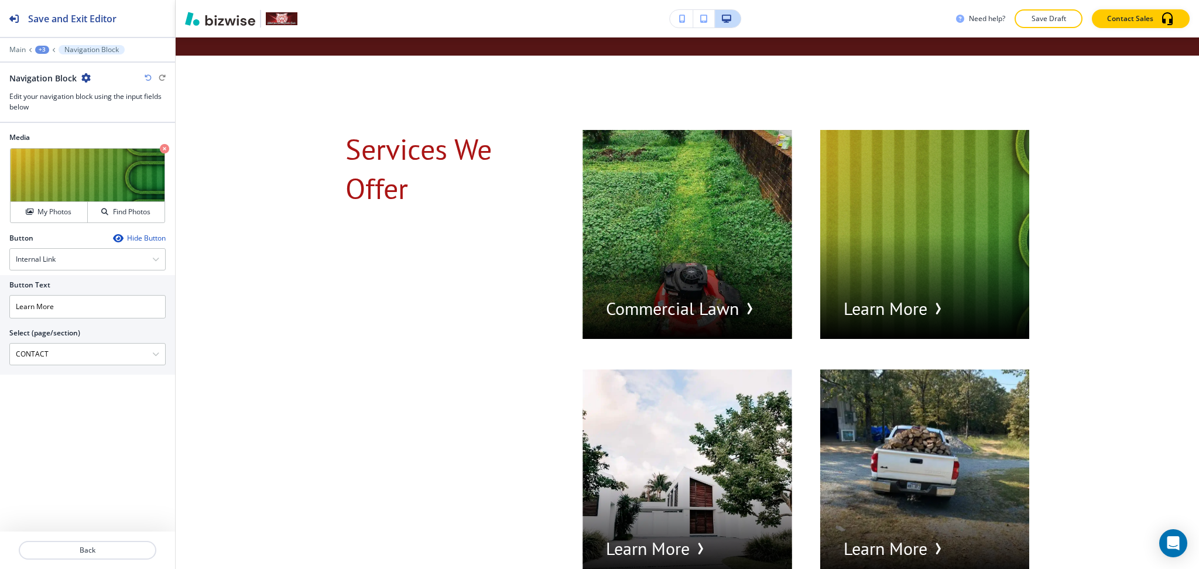
click at [81, 77] on icon "button" at bounding box center [85, 77] width 9 height 9
click at [109, 144] on p "Delete Navigation Block" at bounding box center [118, 139] width 60 height 11
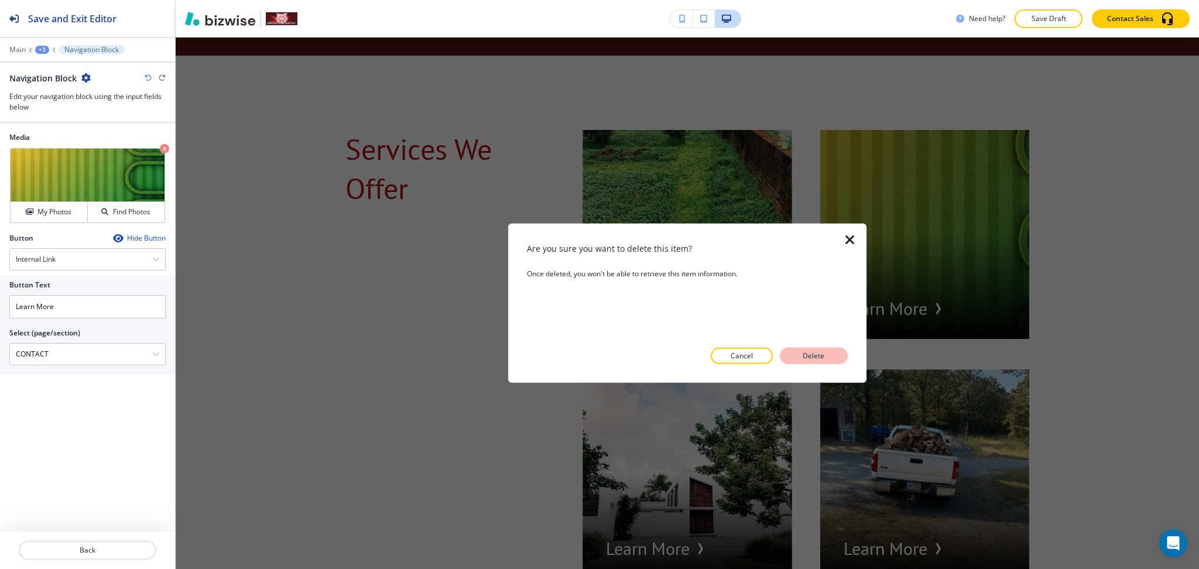
click at [809, 350] on button "Delete" at bounding box center [814, 356] width 68 height 16
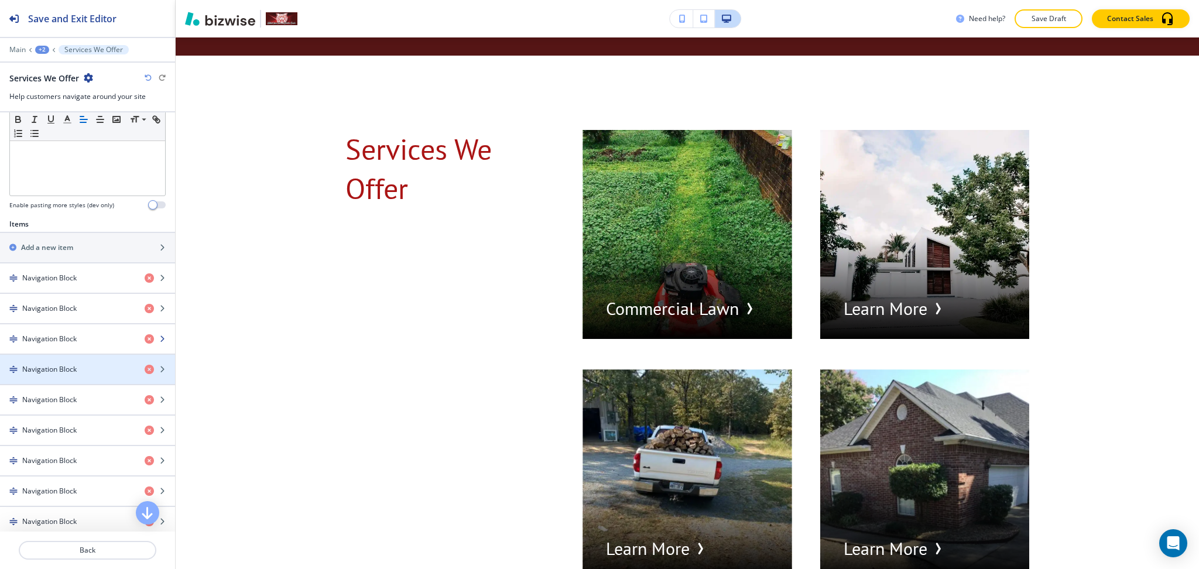
scroll to position [312, 0]
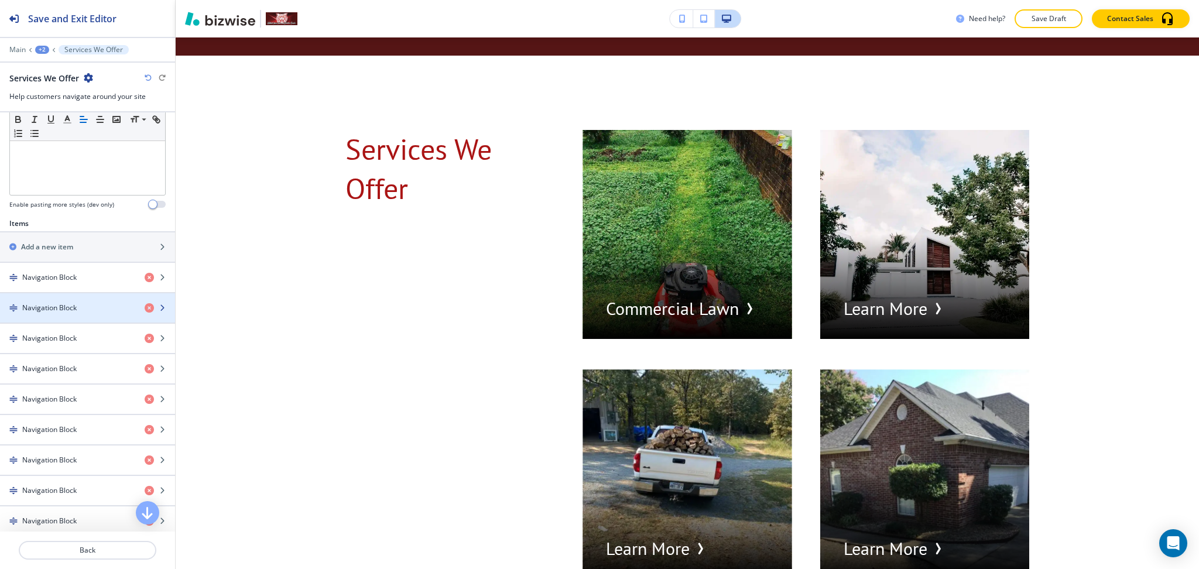
click at [80, 308] on div "Navigation Block" at bounding box center [67, 308] width 135 height 11
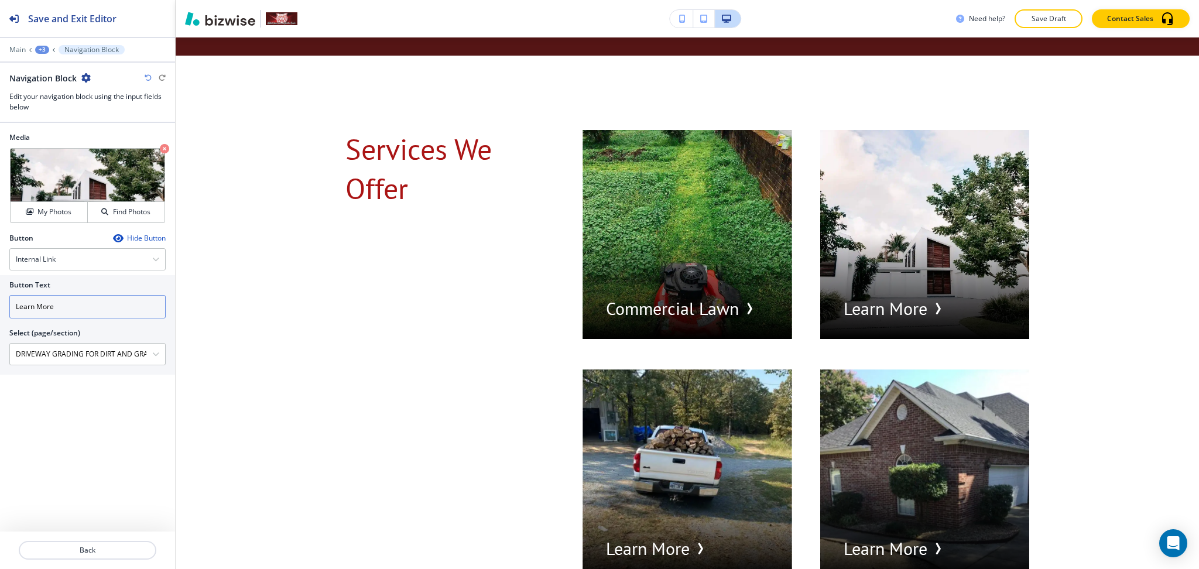
click at [107, 307] on input "Learn More" at bounding box center [87, 306] width 156 height 23
paste input "Driveway"
type input "Driveway"
click at [98, 548] on p "Back" at bounding box center [87, 550] width 135 height 11
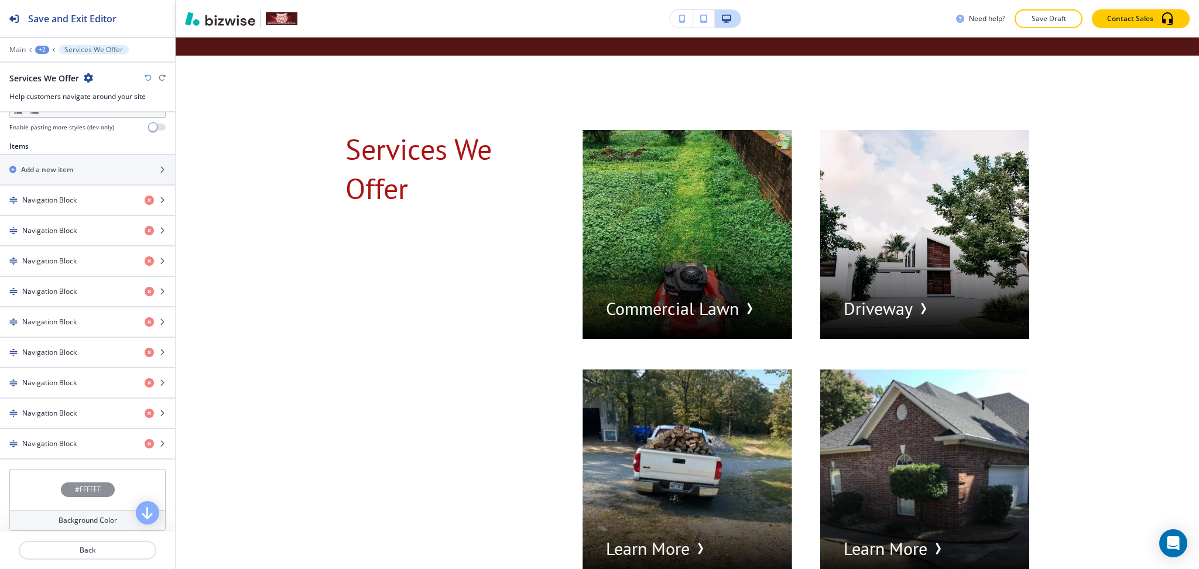
scroll to position [390, 0]
click at [62, 265] on h4 "Navigation Block" at bounding box center [49, 260] width 54 height 11
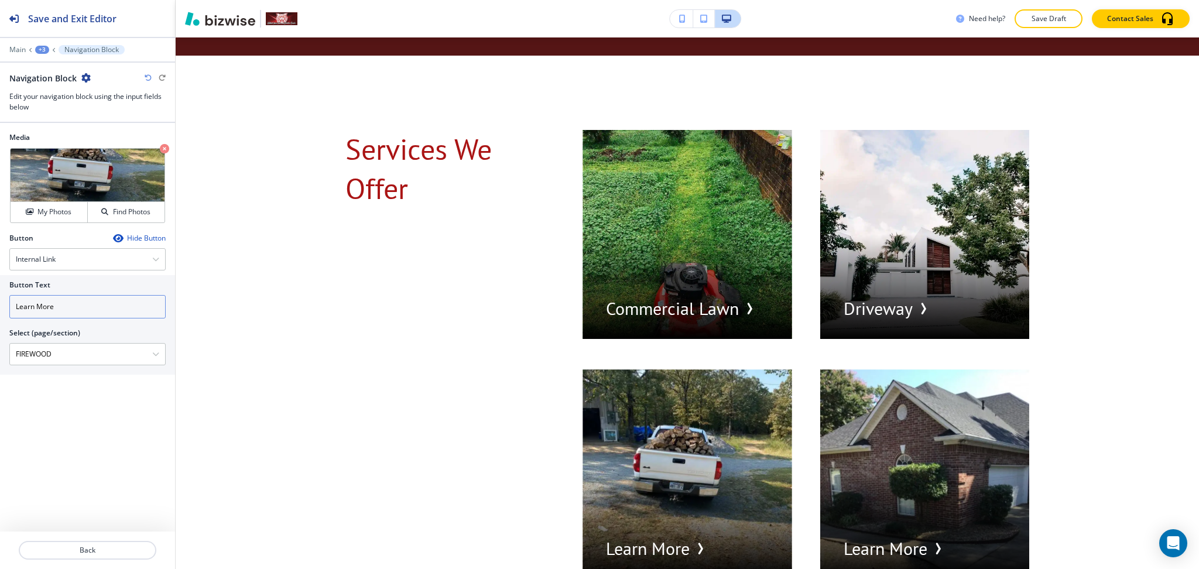
click at [114, 304] on input "Learn More" at bounding box center [87, 306] width 156 height 23
paste input "Firewood"
type input "Firewood"
click at [119, 552] on p "Back" at bounding box center [87, 550] width 135 height 11
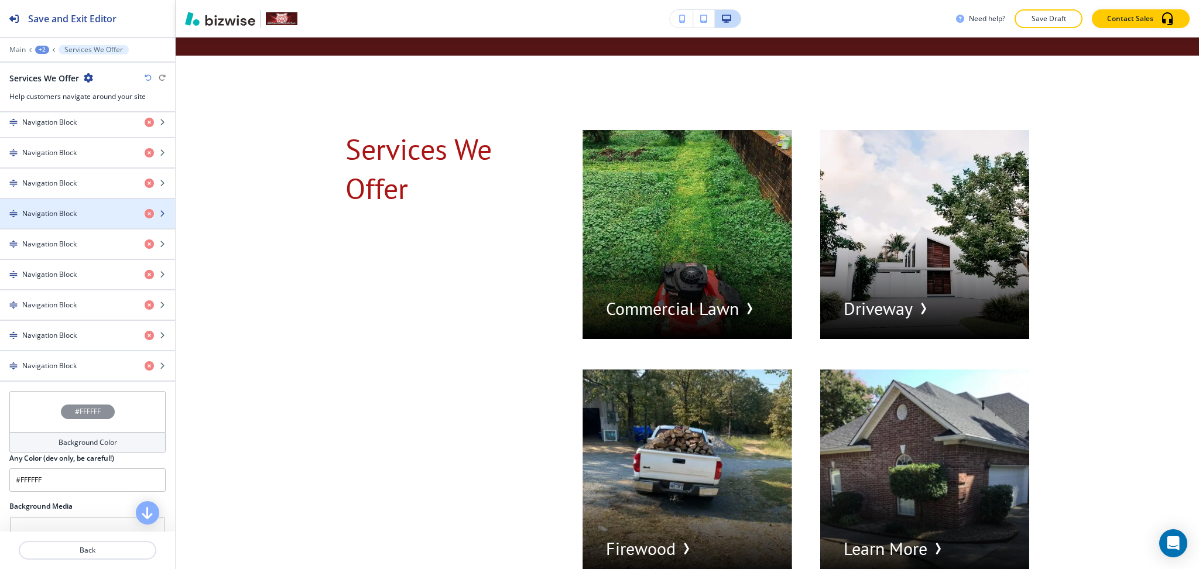
scroll to position [468, 0]
click at [43, 220] on div "button" at bounding box center [87, 222] width 175 height 9
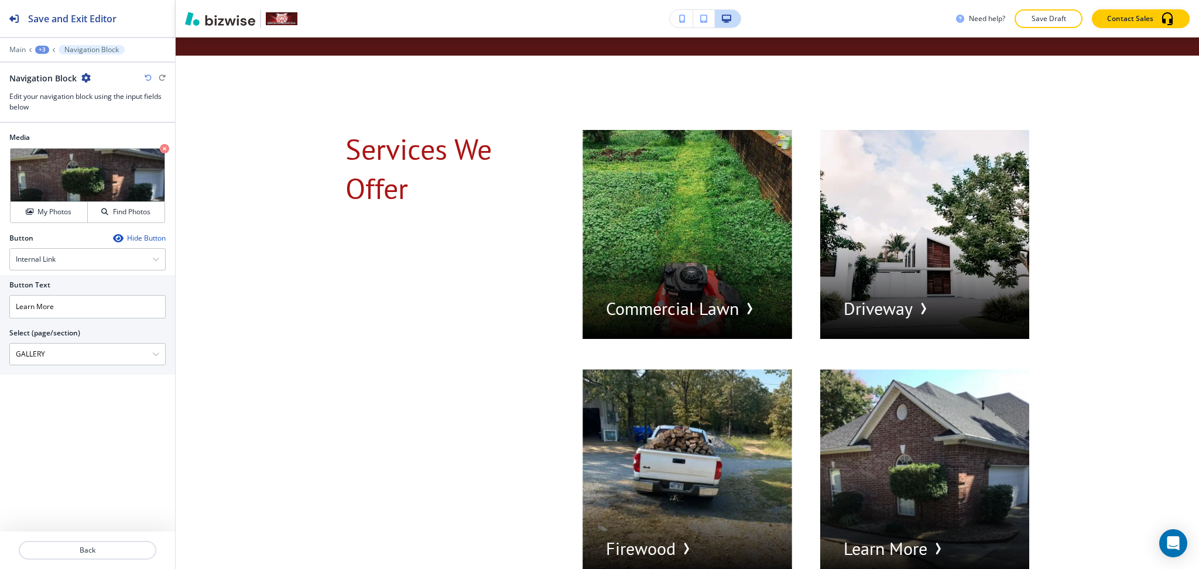
click at [81, 80] on icon "button" at bounding box center [85, 77] width 9 height 9
click at [100, 134] on p "Delete Navigation Block" at bounding box center [118, 139] width 60 height 11
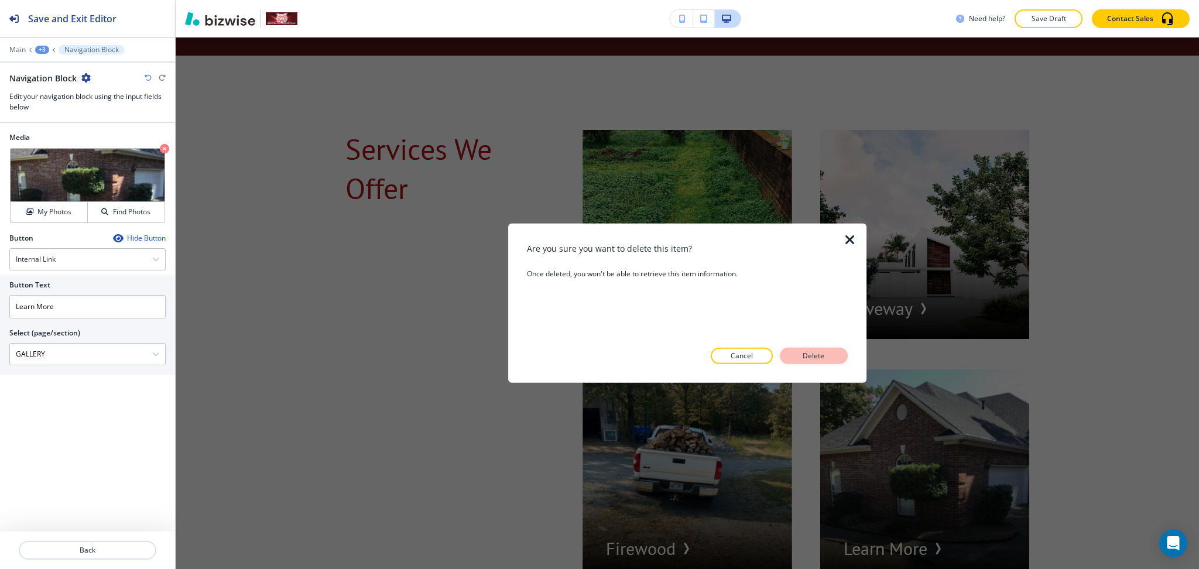
click at [816, 354] on p "Delete" at bounding box center [814, 356] width 28 height 11
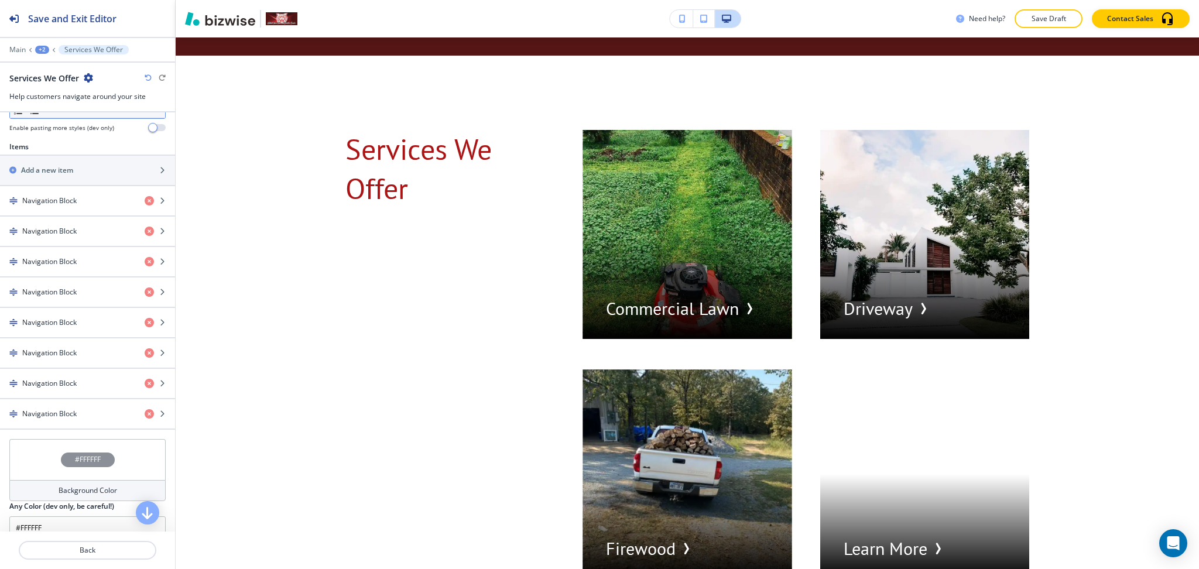
scroll to position [390, 0]
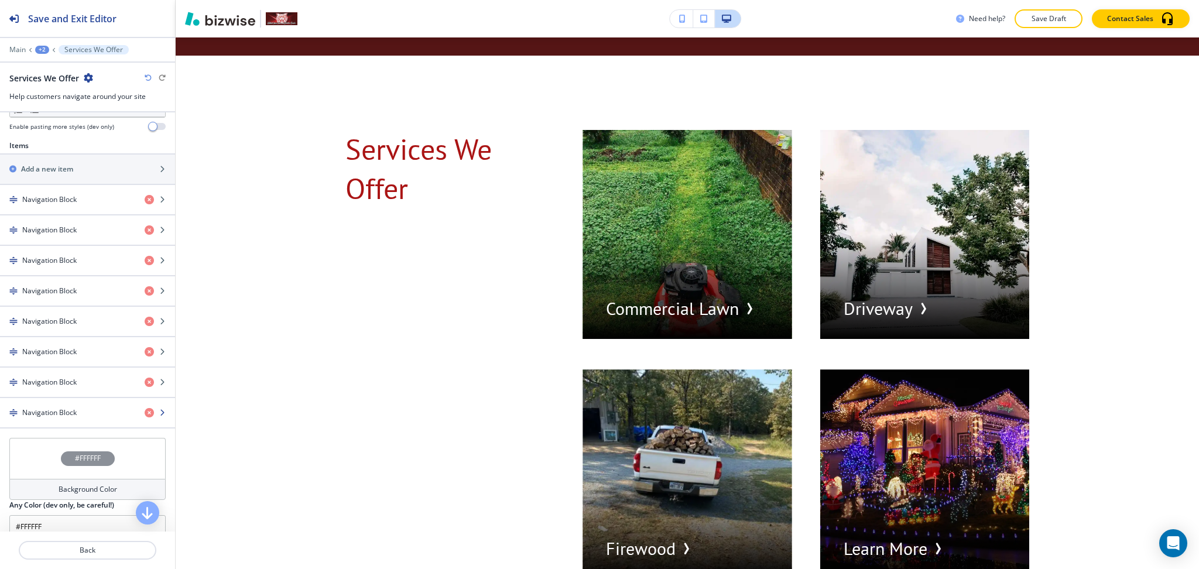
click at [26, 415] on h4 "Navigation Block" at bounding box center [49, 413] width 54 height 11
click at [71, 413] on h4 "Navigation Block" at bounding box center [49, 413] width 54 height 11
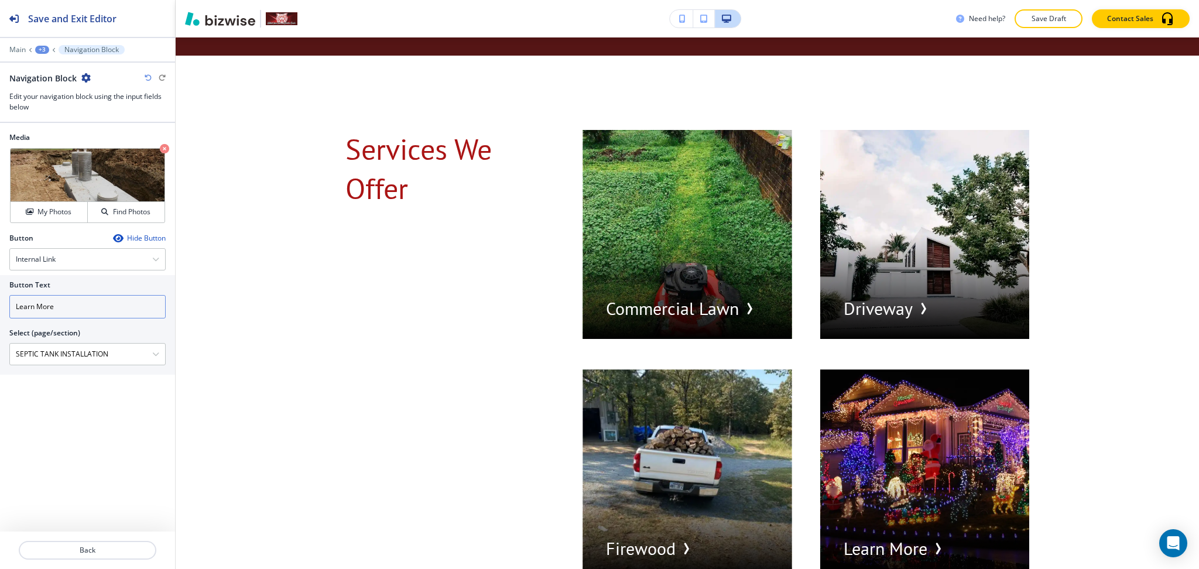
click at [94, 305] on input "Learn More" at bounding box center [87, 306] width 156 height 23
paste input "Septic Tank"
type input "Septic Tank"
click at [101, 545] on p "Back" at bounding box center [87, 550] width 135 height 11
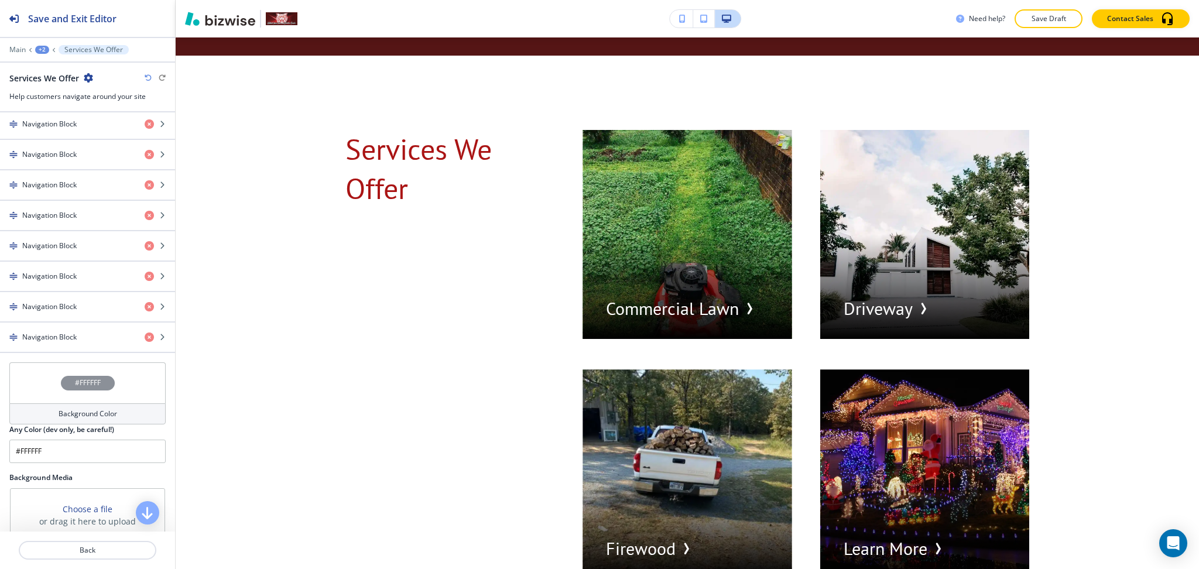
scroll to position [467, 0]
click at [61, 306] on h4 "Navigation Block" at bounding box center [49, 305] width 54 height 11
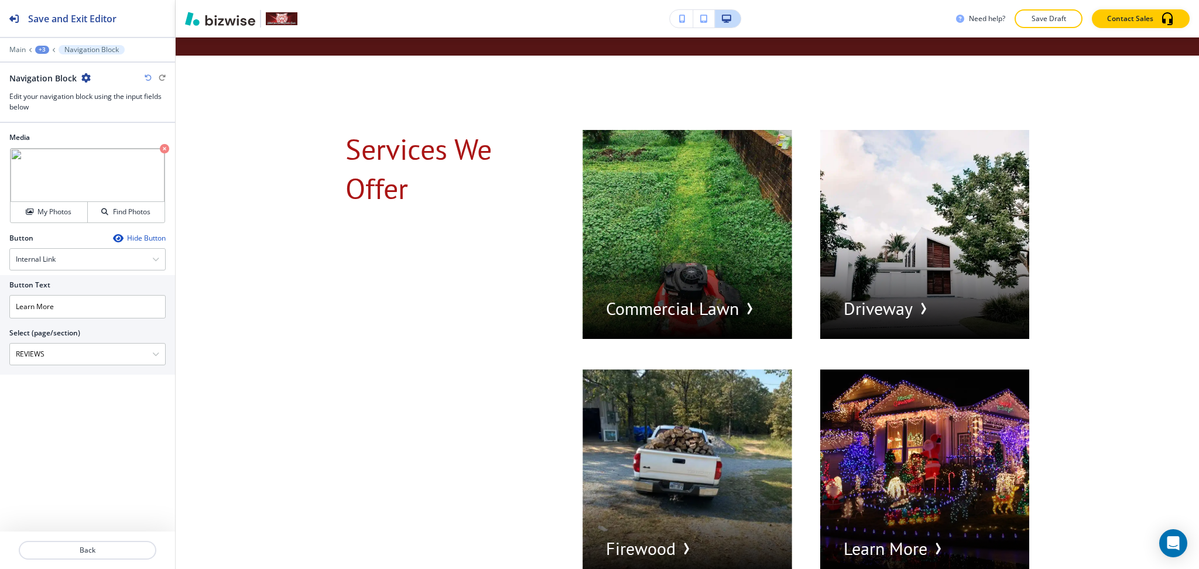
click at [83, 77] on icon "button" at bounding box center [85, 77] width 9 height 9
click at [116, 141] on p "Delete Navigation Block" at bounding box center [118, 139] width 60 height 11
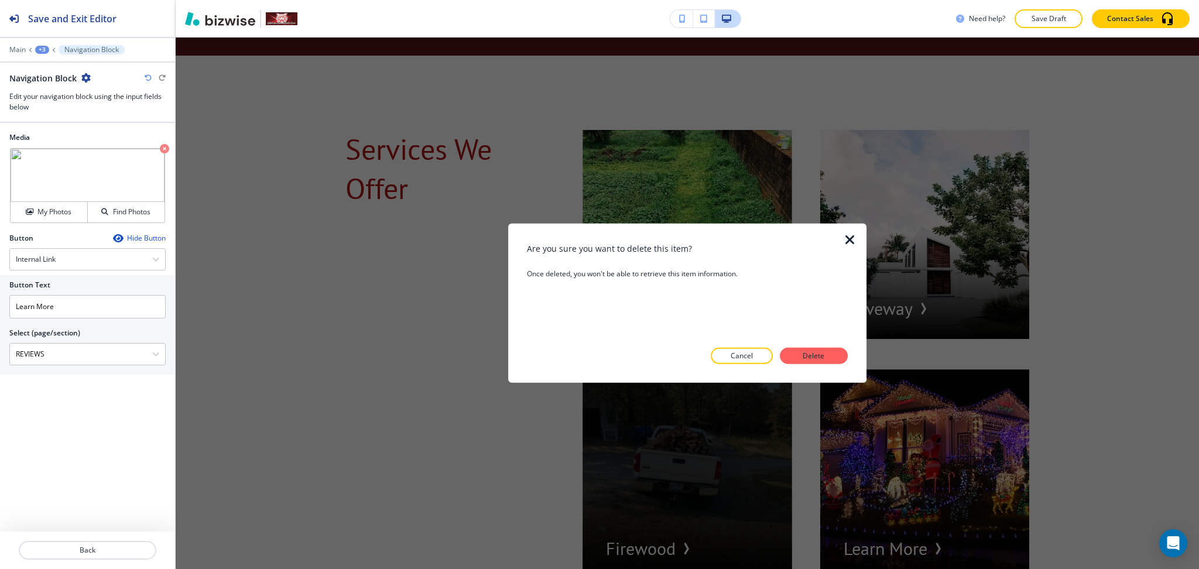
click at [828, 356] on button "Delete" at bounding box center [814, 356] width 68 height 16
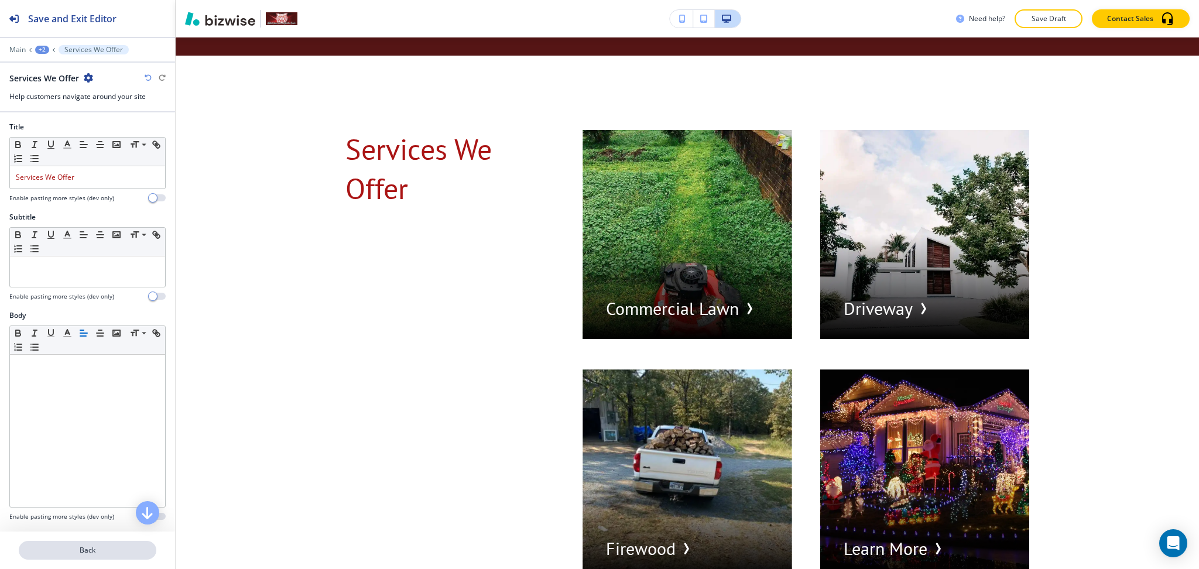
click at [76, 549] on p "Back" at bounding box center [87, 550] width 135 height 11
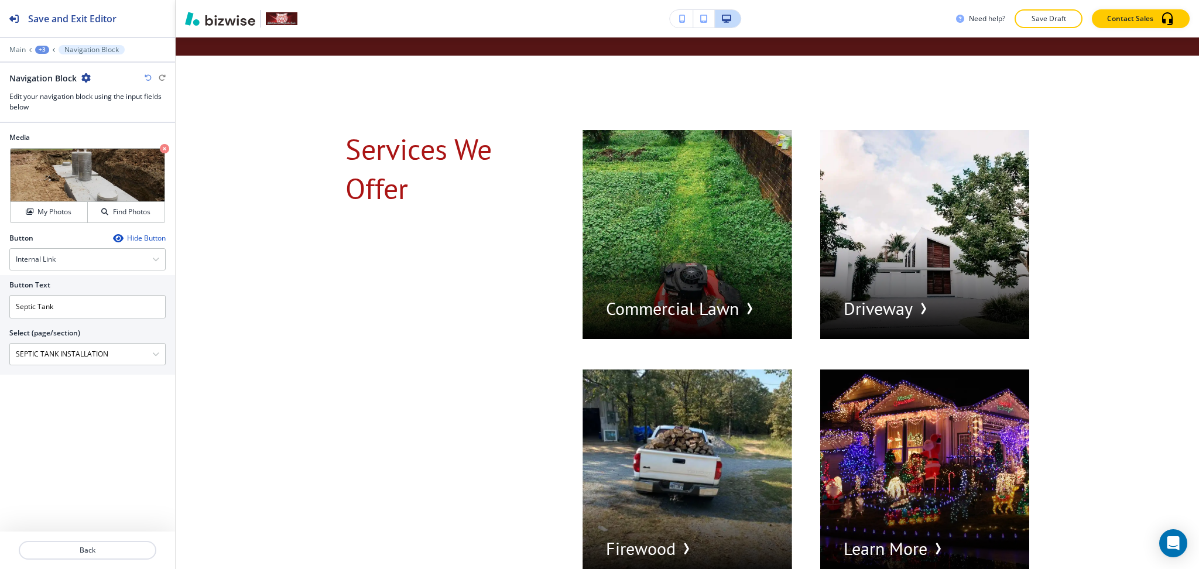
click at [42, 47] on div "+3" at bounding box center [42, 50] width 14 height 8
click at [64, 106] on p "Services We Offer" at bounding box center [73, 110] width 60 height 11
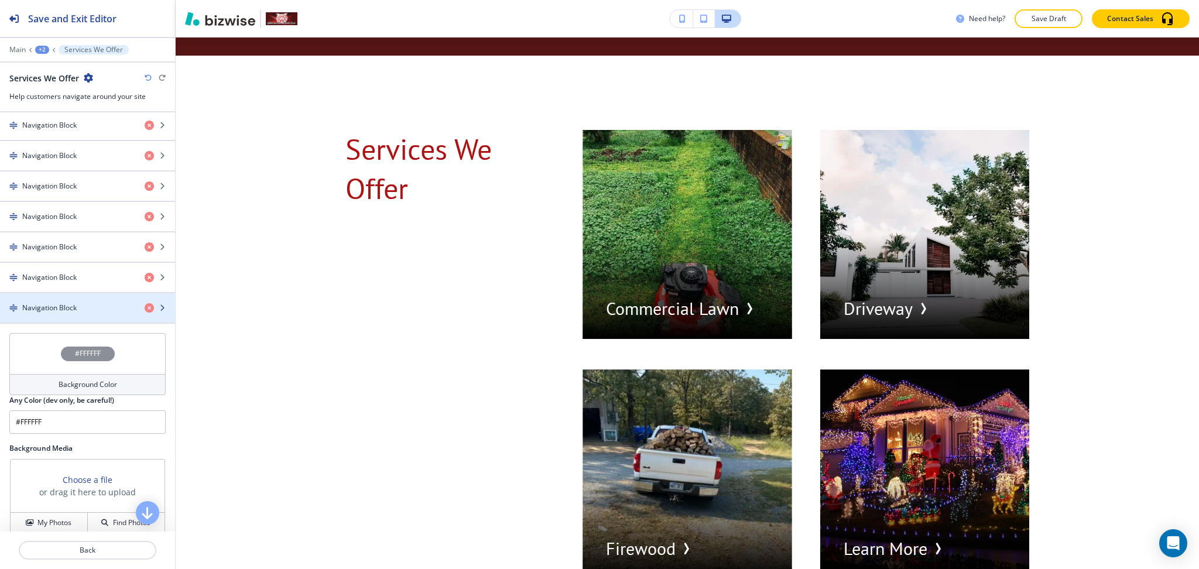
scroll to position [468, 0]
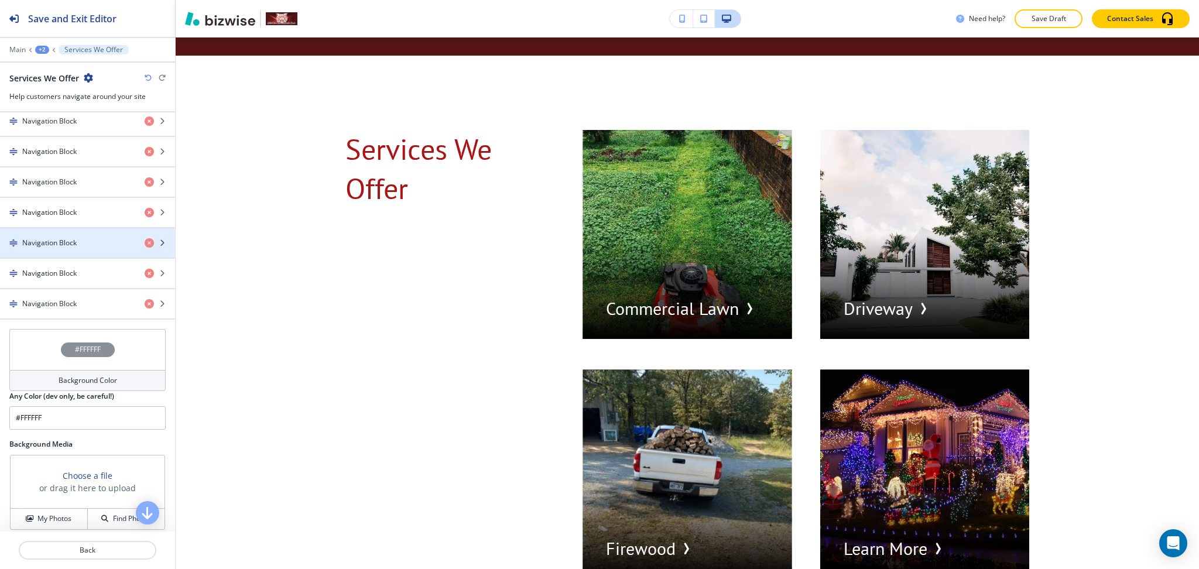
click at [57, 246] on h4 "Navigation Block" at bounding box center [49, 243] width 54 height 11
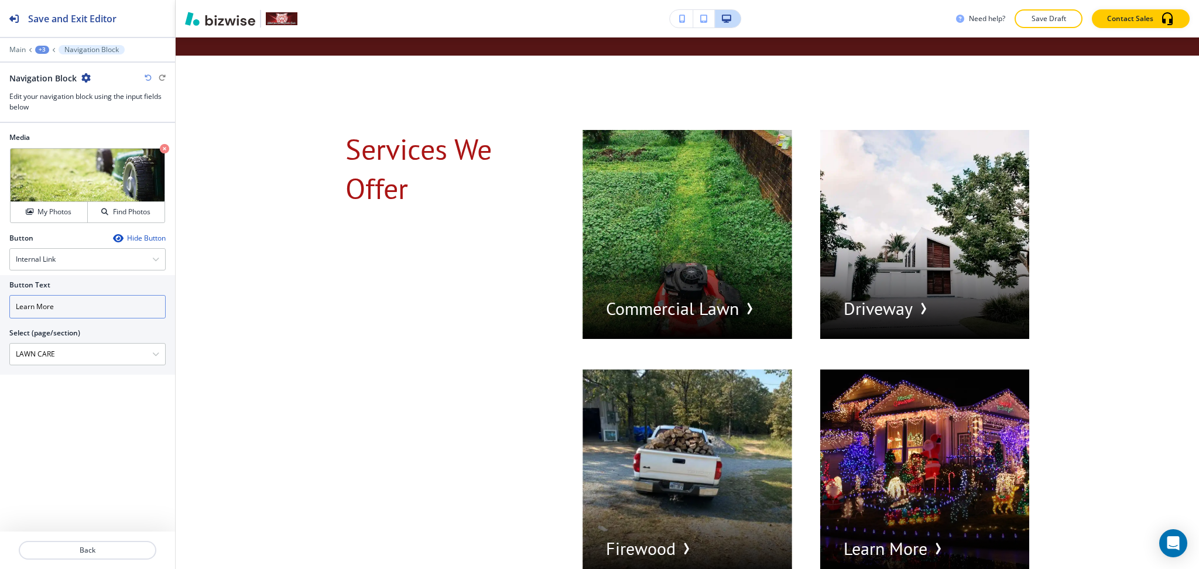
click at [100, 300] on input "Learn More" at bounding box center [87, 306] width 156 height 23
paste input "awn Ca"
type input "Lawn Care"
click at [101, 553] on p "Back" at bounding box center [87, 550] width 135 height 11
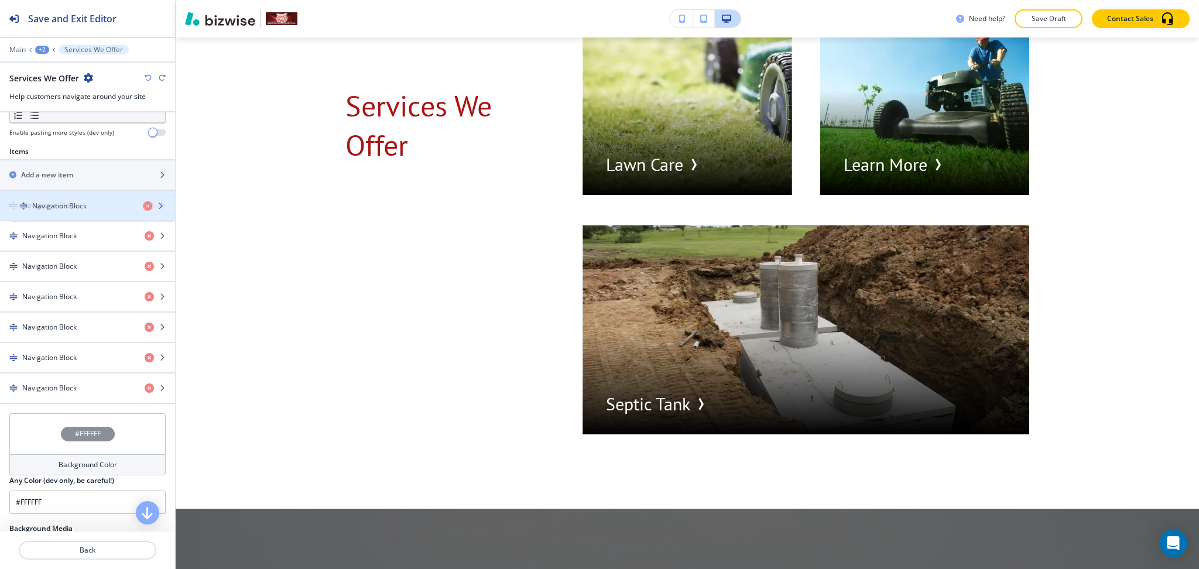
scroll to position [378, 0]
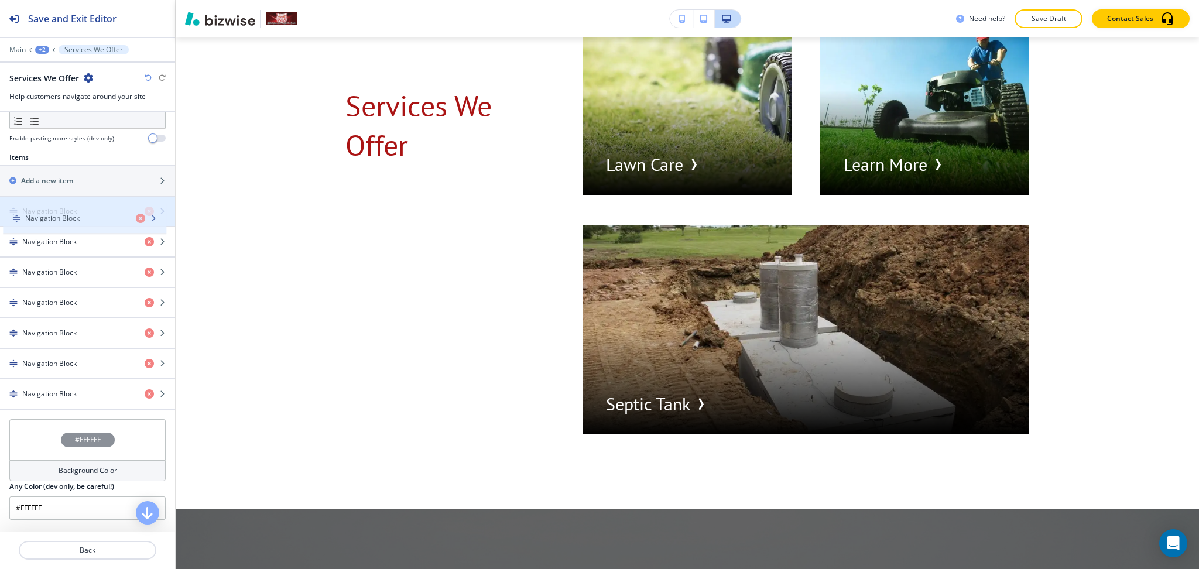
drag, startPoint x: 49, startPoint y: 238, endPoint x: 52, endPoint y: 213, distance: 25.3
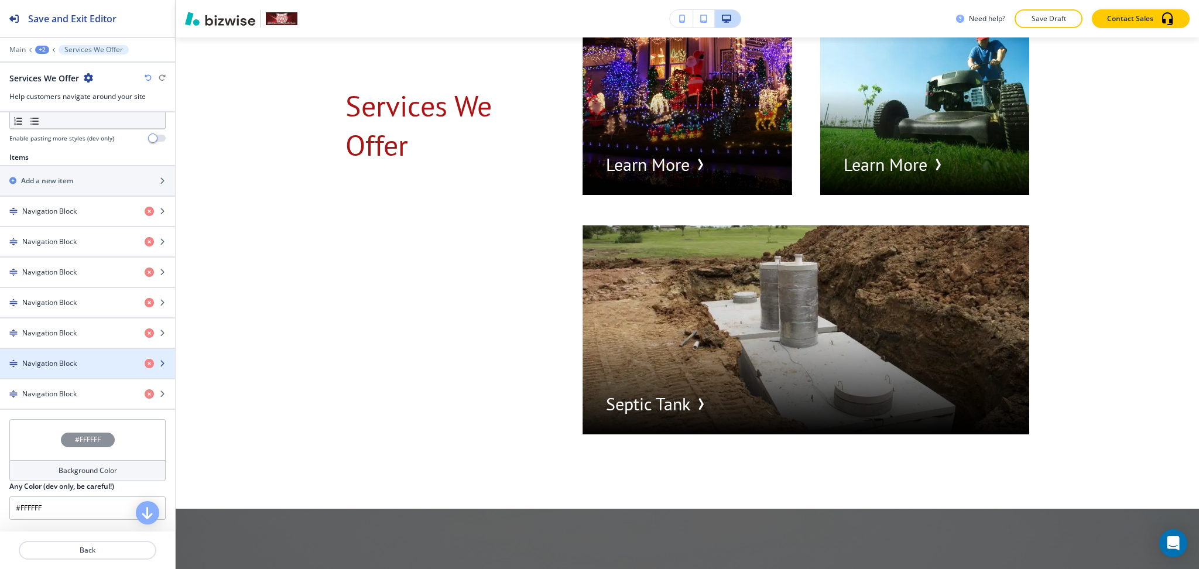
click at [60, 364] on h4 "Navigation Block" at bounding box center [49, 363] width 54 height 11
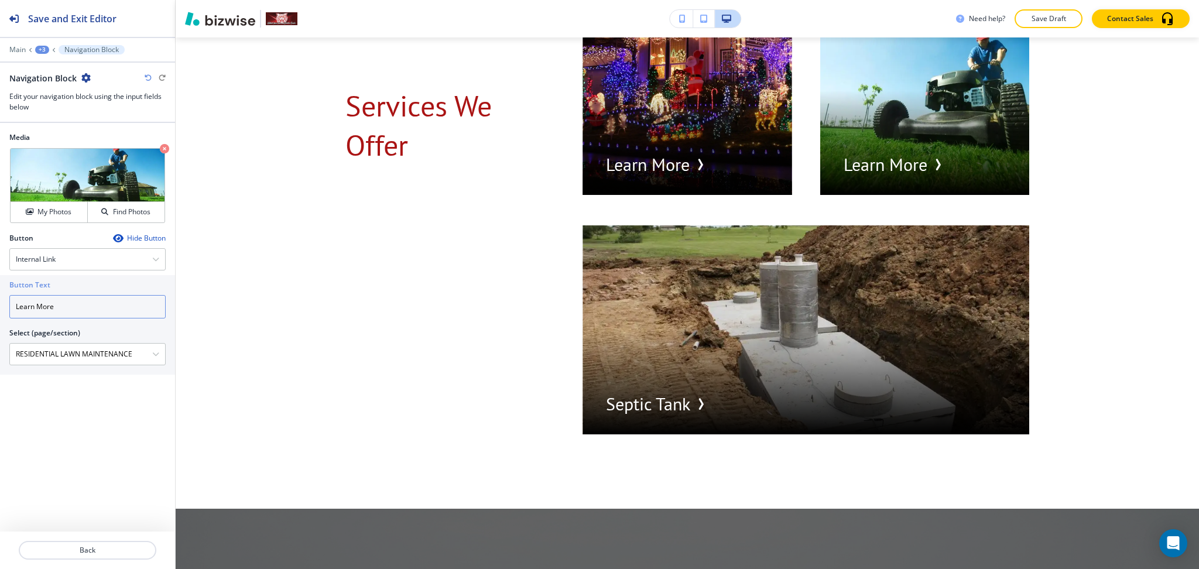
click at [92, 310] on input "Learn More" at bounding box center [87, 306] width 156 height 23
paste input "Residential Lawn"
type input "Residential Lawn"
click at [85, 552] on p "Back" at bounding box center [87, 550] width 135 height 11
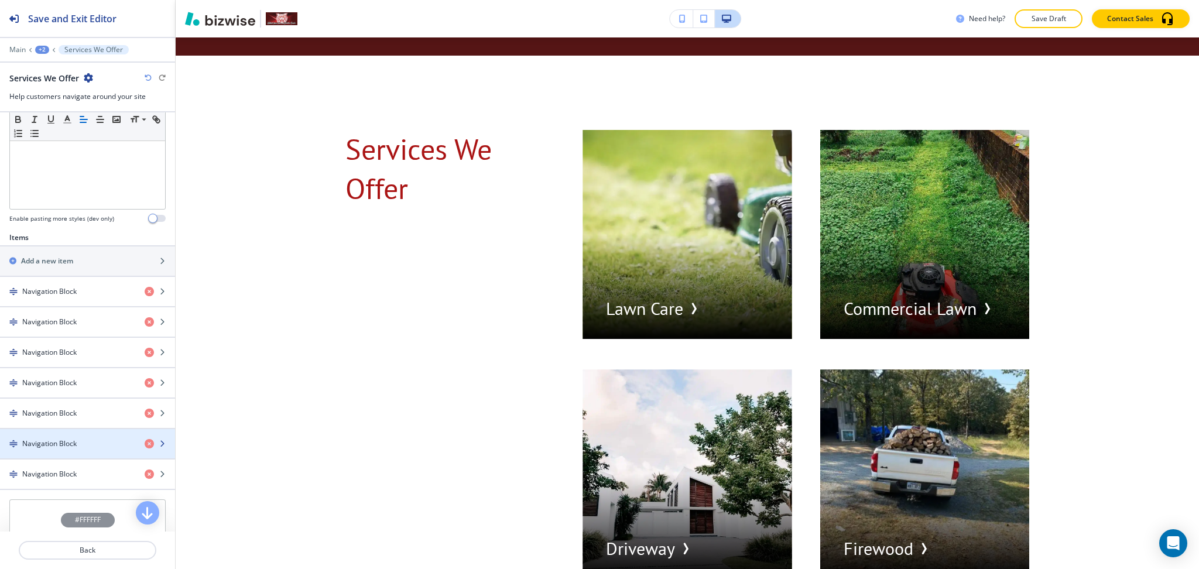
scroll to position [297, 0]
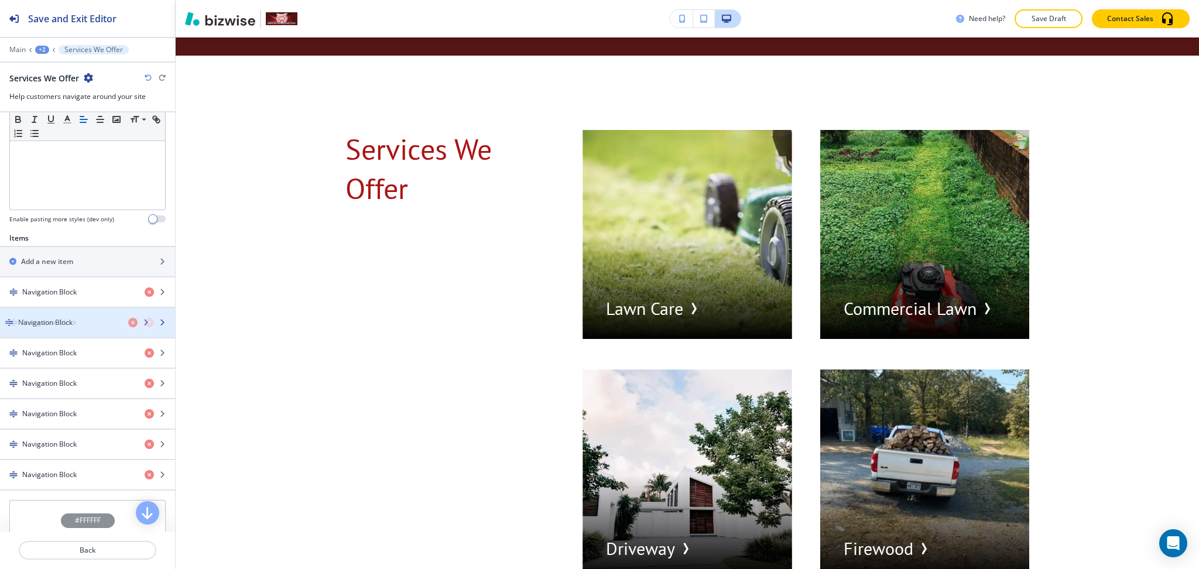
drag, startPoint x: 70, startPoint y: 445, endPoint x: 66, endPoint y: 323, distance: 122.4
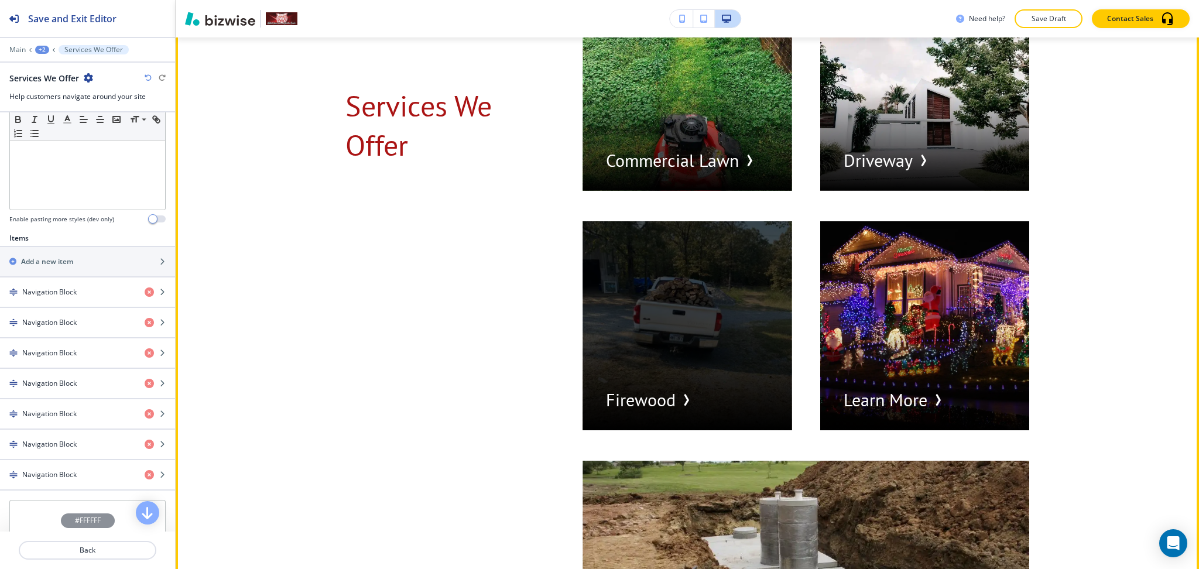
scroll to position [3192, 0]
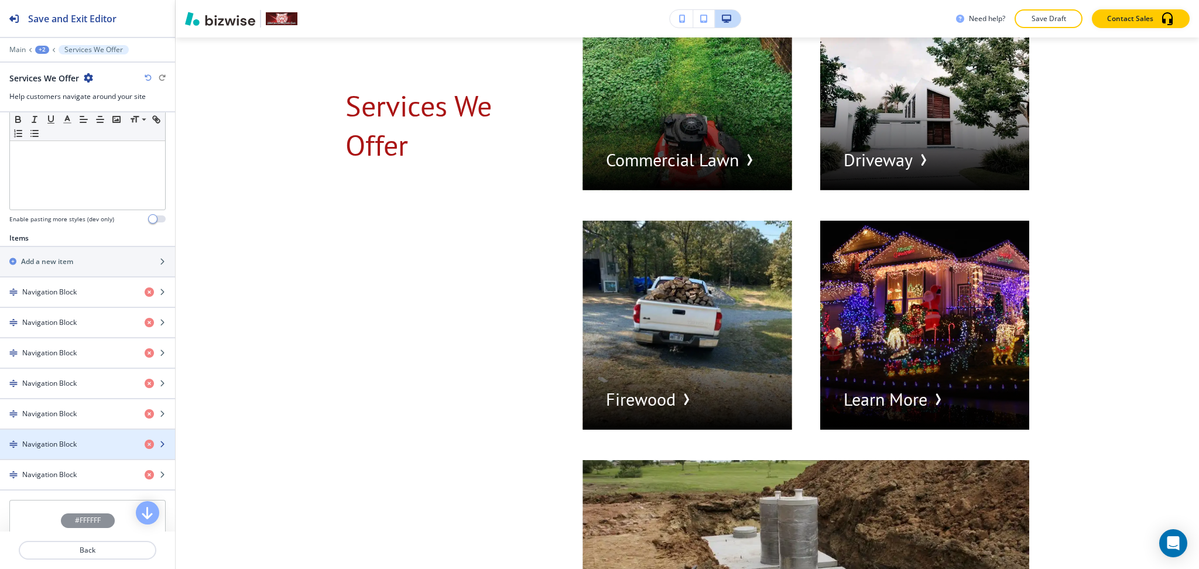
click at [70, 444] on h4 "Navigation Block" at bounding box center [49, 444] width 54 height 11
click at [61, 450] on div "button" at bounding box center [87, 454] width 175 height 9
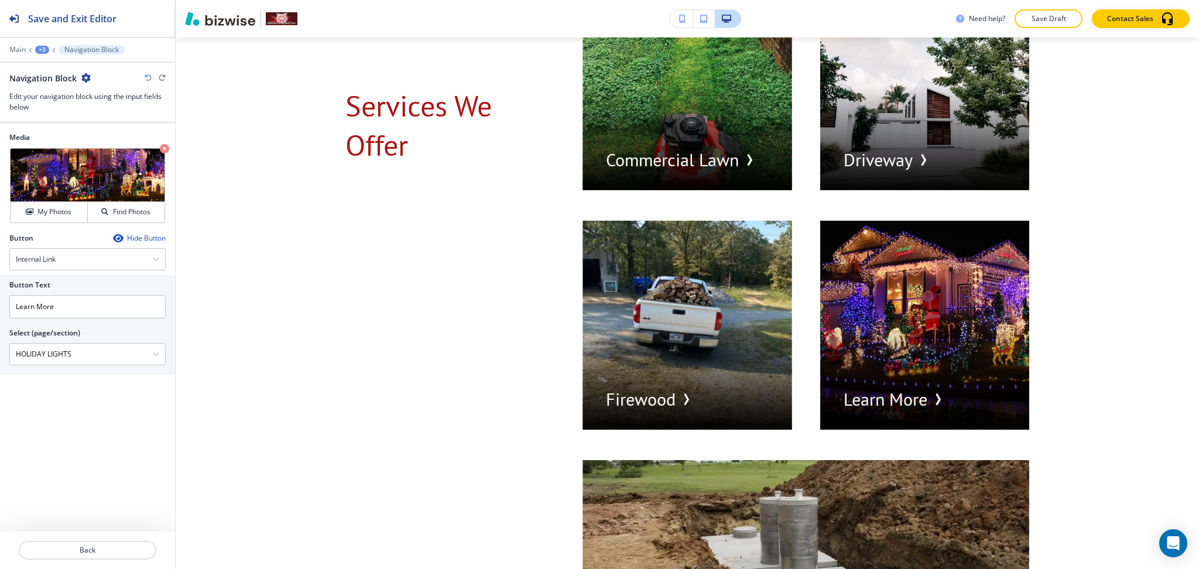
click at [88, 74] on icon "button" at bounding box center [85, 77] width 9 height 9
click at [113, 139] on p "Delete Navigation Block" at bounding box center [118, 139] width 60 height 11
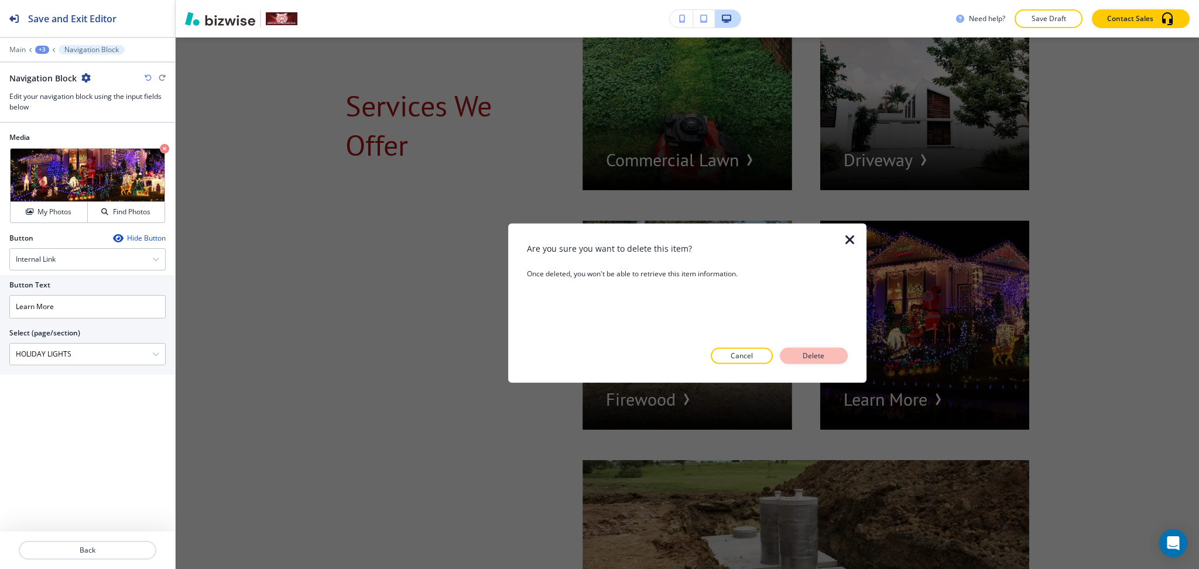
click at [793, 361] on button "Delete" at bounding box center [814, 356] width 68 height 16
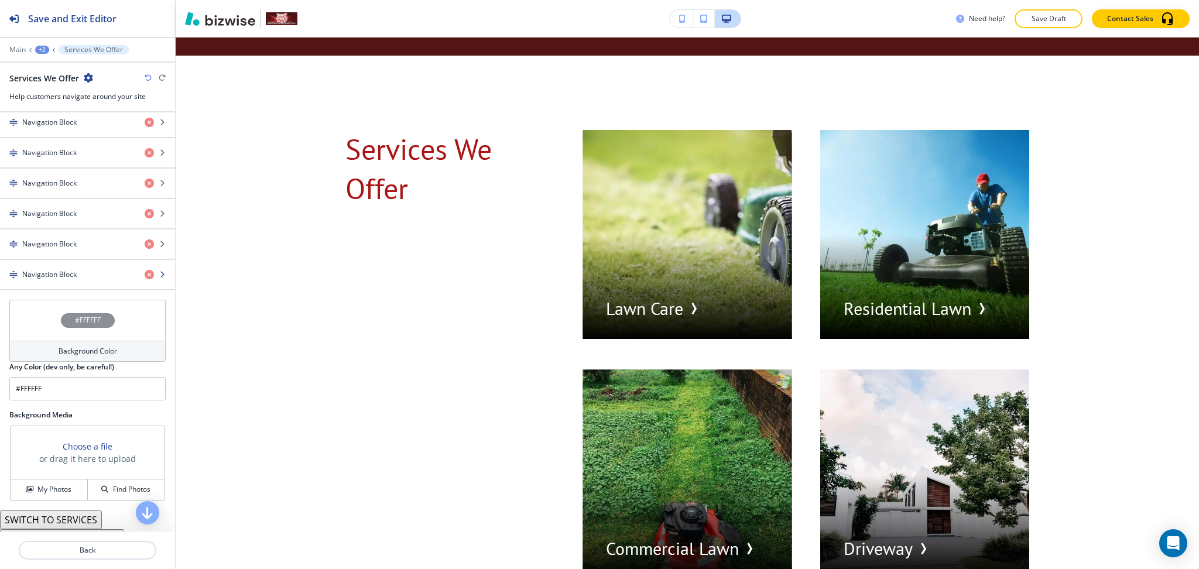
scroll to position [468, 0]
click at [52, 239] on h4 "Navigation Block" at bounding box center [49, 243] width 54 height 11
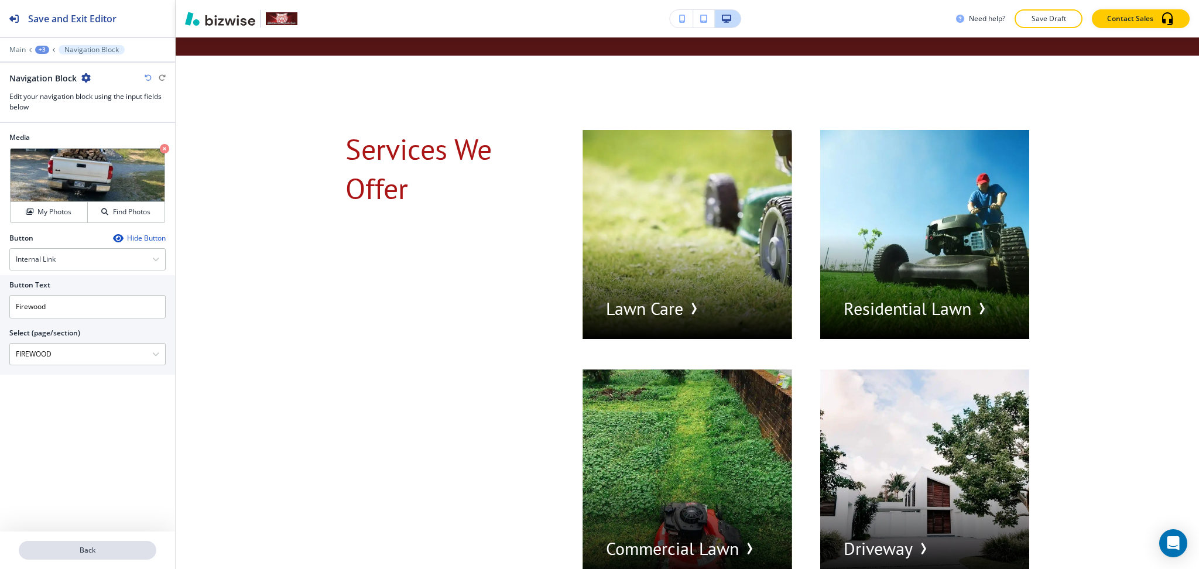
click at [101, 553] on p "Back" at bounding box center [87, 550] width 135 height 11
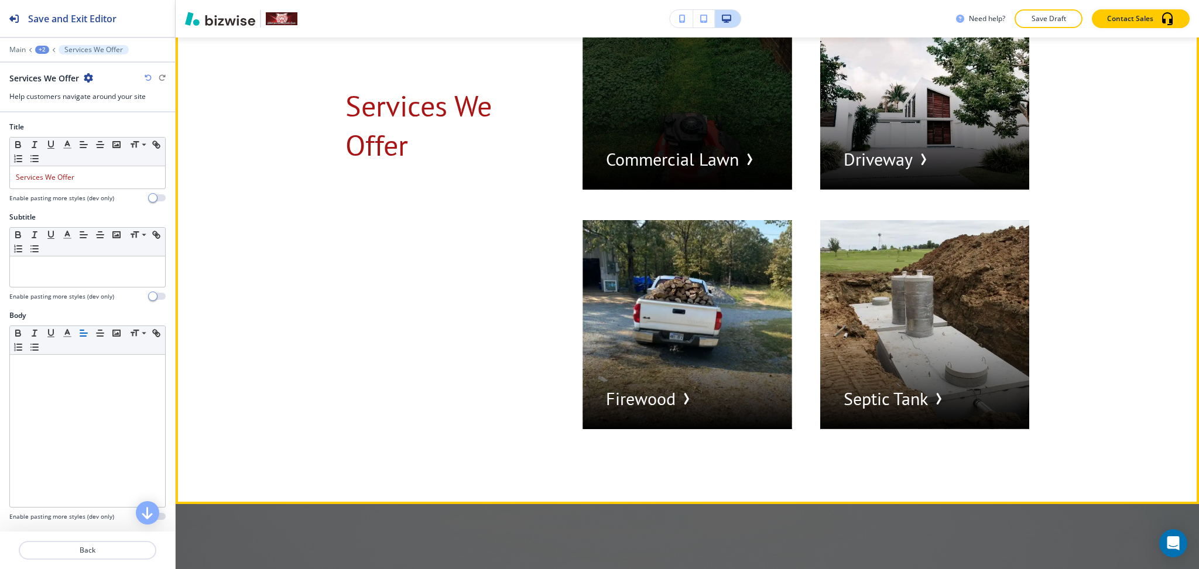
scroll to position [3193, 0]
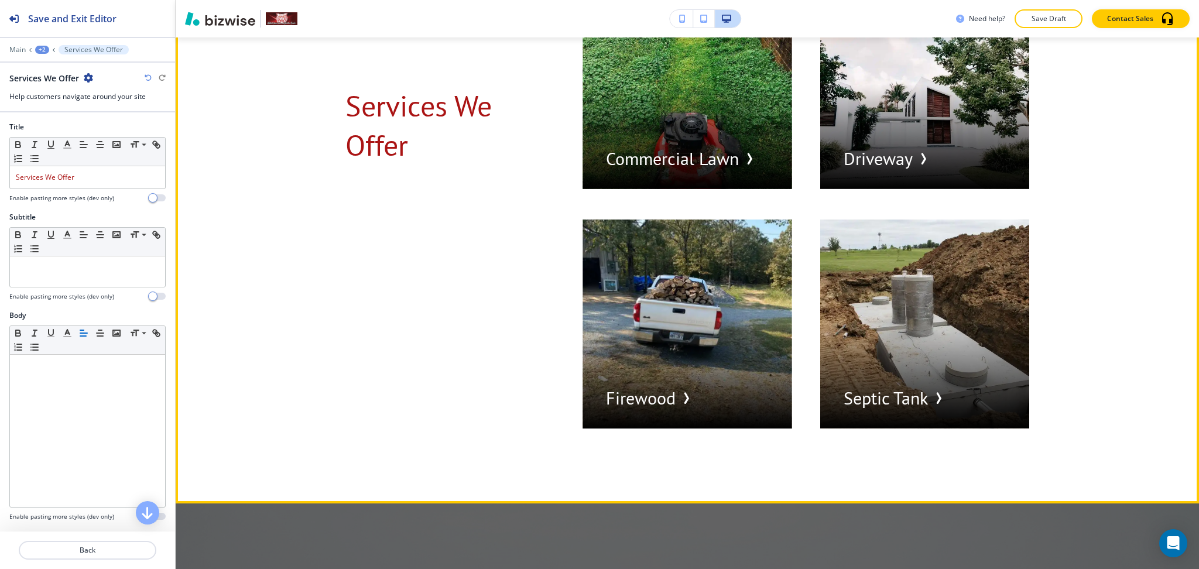
click at [444, 313] on div "Services We Offer Lawn Care Residential Lawn Commercial Lawn Driveway Firewood …" at bounding box center [673, 70] width 712 height 717
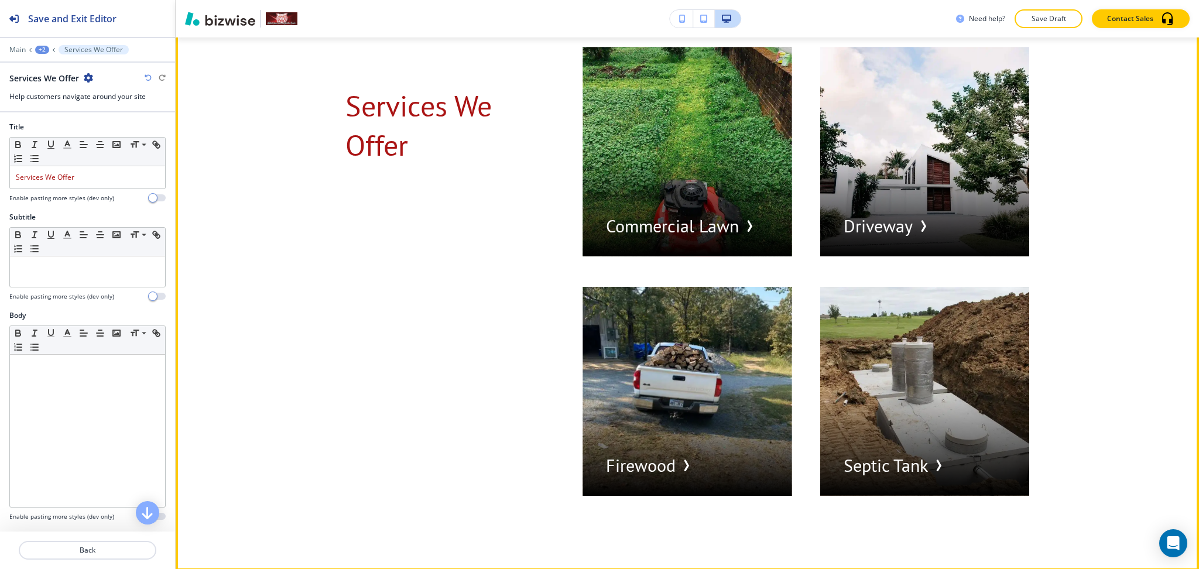
scroll to position [3130, 0]
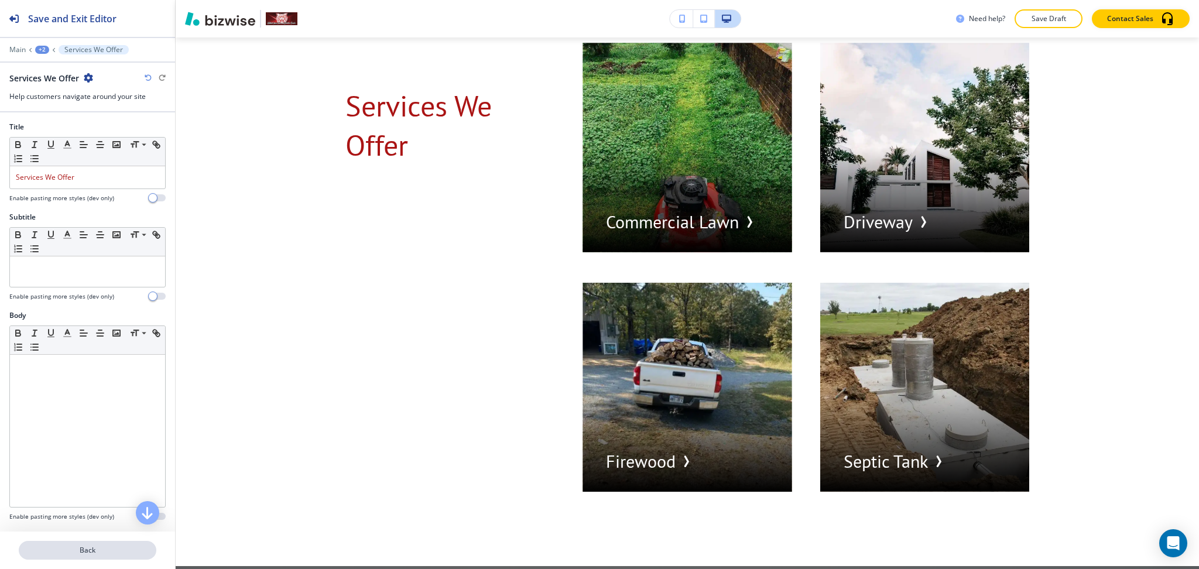
click at [91, 546] on p "Back" at bounding box center [87, 550] width 135 height 11
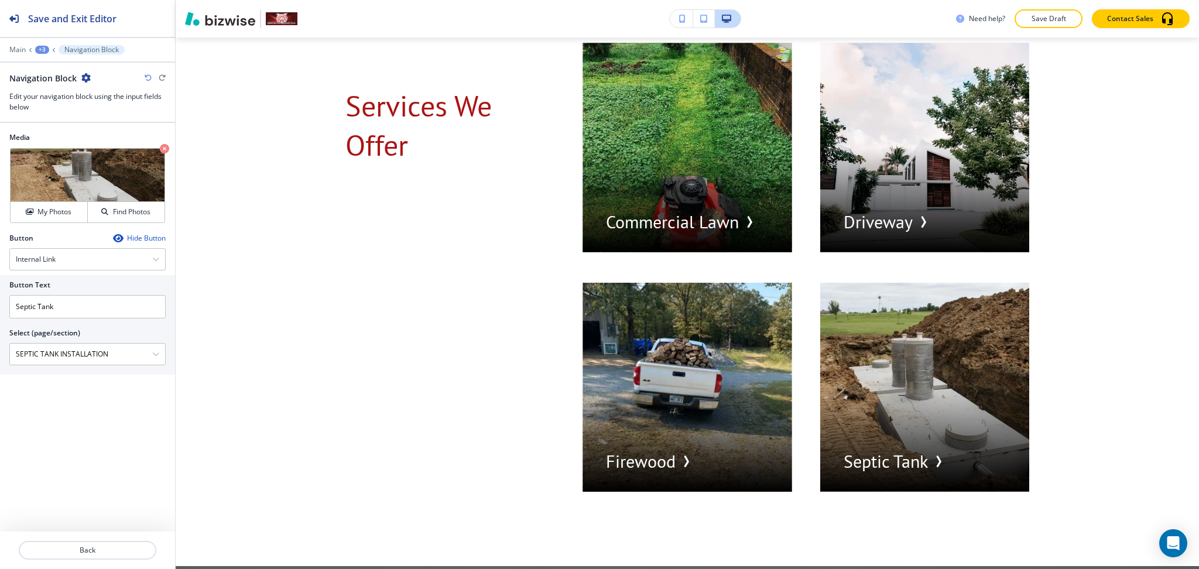
click at [40, 47] on div "+3" at bounding box center [42, 50] width 14 height 8
click at [70, 108] on p "Services We Offer" at bounding box center [73, 110] width 60 height 11
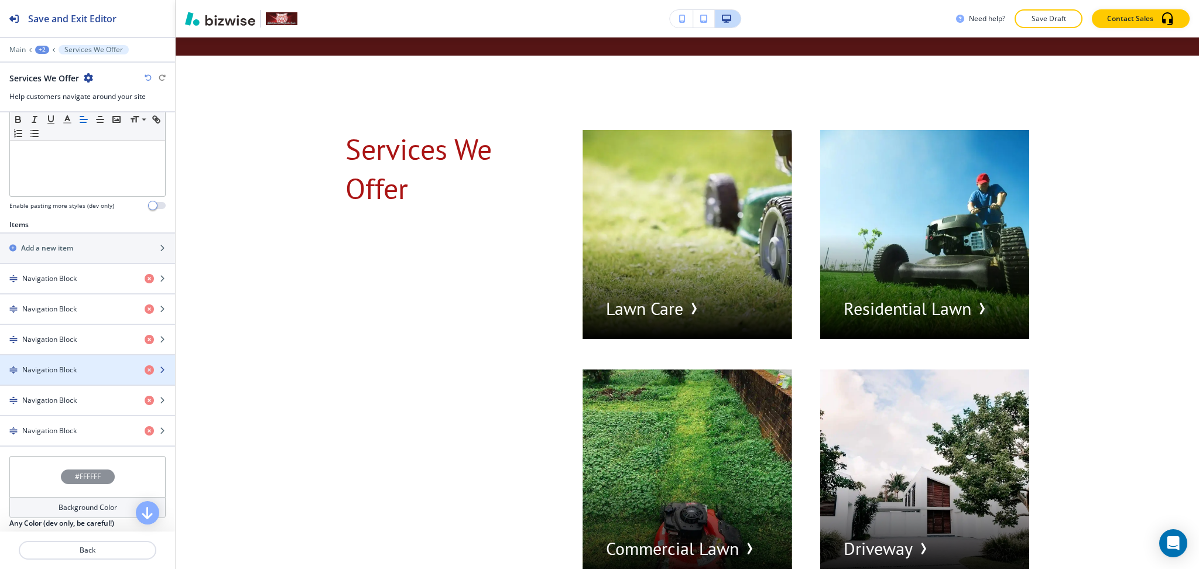
scroll to position [312, 0]
drag, startPoint x: 68, startPoint y: 398, endPoint x: 67, endPoint y: 371, distance: 27.5
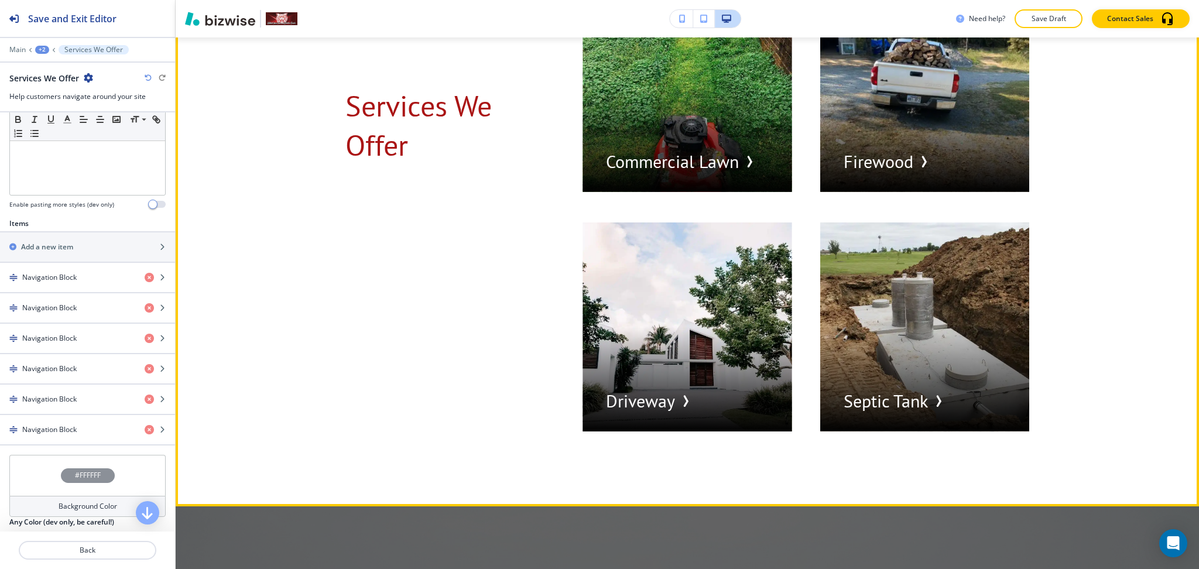
scroll to position [3190, 0]
click at [399, 327] on div "Services We Offer Lawn Care Residential Lawn Commercial Lawn [GEOGRAPHIC_DATA] …" at bounding box center [673, 72] width 712 height 717
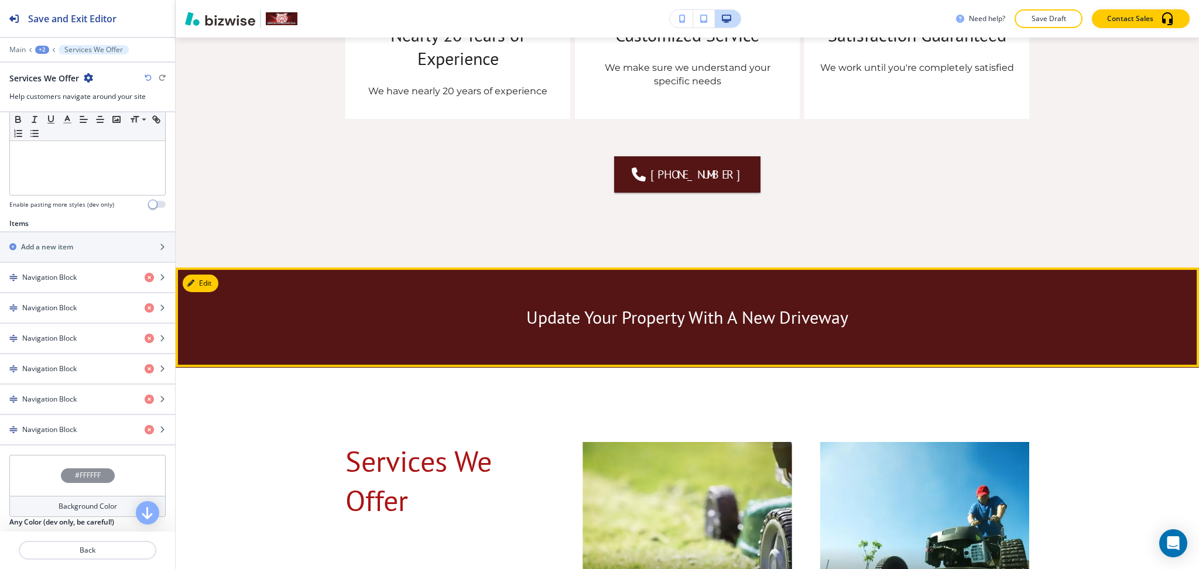
scroll to position [2488, 0]
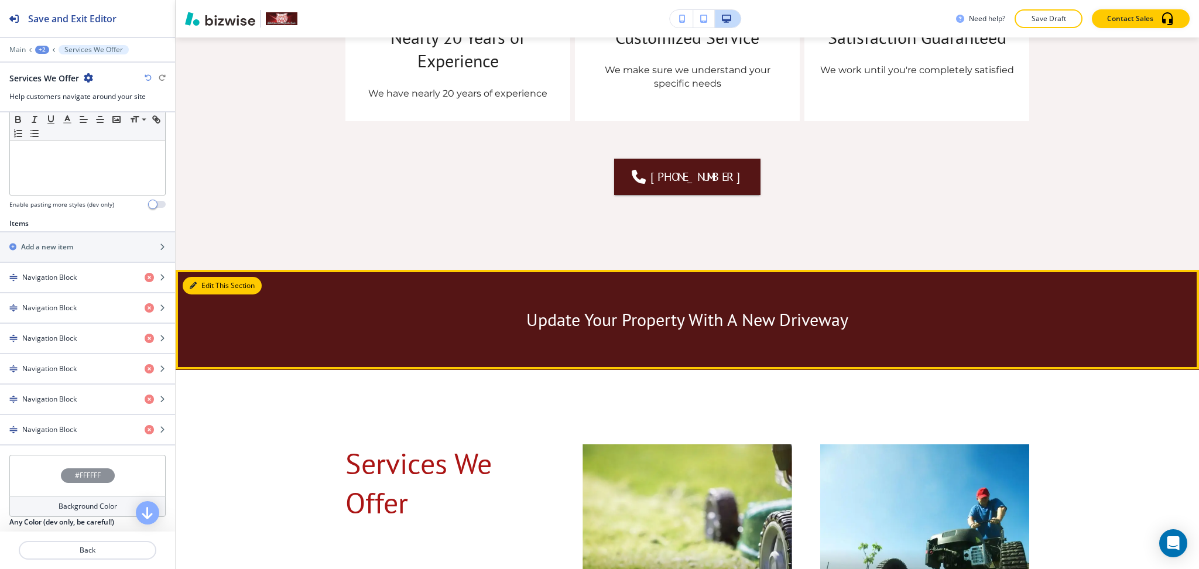
click at [207, 277] on button "Edit This Section" at bounding box center [222, 286] width 79 height 18
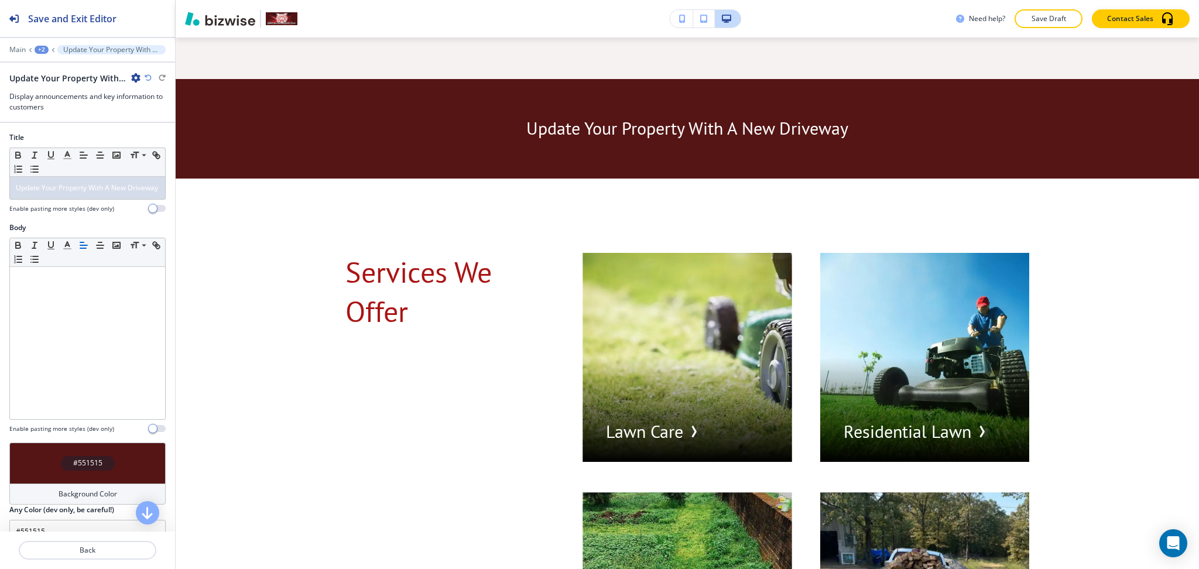
scroll to position [2703, 0]
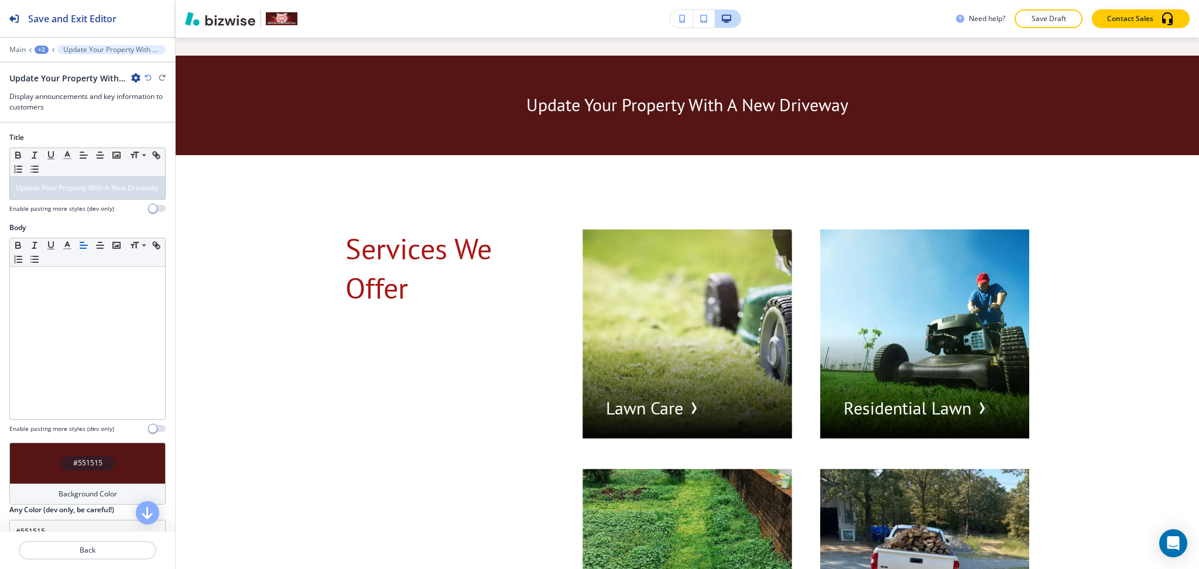
click at [132, 80] on icon "button" at bounding box center [135, 77] width 9 height 9
drag, startPoint x: 139, startPoint y: 115, endPoint x: 156, endPoint y: 116, distance: 17.0
click at [139, 114] on p "Duplicate Section" at bounding box center [169, 119] width 60 height 11
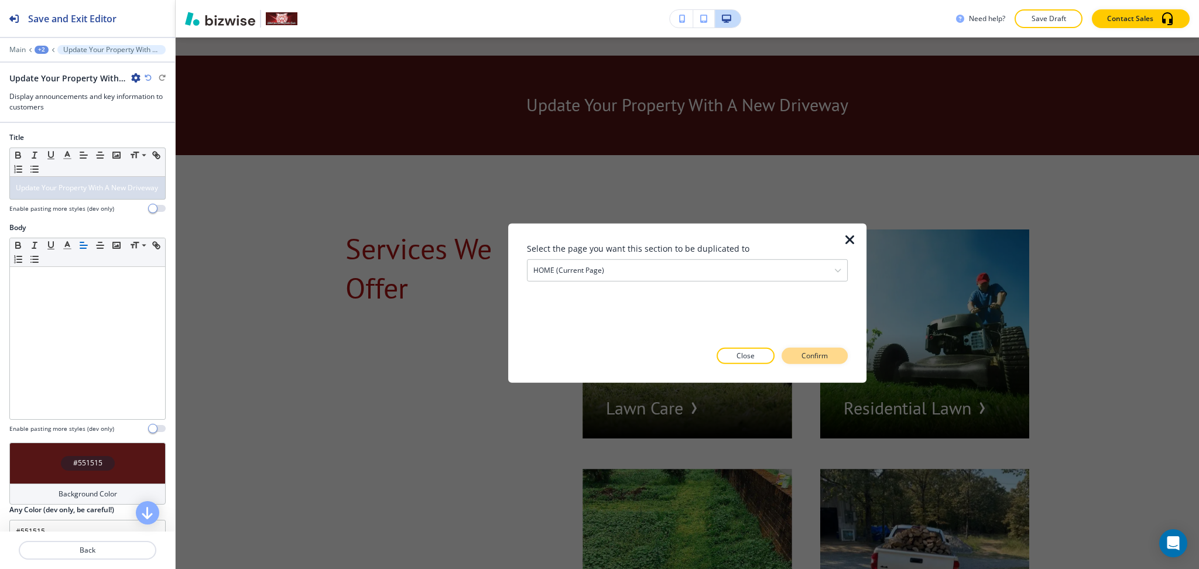
click at [821, 358] on p "Confirm" at bounding box center [815, 356] width 26 height 11
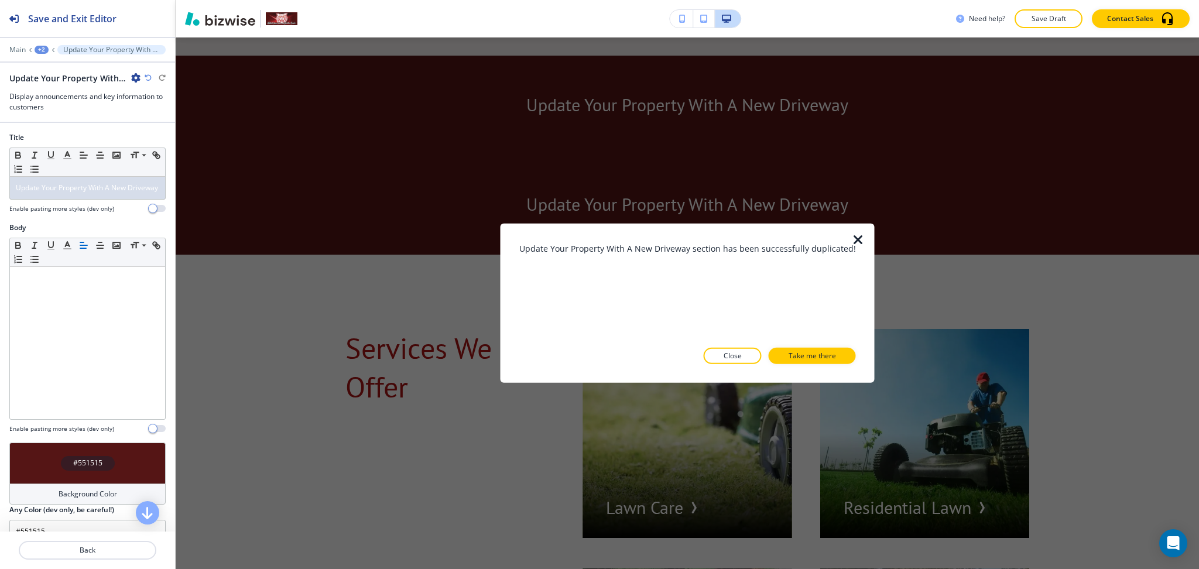
click at [795, 346] on div "Update Your Property With A New Driveway section has been successfully duplicat…" at bounding box center [687, 303] width 337 height 122
click at [793, 354] on p "Take me there" at bounding box center [812, 356] width 47 height 11
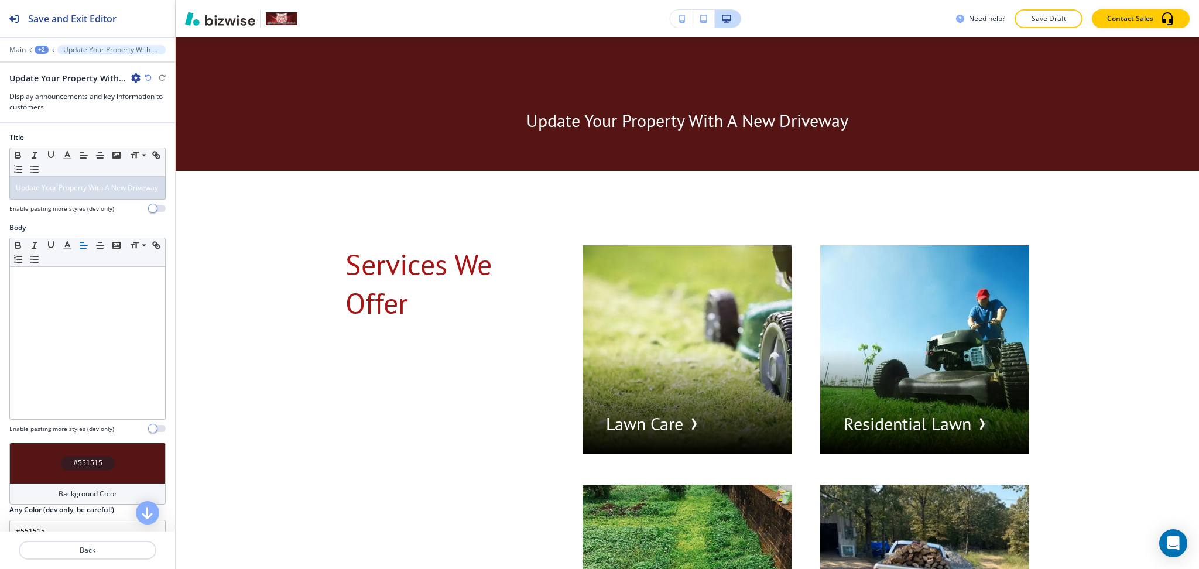
scroll to position [2803, 0]
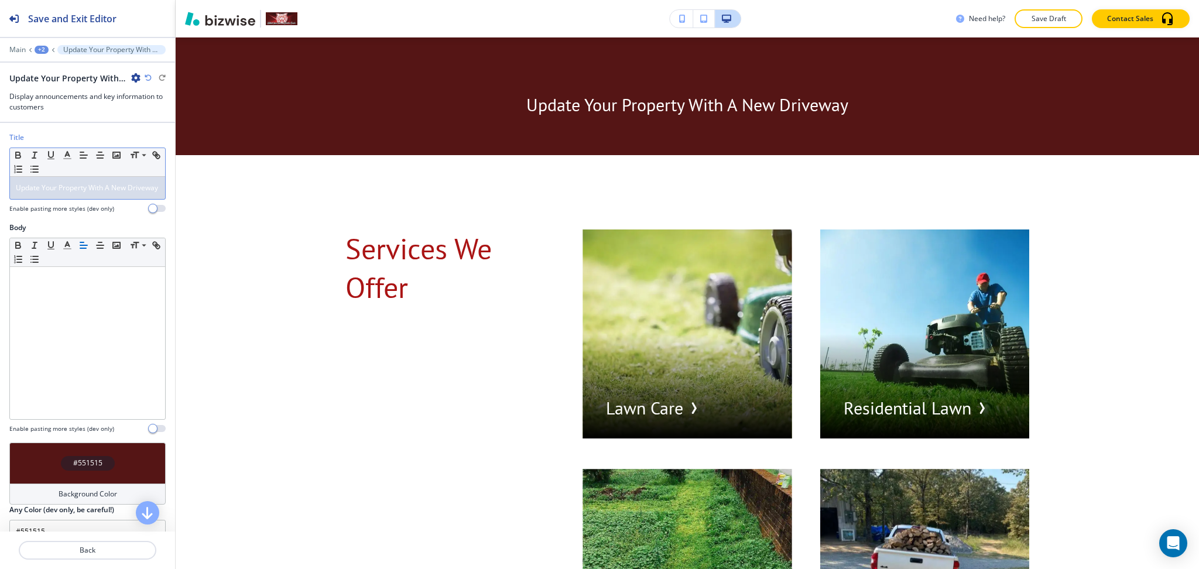
click at [125, 193] on p "Update Your Property With A New Driveway" at bounding box center [87, 188] width 143 height 11
click at [91, 551] on p "Back" at bounding box center [87, 550] width 135 height 11
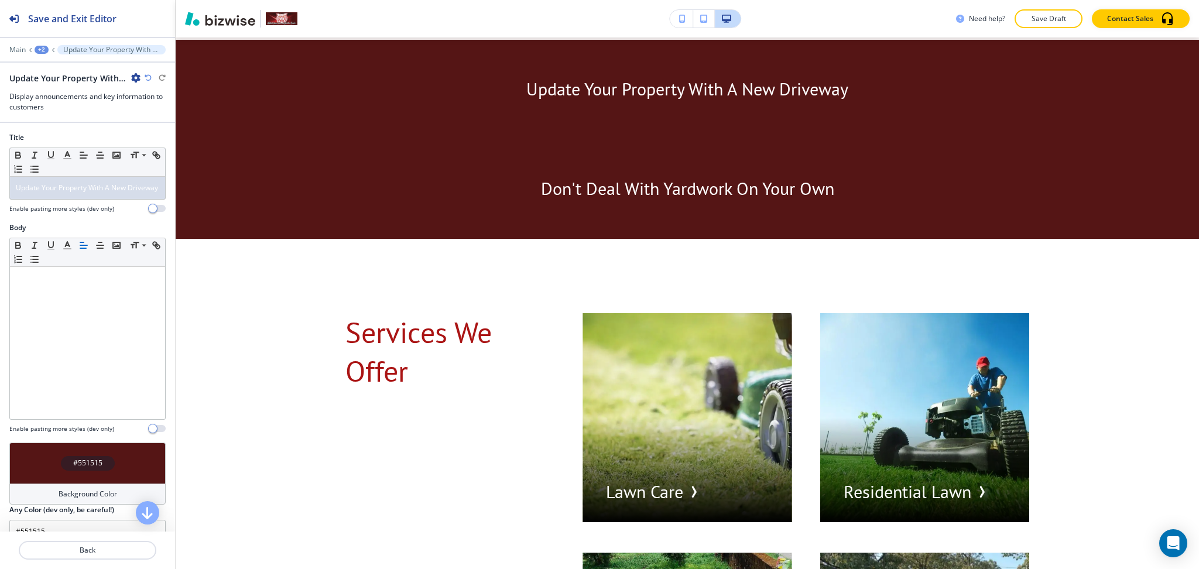
scroll to position [2703, 0]
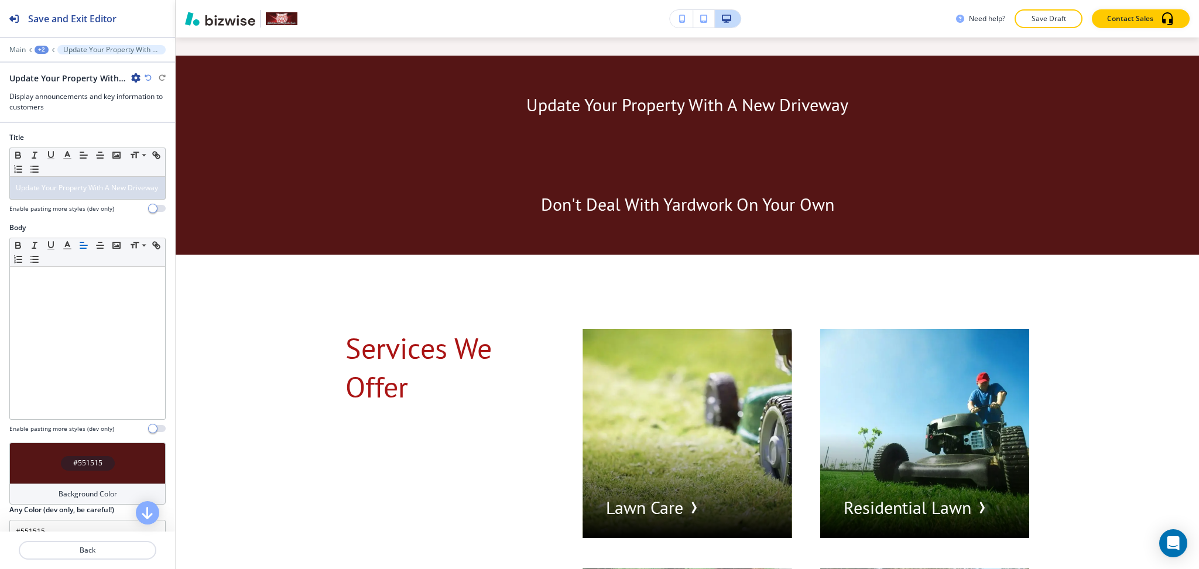
click at [40, 48] on div "+2" at bounding box center [42, 50] width 14 height 8
click at [57, 88] on p "HOME" at bounding box center [72, 89] width 60 height 11
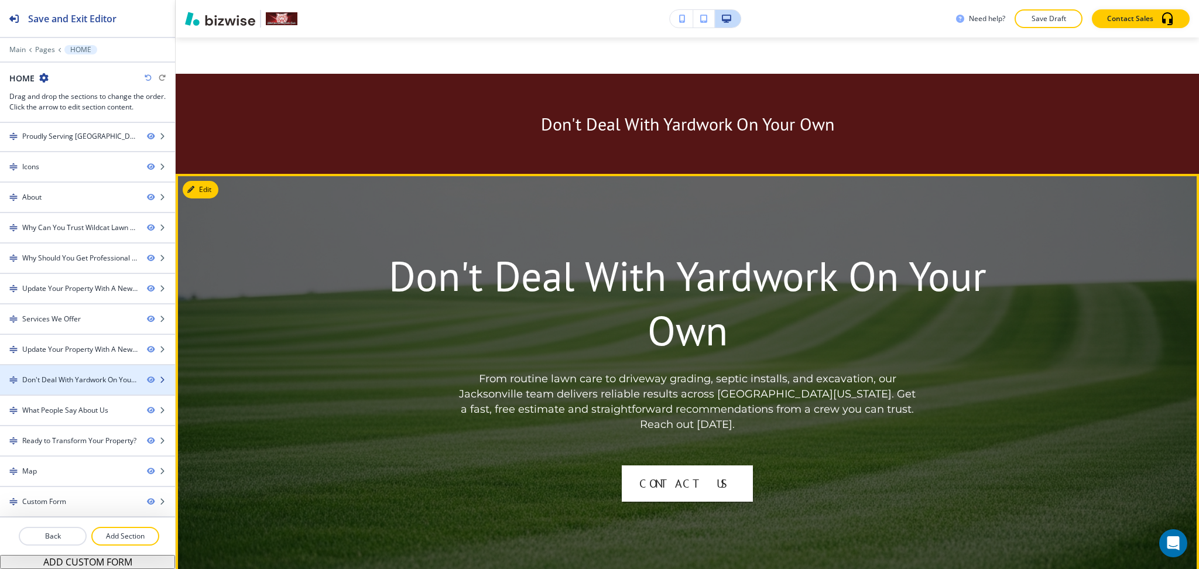
scroll to position [3641, 0]
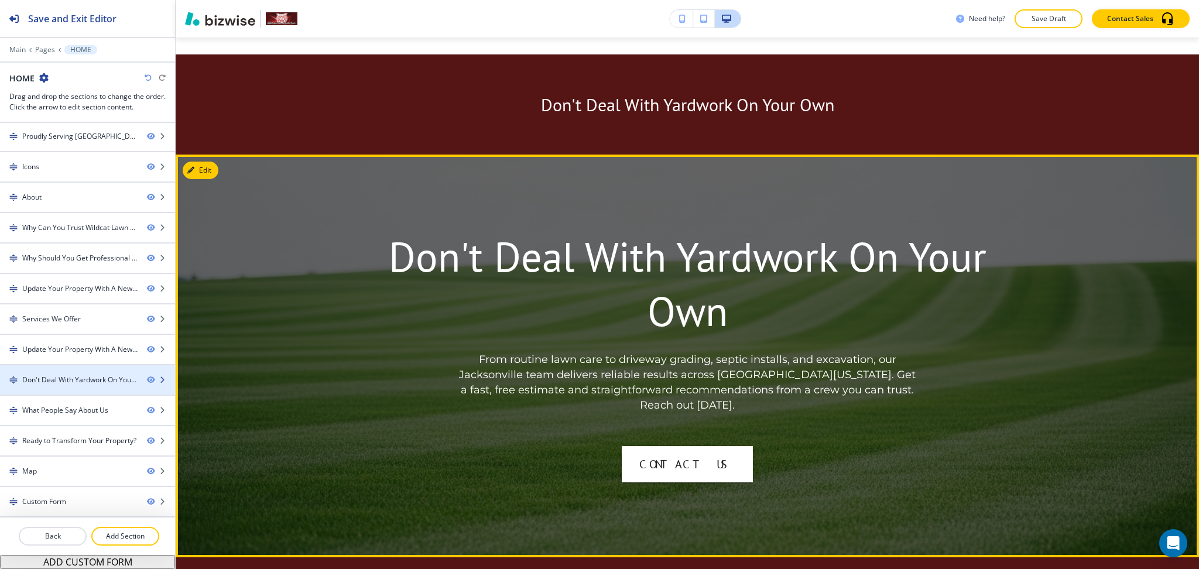
click at [59, 381] on div "Don't Deal With Yardwork On Your Own" at bounding box center [79, 380] width 115 height 11
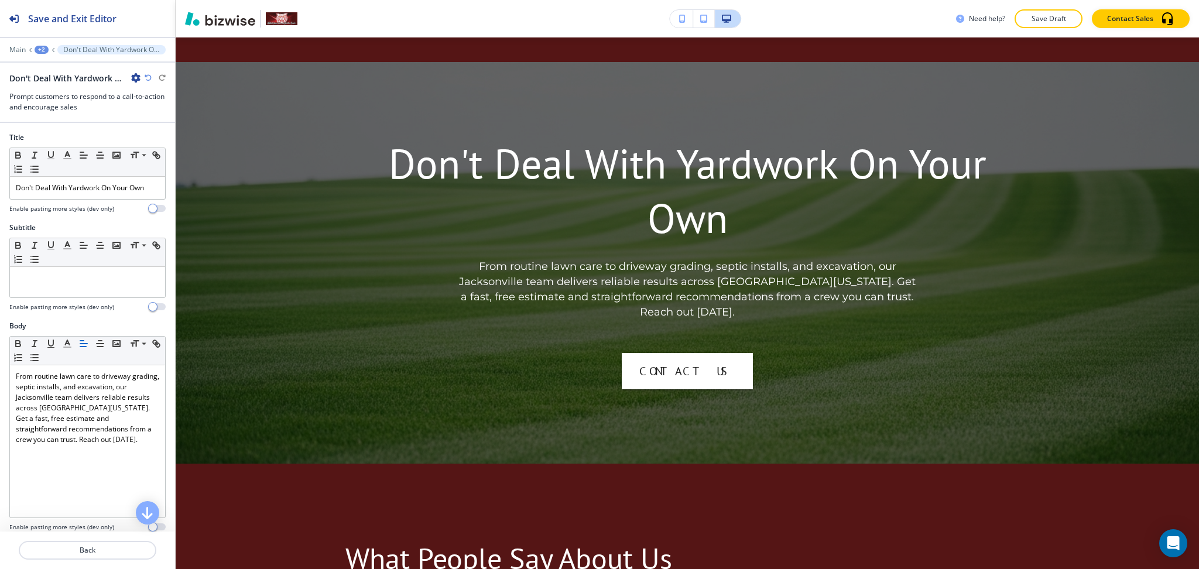
scroll to position [3741, 0]
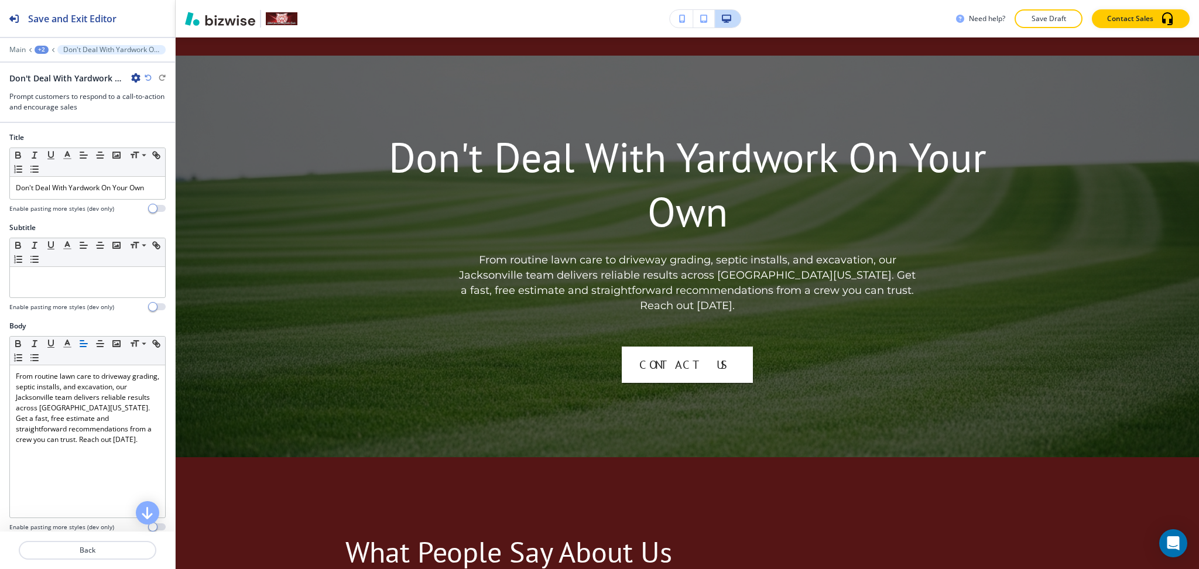
click at [134, 76] on icon "button" at bounding box center [135, 77] width 9 height 9
click at [155, 142] on p "Delete Section" at bounding box center [169, 139] width 60 height 11
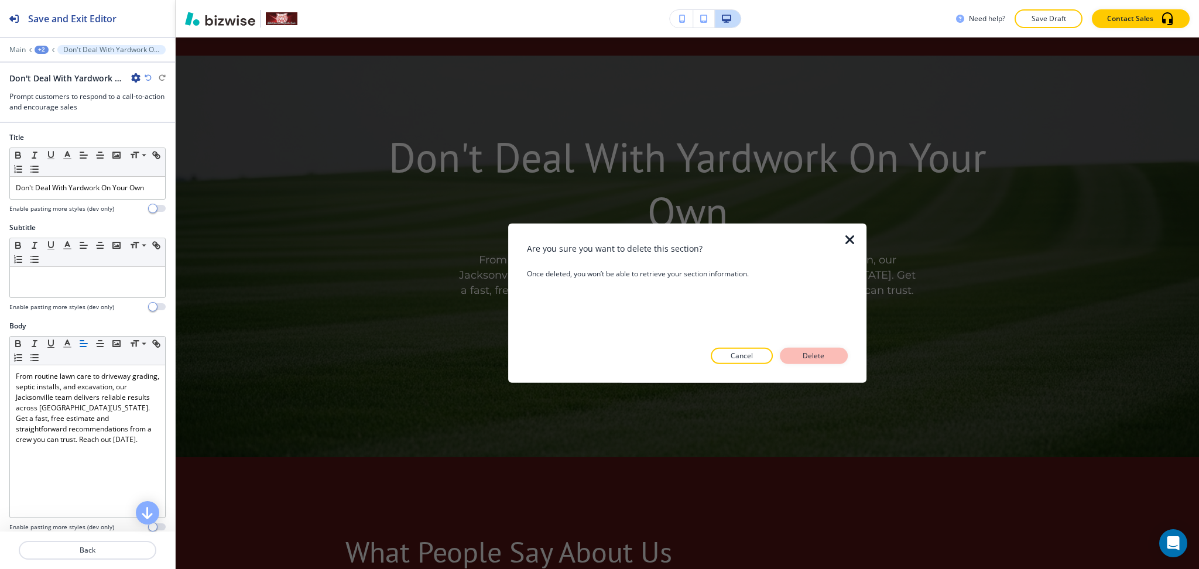
click at [816, 354] on p "Delete" at bounding box center [814, 356] width 28 height 11
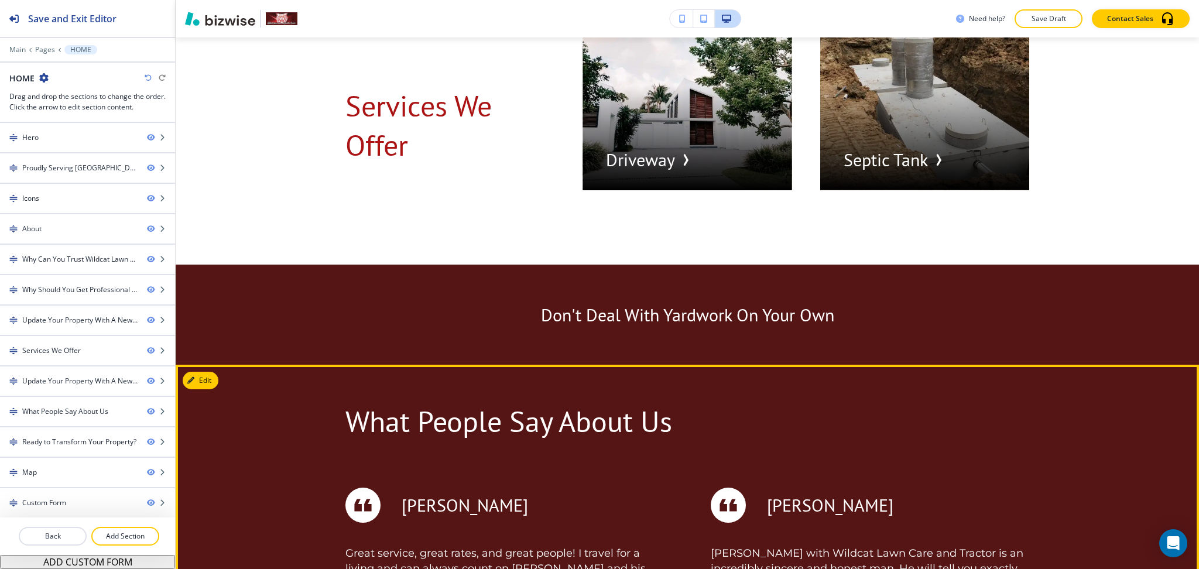
click at [205, 372] on button "Edit" at bounding box center [201, 381] width 36 height 18
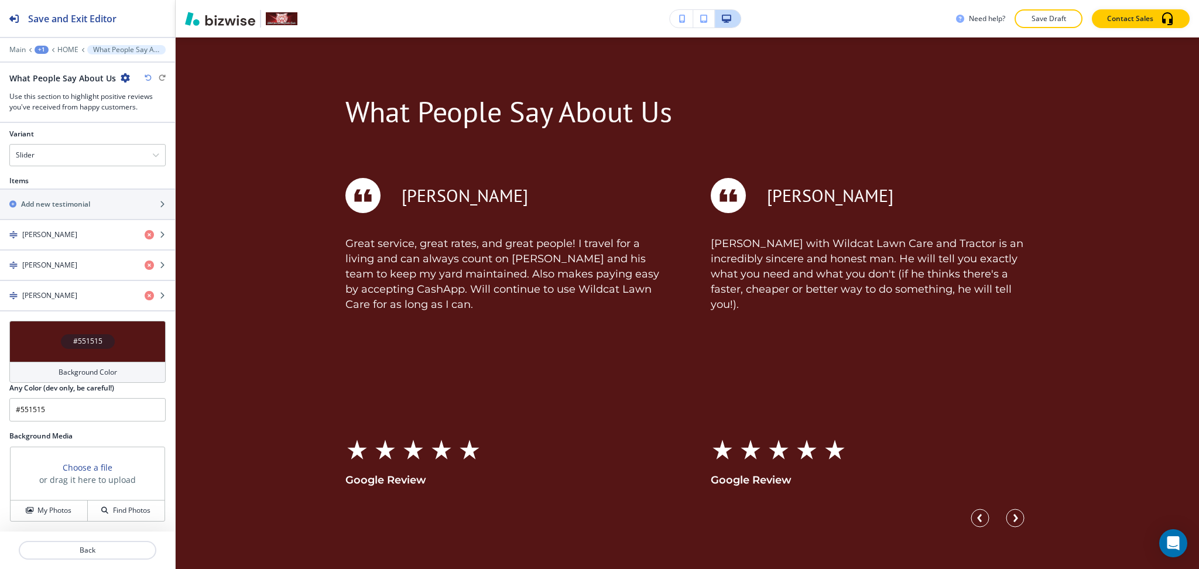
click at [95, 379] on div "Background Color" at bounding box center [87, 372] width 156 height 21
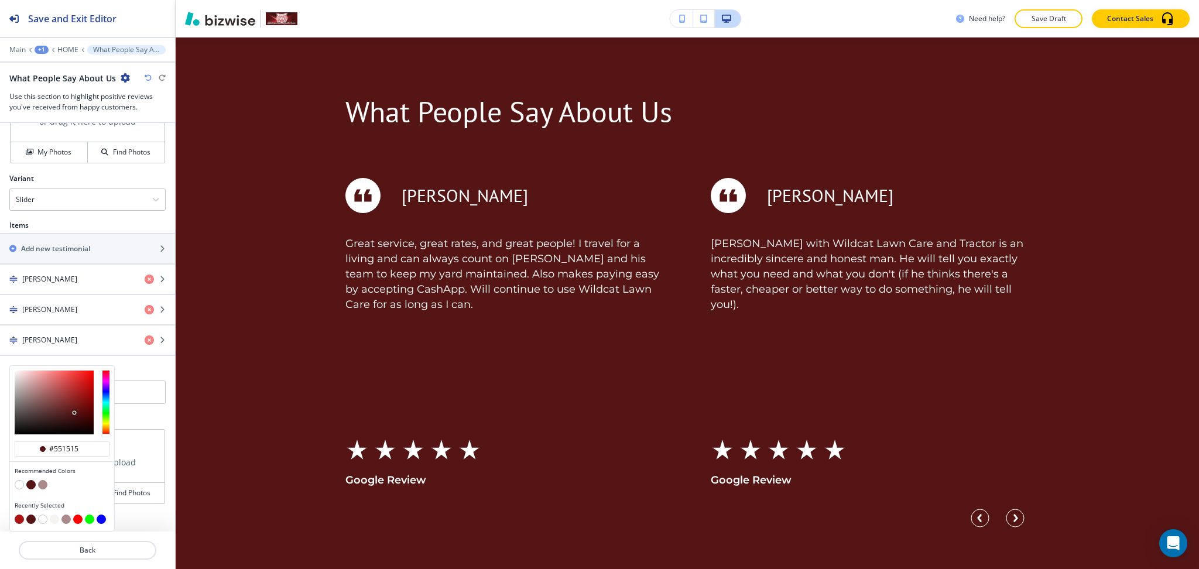
scroll to position [469, 0]
click at [20, 482] on button "button" at bounding box center [19, 484] width 9 height 9
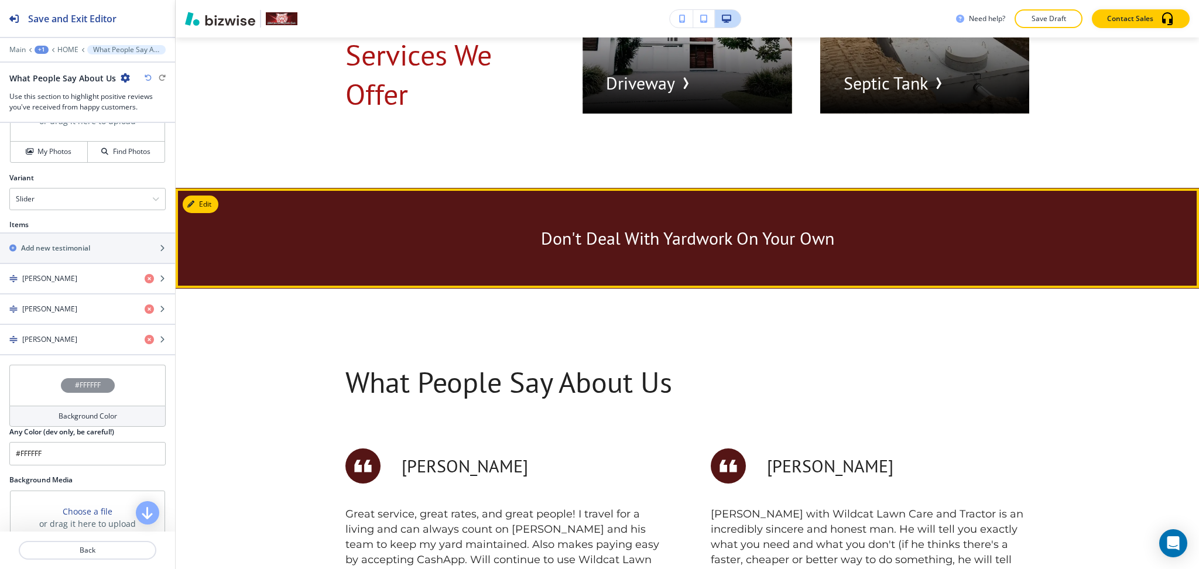
scroll to position [3507, 0]
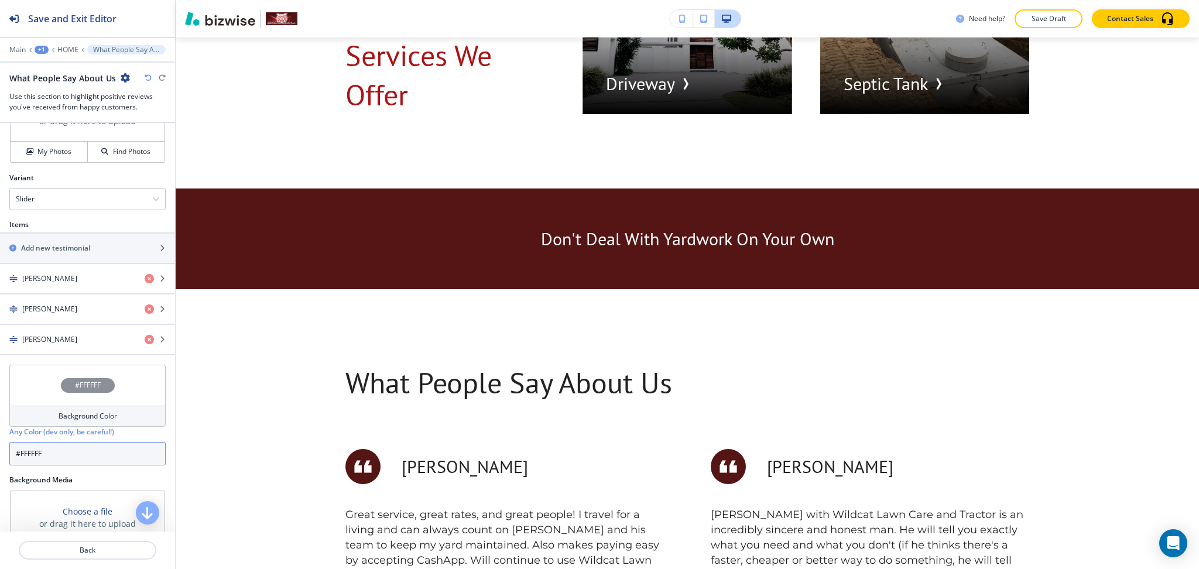
click at [109, 452] on input "#FFFFFF" at bounding box center [87, 453] width 156 height 23
paste input "f7f2f2"
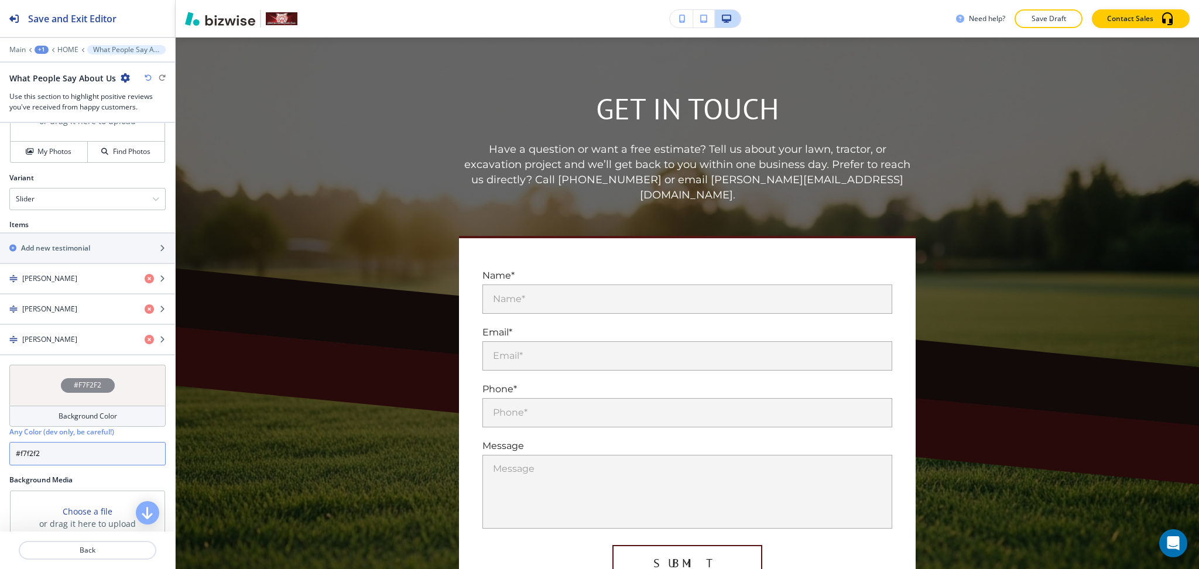
scroll to position [5116, 0]
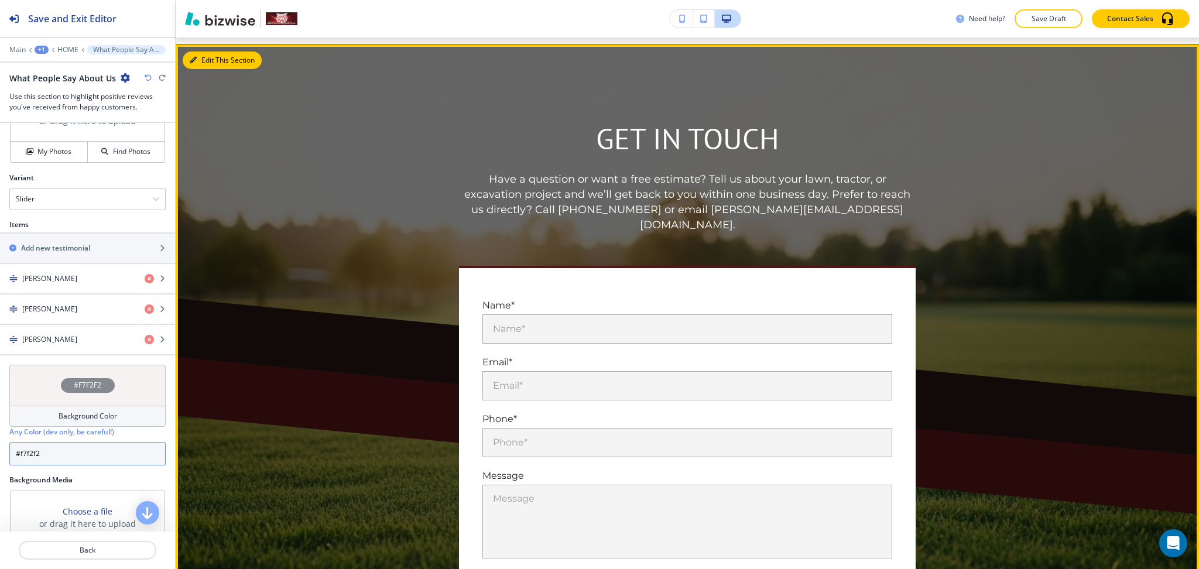
type input "#f7f2f2"
click at [203, 52] on button "Edit This Section" at bounding box center [222, 61] width 79 height 18
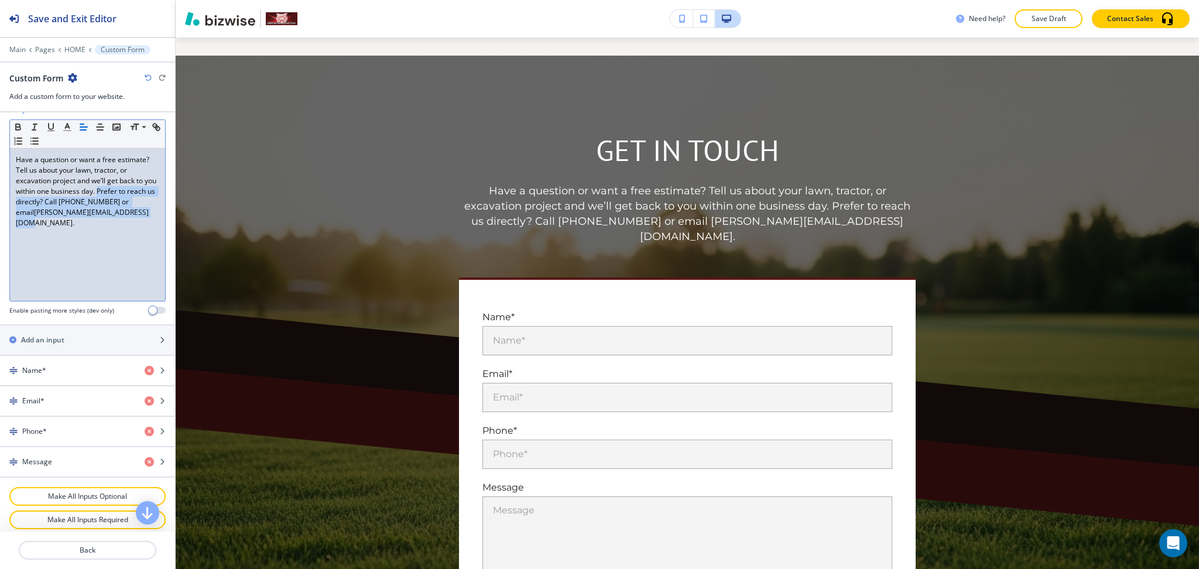
scroll to position [514, 0]
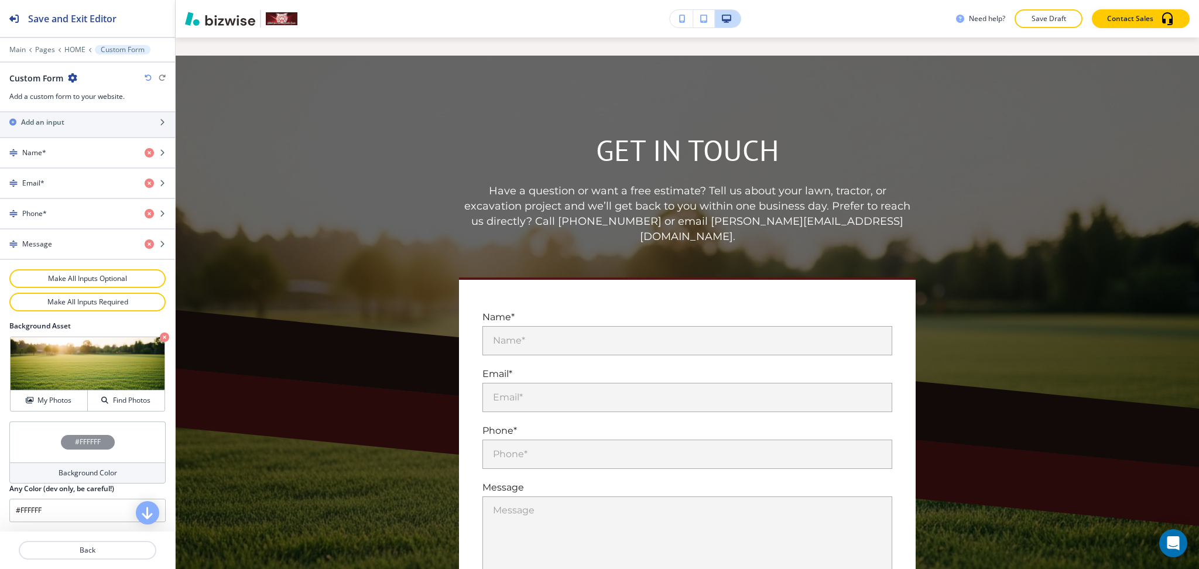
drag, startPoint x: 32, startPoint y: 495, endPoint x: 376, endPoint y: 549, distance: 348.4
click at [376, 549] on div "Save and Exit Editor Main Pages HOME Custom Form Custom Form Add a custom form …" at bounding box center [599, 284] width 1199 height 569
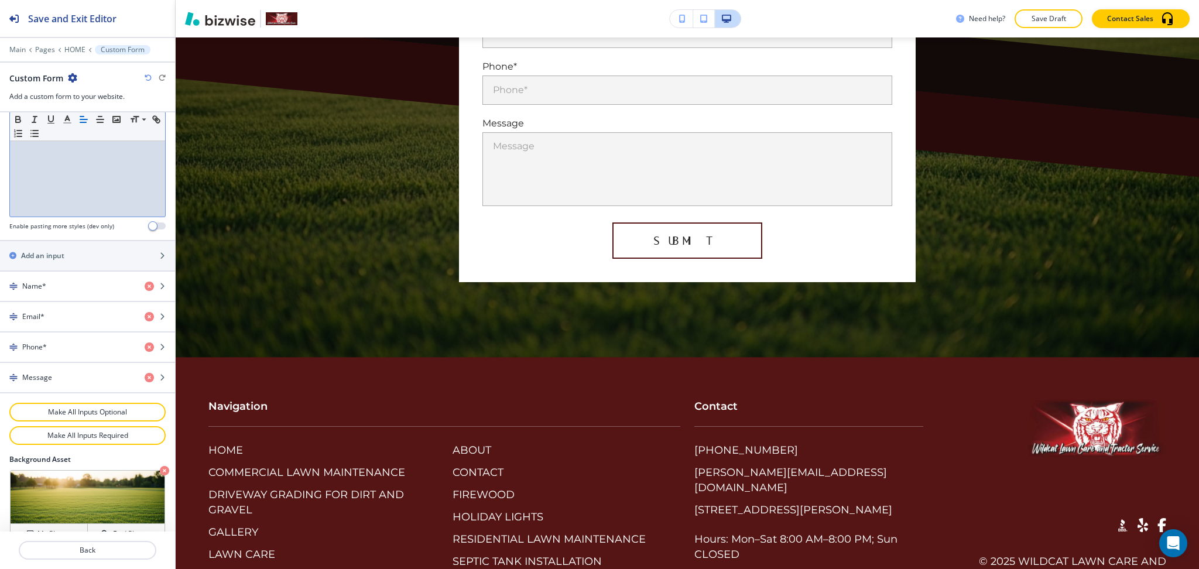
scroll to position [5476, 0]
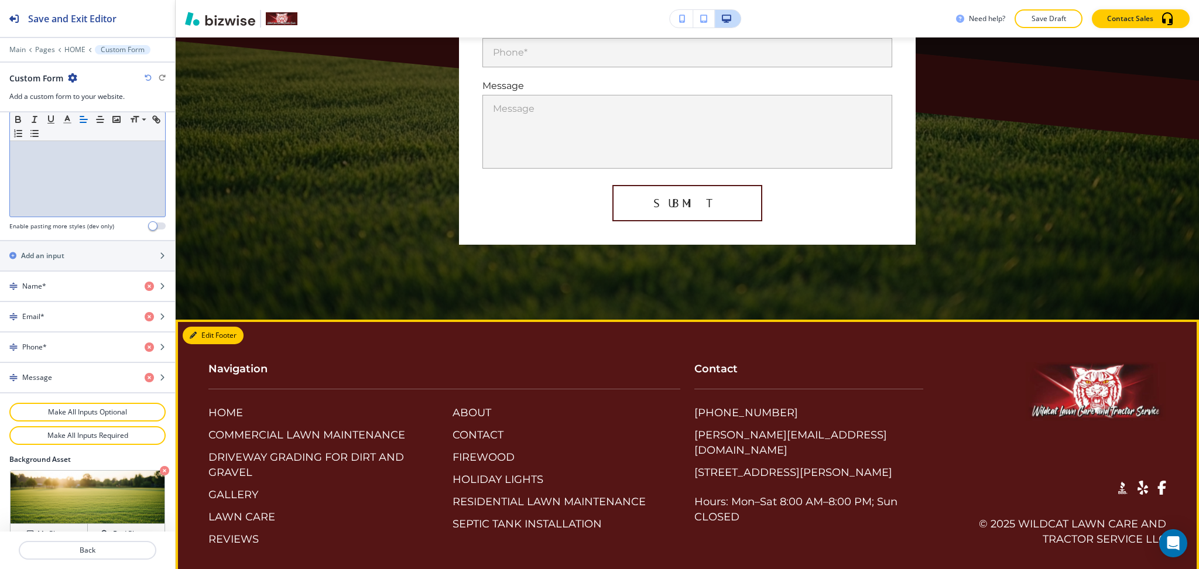
click at [208, 327] on button "Edit Footer" at bounding box center [213, 336] width 61 height 18
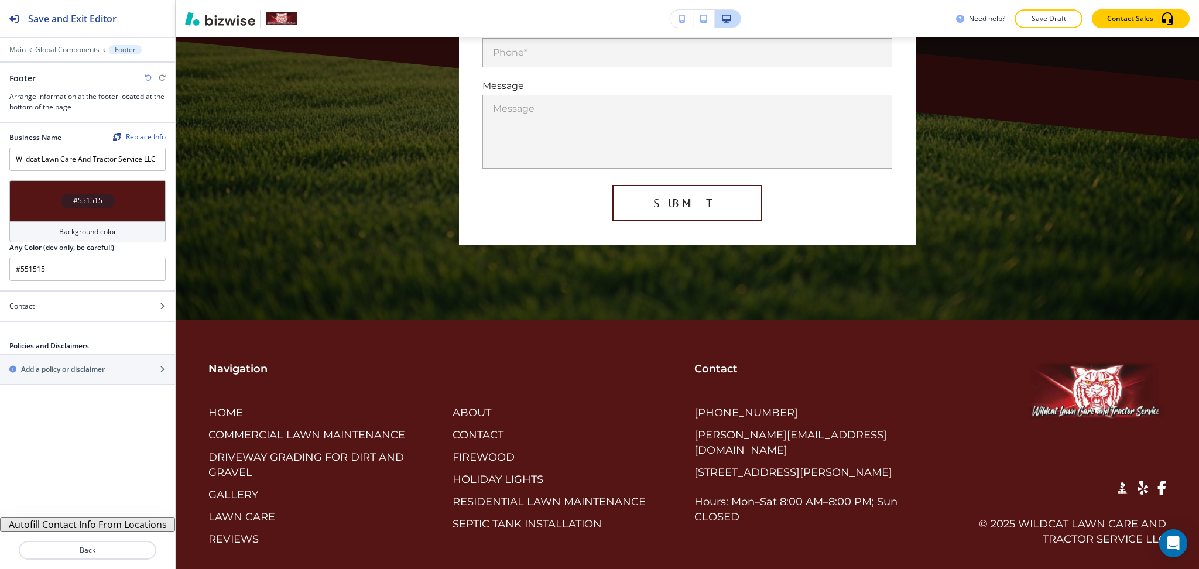
click at [146, 524] on button "Autofill Contact Info From Locations" at bounding box center [87, 525] width 175 height 14
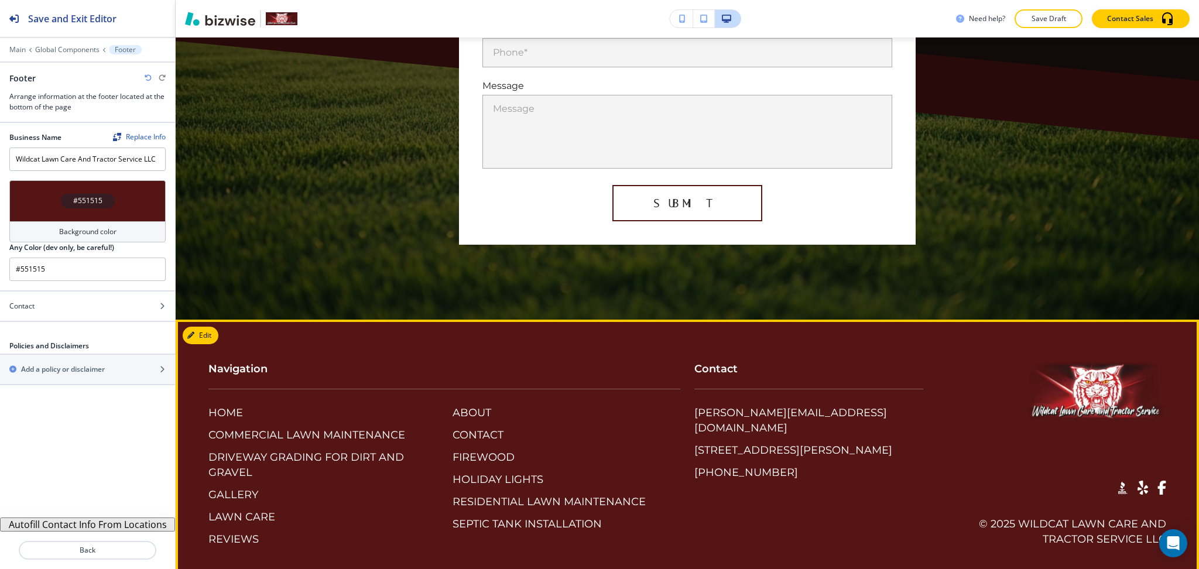
drag, startPoint x: 899, startPoint y: 395, endPoint x: 680, endPoint y: 388, distance: 219.7
click at [680, 388] on div "Contact [PERSON_NAME][EMAIL_ADDRESS][DOMAIN_NAME] [STREET_ADDRESS][PERSON_NAME]…" at bounding box center [801, 409] width 243 height 142
click at [780, 488] on div "Contact [PERSON_NAME][EMAIL_ADDRESS][DOMAIN_NAME] [STREET_ADDRESS][PERSON_NAME]…" at bounding box center [801, 442] width 243 height 208
drag, startPoint x: 858, startPoint y: 387, endPoint x: 680, endPoint y: 385, distance: 178.6
click at [680, 385] on div "Contact [PERSON_NAME][EMAIL_ADDRESS][DOMAIN_NAME] [STREET_ADDRESS][PERSON_NAME]…" at bounding box center [801, 409] width 243 height 142
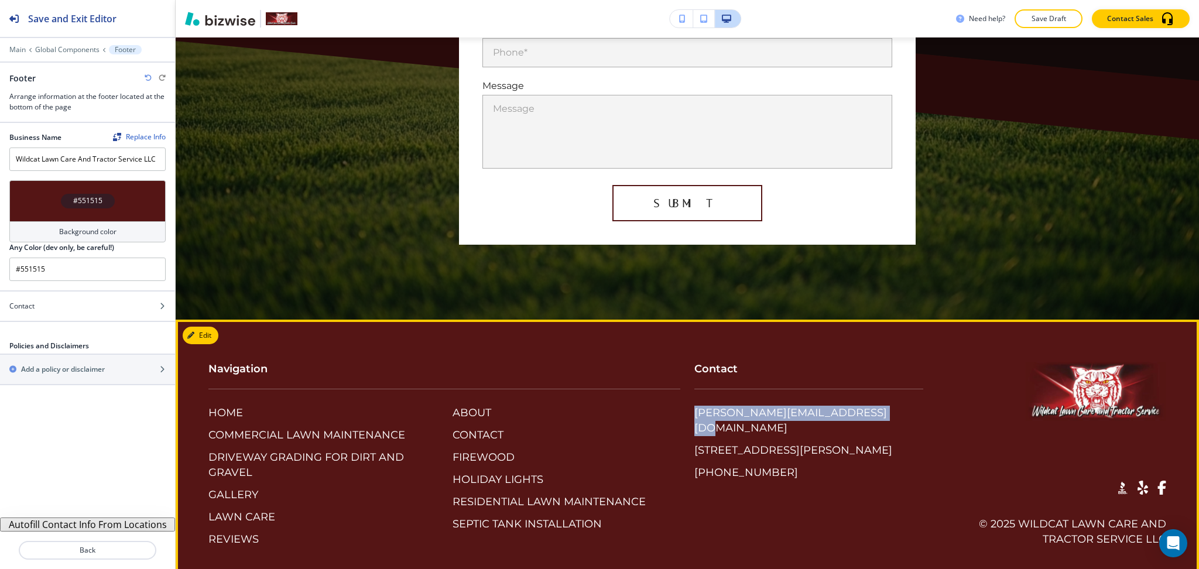
copy p "[PERSON_NAME][EMAIL_ADDRESS][DOMAIN_NAME]"
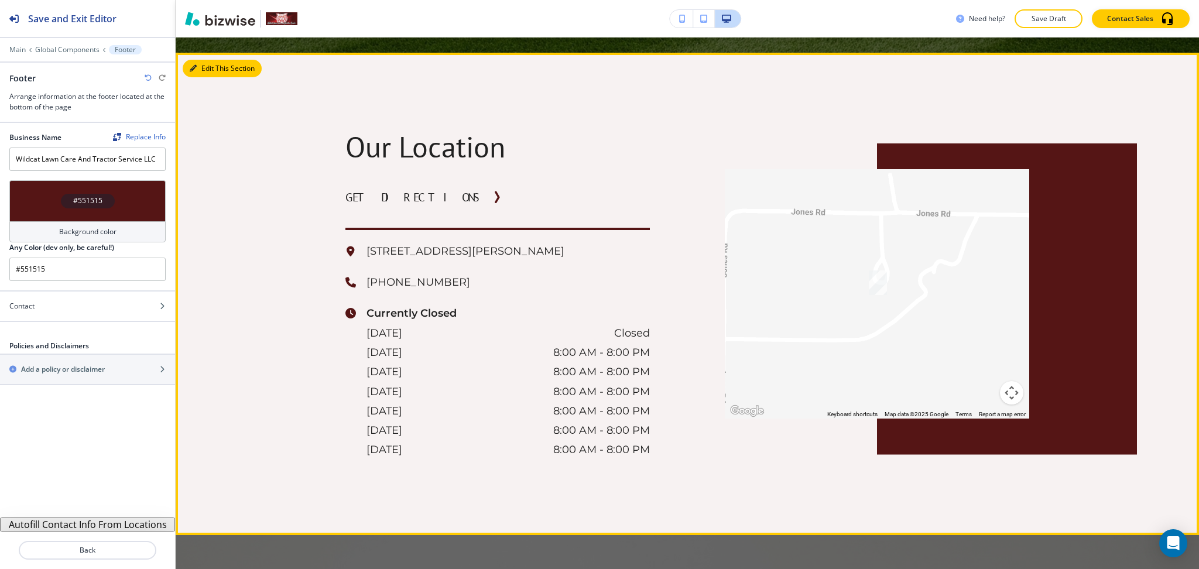
click at [198, 60] on button "Edit This Section" at bounding box center [222, 69] width 79 height 18
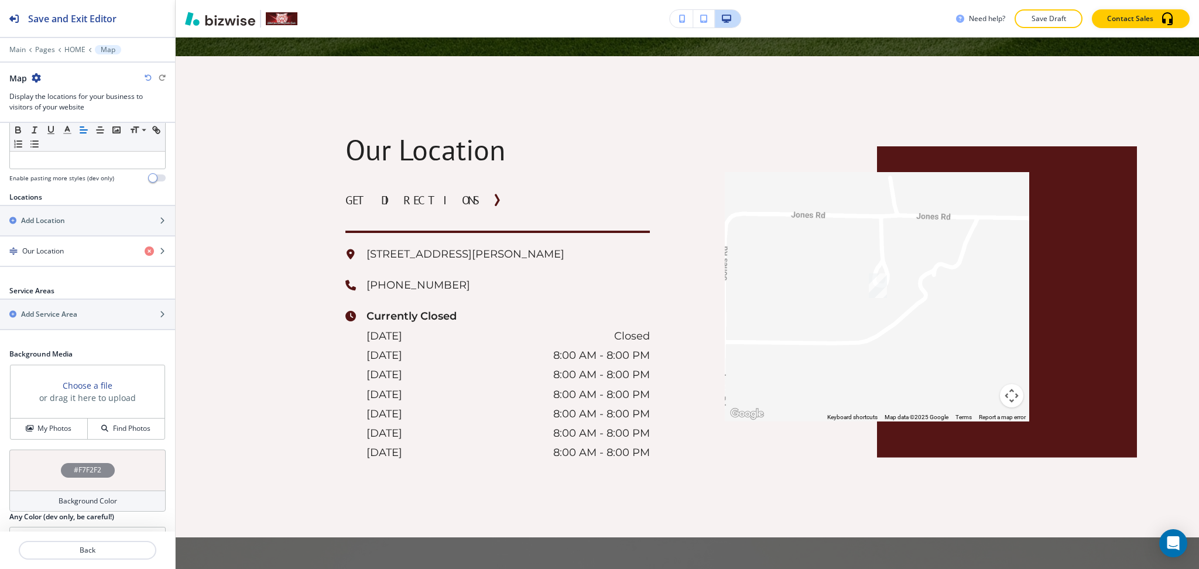
scroll to position [378, 0]
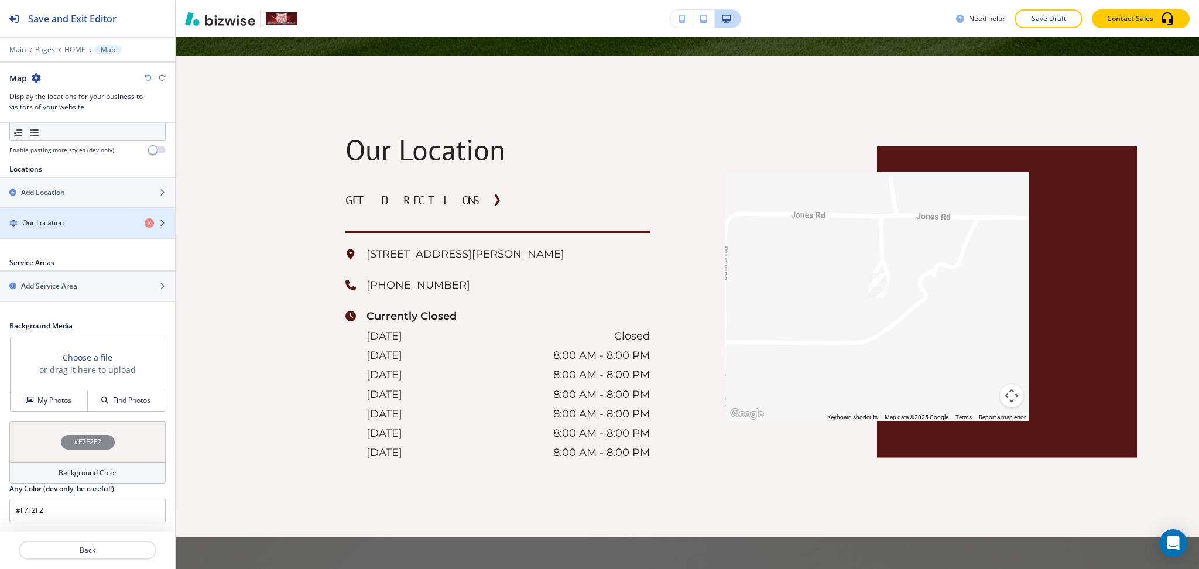
click at [52, 223] on h4 "Our Location" at bounding box center [43, 223] width 42 height 11
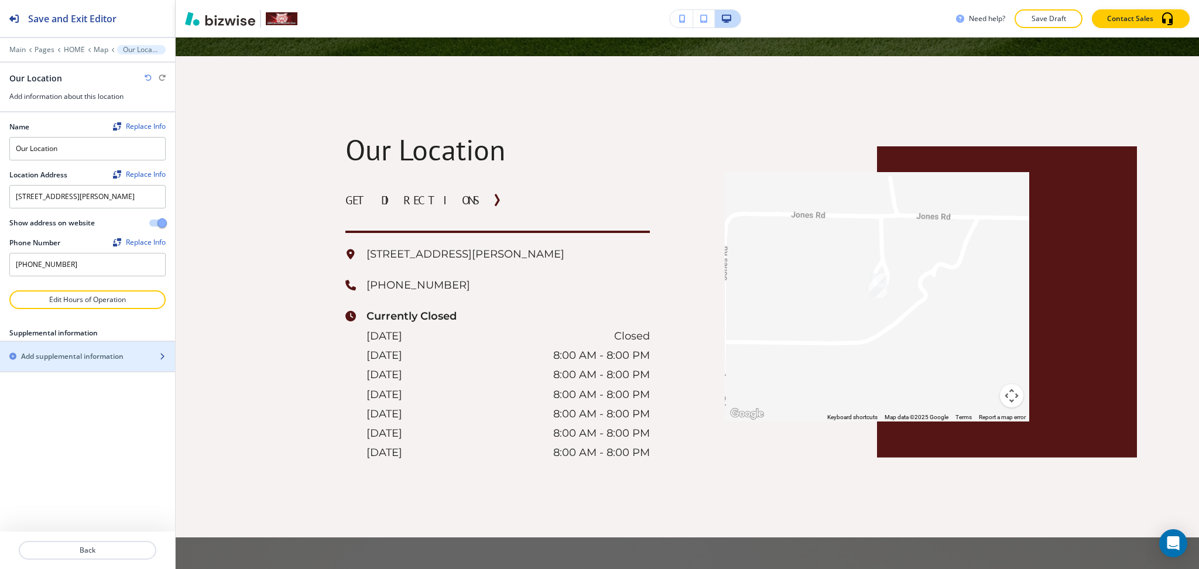
click at [78, 351] on h2 "Add supplemental information" at bounding box center [72, 356] width 102 height 11
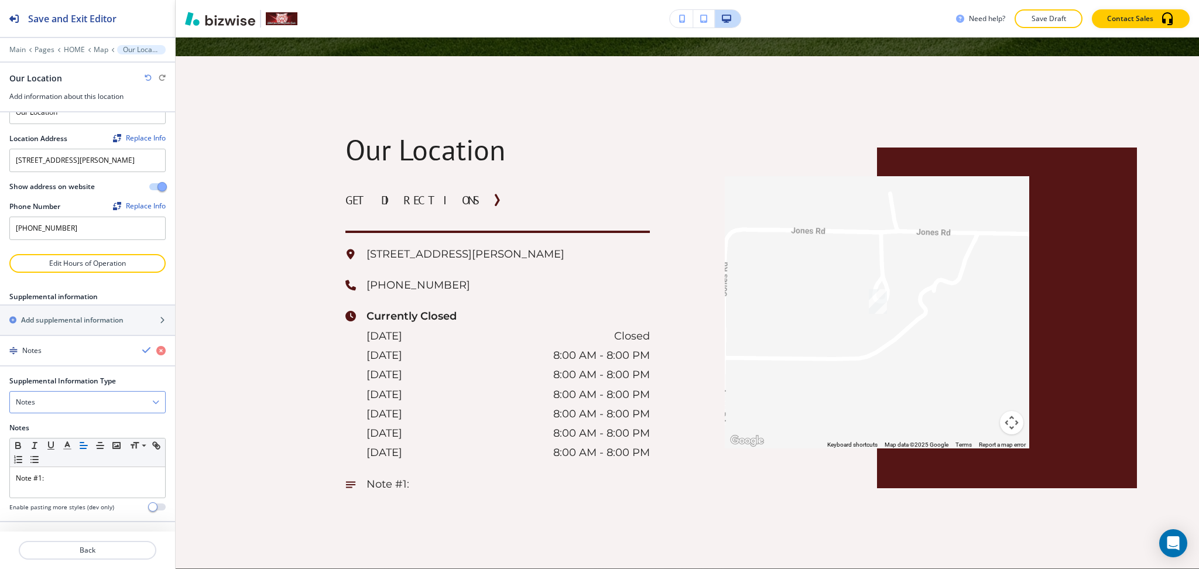
click at [70, 399] on div "Notes" at bounding box center [87, 402] width 155 height 21
click at [57, 446] on h4 "Email Address" at bounding box center [87, 441] width 143 height 11
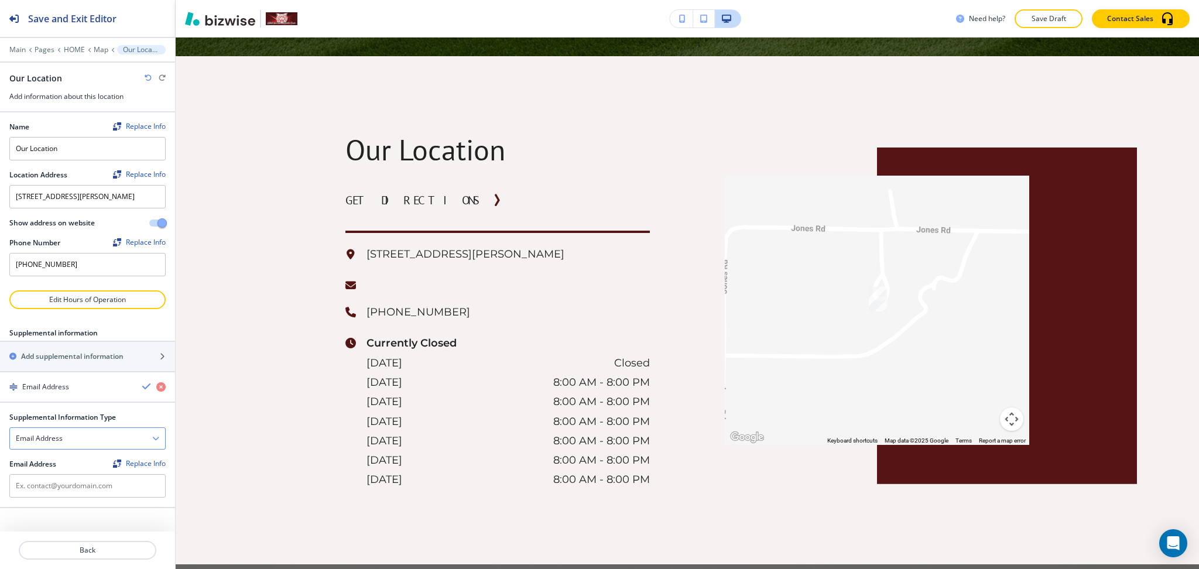
scroll to position [0, 0]
click at [70, 484] on input "text" at bounding box center [87, 485] width 156 height 23
paste input "[PERSON_NAME][EMAIL_ADDRESS][DOMAIN_NAME]"
type input "[PERSON_NAME][EMAIL_ADDRESS][DOMAIN_NAME]"
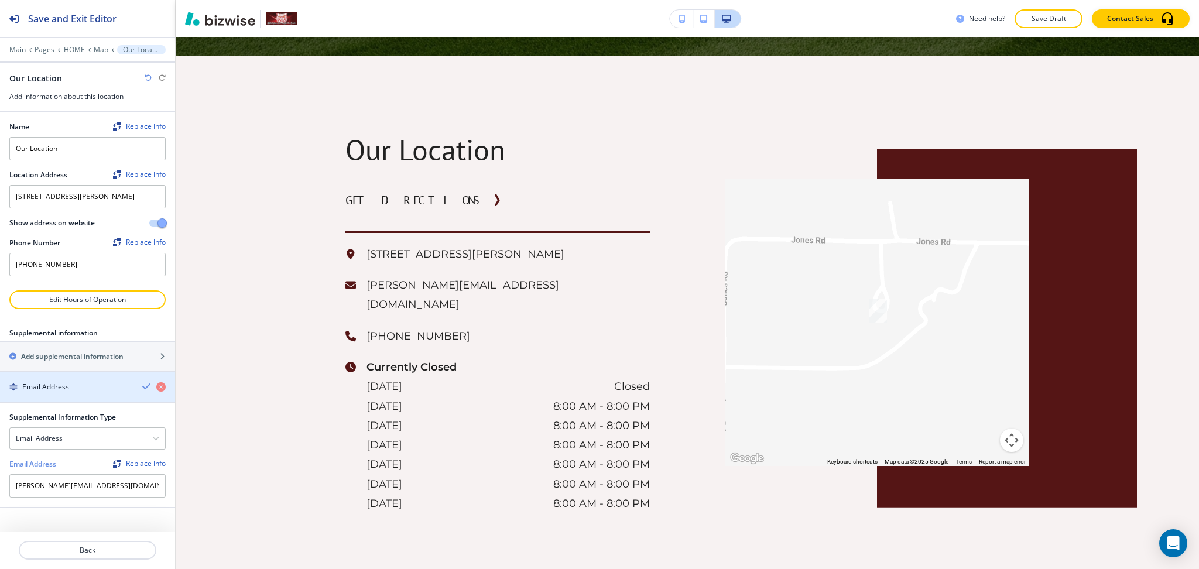
click at [142, 388] on icon "button" at bounding box center [146, 386] width 9 height 9
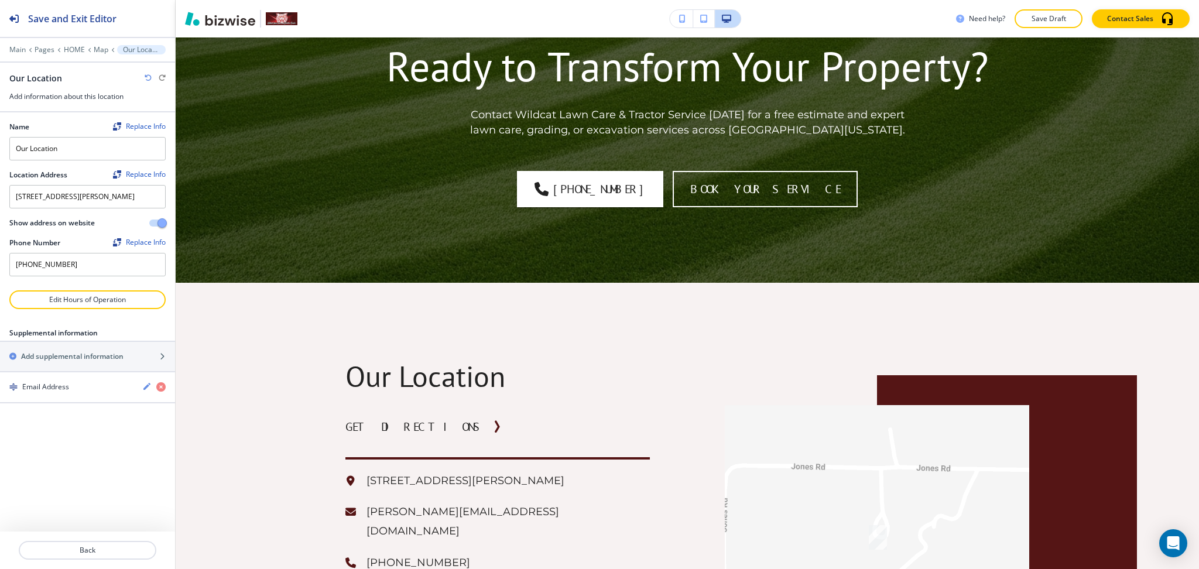
scroll to position [4238, 0]
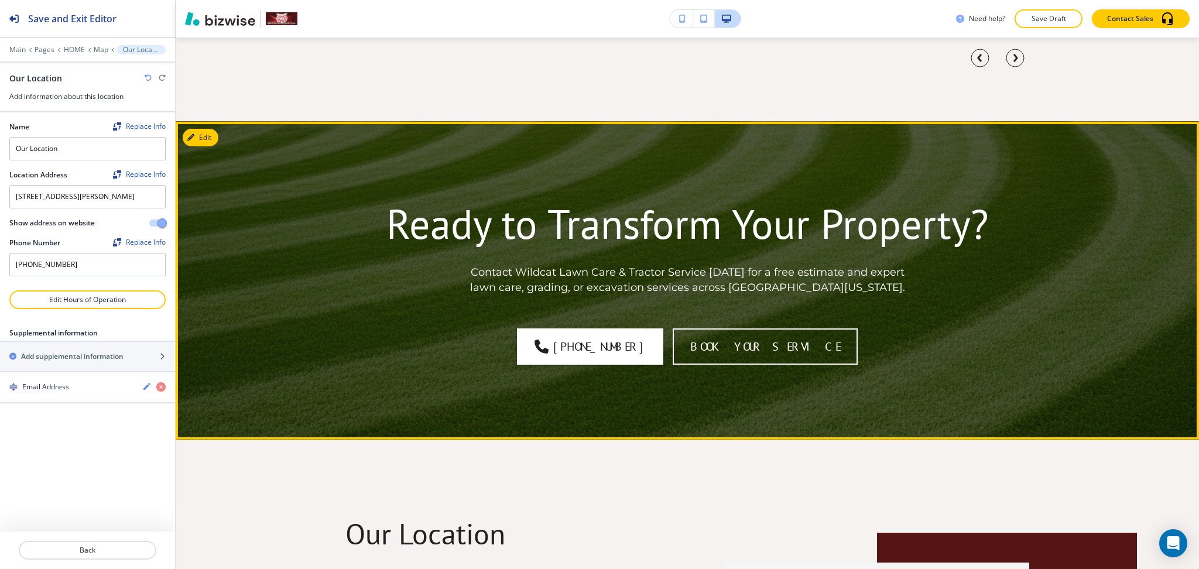
click at [1096, 350] on div "Ready to Transform Your Property? Contact Wildcat Lawn Care & Tractor Service […" at bounding box center [687, 281] width 1023 height 318
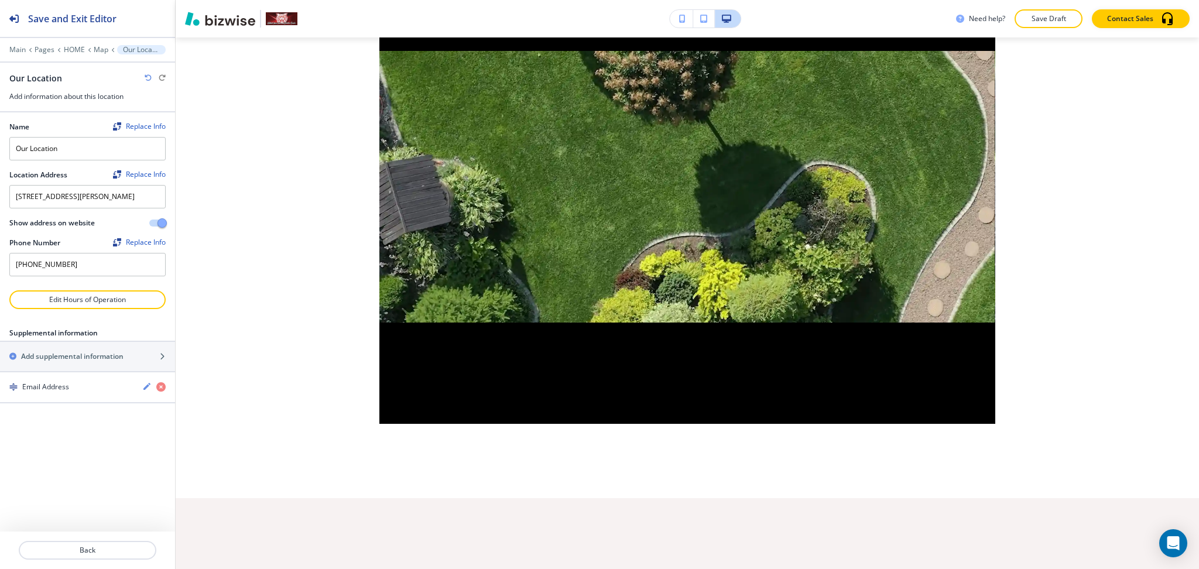
scroll to position [1463, 0]
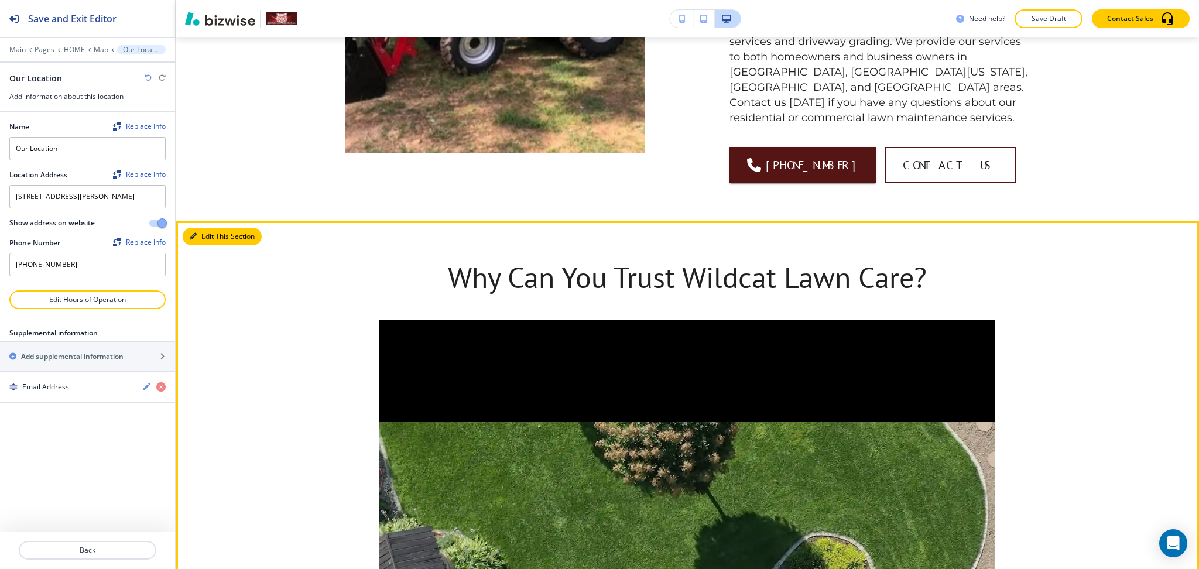
click at [200, 228] on button "Edit This Section" at bounding box center [222, 237] width 79 height 18
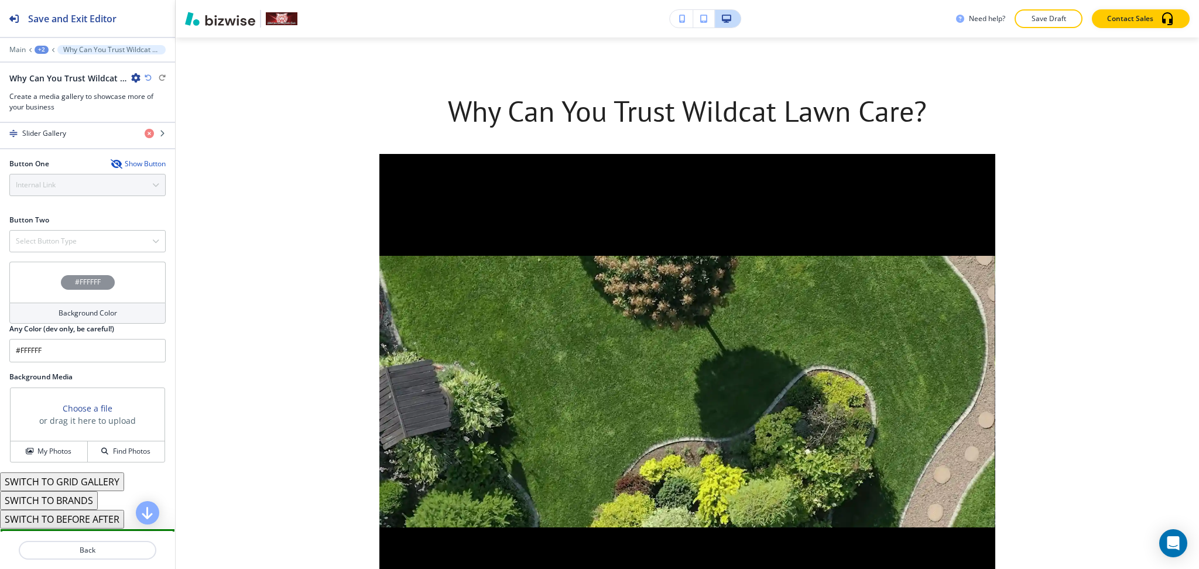
scroll to position [467, 0]
click at [101, 310] on h4 "Background Color" at bounding box center [88, 312] width 59 height 11
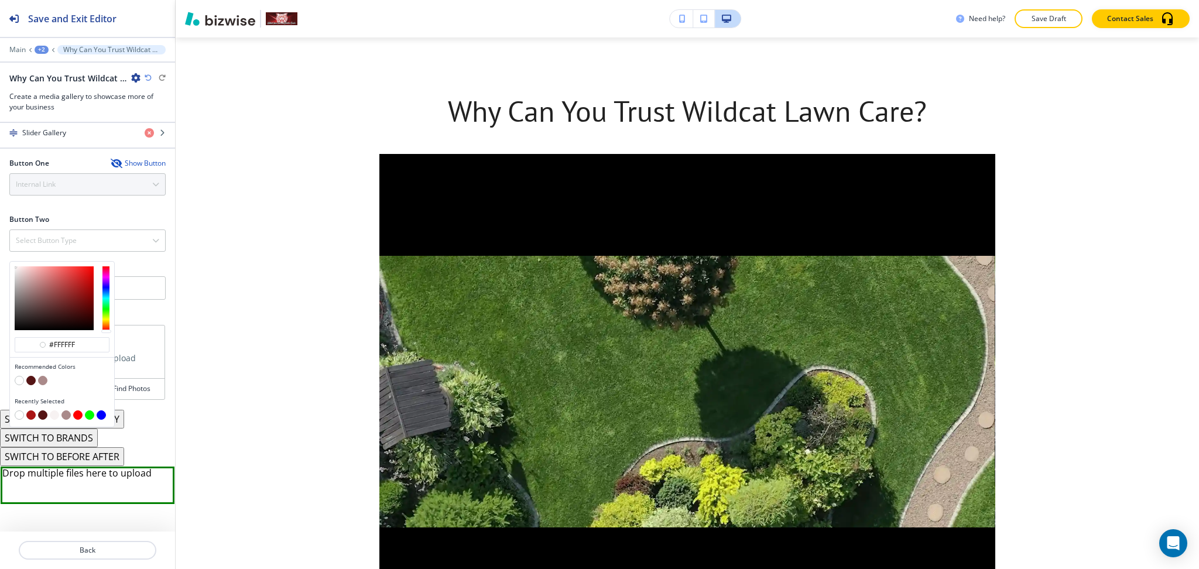
click at [53, 416] on button "button" at bounding box center [54, 414] width 9 height 9
type input "#f7f2f2"
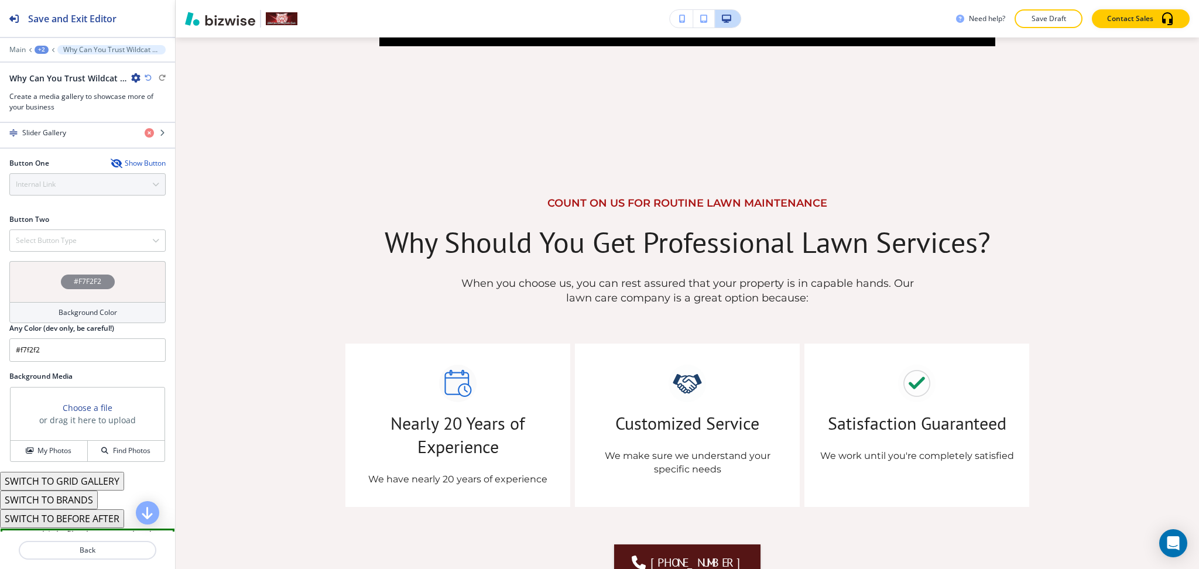
scroll to position [2170, 0]
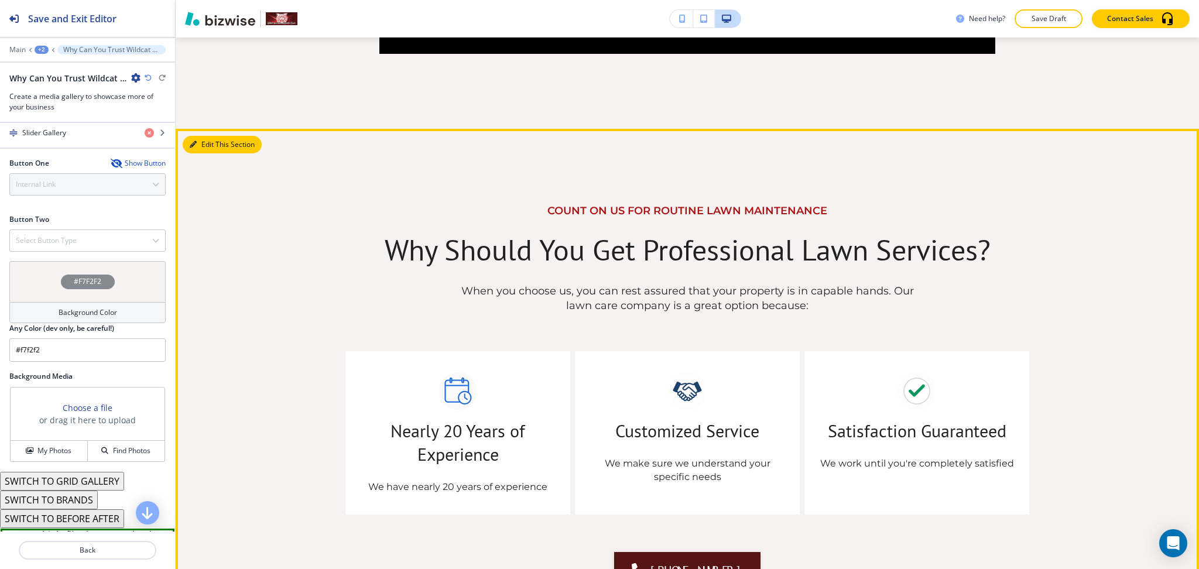
click at [207, 136] on button "Edit This Section" at bounding box center [222, 145] width 79 height 18
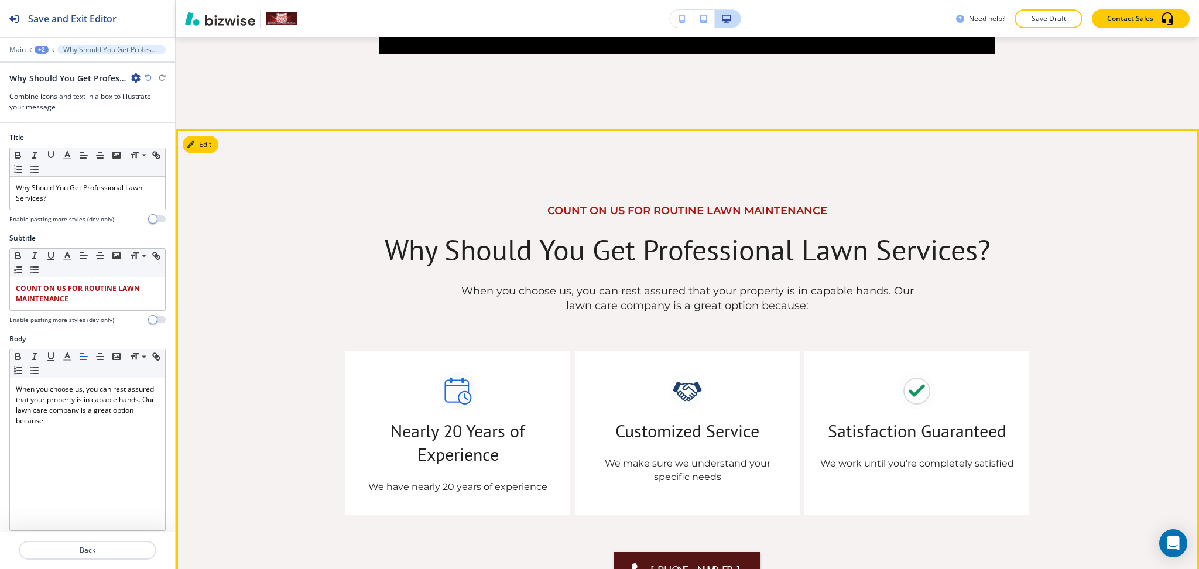
scroll to position [2245, 0]
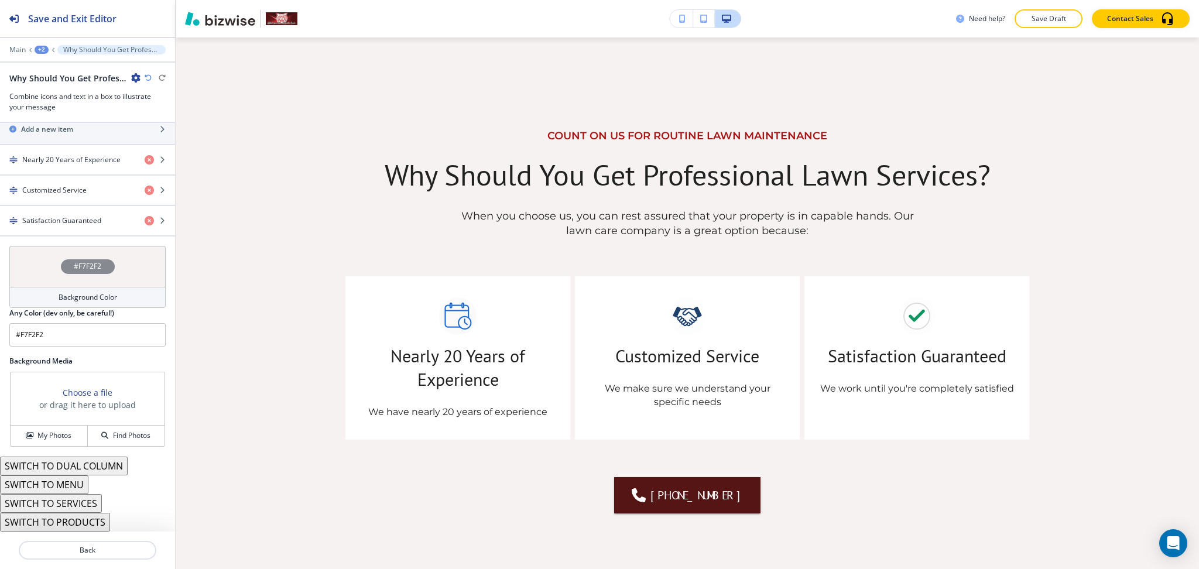
click at [103, 292] on h4 "Background Color" at bounding box center [88, 297] width 59 height 11
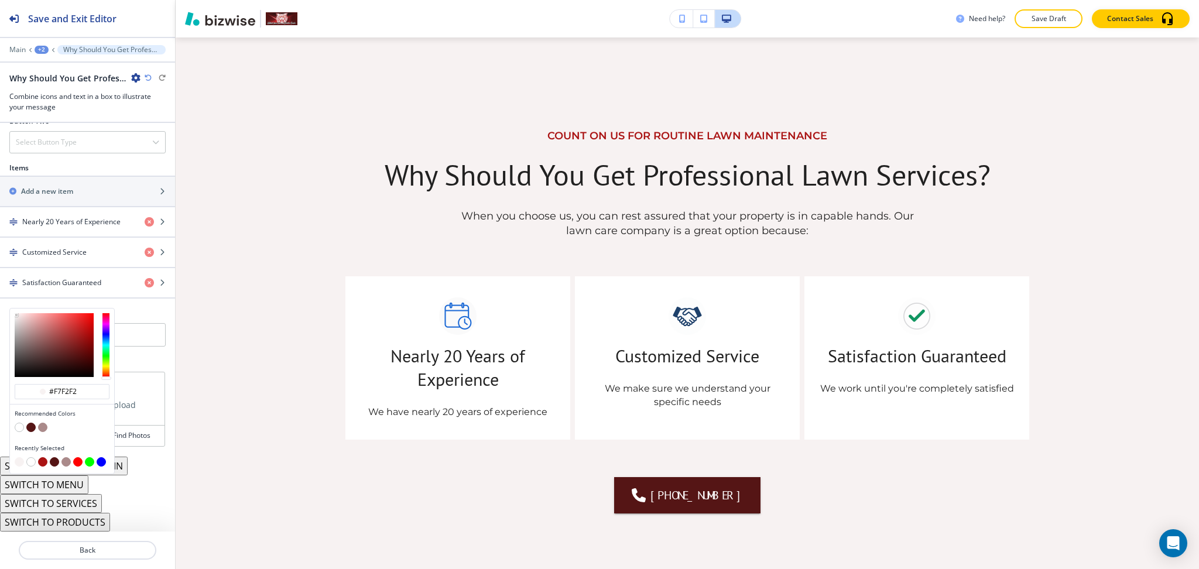
scroll to position [547, 0]
click at [22, 427] on button "button" at bounding box center [19, 427] width 9 height 9
type input "#FFFFFF"
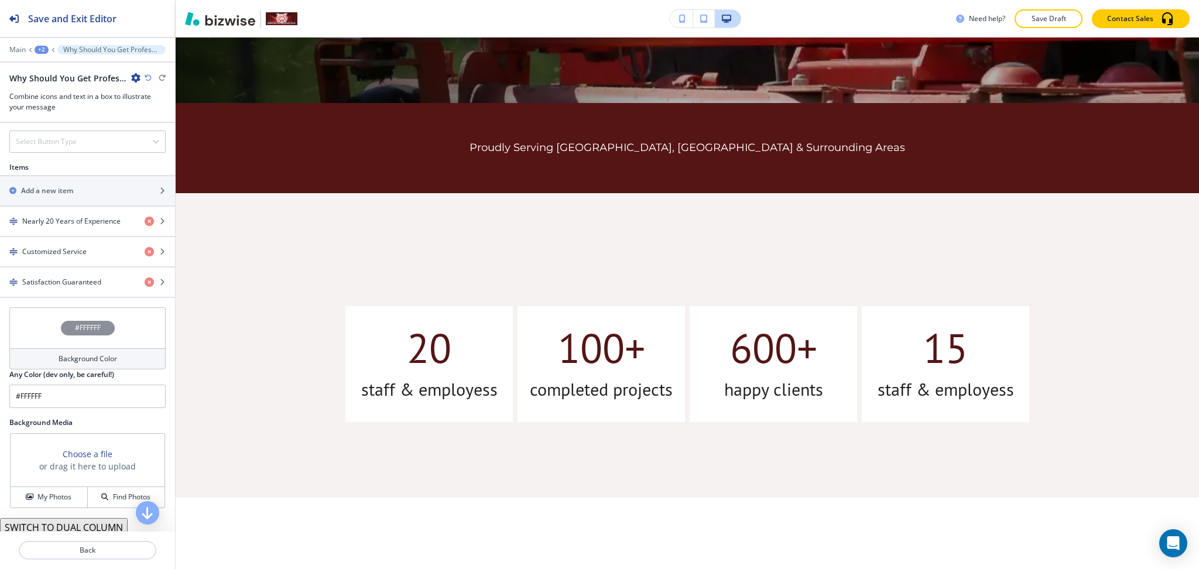
scroll to position [529, 0]
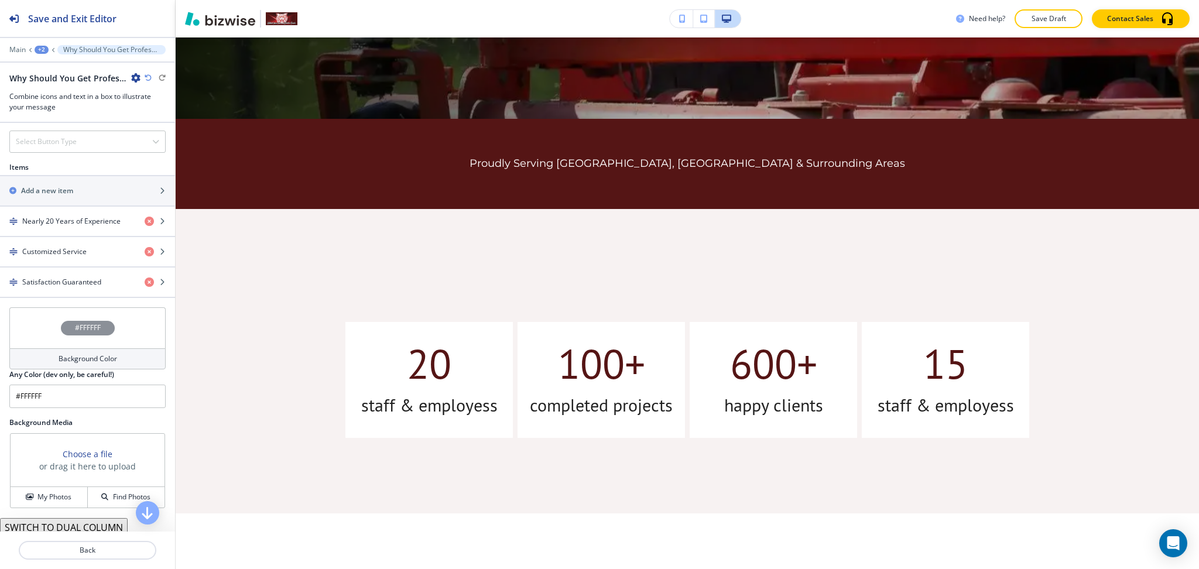
drag, startPoint x: 1182, startPoint y: 118, endPoint x: 1198, endPoint y: 172, distance: 56.1
click at [1198, 172] on div "Edit HOME ABOUT COMMERCIAL LAWN MAINTENANCE CONTACT DRIVEWAY GRADING FOR DIRT A…" at bounding box center [687, 303] width 1023 height 532
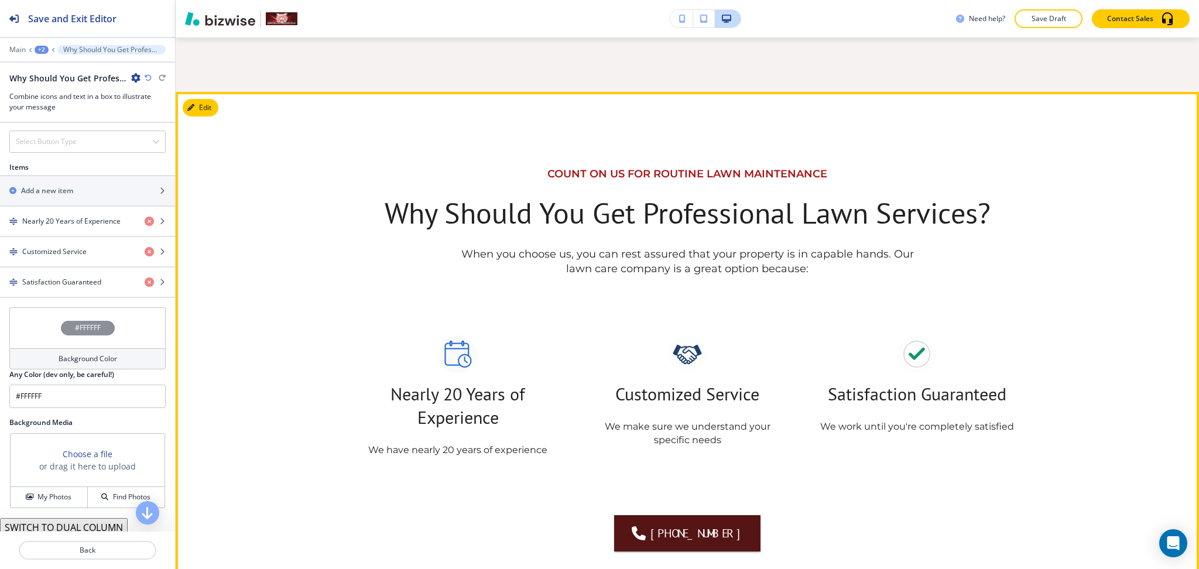
scroll to position [2207, 0]
click at [195, 104] on icon "button" at bounding box center [193, 107] width 7 height 7
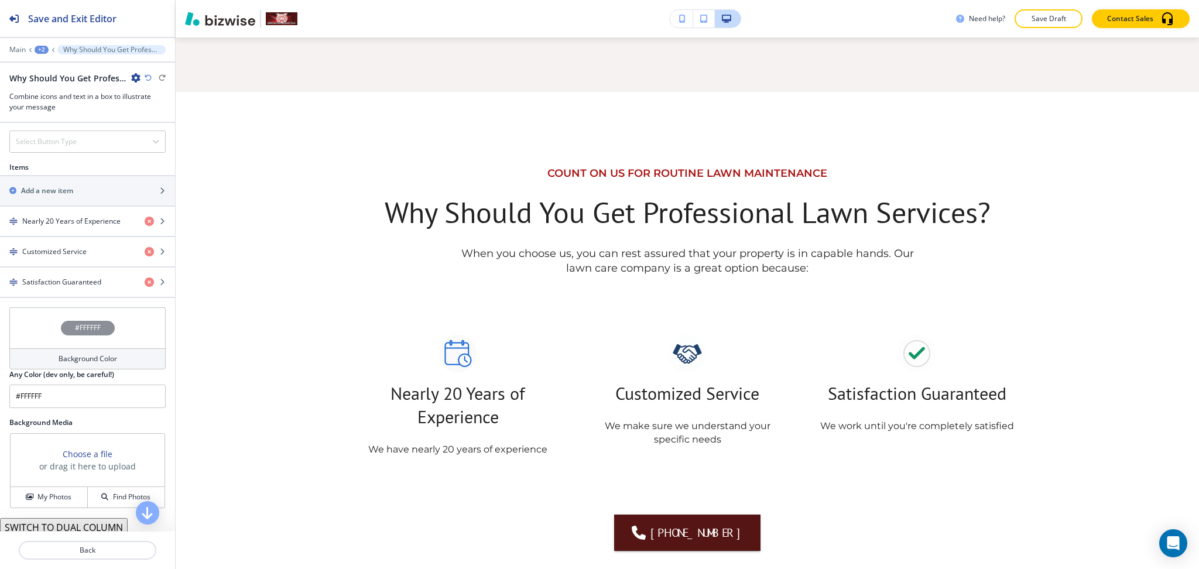
click at [135, 76] on icon "button" at bounding box center [135, 77] width 9 height 9
click at [180, 140] on p "Delete Section" at bounding box center [169, 139] width 60 height 11
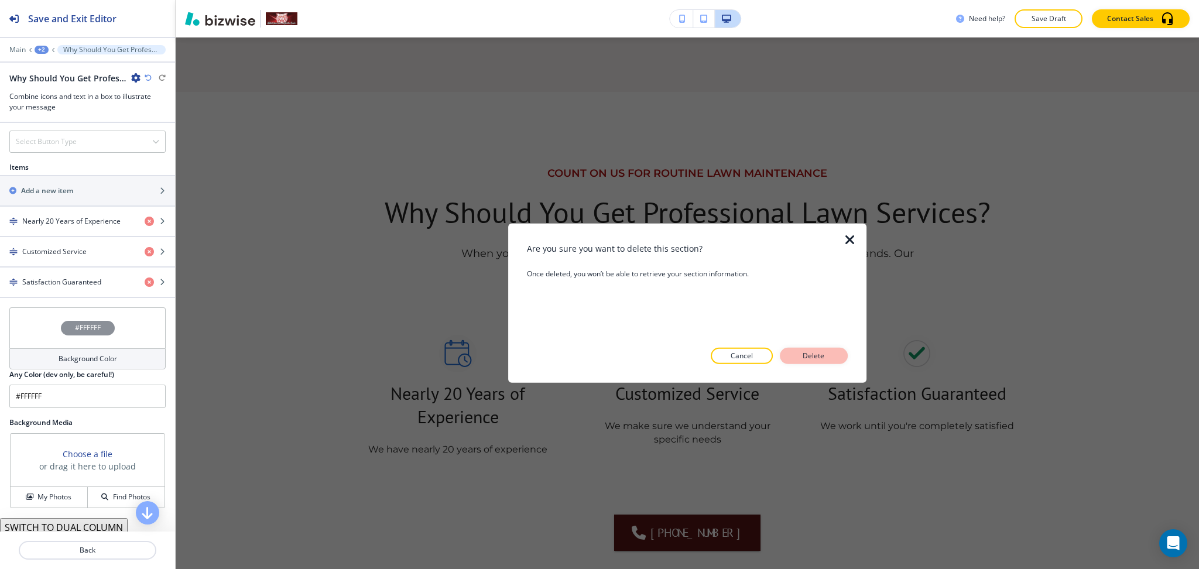
click at [823, 358] on p "Delete" at bounding box center [814, 356] width 28 height 11
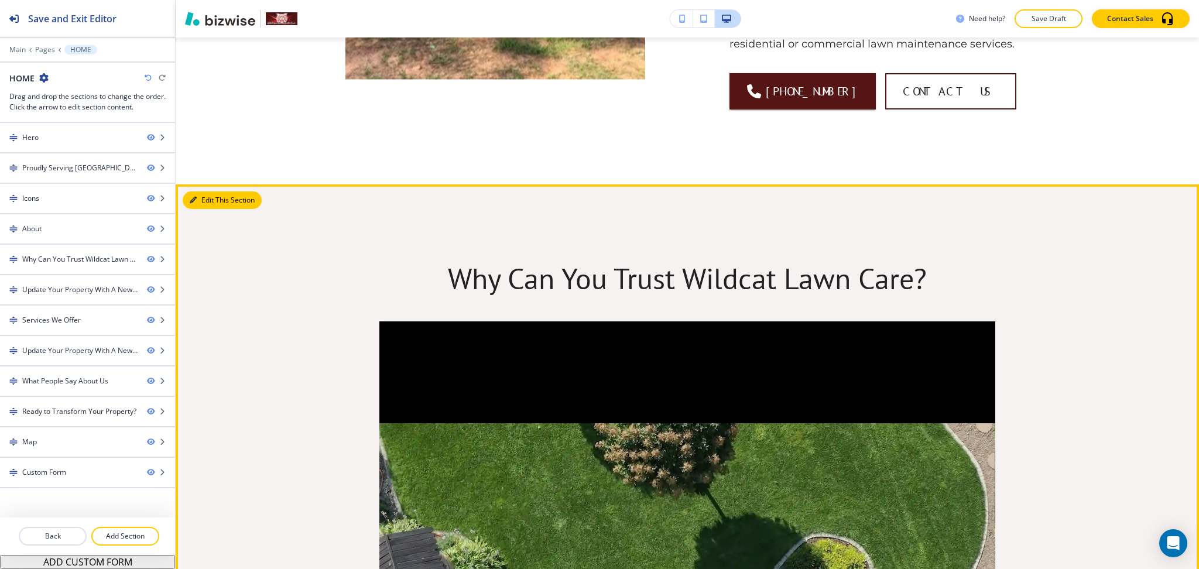
click at [213, 191] on button "Edit This Section" at bounding box center [222, 200] width 79 height 18
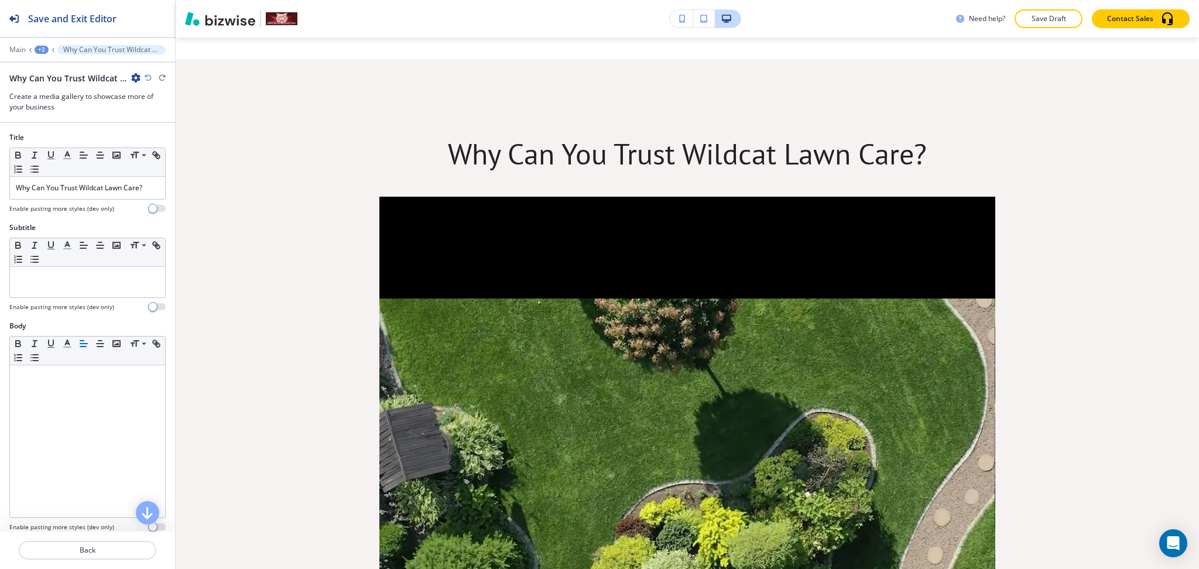
scroll to position [1557, 0]
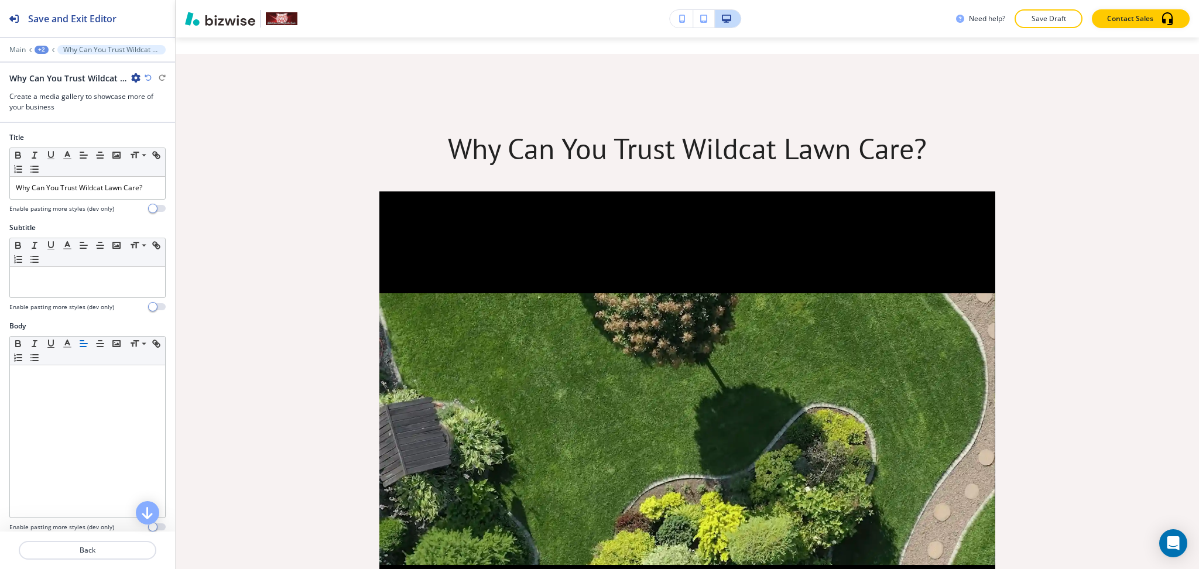
click at [136, 77] on icon "button" at bounding box center [135, 77] width 9 height 9
click at [169, 139] on p "Delete Section" at bounding box center [169, 139] width 60 height 11
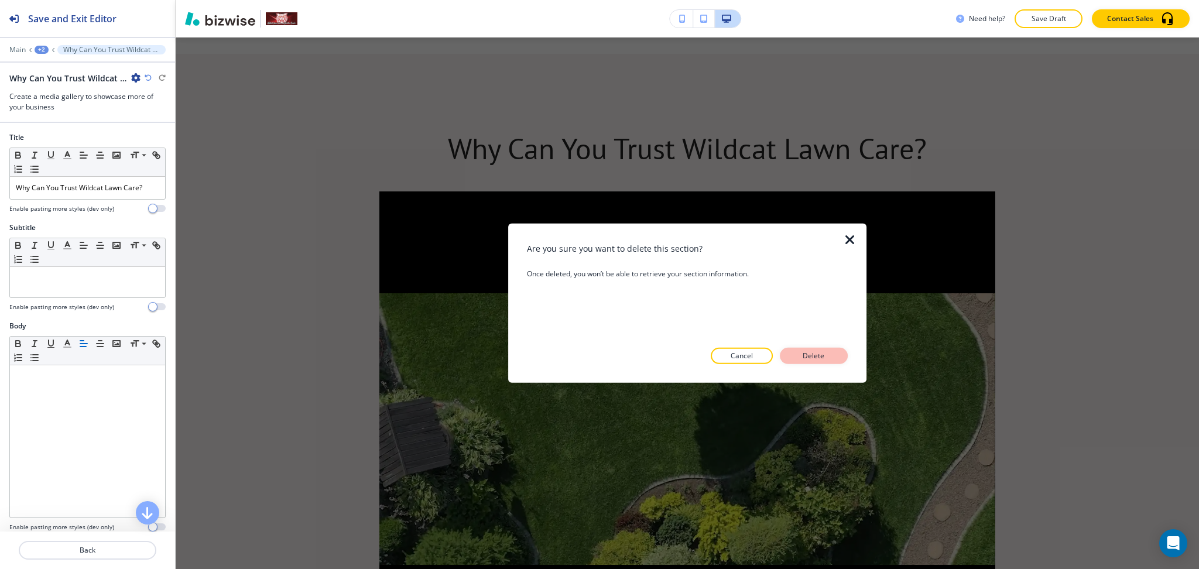
click at [812, 359] on p "Delete" at bounding box center [814, 356] width 28 height 11
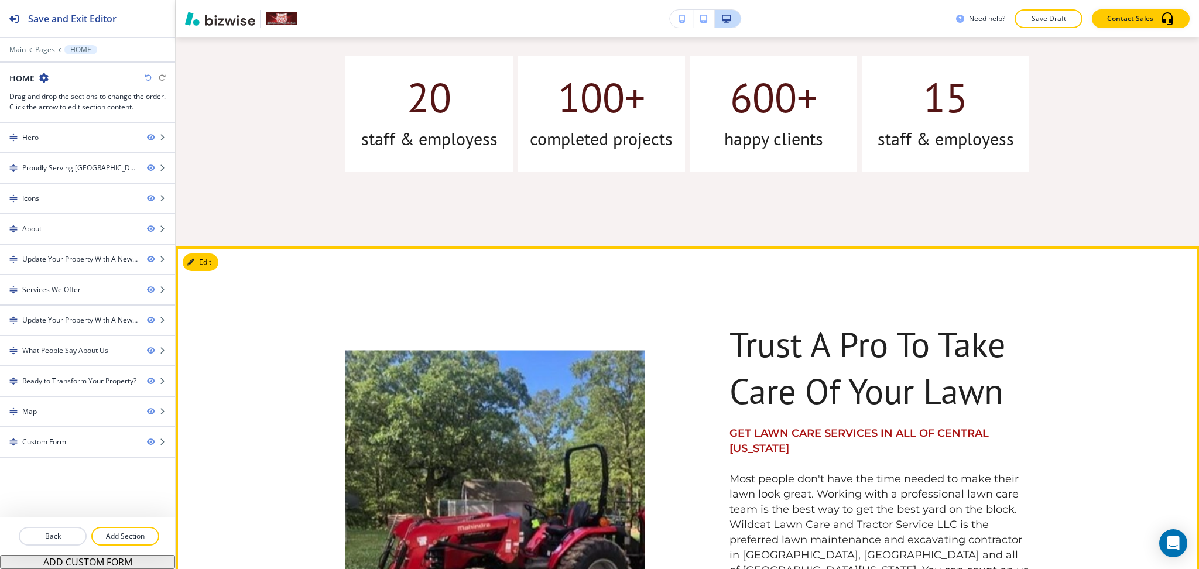
click at [193, 251] on div "Trust A Pro To Take Care Of Your Lawn GET LAWN CARE SERVICES IN ALL OF CENTRAL …" at bounding box center [687, 531] width 1023 height 570
click at [203, 261] on button "Edit This Section" at bounding box center [222, 263] width 79 height 18
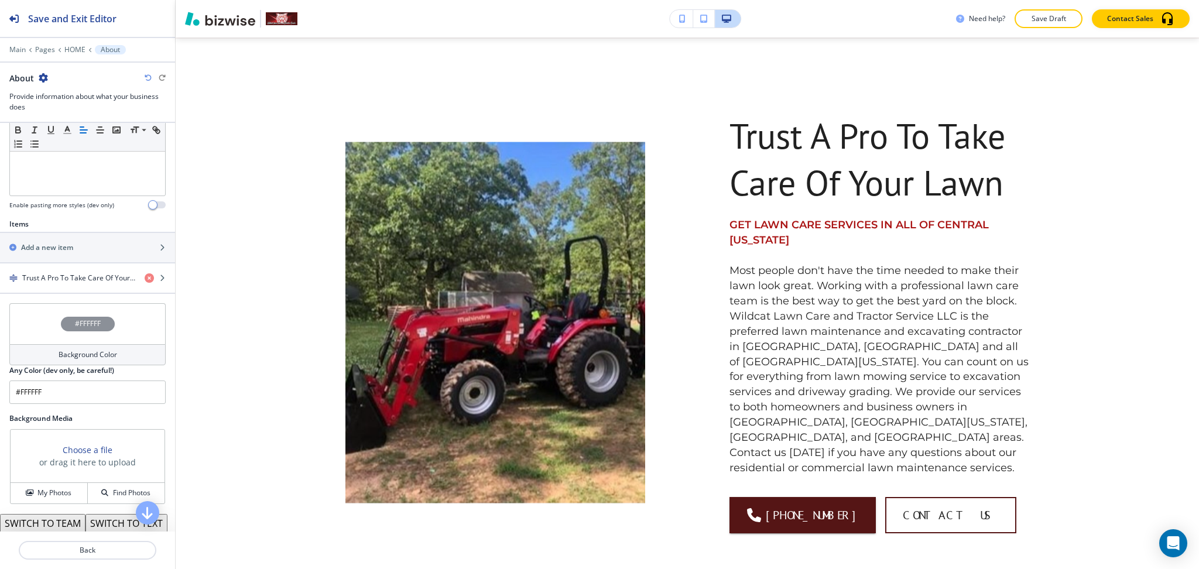
scroll to position [355, 0]
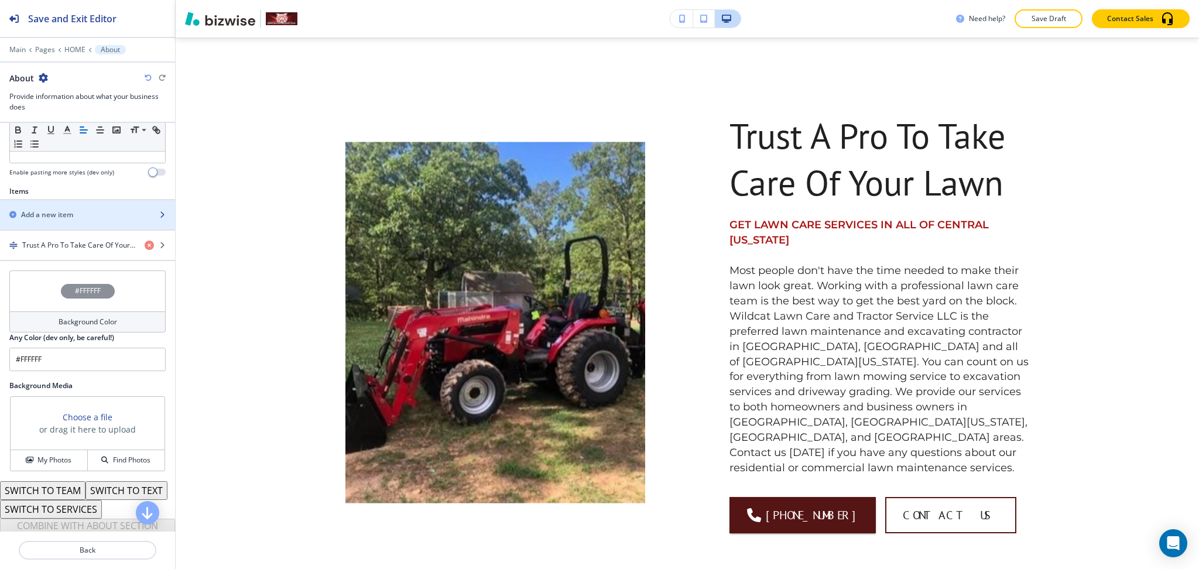
click at [75, 218] on div "Add a new item" at bounding box center [74, 215] width 149 height 11
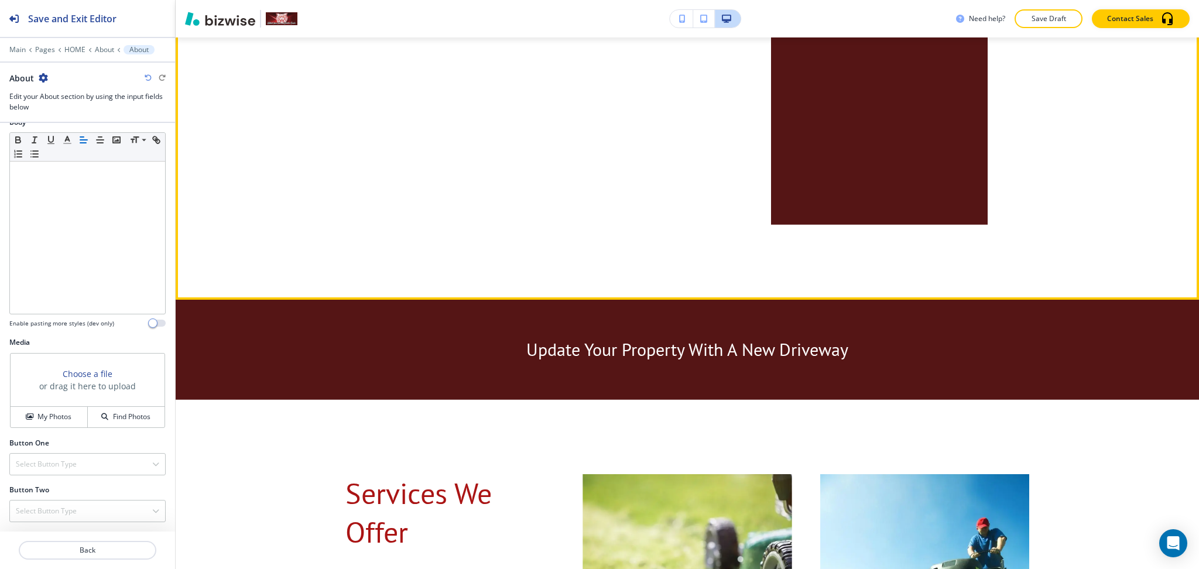
scroll to position [1661, 0]
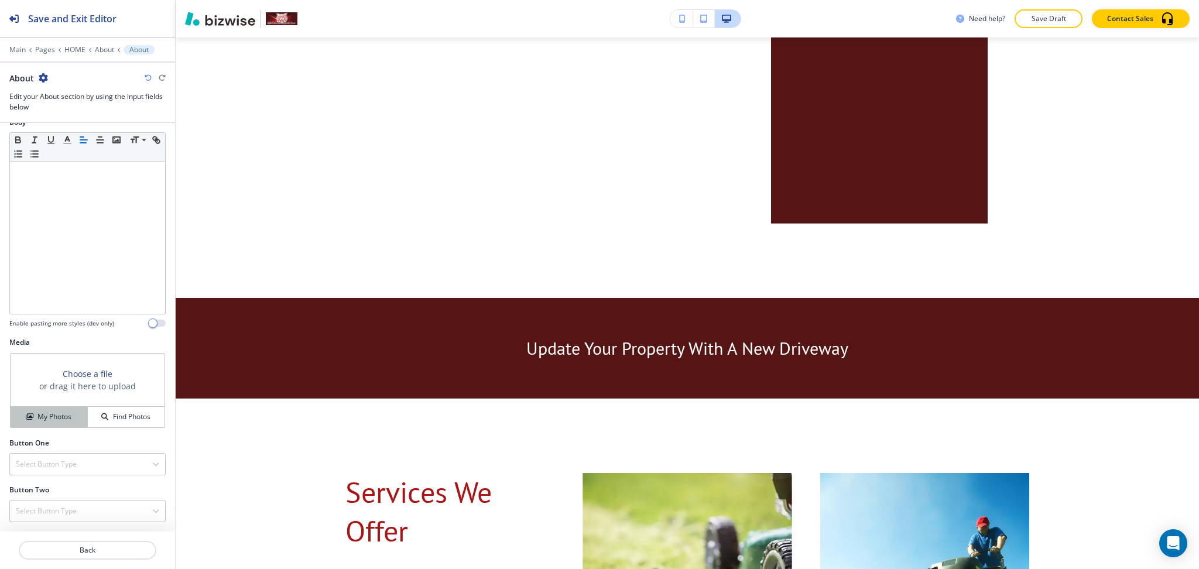
click at [58, 416] on h4 "My Photos" at bounding box center [54, 417] width 34 height 11
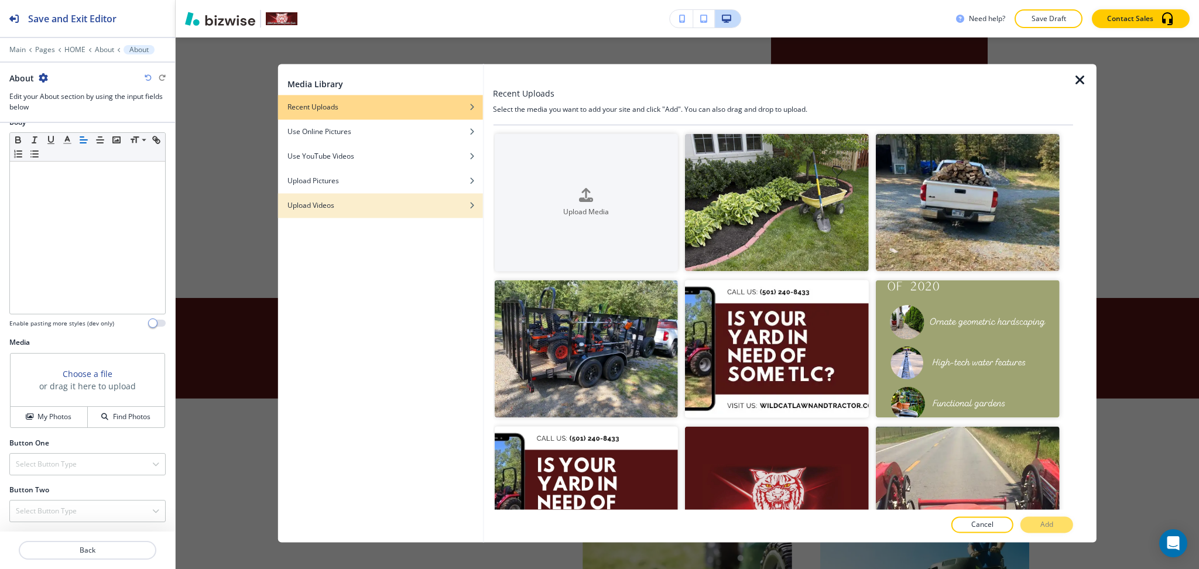
click at [384, 203] on div "Upload Videos" at bounding box center [380, 205] width 205 height 11
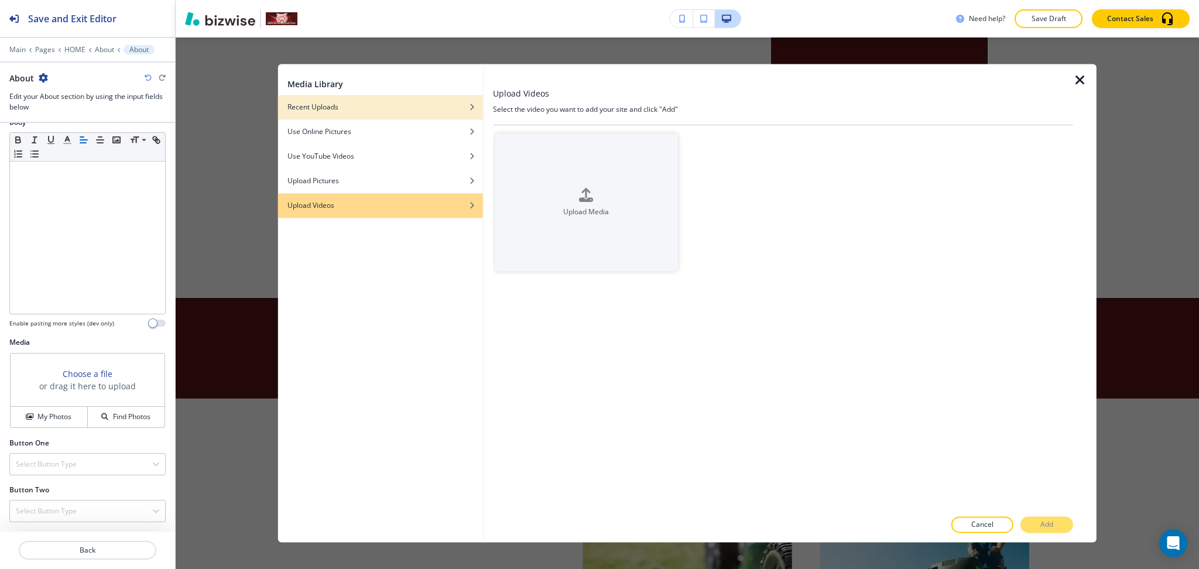
click at [350, 114] on div "button" at bounding box center [380, 115] width 205 height 7
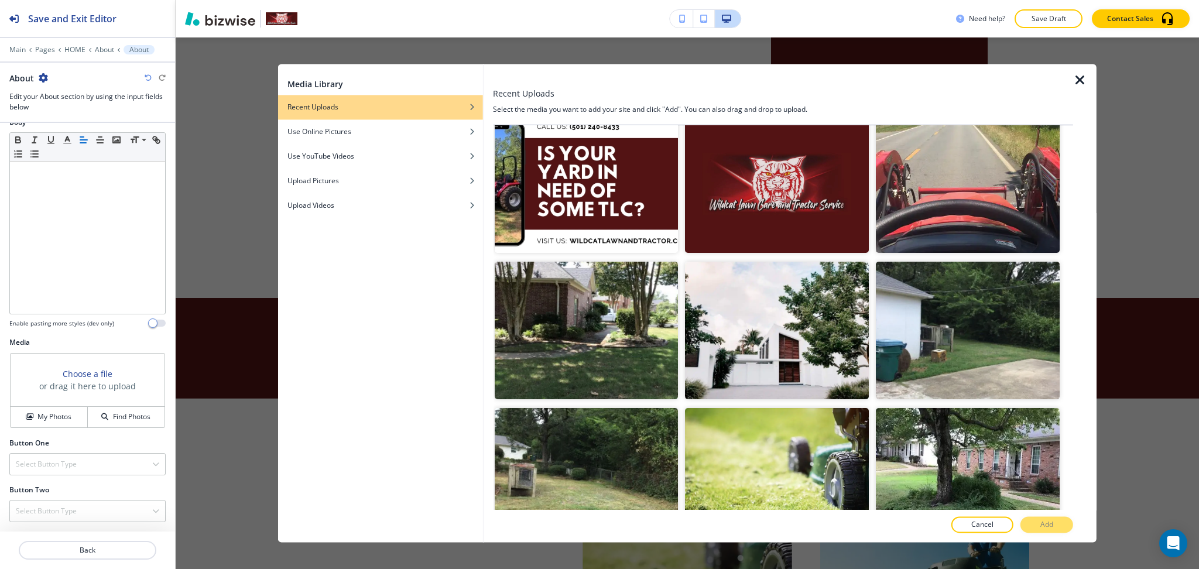
scroll to position [312, 0]
click at [408, 162] on div "button" at bounding box center [380, 165] width 205 height 7
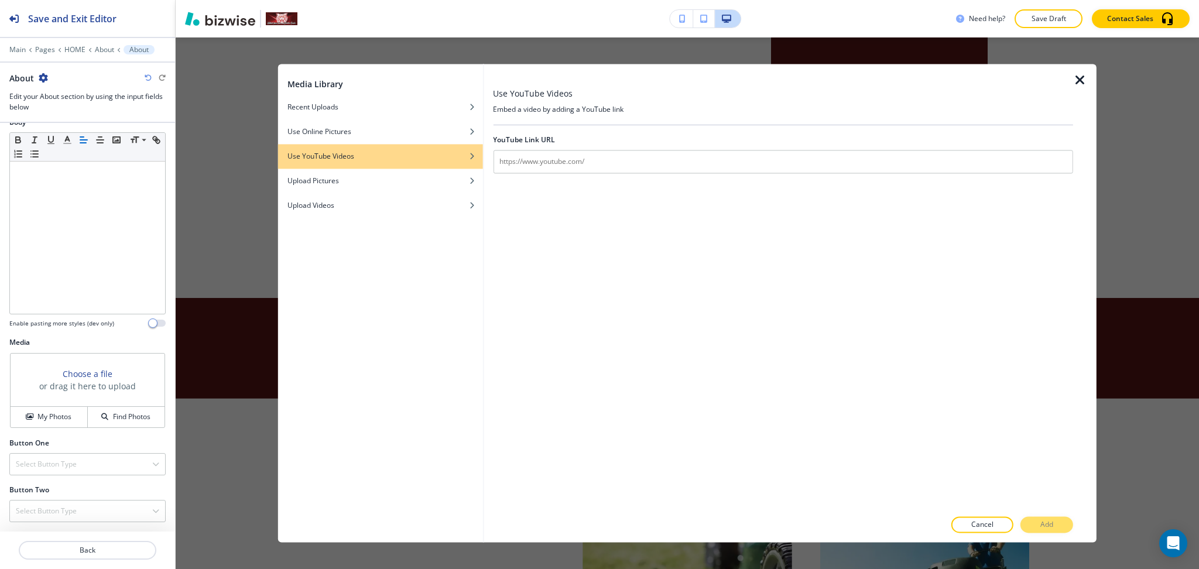
scroll to position [0, 0]
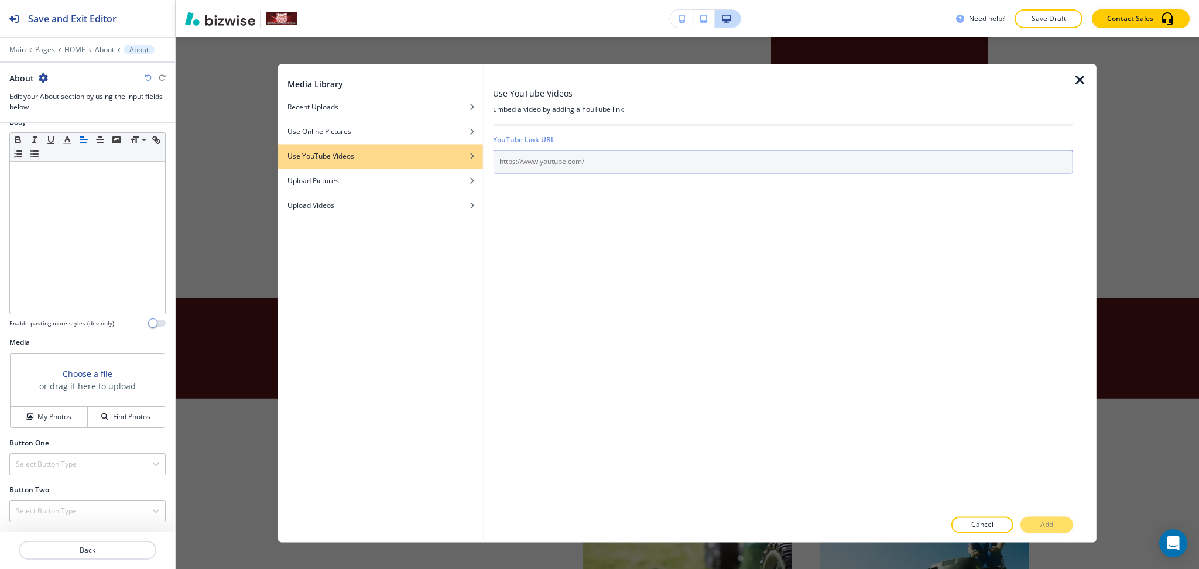
click at [595, 166] on input "text" at bounding box center [783, 161] width 580 height 23
paste input "[URL][DOMAIN_NAME]"
type input "[URL][DOMAIN_NAME]"
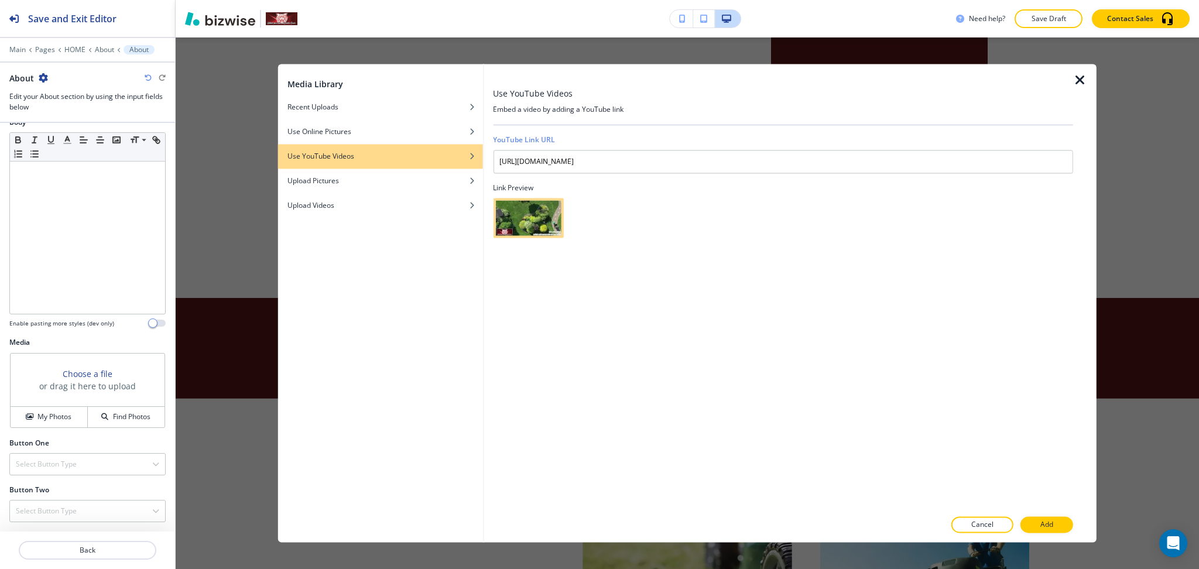
click at [521, 216] on div at bounding box center [528, 218] width 70 height 40
click at [1045, 526] on p "Add" at bounding box center [1046, 525] width 13 height 11
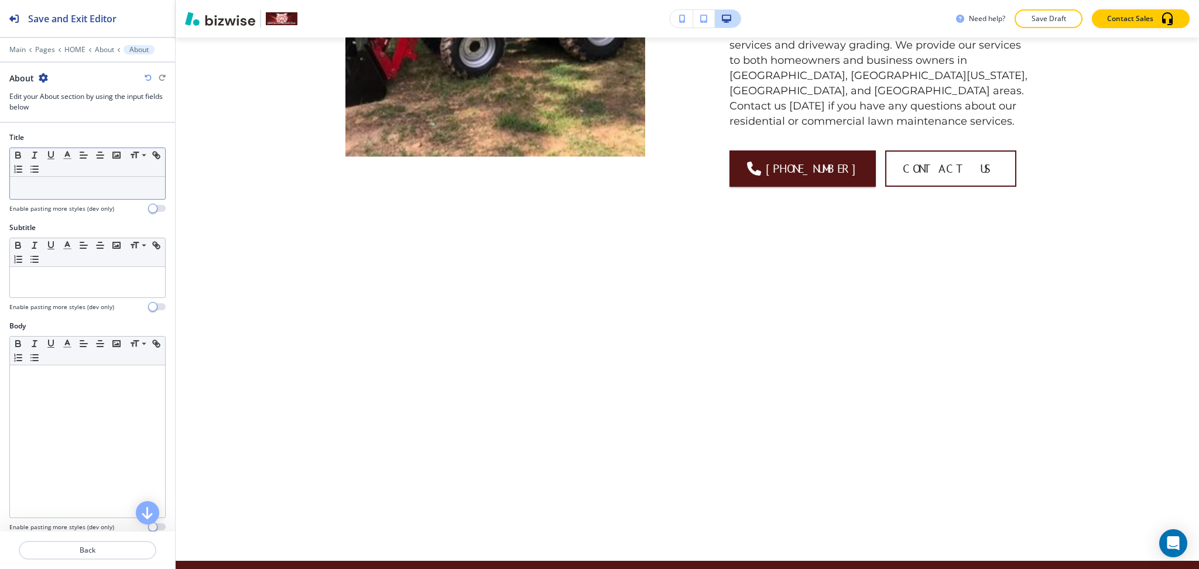
click at [96, 186] on p at bounding box center [87, 188] width 143 height 11
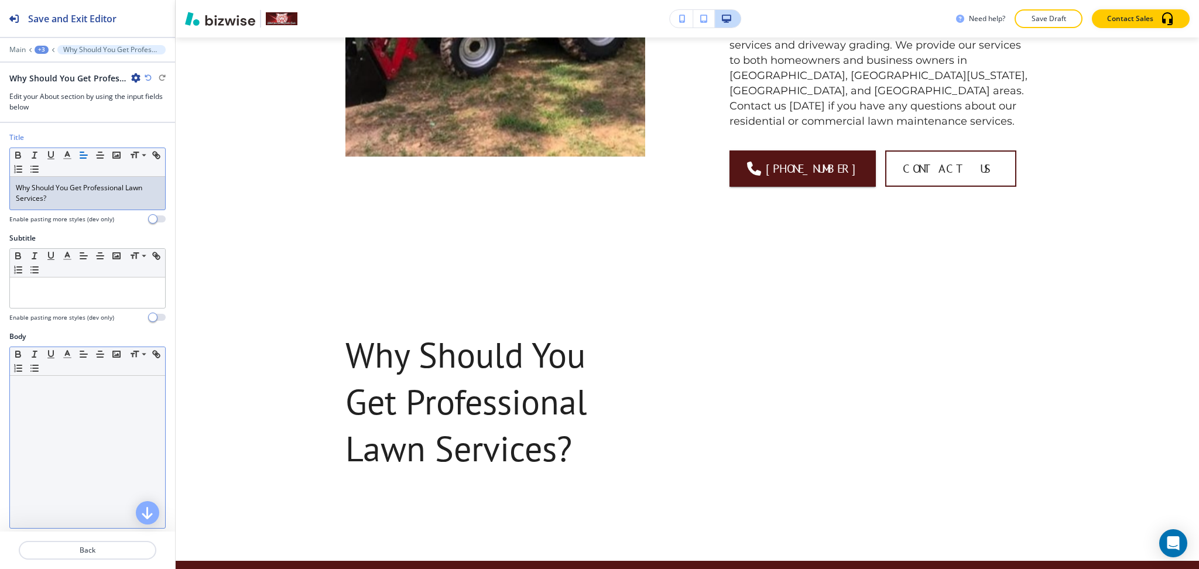
click at [75, 395] on div at bounding box center [87, 452] width 155 height 152
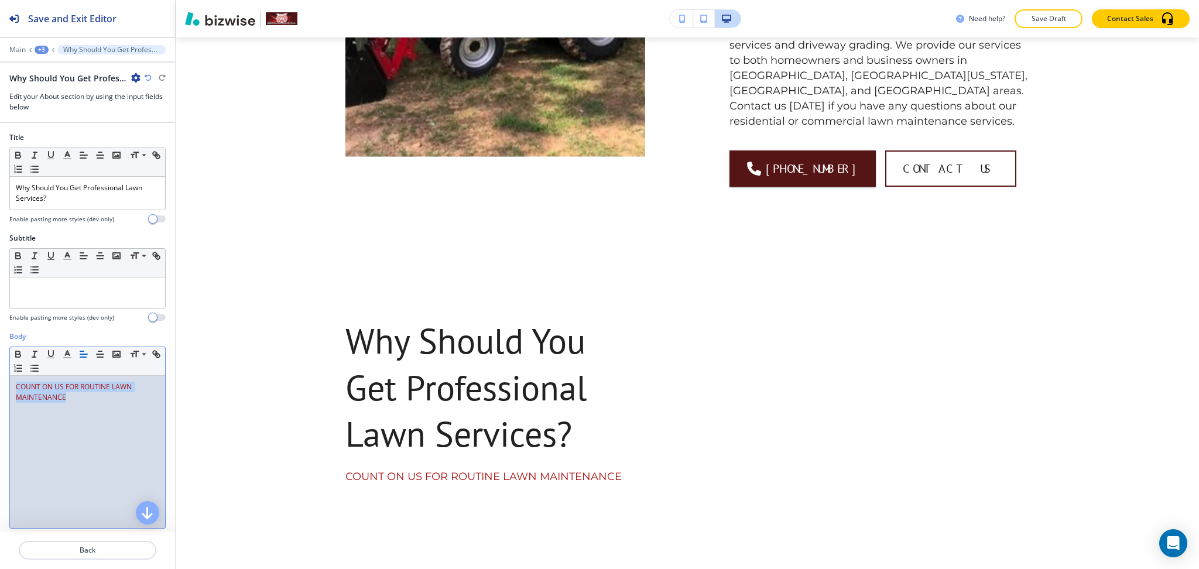
drag, startPoint x: 92, startPoint y: 400, endPoint x: 0, endPoint y: 361, distance: 99.9
click at [0, 361] on div "Body Small Normal Large Huge COUNT ON US FOR ROUTINE LAWN MAINTENANCE Enable pa…" at bounding box center [87, 441] width 175 height 220
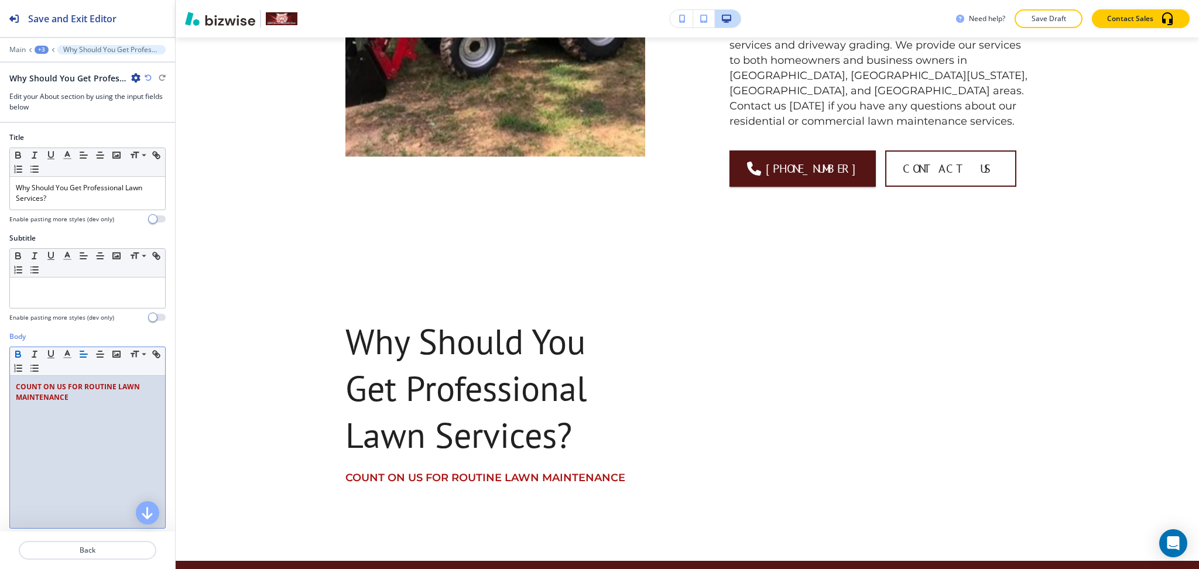
click at [99, 413] on div "COUNT ON US FOR ROUTINE LAWN MAINTENANCE" at bounding box center [87, 452] width 155 height 152
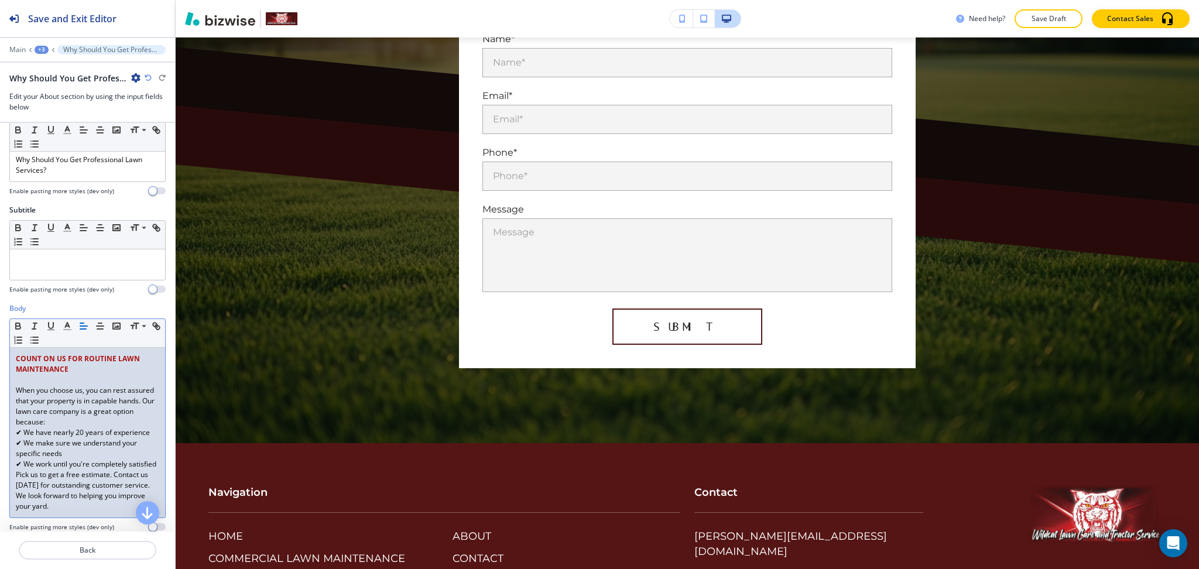
scroll to position [4693, 0]
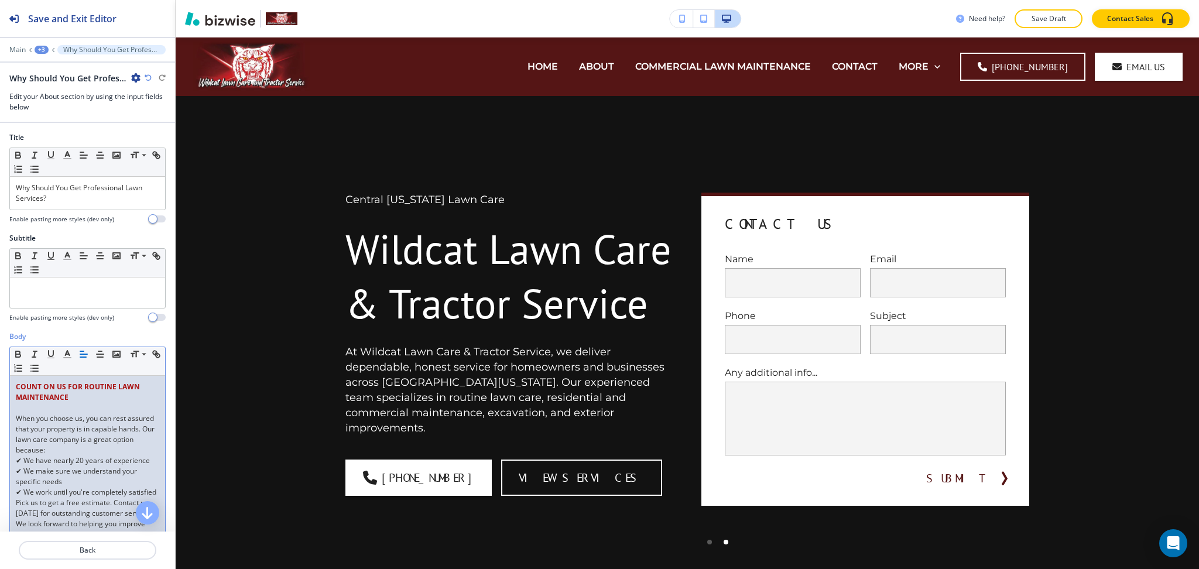
scroll to position [4693, 0]
